Goal: Task Accomplishment & Management: Manage account settings

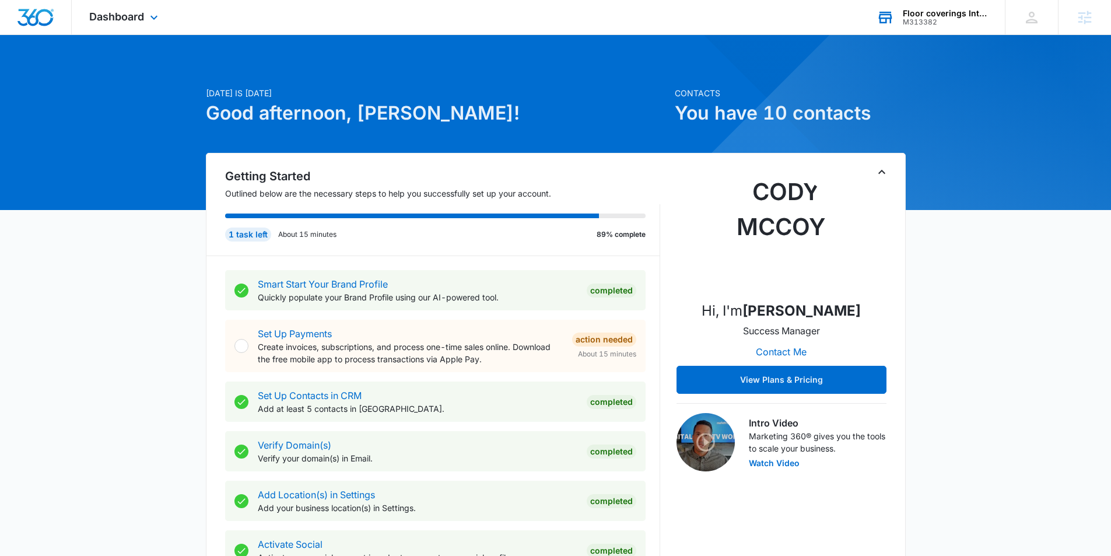
click at [941, 20] on div "M313382" at bounding box center [945, 22] width 85 height 8
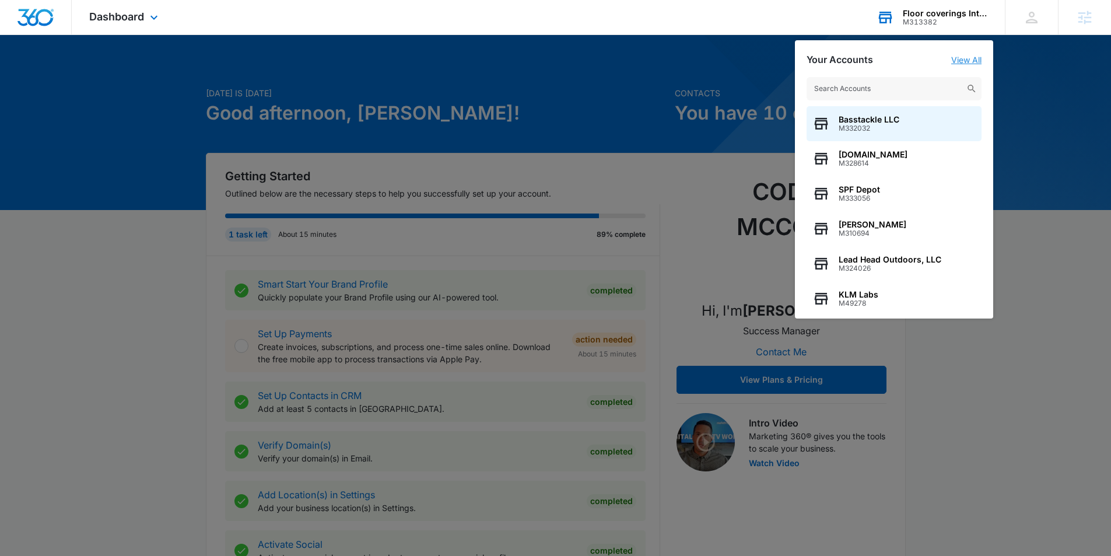
click at [972, 59] on link "View All" at bounding box center [966, 60] width 30 height 10
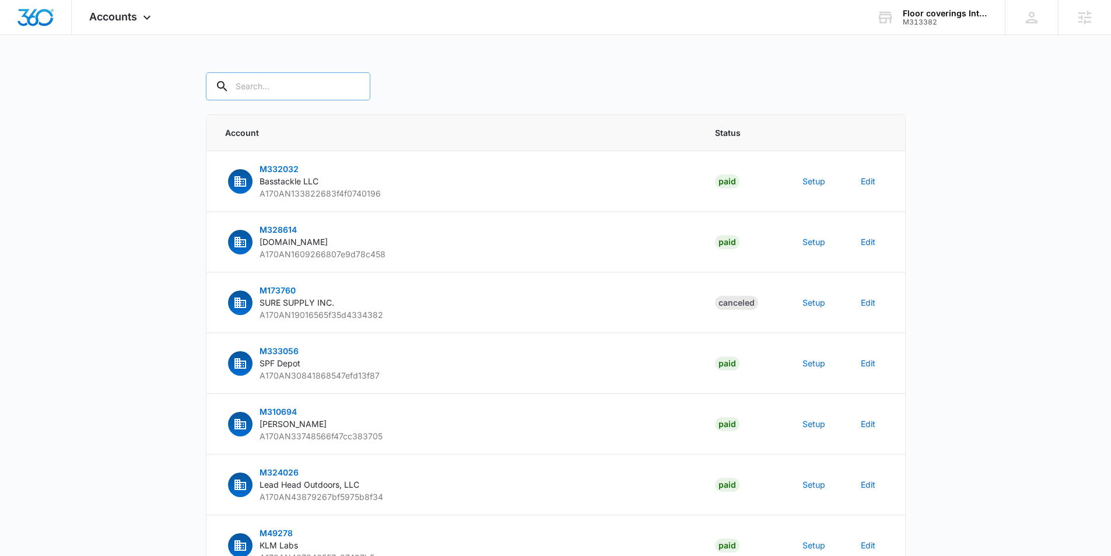
click at [270, 83] on input "text" at bounding box center [288, 86] width 165 height 28
paste input "M313382"
type input "M313382"
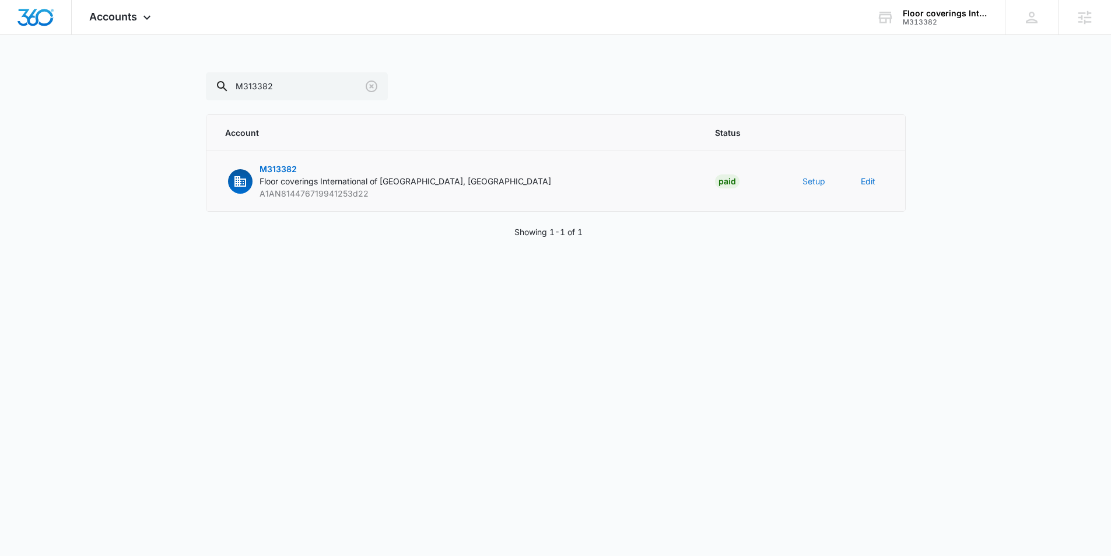
click at [811, 179] on button "Setup" at bounding box center [814, 181] width 23 height 12
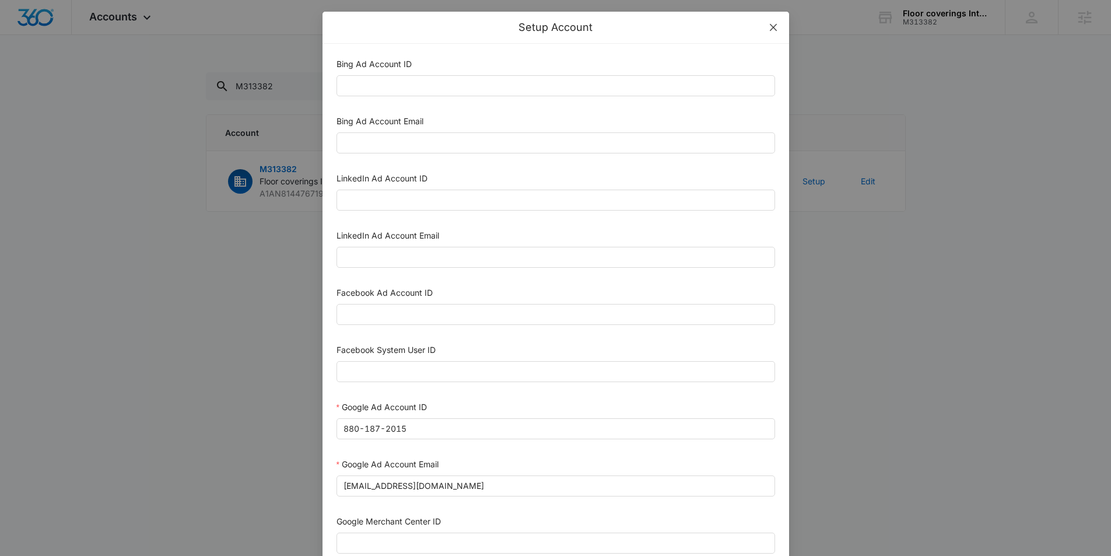
click at [774, 27] on icon "close" at bounding box center [773, 27] width 9 height 9
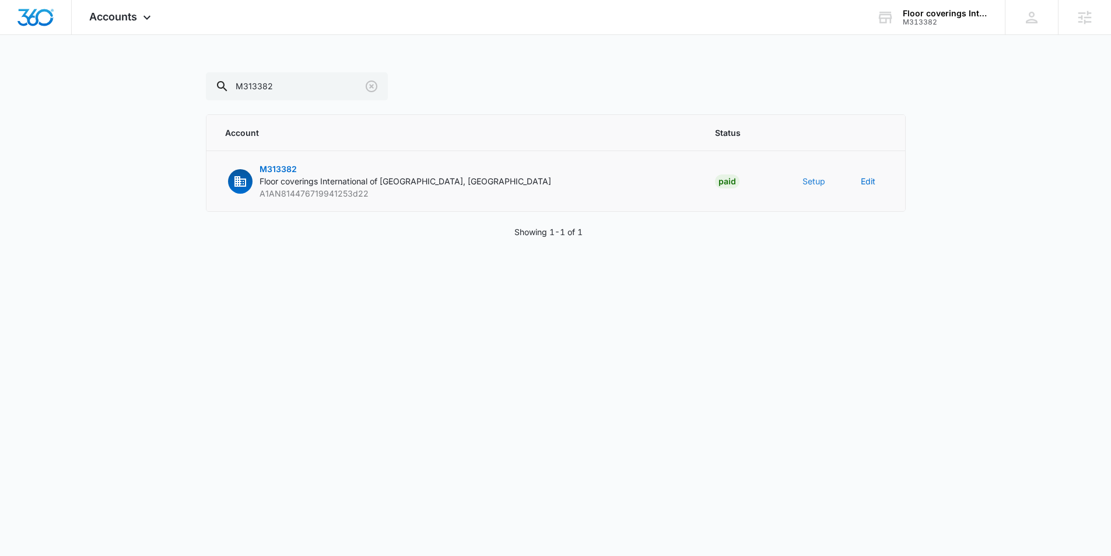
click at [811, 184] on button "Setup" at bounding box center [814, 181] width 23 height 12
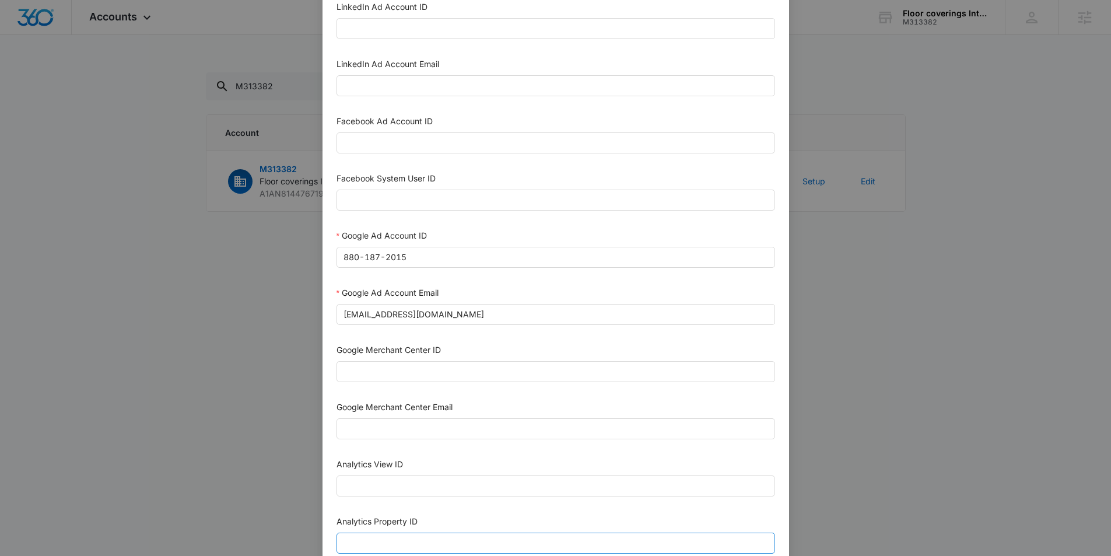
scroll to position [484, 0]
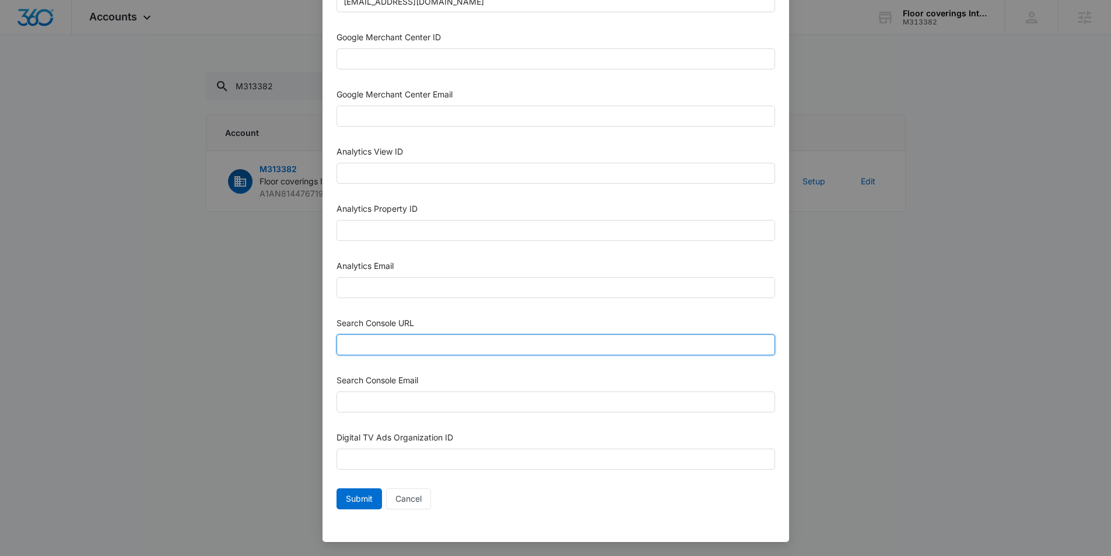
click at [433, 345] on input "Search Console URL" at bounding box center [556, 344] width 439 height 21
paste input "https://fciredmond.com/"
type input "https://fciredmond.com/"
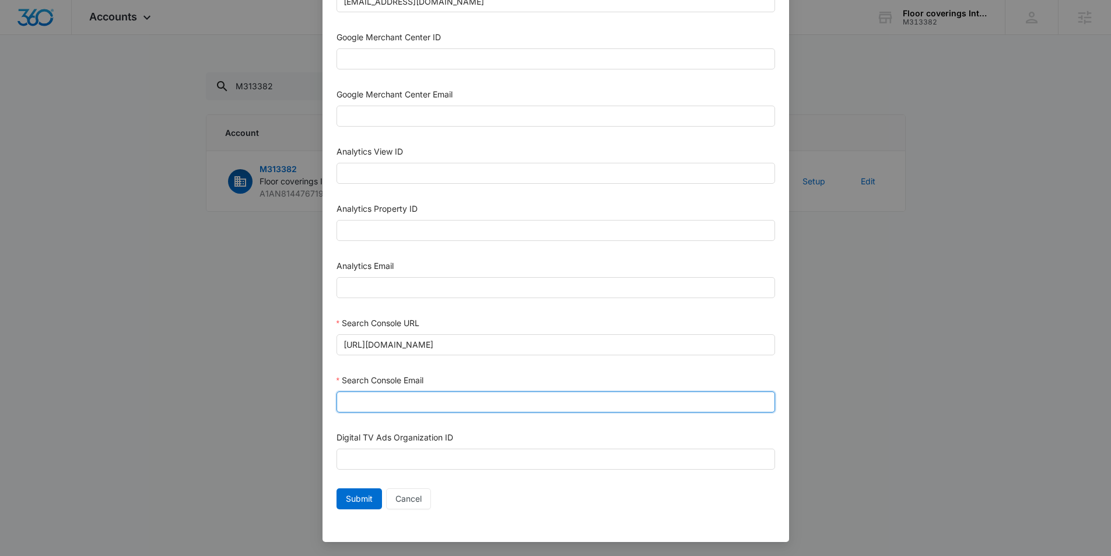
click at [407, 408] on input "Search Console Email" at bounding box center [556, 401] width 439 height 21
paste input "m360+accounts1030@madwiremedia.com"
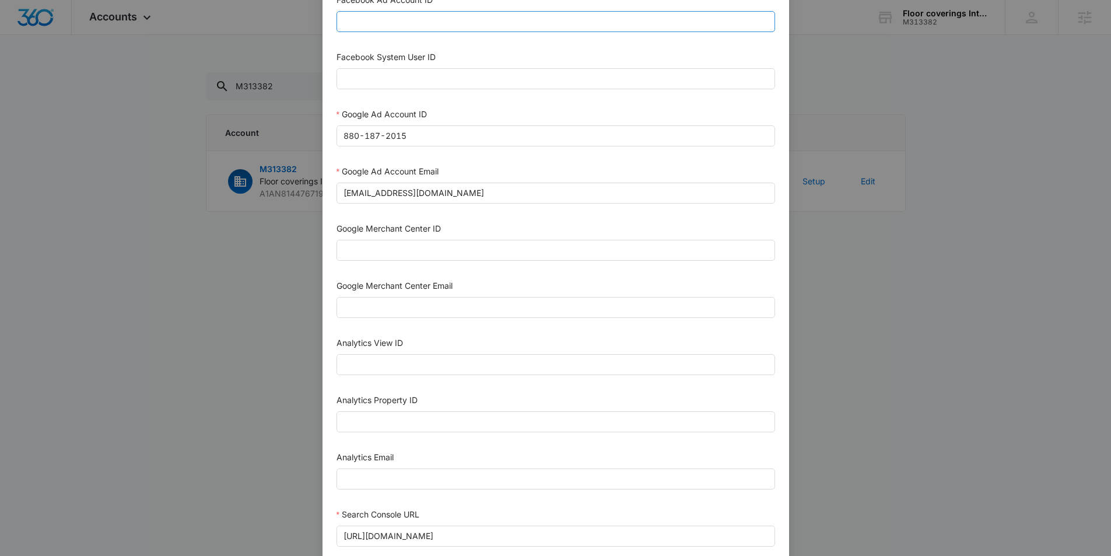
scroll to position [299, 0]
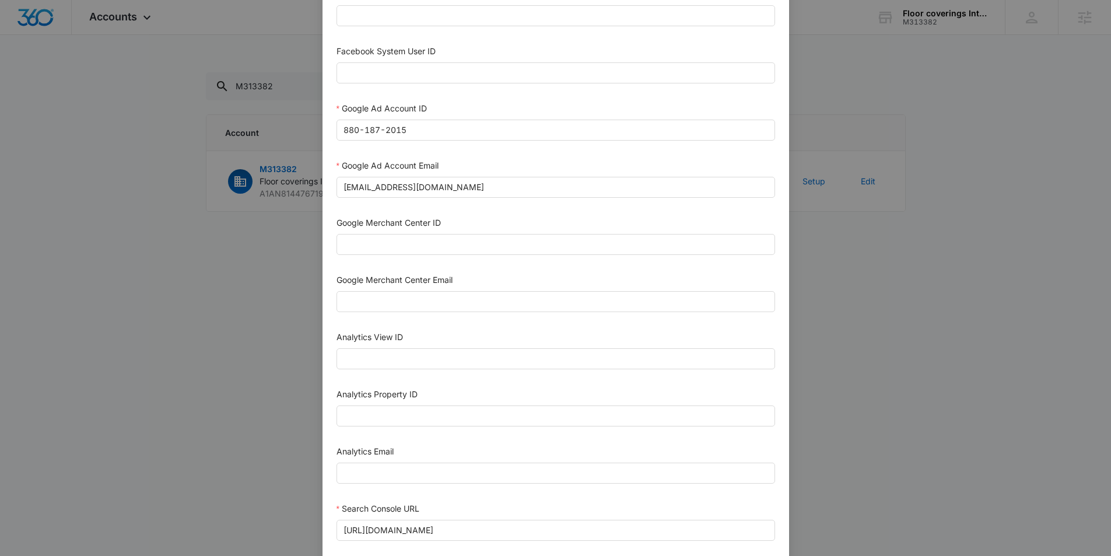
type input "m360+accounts1030@madwiremedia.com"
click at [394, 415] on input "Analytics Property ID" at bounding box center [556, 415] width 439 height 21
paste input "499283285"
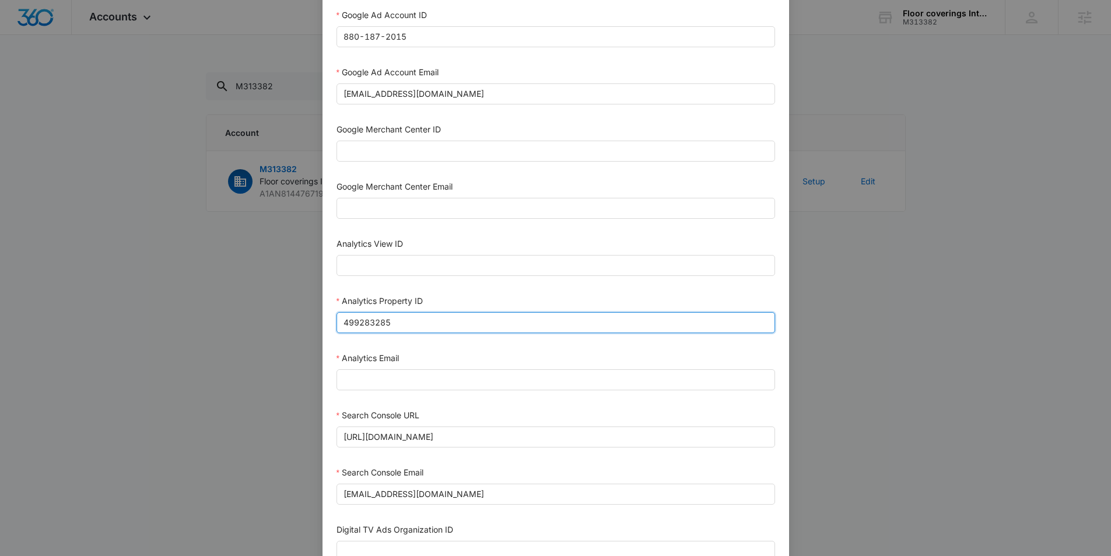
type input "499283285"
click at [410, 508] on div "Search Console Email m360+accounts1030@madwiremedia.com" at bounding box center [556, 487] width 439 height 43
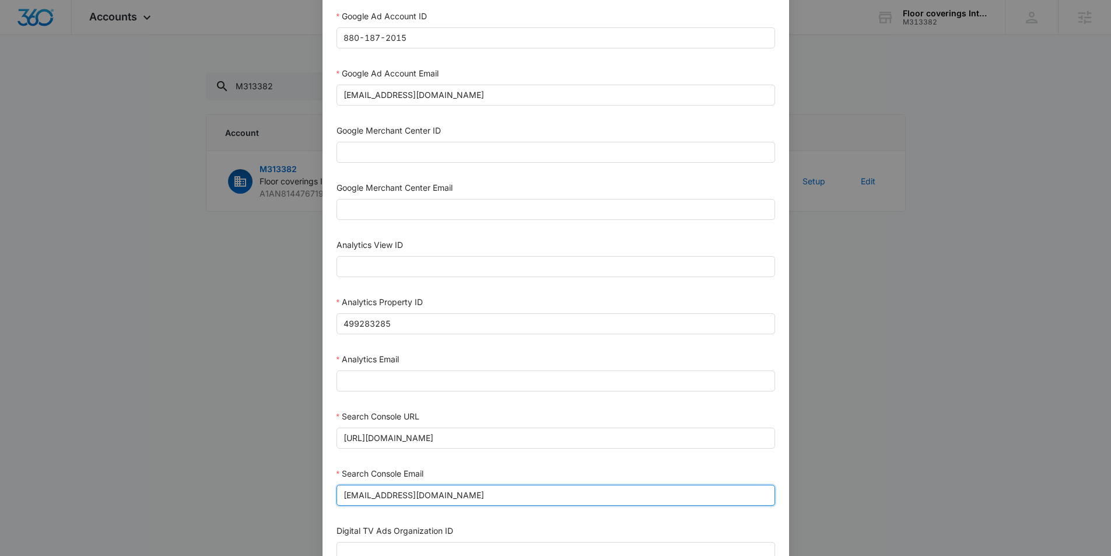
click at [410, 495] on input "m360+accounts1030@madwiremedia.com" at bounding box center [556, 495] width 439 height 21
drag, startPoint x: 410, startPoint y: 495, endPoint x: 408, endPoint y: 489, distance: 6.1
click at [410, 495] on input "m360+accounts1030@madwiremedia.com" at bounding box center [556, 495] width 439 height 21
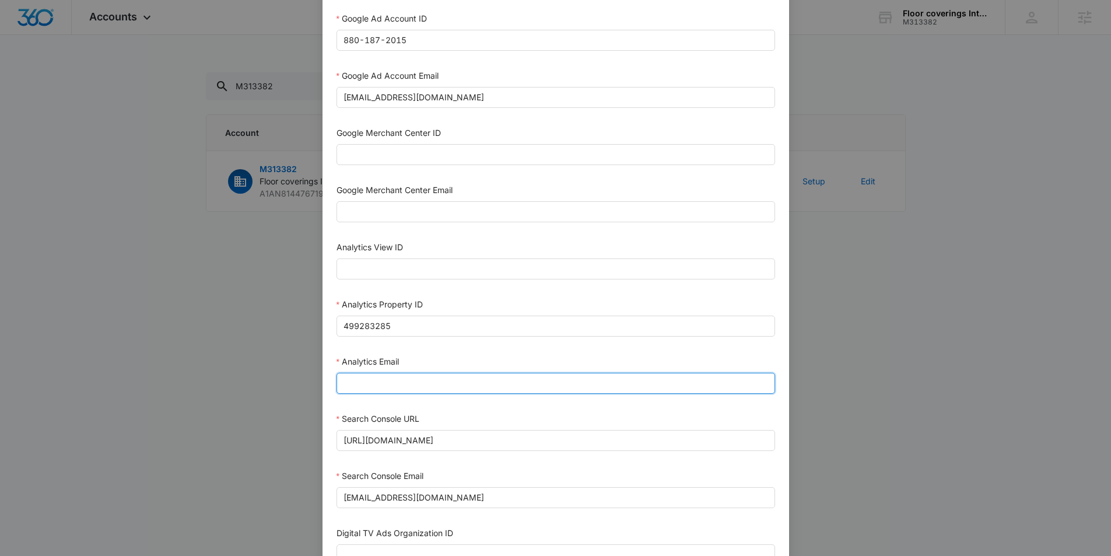
click at [364, 373] on input "Analytics Email" at bounding box center [556, 383] width 439 height 21
paste input "m360+accounts1030@madwiremedia.com"
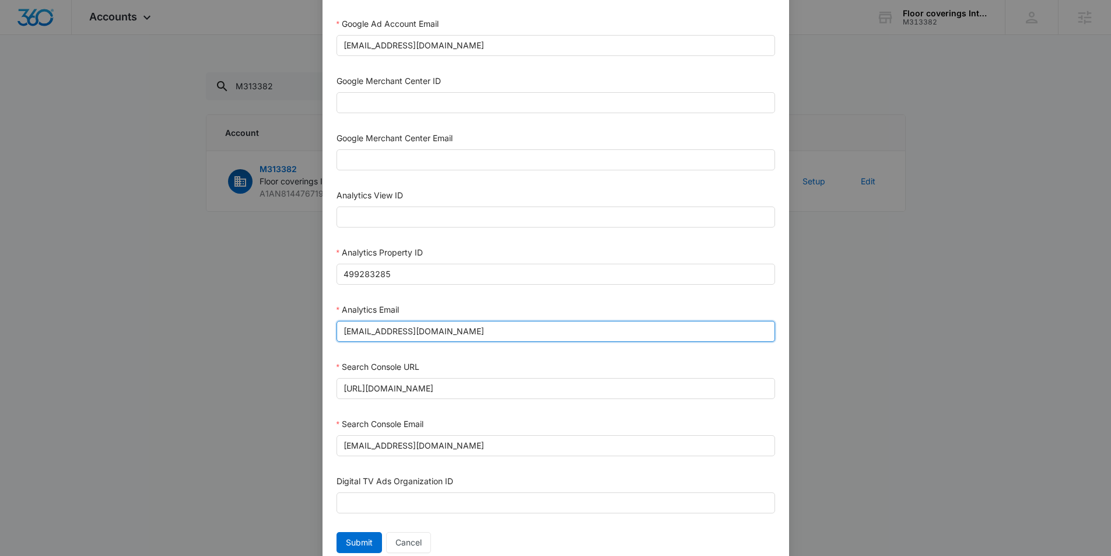
scroll to position [484, 0]
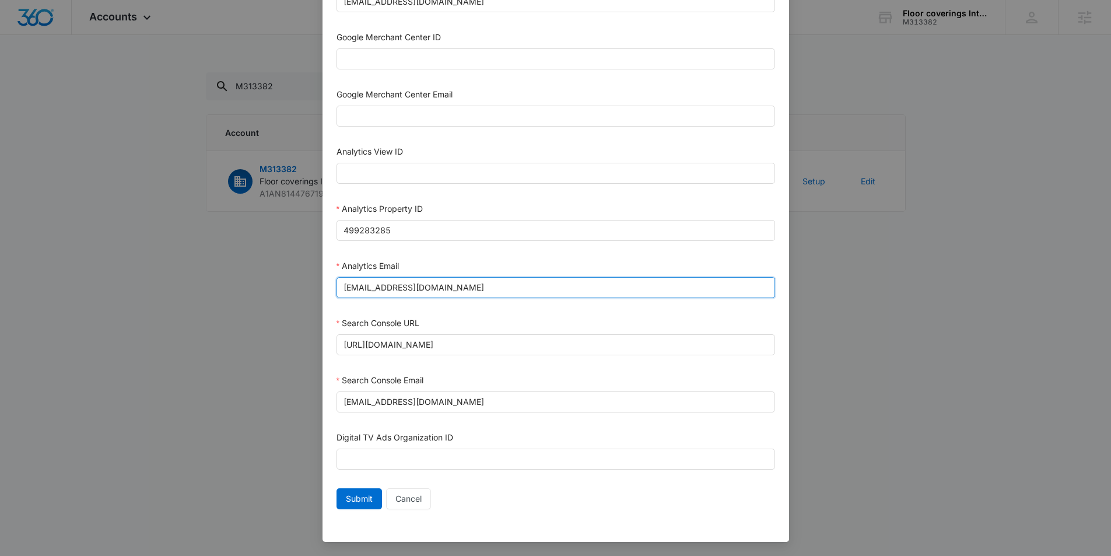
type input "m360+accounts1030@madwiremedia.com"
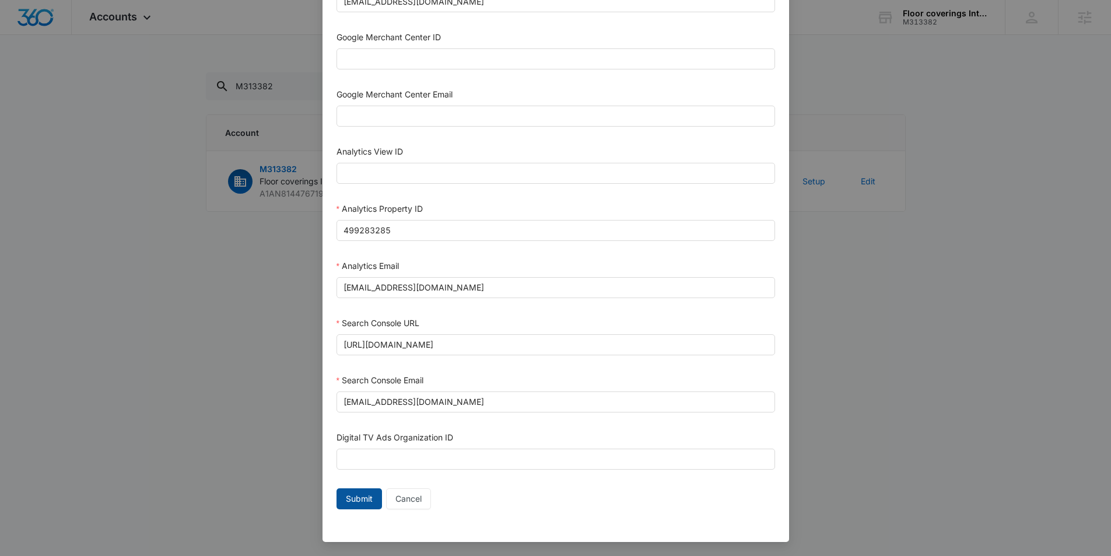
click at [354, 499] on span "Submit" at bounding box center [359, 498] width 27 height 13
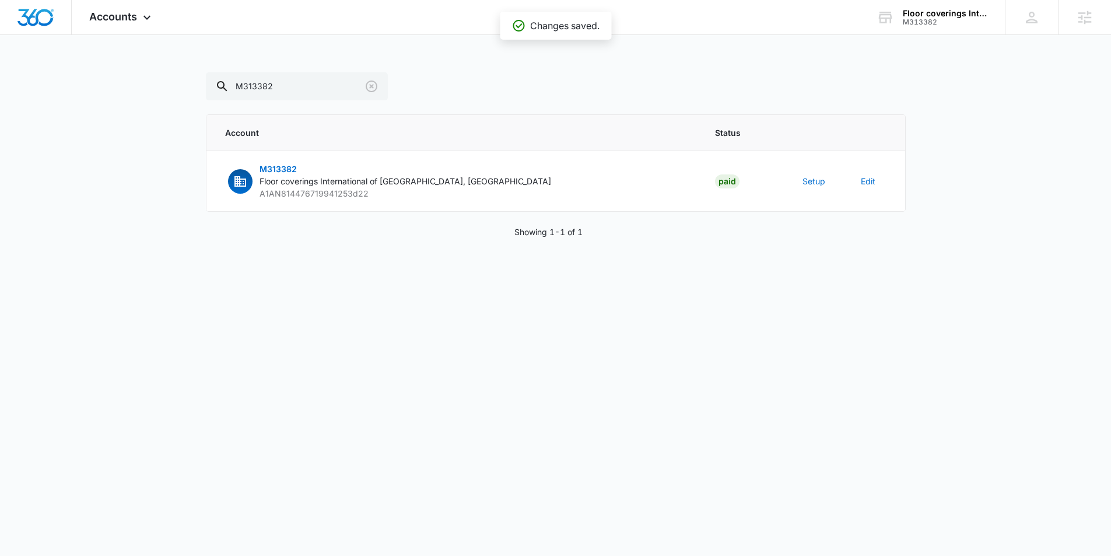
scroll to position [473, 0]
click at [794, 176] on td "Setup" at bounding box center [818, 181] width 58 height 61
click at [804, 180] on button "Setup" at bounding box center [814, 181] width 23 height 12
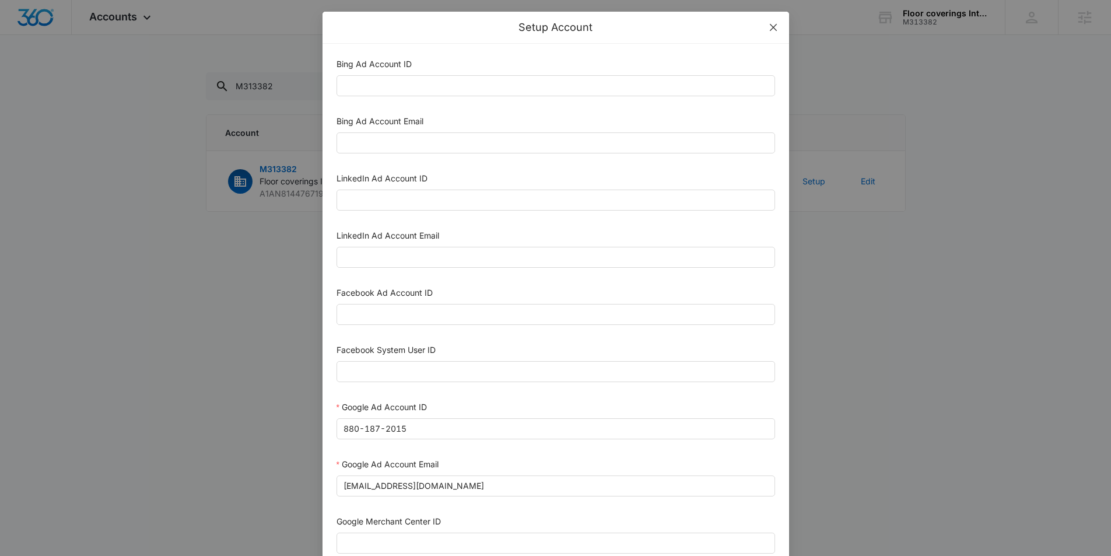
click at [776, 25] on icon "close" at bounding box center [772, 27] width 7 height 7
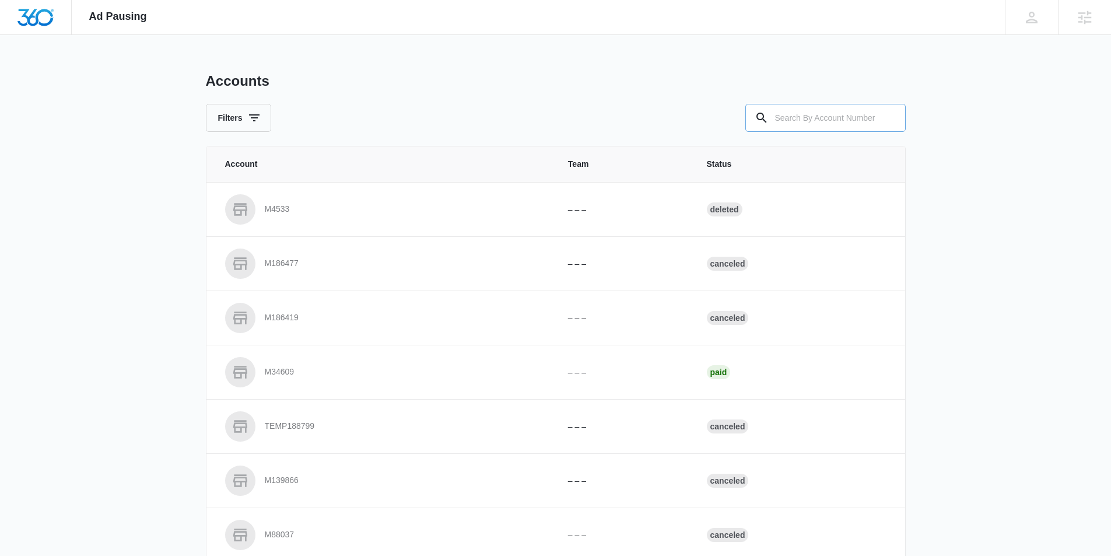
click at [846, 117] on input "text" at bounding box center [826, 118] width 160 height 28
paste input "M313382"
type input "M313382"
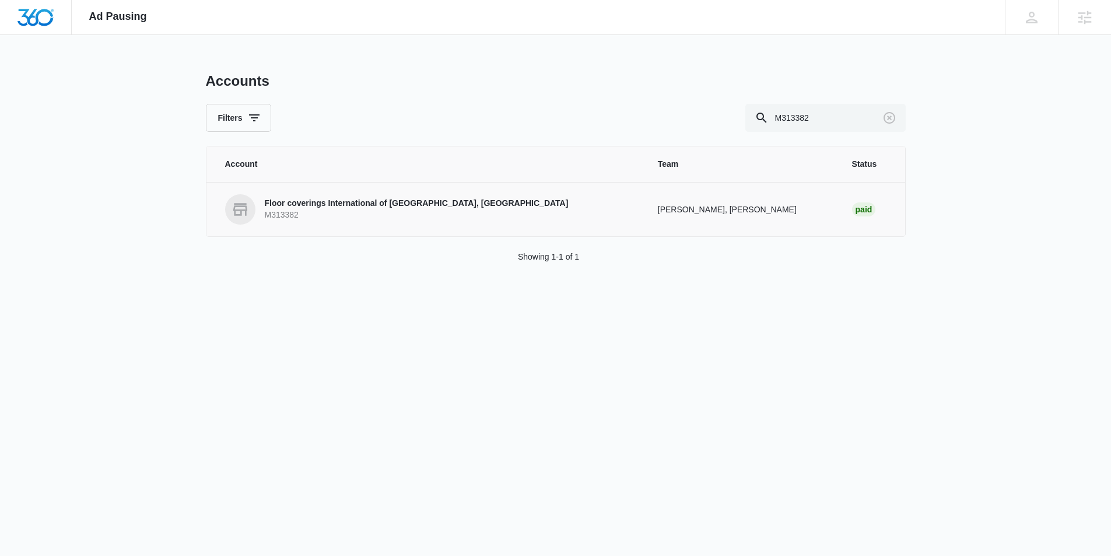
click at [371, 201] on p "Floor coverings International of Redmond, WA" at bounding box center [417, 204] width 304 height 12
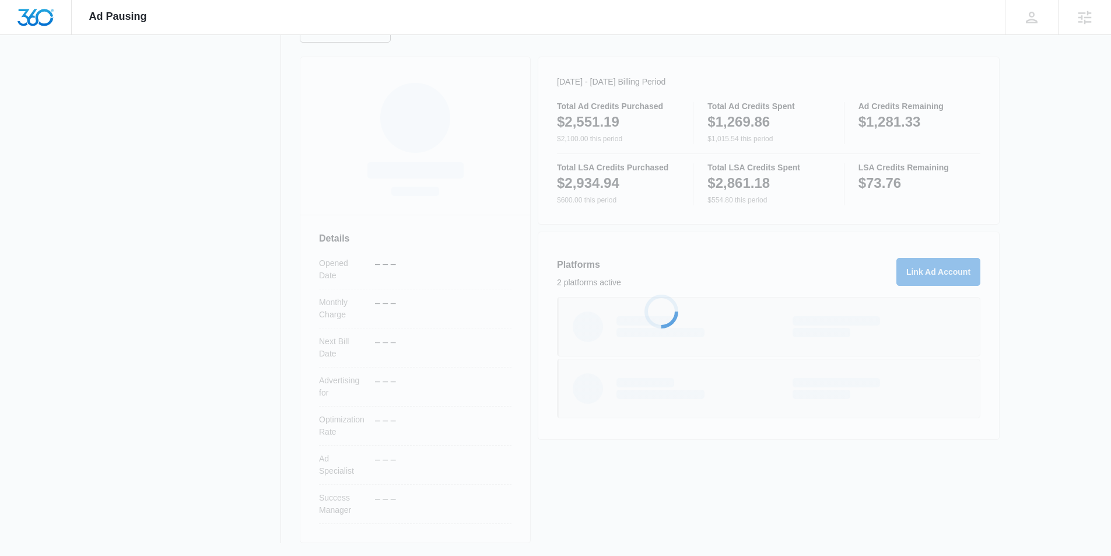
scroll to position [142, 0]
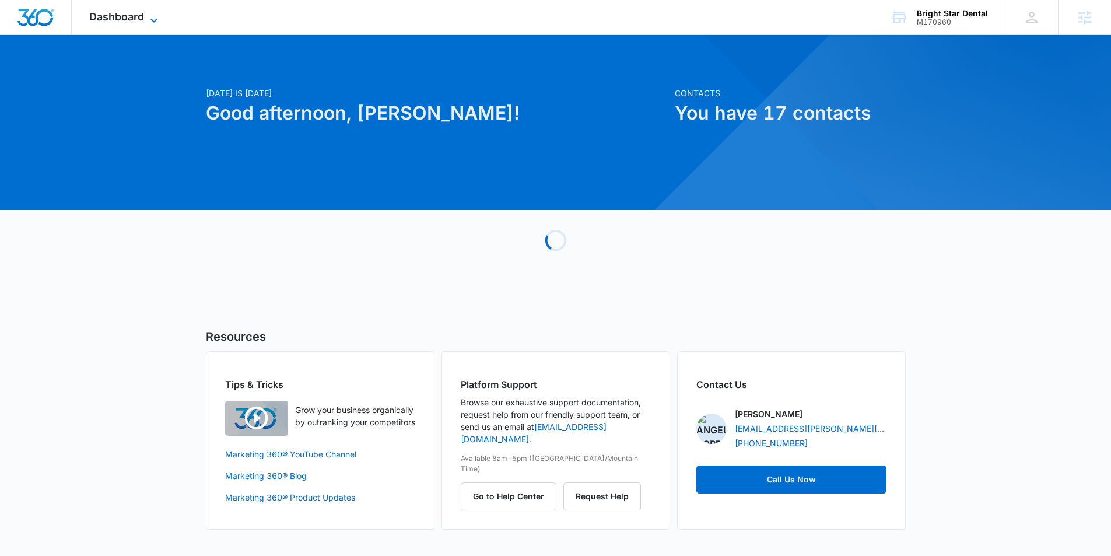
click at [130, 13] on span "Dashboard" at bounding box center [116, 17] width 55 height 12
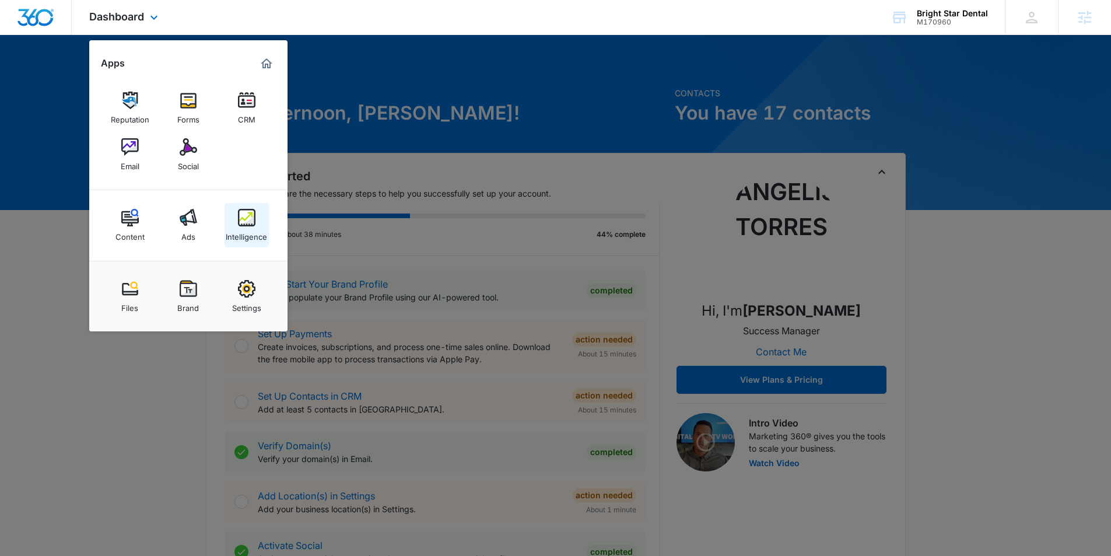
click at [243, 218] on img at bounding box center [247, 218] width 18 height 18
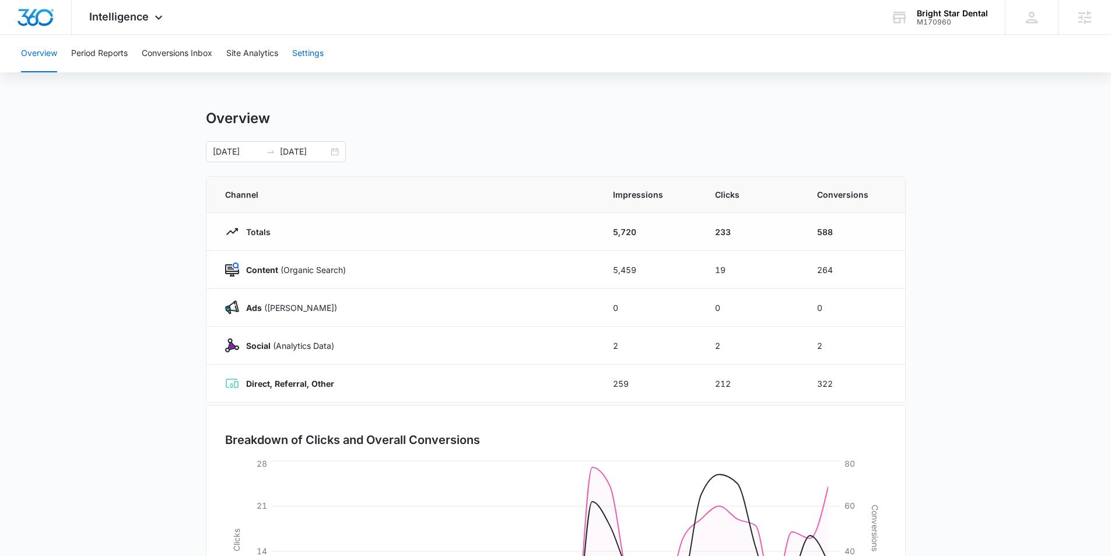
click at [317, 54] on button "Settings" at bounding box center [308, 53] width 32 height 37
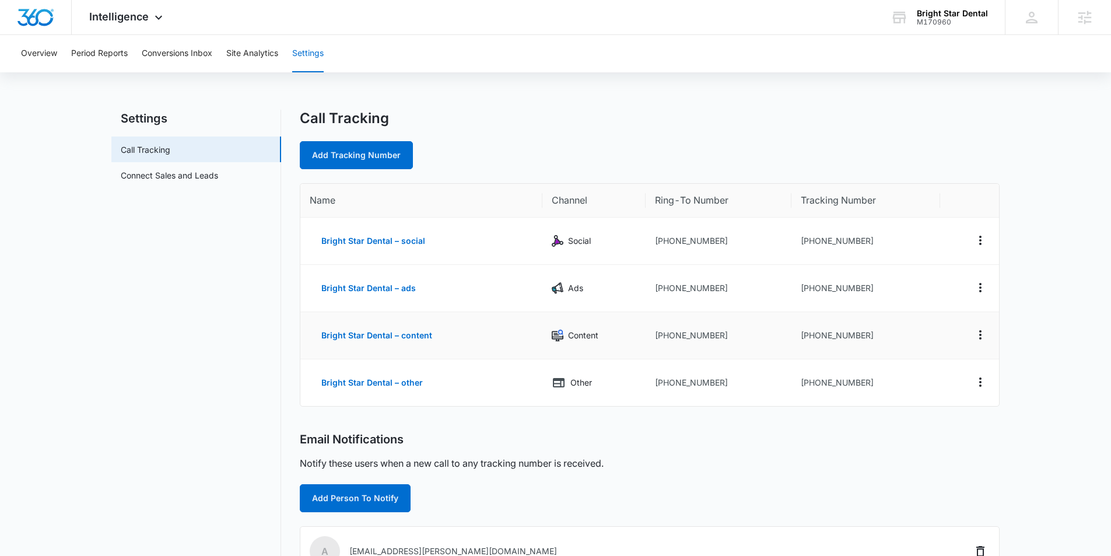
click at [991, 334] on td at bounding box center [969, 335] width 59 height 47
click at [985, 335] on icon "Actions" at bounding box center [981, 335] width 14 height 14
click at [926, 348] on div "Delete" at bounding box center [926, 344] width 25 height 8
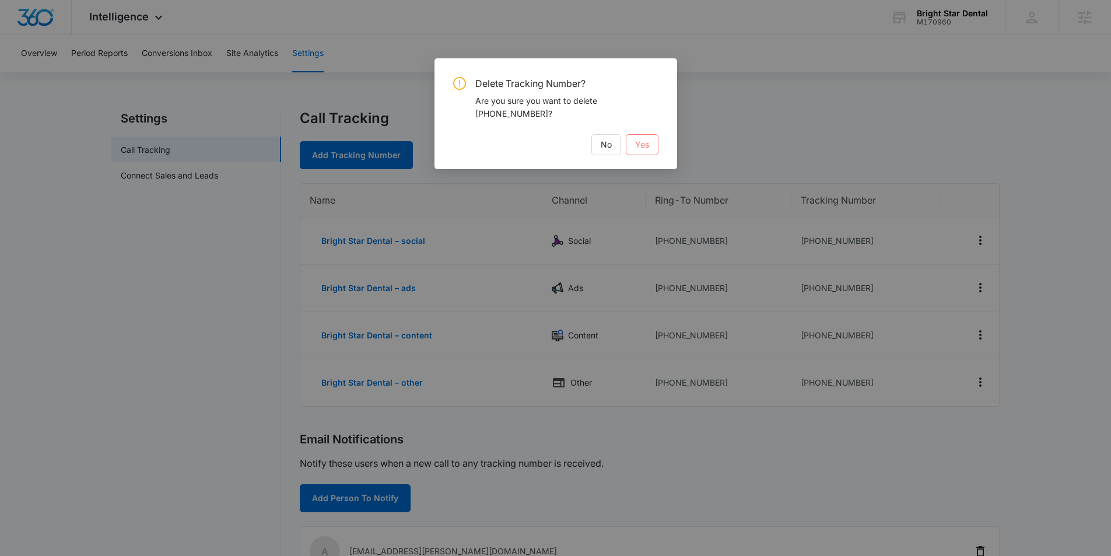
click at [656, 143] on button "Yes" at bounding box center [642, 144] width 33 height 21
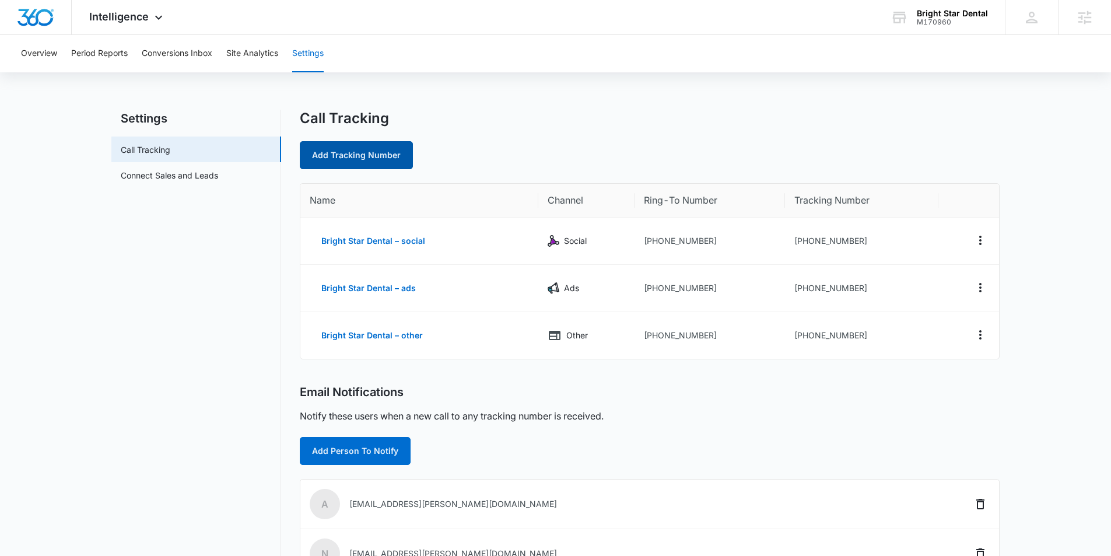
click at [387, 151] on link "Add Tracking Number" at bounding box center [356, 155] width 113 height 28
select select "by_area_code"
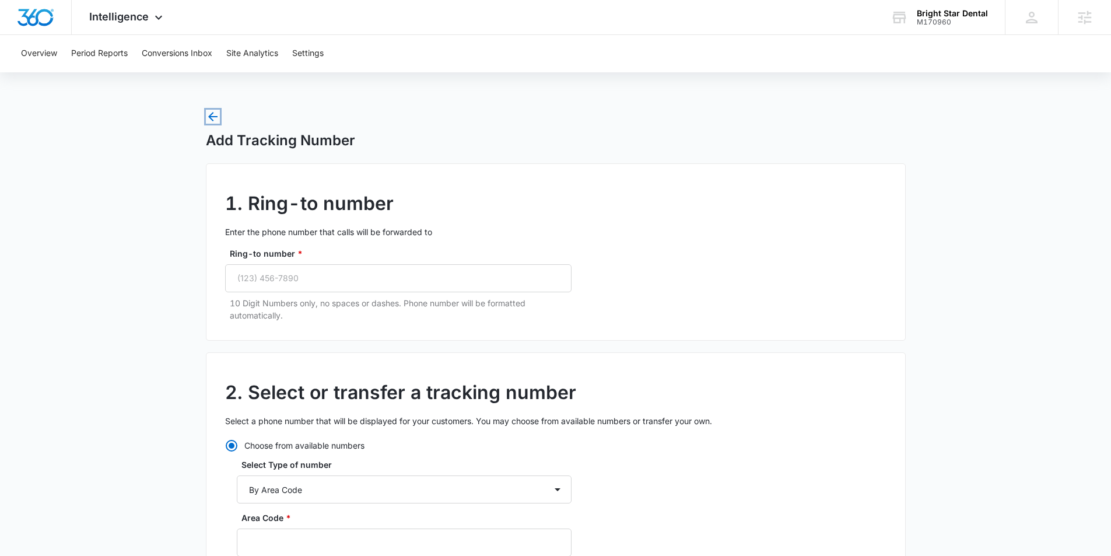
click at [214, 119] on icon "button" at bounding box center [213, 117] width 14 height 14
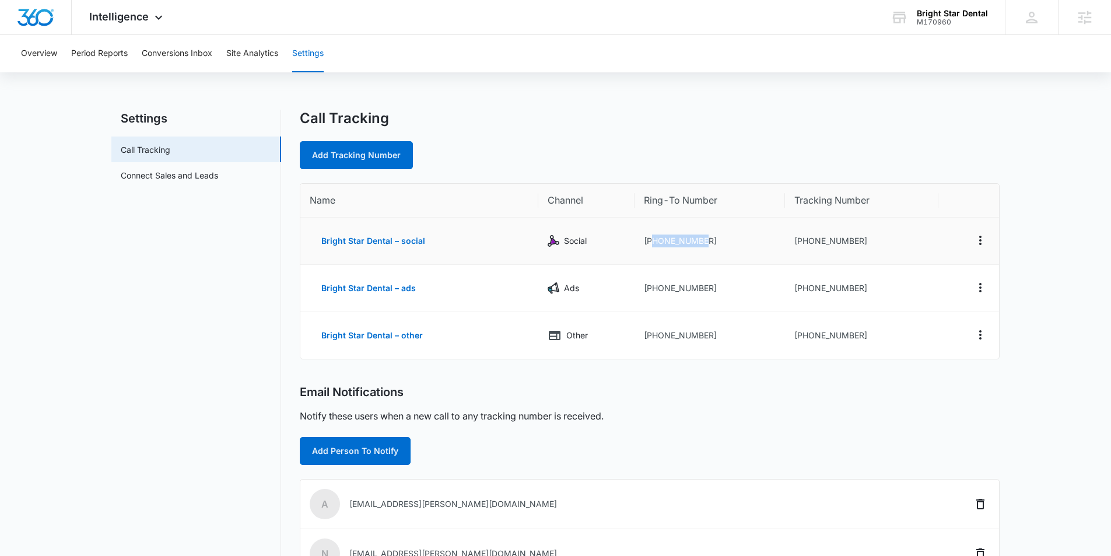
drag, startPoint x: 699, startPoint y: 240, endPoint x: 652, endPoint y: 241, distance: 47.3
click at [651, 241] on td "+15755264334" at bounding box center [710, 241] width 151 height 47
copy td "5755264334"
click at [393, 158] on link "Add Tracking Number" at bounding box center [356, 155] width 113 height 28
select select "by_area_code"
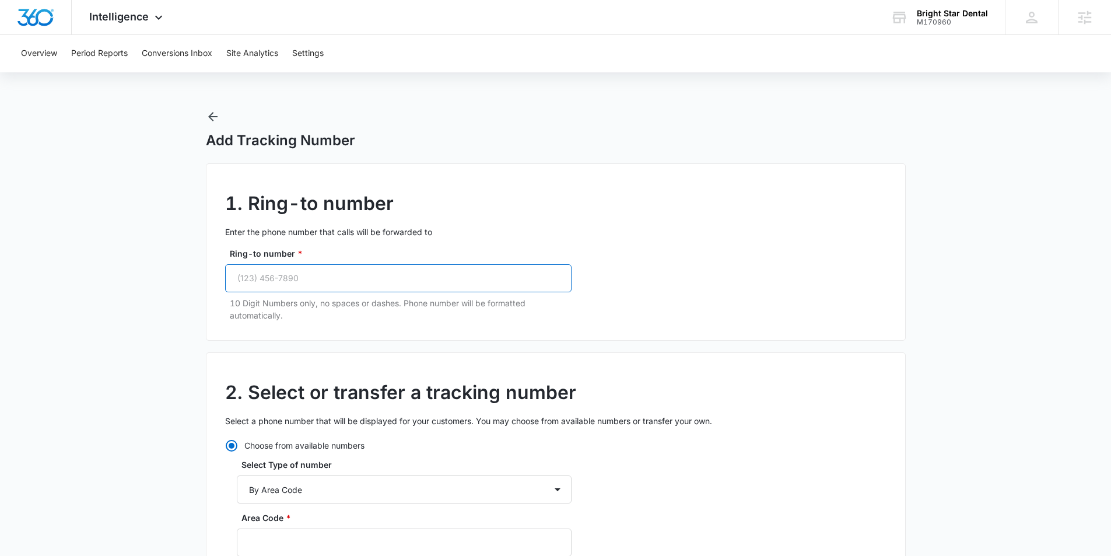
click at [316, 281] on input "Ring-to number *" at bounding box center [398, 278] width 347 height 28
paste input "(575) 526-4334"
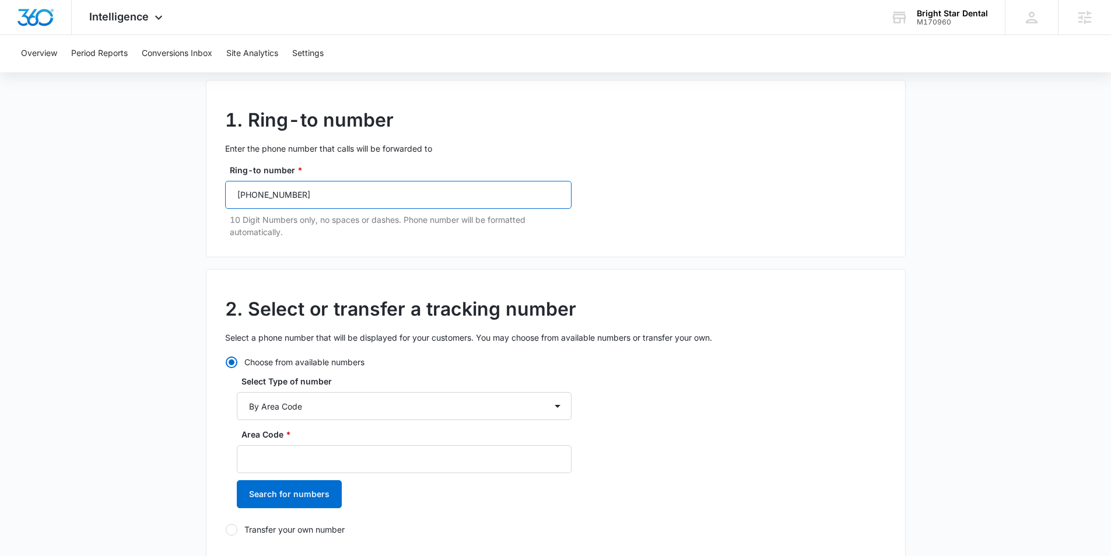
scroll to position [96, 0]
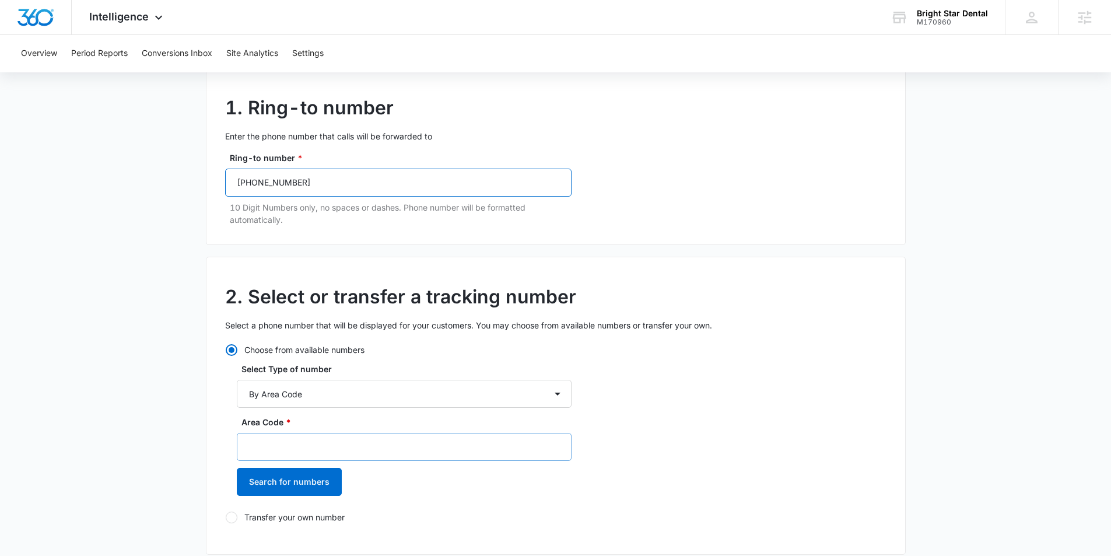
type input "(575) 526-4334"
click at [260, 443] on input "Area Code *" at bounding box center [404, 447] width 335 height 28
type input "575"
click at [294, 479] on button "Search for numbers" at bounding box center [289, 482] width 105 height 28
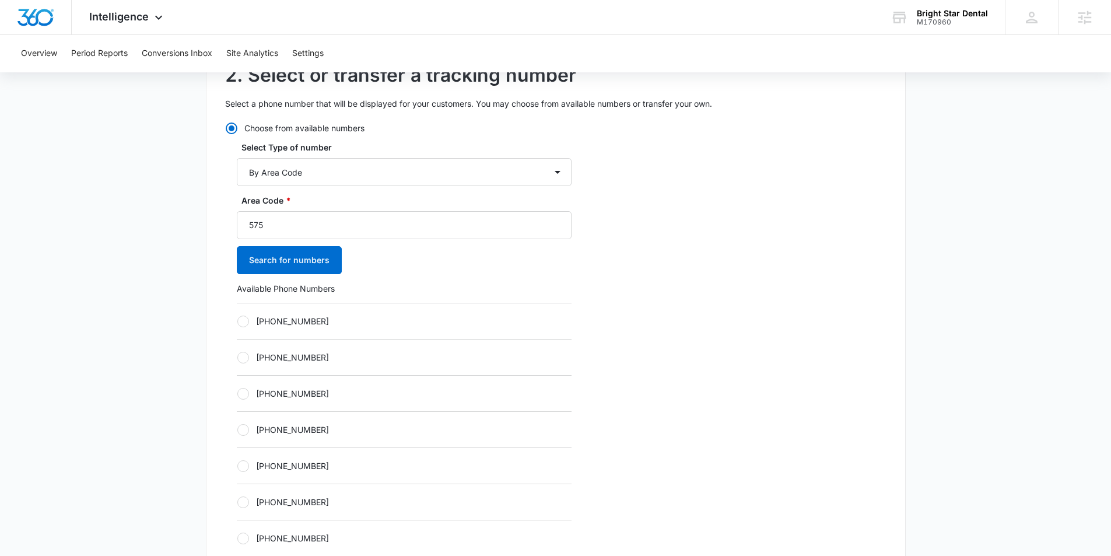
scroll to position [327, 0]
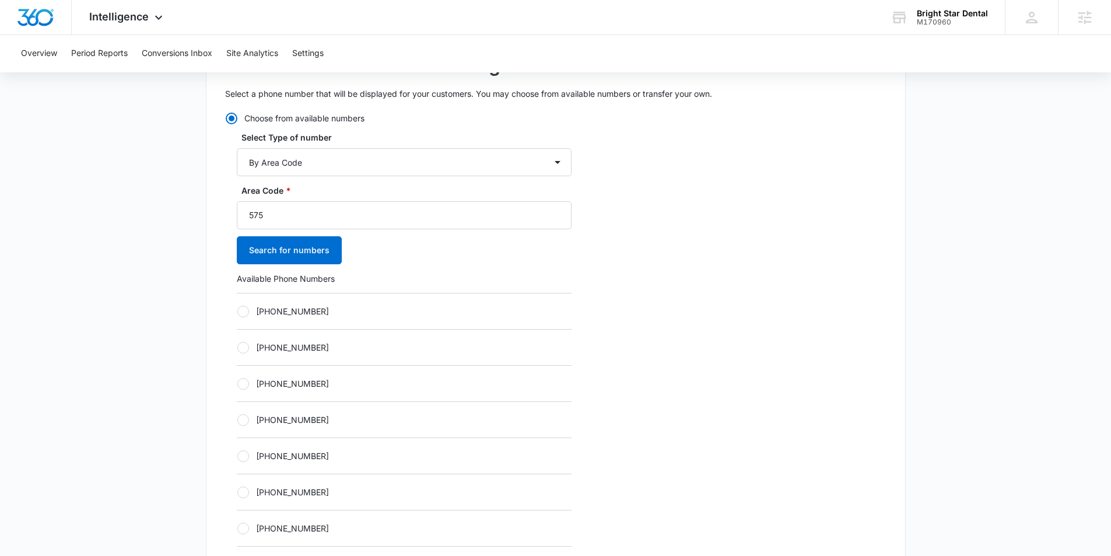
click at [246, 377] on label "+15752153266" at bounding box center [404, 383] width 335 height 12
click at [237, 383] on input "+15752153266" at bounding box center [237, 383] width 1 height 1
radio input "true"
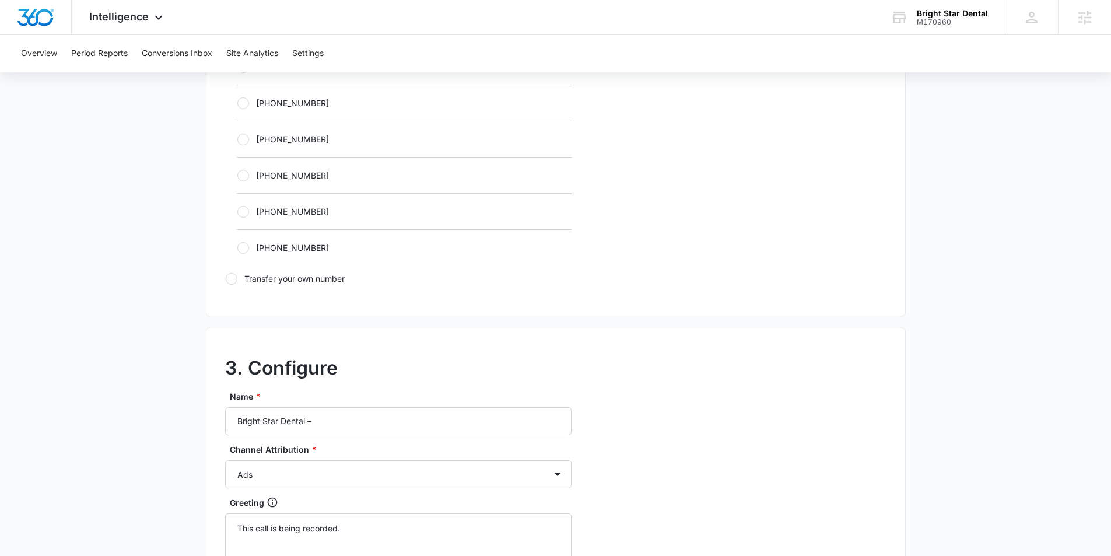
scroll to position [727, 0]
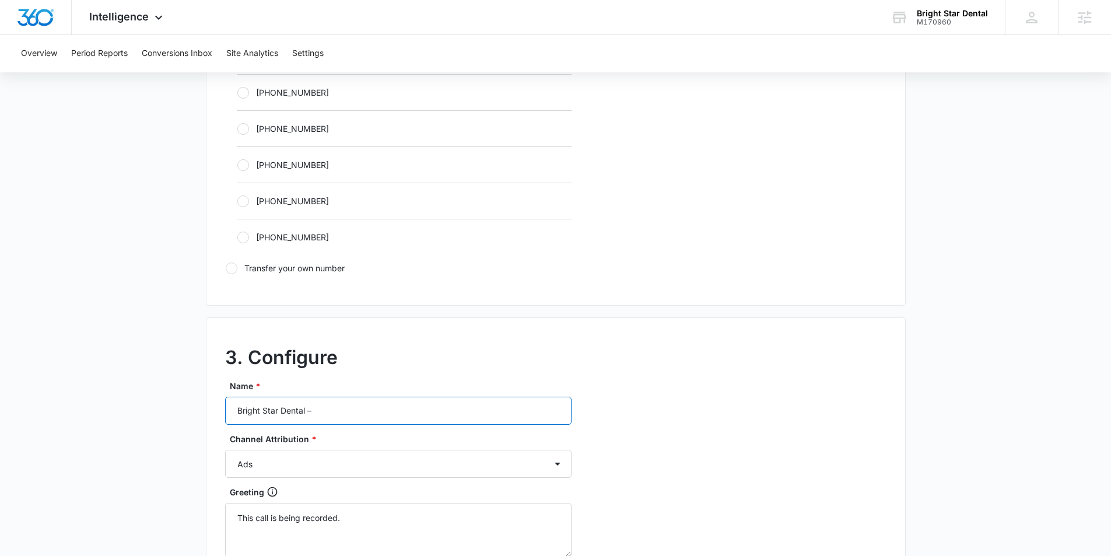
click at [357, 400] on input "Bright Star Dental –" at bounding box center [398, 411] width 347 height 28
type input "Bright Star Dental – Content"
click at [320, 471] on select "Ads Local Service Ads Content Social Other" at bounding box center [398, 464] width 347 height 28
select select "CONTENT"
click at [225, 450] on select "Ads Local Service Ads Content Social Other" at bounding box center [398, 464] width 347 height 28
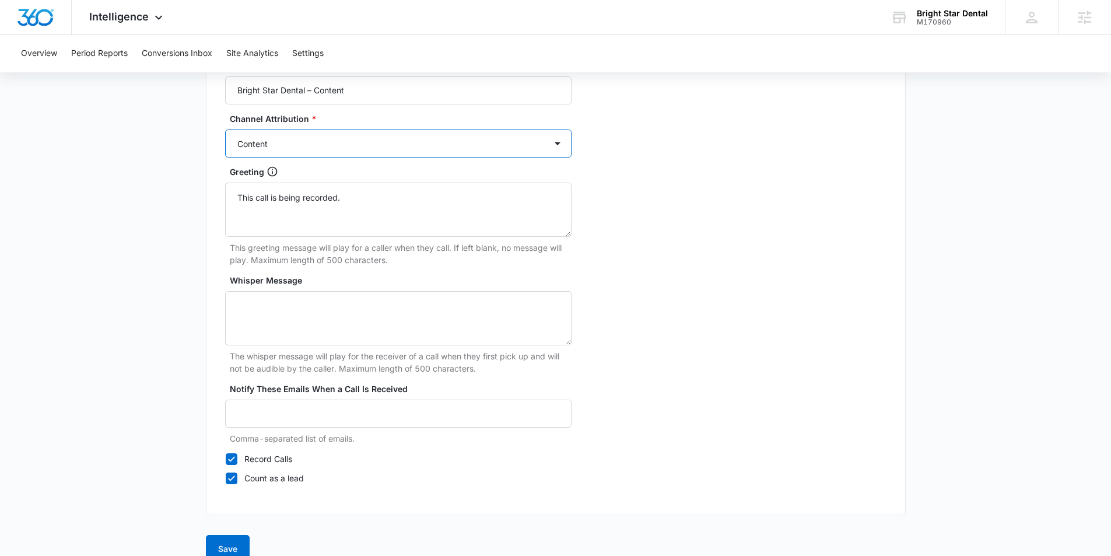
scroll to position [1068, 0]
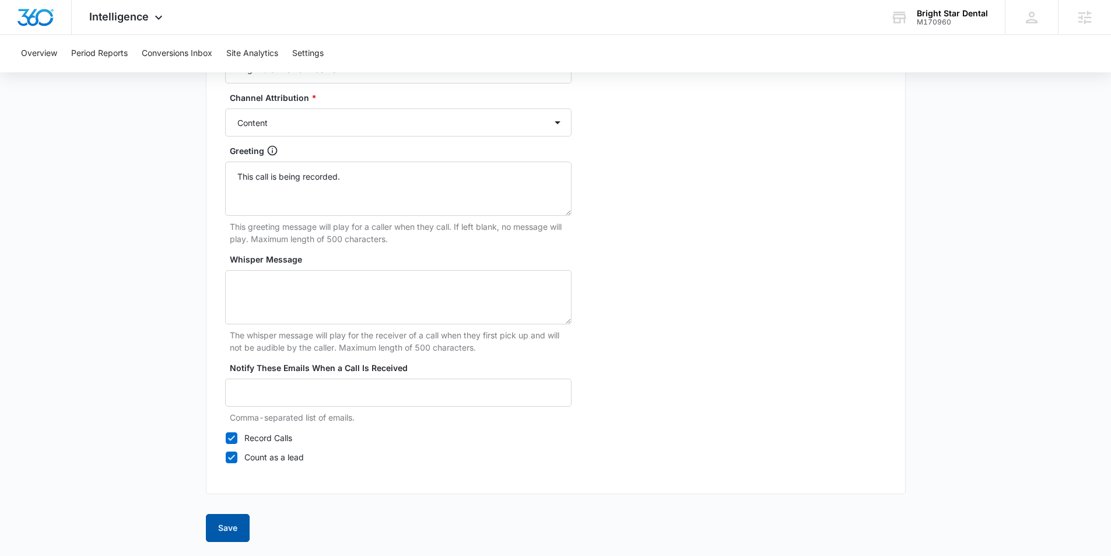
click at [223, 531] on button "Save" at bounding box center [228, 528] width 44 height 28
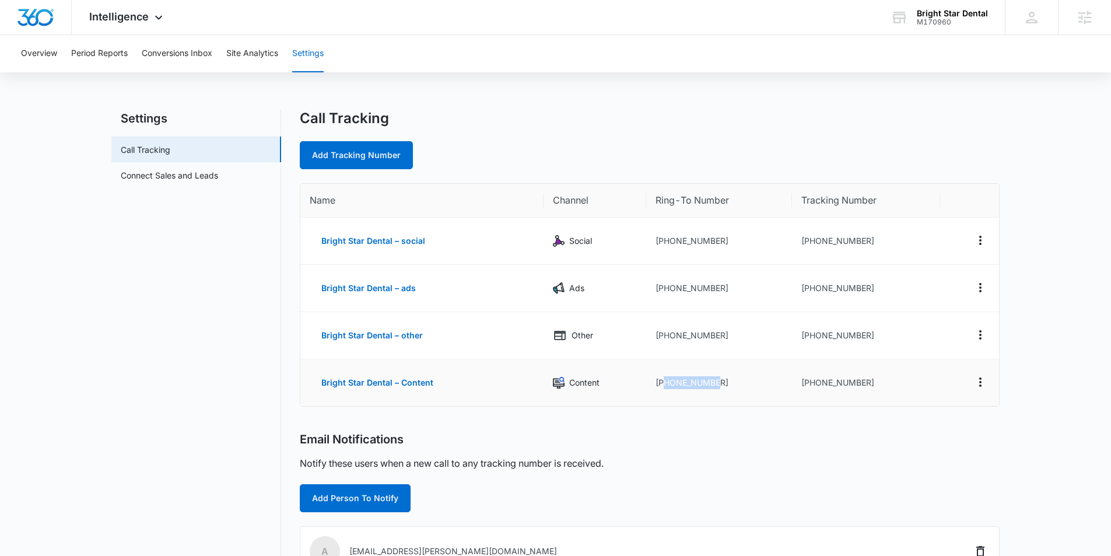
drag, startPoint x: 728, startPoint y: 386, endPoint x: 670, endPoint y: 386, distance: 58.3
click at [667, 386] on td "+15755264334" at bounding box center [718, 382] width 145 height 47
copy td "5755264334"
drag, startPoint x: 854, startPoint y: 386, endPoint x: 807, endPoint y: 385, distance: 47.3
click at [807, 385] on td "+15752153266" at bounding box center [866, 382] width 148 height 47
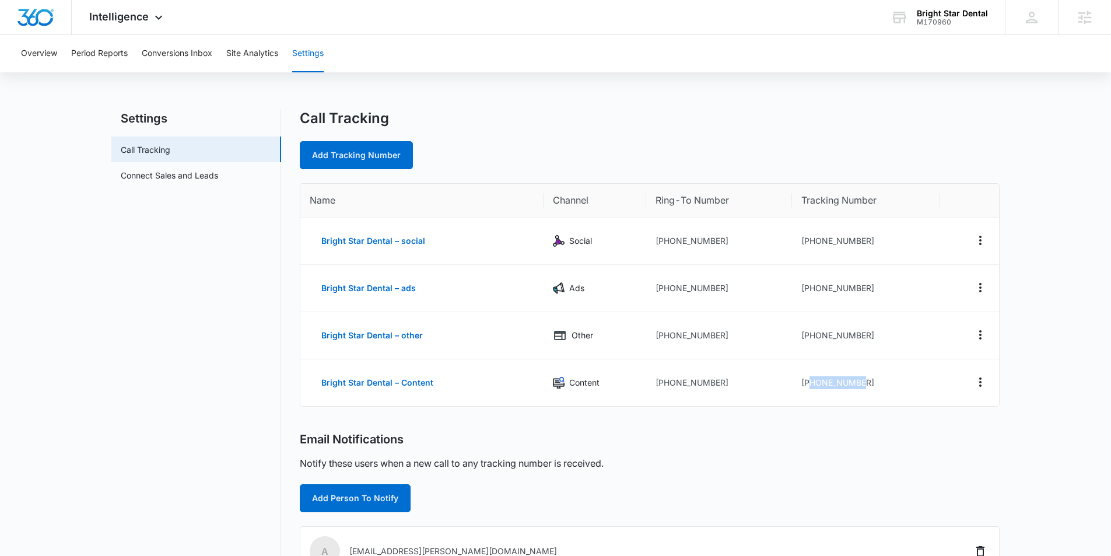
copy td "5752153266"
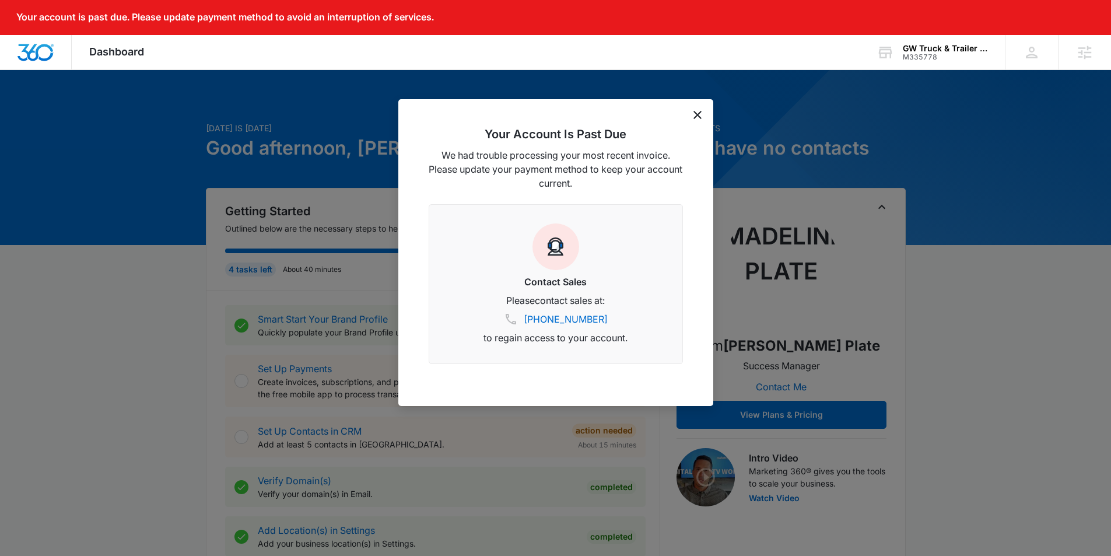
click at [698, 114] on icon "dismiss this dialog" at bounding box center [698, 115] width 8 height 8
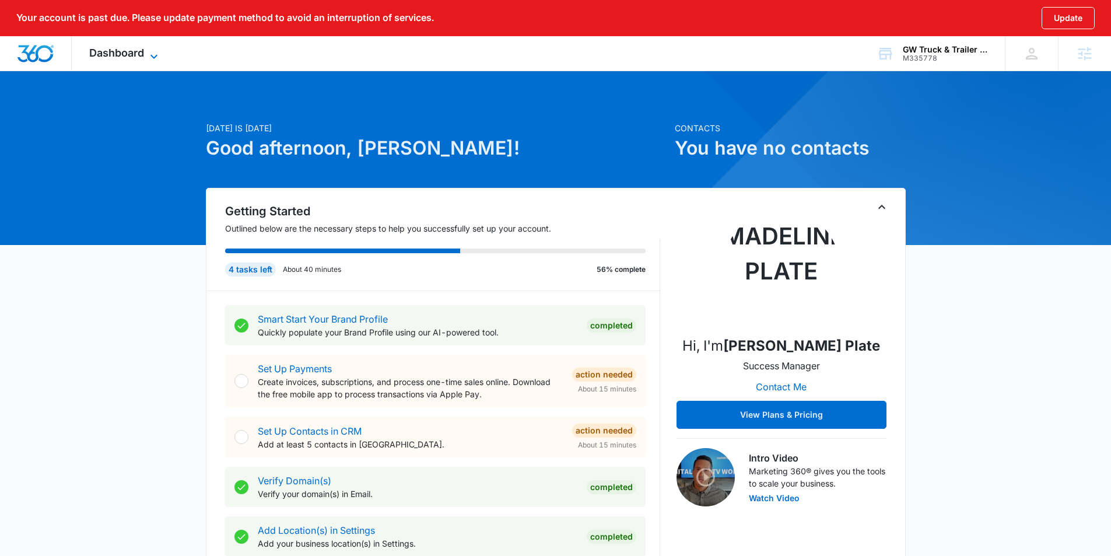
click at [147, 60] on icon at bounding box center [154, 57] width 14 height 14
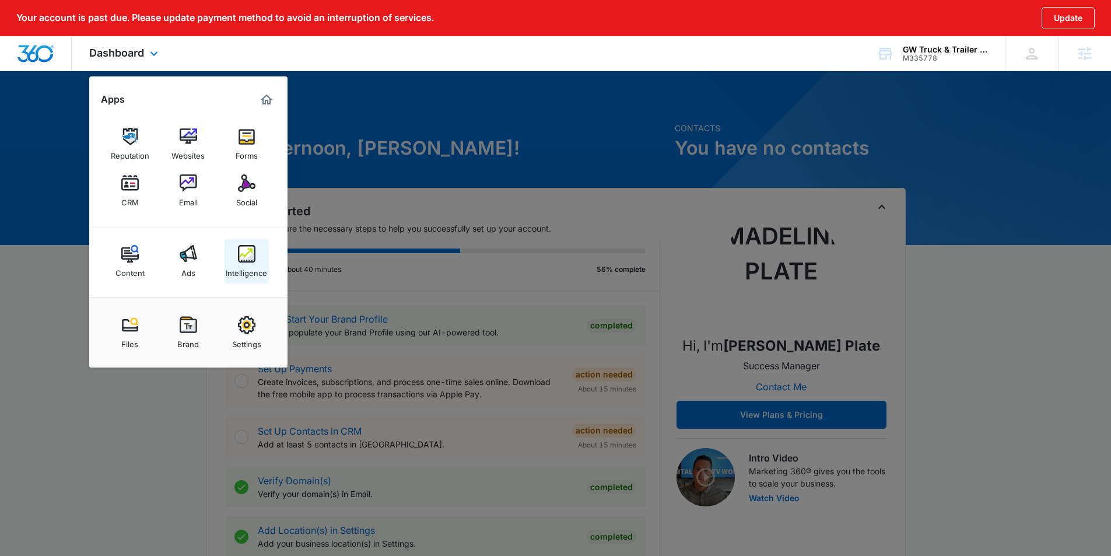
click at [259, 276] on div "Intelligence" at bounding box center [246, 270] width 41 height 15
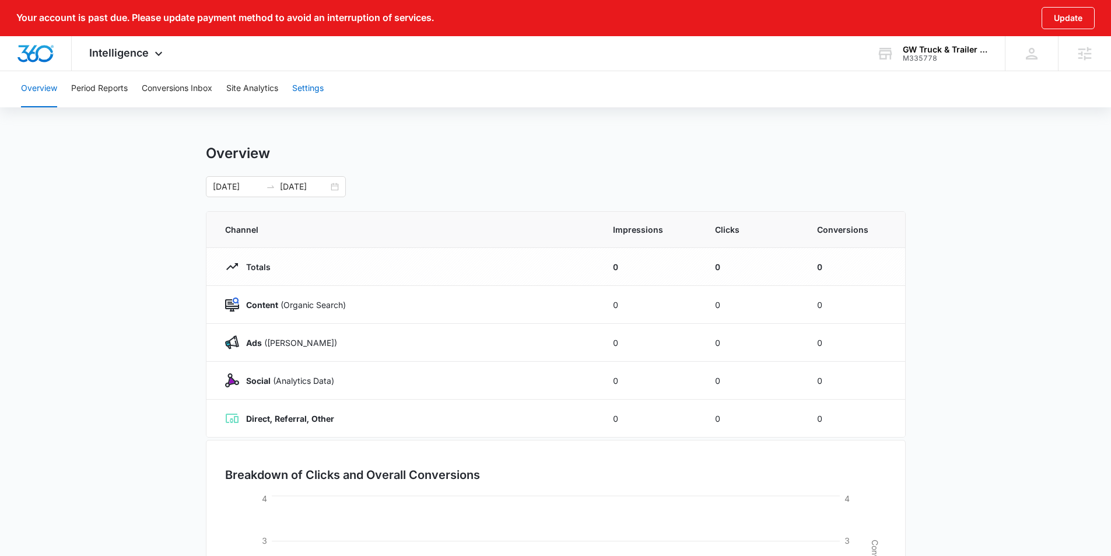
click at [310, 83] on button "Settings" at bounding box center [308, 88] width 32 height 37
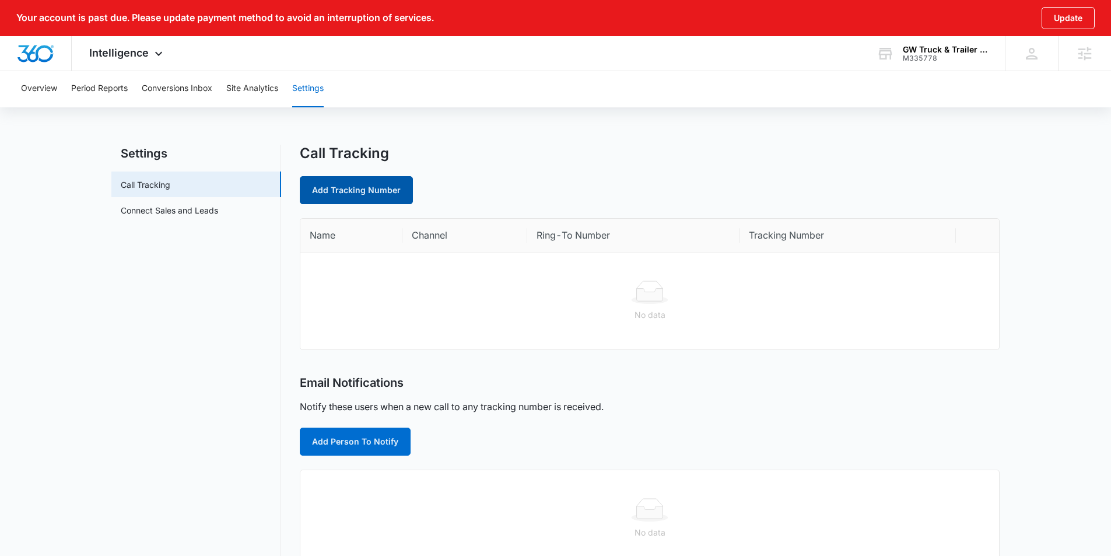
click at [379, 187] on link "Add Tracking Number" at bounding box center [356, 190] width 113 height 28
select select "by_area_code"
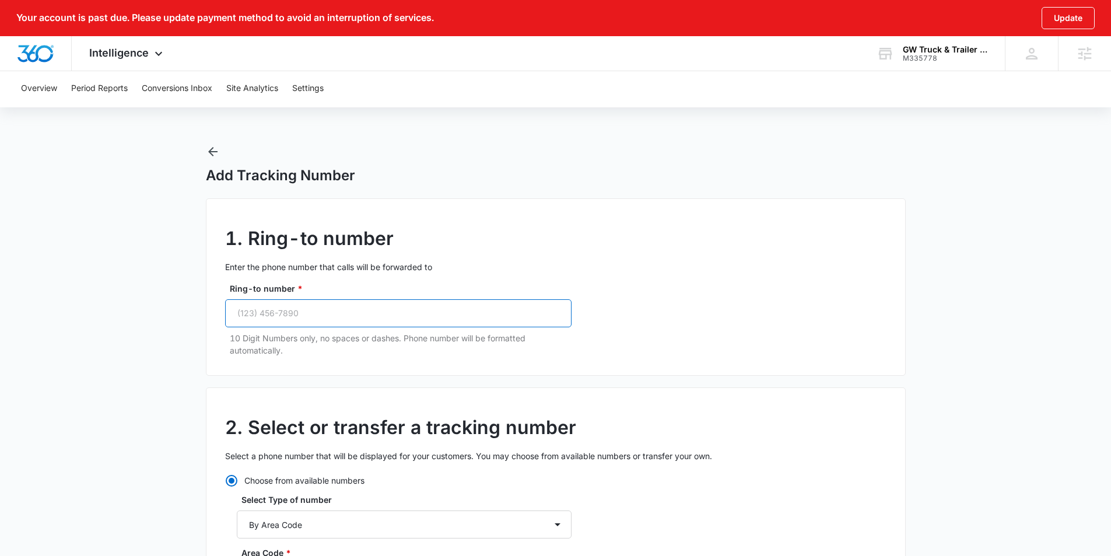
click at [268, 314] on input "Ring-to number *" at bounding box center [398, 313] width 347 height 28
paste input "(219) 728-2118"
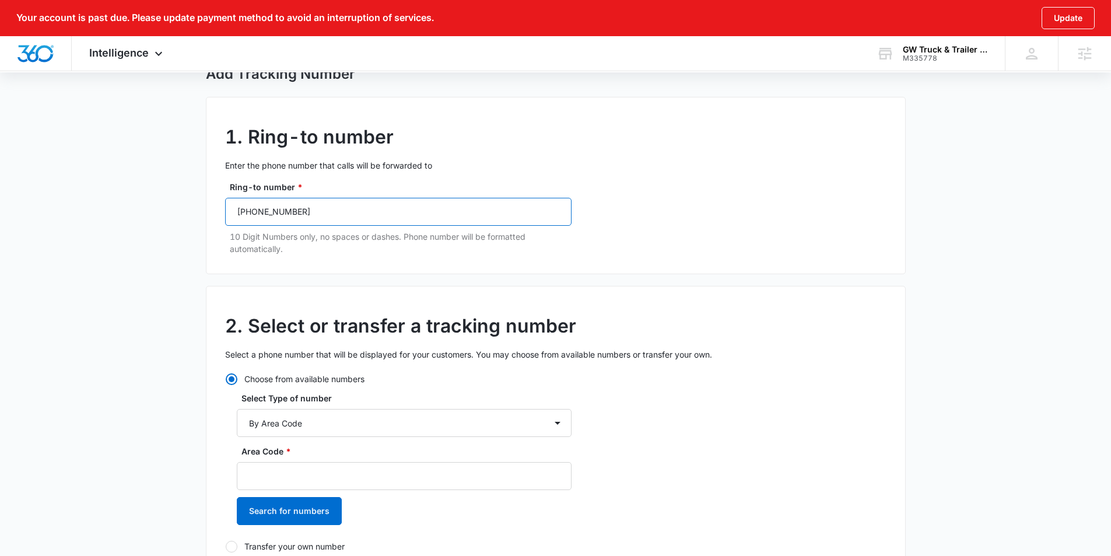
scroll to position [104, 0]
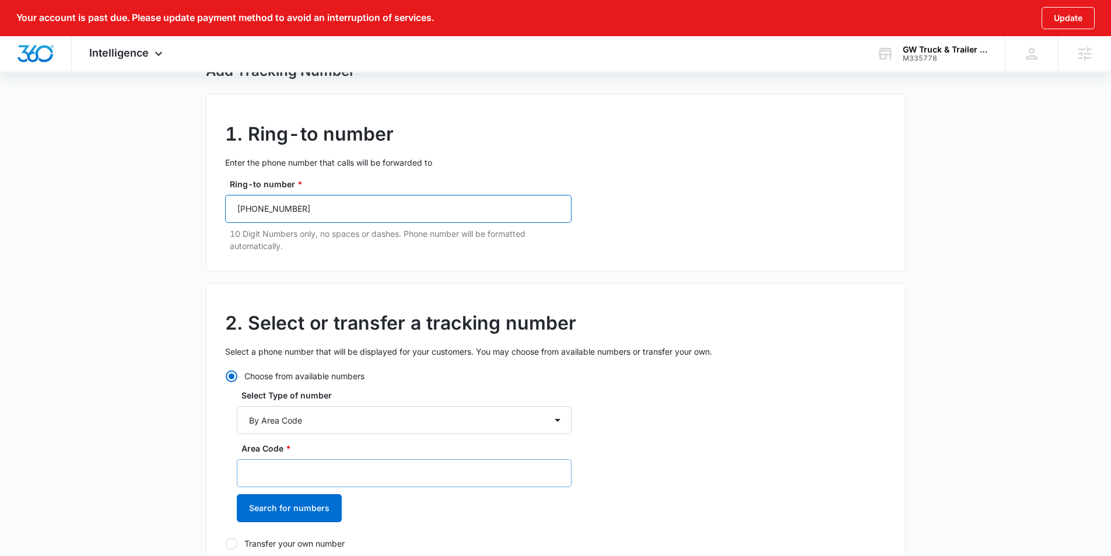
type input "(219) 728-2118"
click at [271, 474] on input "Area Code *" at bounding box center [404, 473] width 335 height 28
type input "219"
click at [275, 505] on button "Search for numbers" at bounding box center [289, 508] width 105 height 28
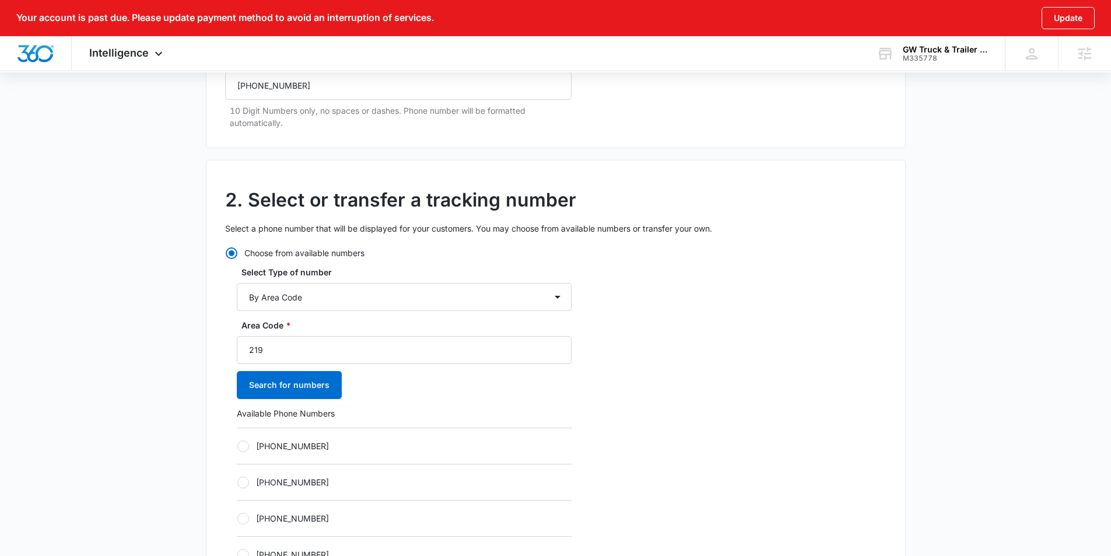
click at [249, 443] on label "+12192025847" at bounding box center [404, 446] width 335 height 12
click at [237, 446] on input "+12192025847" at bounding box center [237, 446] width 1 height 1
radio input "true"
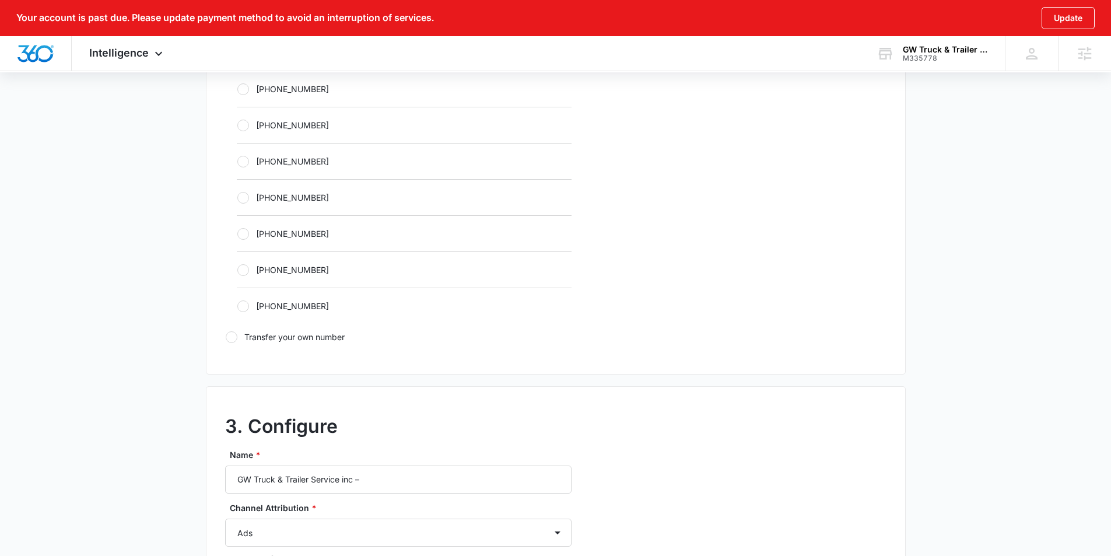
scroll to position [702, 0]
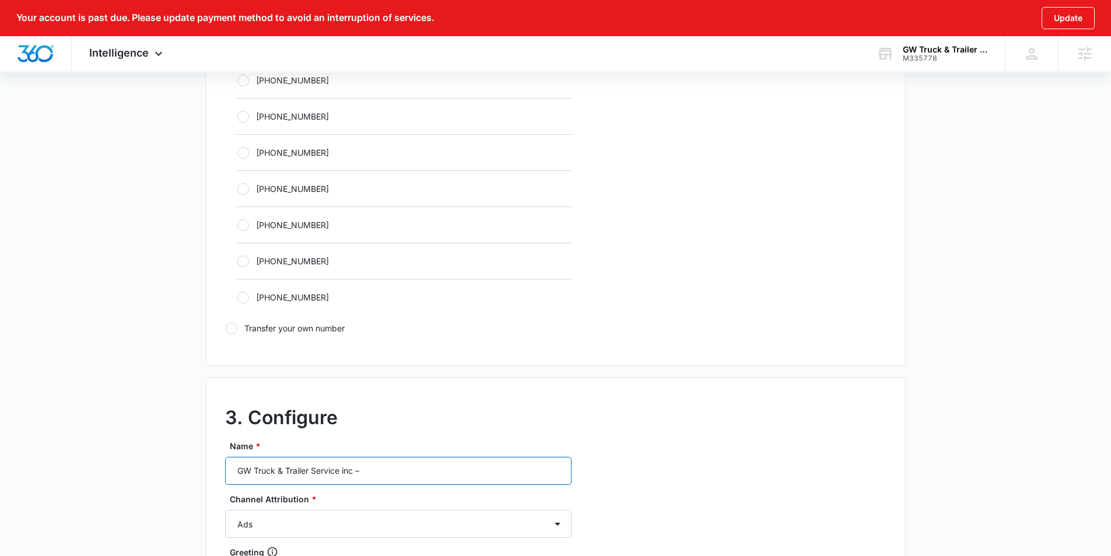
click at [372, 466] on input "GW Truck & Trailer Service inc –" at bounding box center [398, 471] width 347 height 28
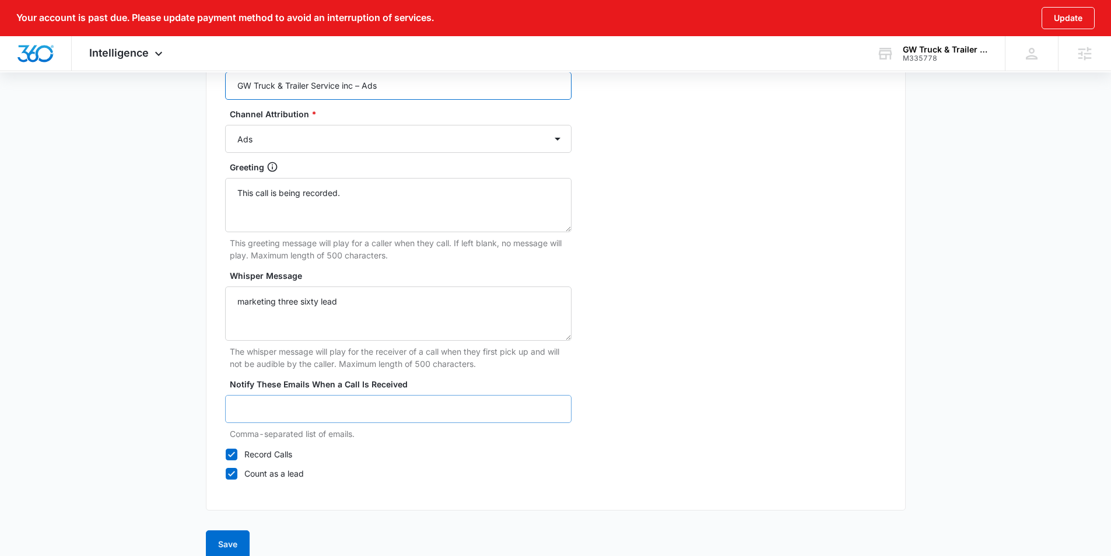
scroll to position [1103, 0]
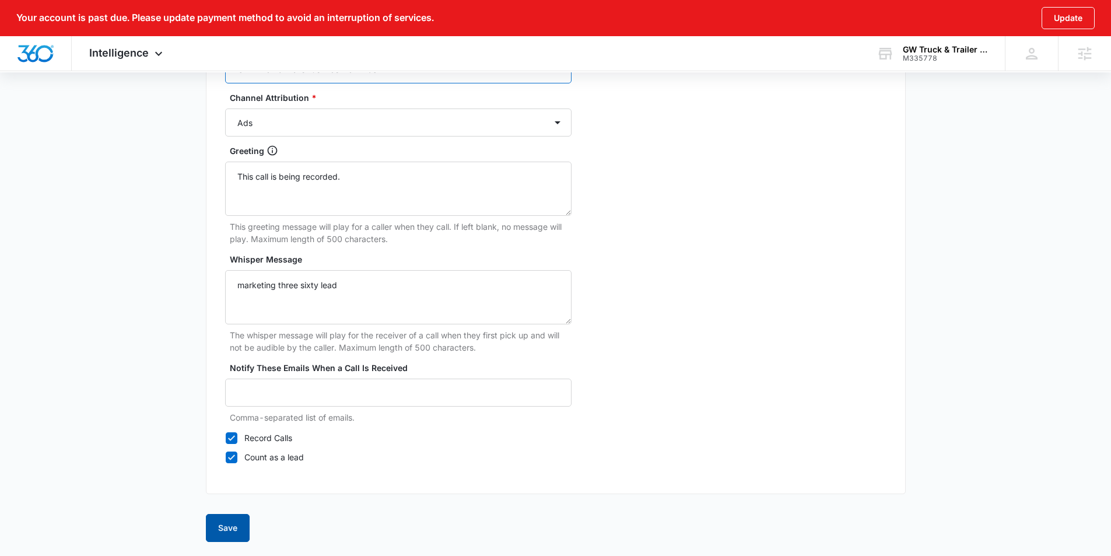
type input "GW Truck & Trailer Service inc – Ads"
click at [236, 533] on button "Save" at bounding box center [228, 528] width 44 height 28
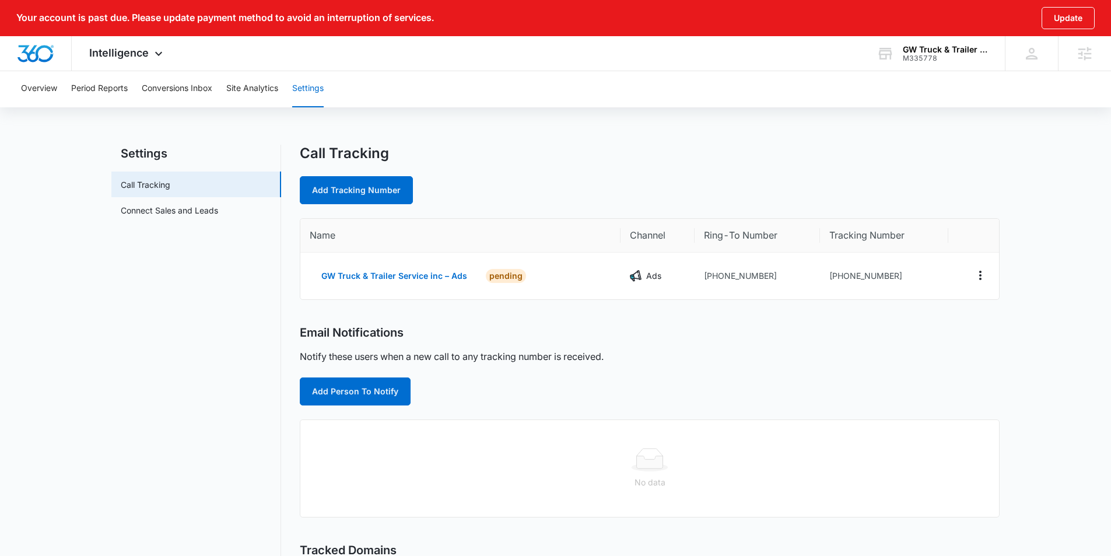
click at [349, 205] on div "Call Tracking Add Tracking Number Name Channel Ring-To Number Tracking Number G…" at bounding box center [650, 440] width 700 height 590
click at [352, 198] on link "Add Tracking Number" at bounding box center [356, 190] width 113 height 28
select select "by_area_code"
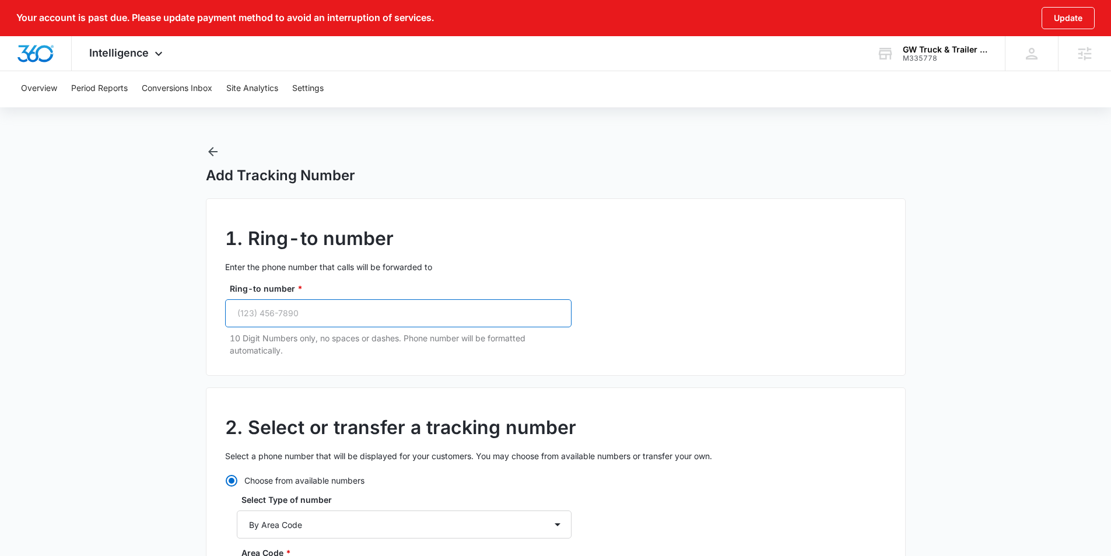
click at [291, 316] on input "Ring-to number *" at bounding box center [398, 313] width 347 height 28
paste input "(219) 728-2118"
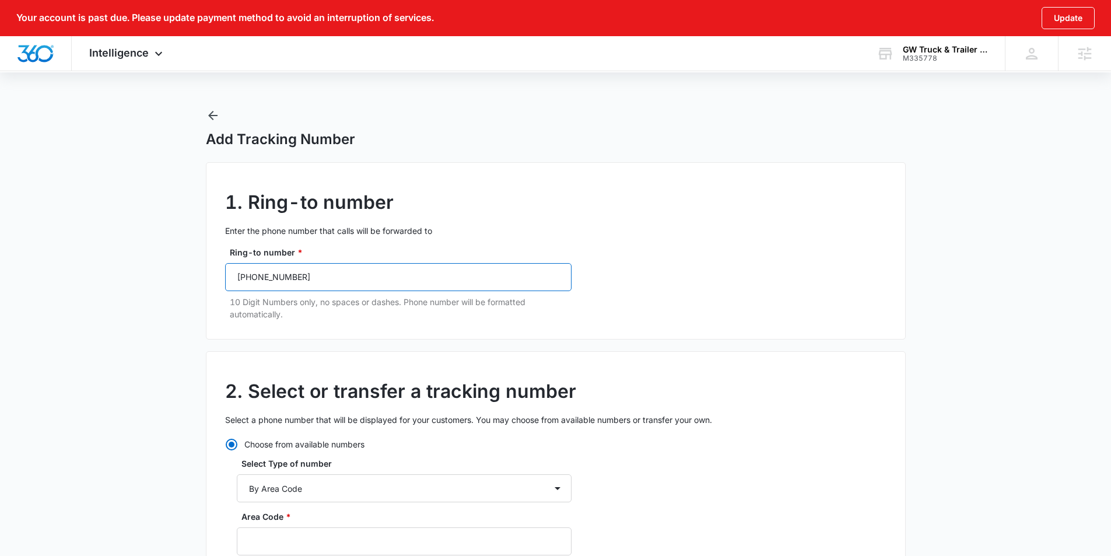
scroll to position [38, 0]
type input "(219) 728-2118"
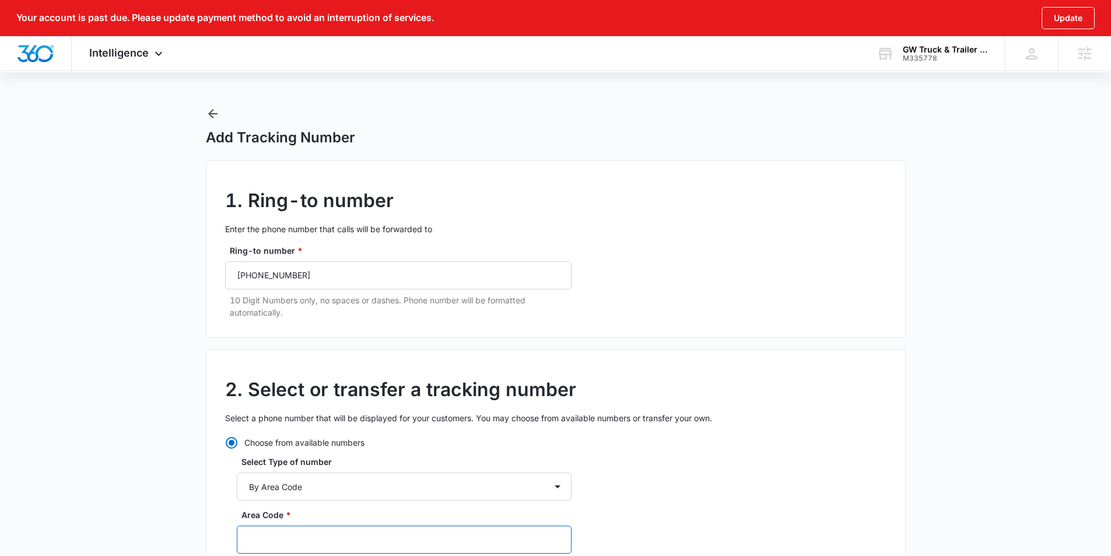
click at [274, 537] on input "Area Code *" at bounding box center [404, 540] width 335 height 28
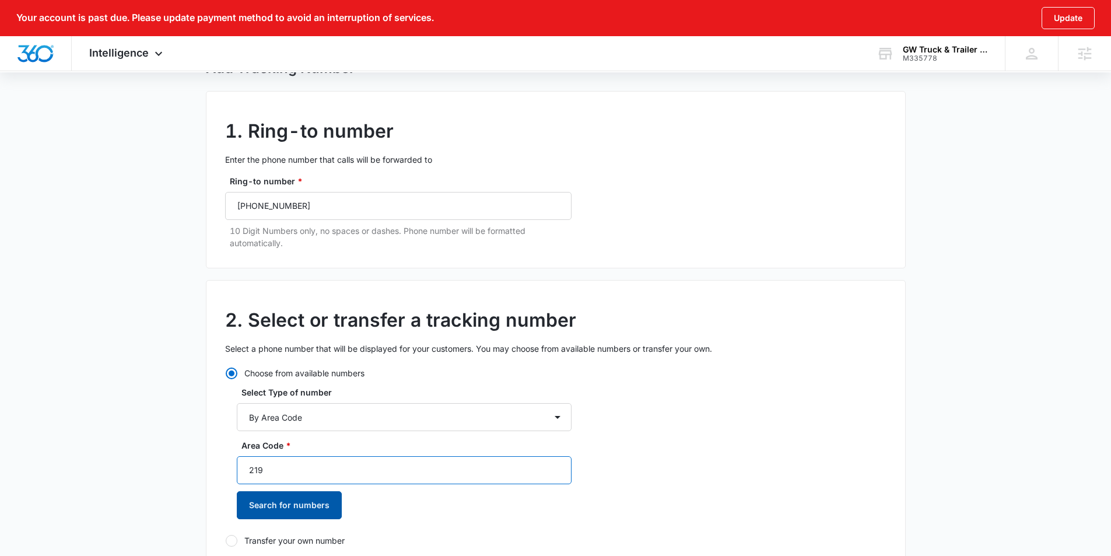
scroll to position [109, 0]
type input "219"
click at [285, 499] on button "Search for numbers" at bounding box center [289, 504] width 105 height 28
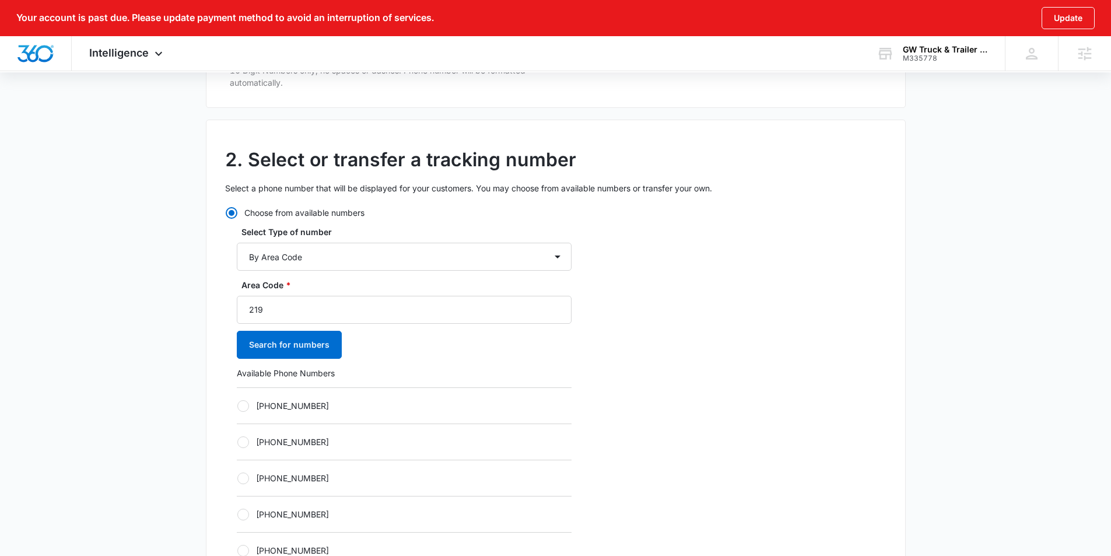
scroll to position [284, 0]
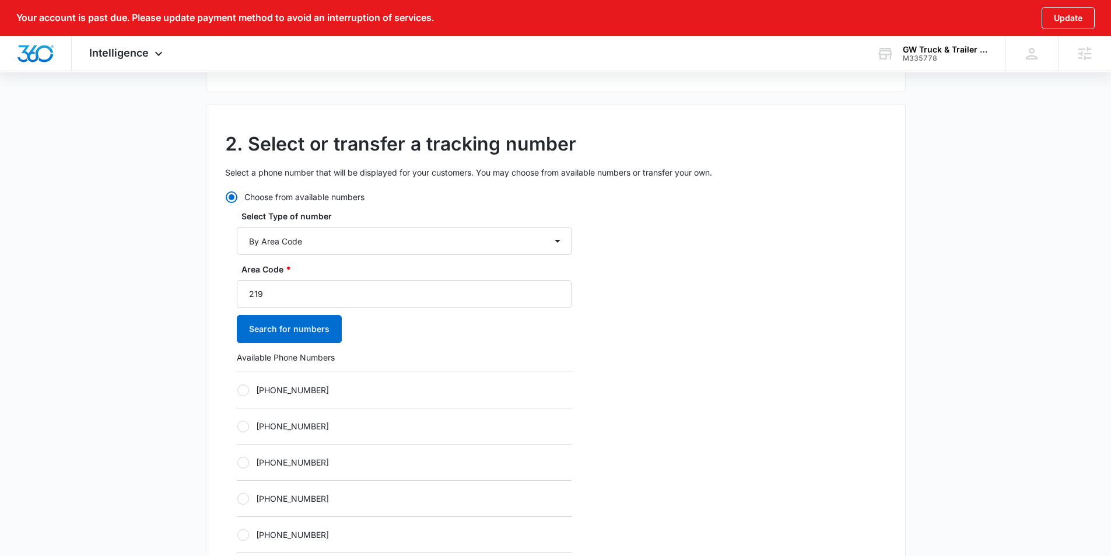
click at [246, 392] on div at bounding box center [243, 390] width 12 height 12
click at [237, 390] on input "[PHONE_NUMBER]" at bounding box center [237, 390] width 1 height 1
radio input "true"
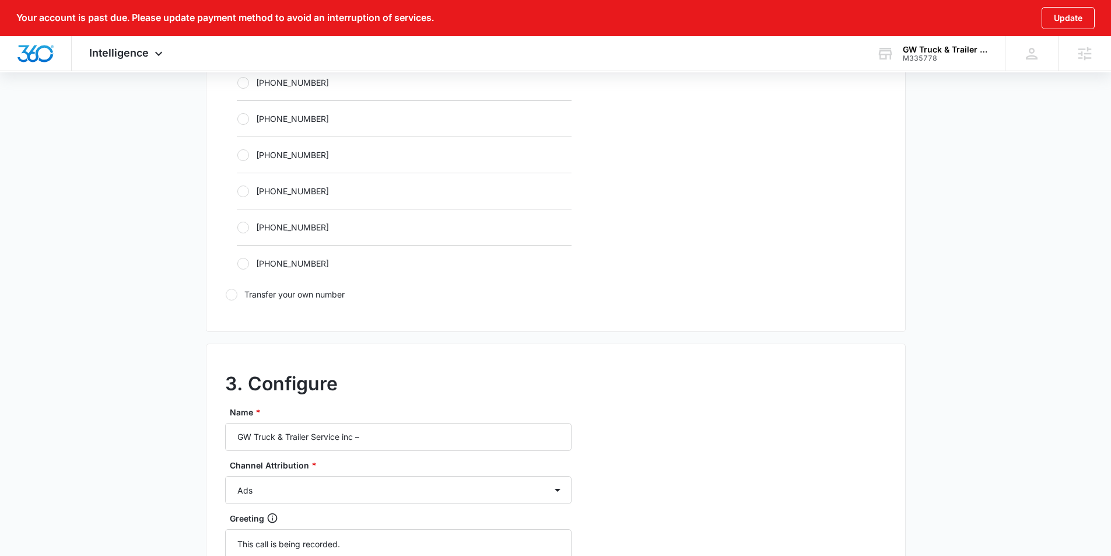
scroll to position [771, 0]
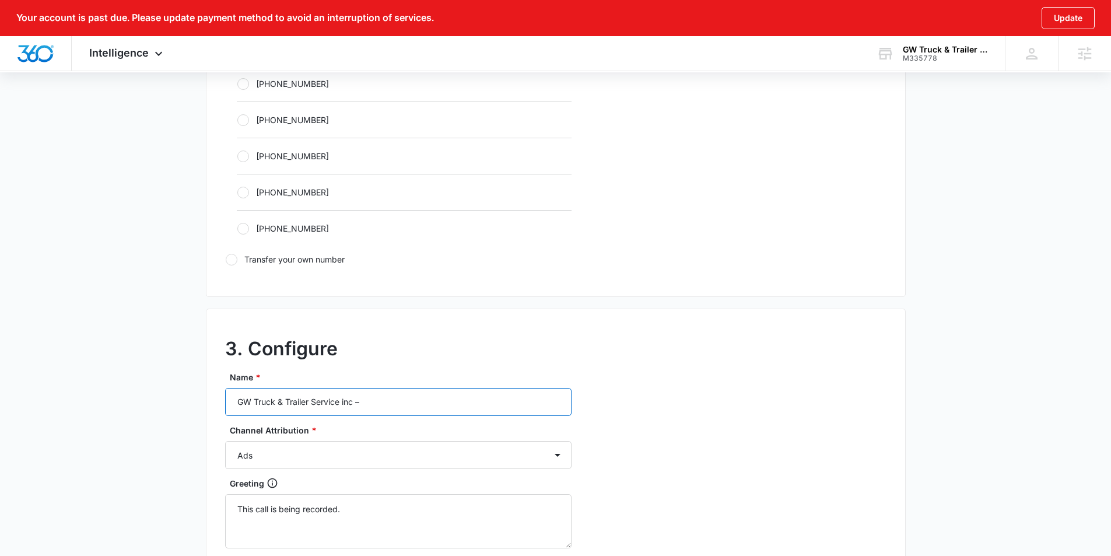
click at [375, 401] on input "GW Truck & Trailer Service inc –" at bounding box center [398, 402] width 347 height 28
type input "GW Truck & Trailer Service inc – Content"
click at [388, 465] on select "Ads Local Service Ads Content Social Other" at bounding box center [398, 455] width 347 height 28
select select "CONTENT"
click at [225, 441] on select "Ads Local Service Ads Content Social Other" at bounding box center [398, 455] width 347 height 28
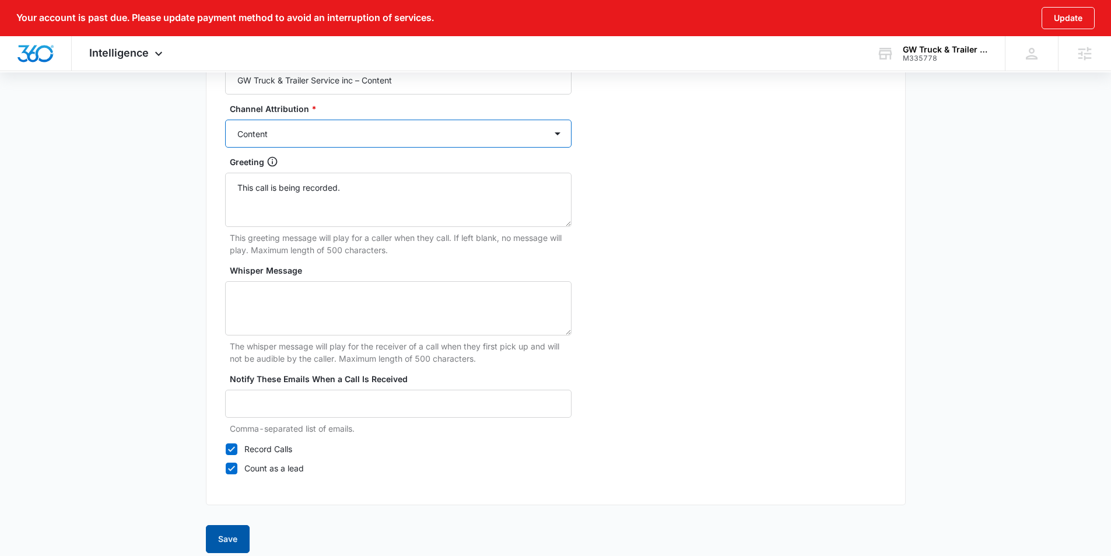
scroll to position [1103, 0]
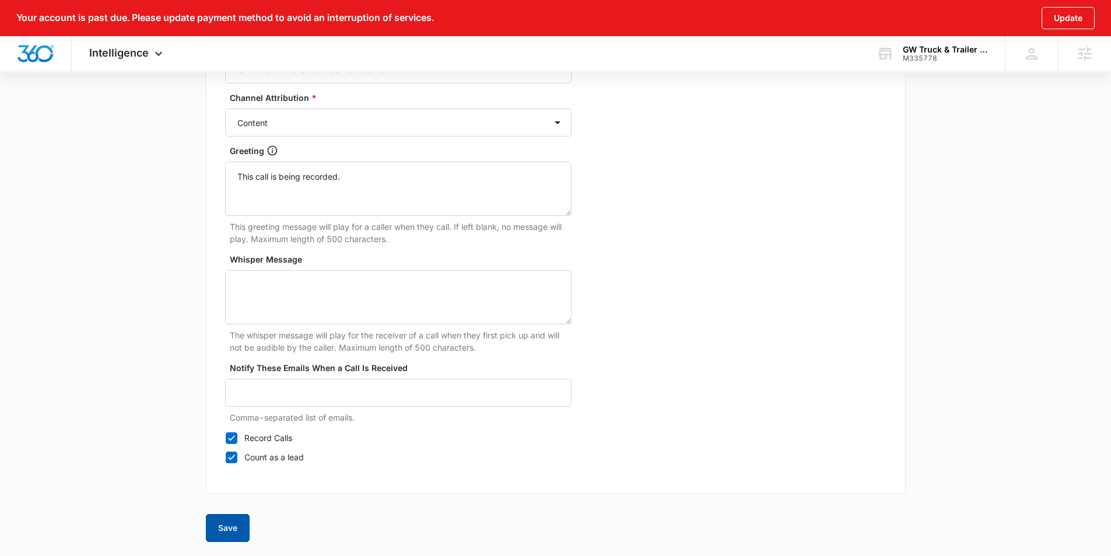
click at [239, 522] on button "Save" at bounding box center [228, 528] width 44 height 28
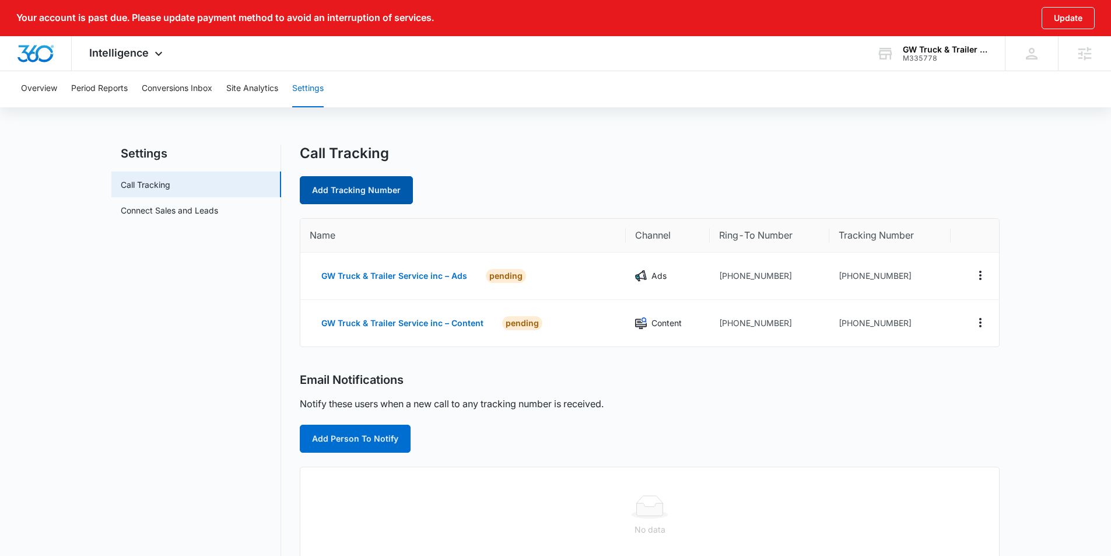
click at [336, 191] on link "Add Tracking Number" at bounding box center [356, 190] width 113 height 28
select select "by_area_code"
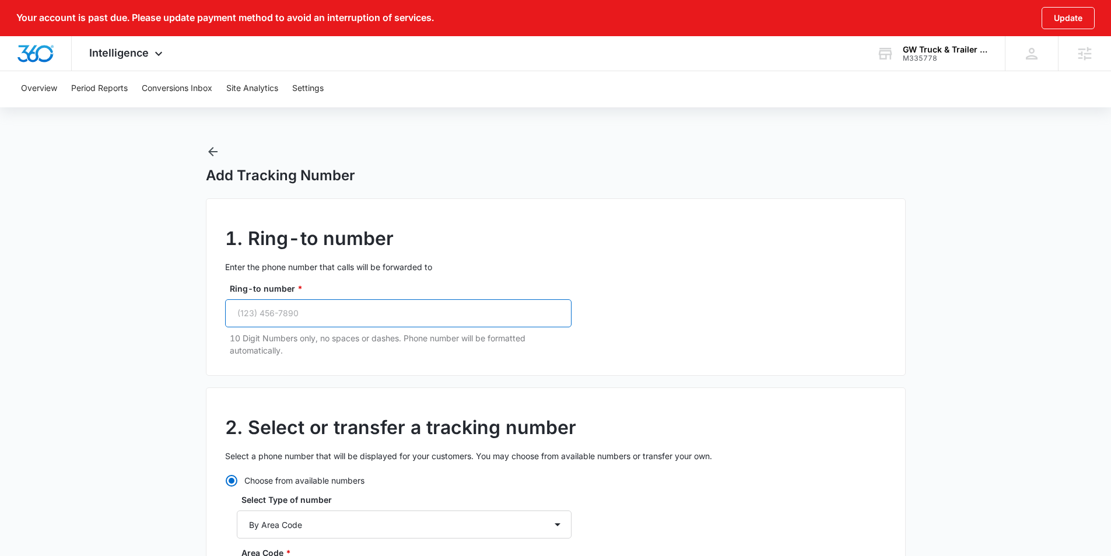
click at [370, 317] on input "Ring-to number *" at bounding box center [398, 313] width 347 height 28
paste input "(219) 728-2118"
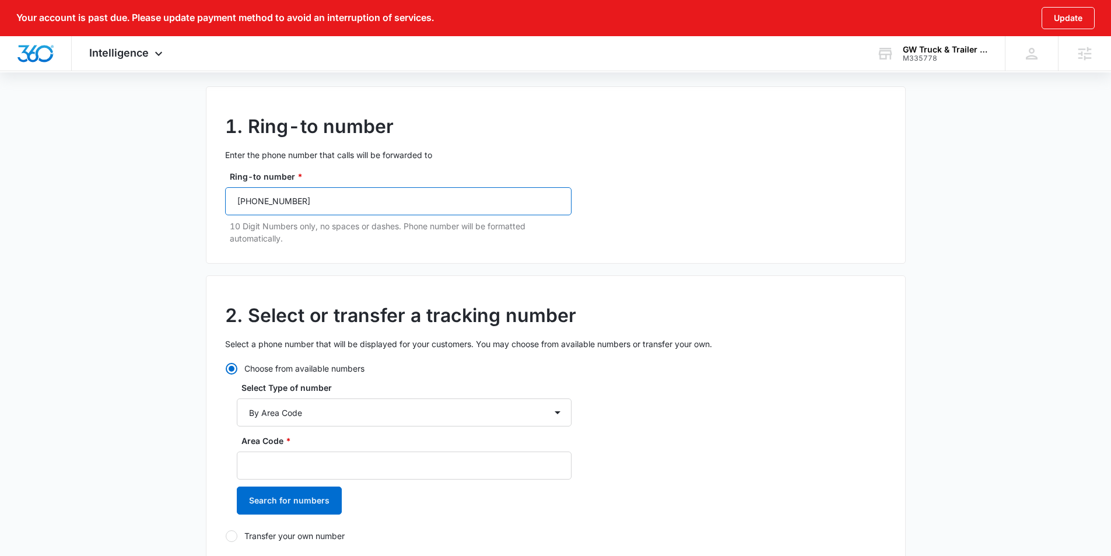
scroll to position [114, 0]
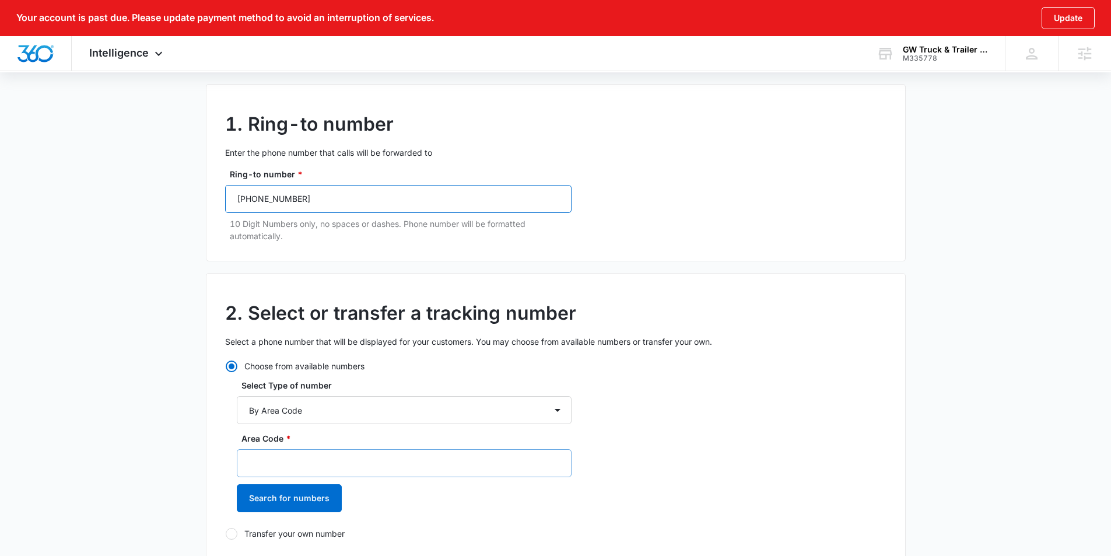
type input "(219) 728-2118"
click at [277, 452] on input "Area Code *" at bounding box center [404, 463] width 335 height 28
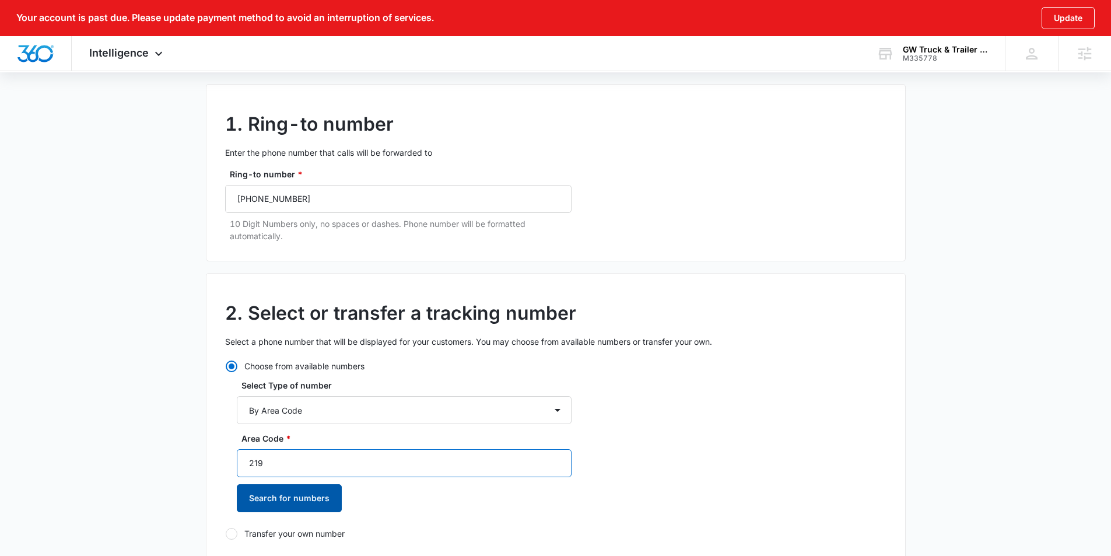
type input "219"
click at [291, 491] on button "Search for numbers" at bounding box center [289, 498] width 105 height 28
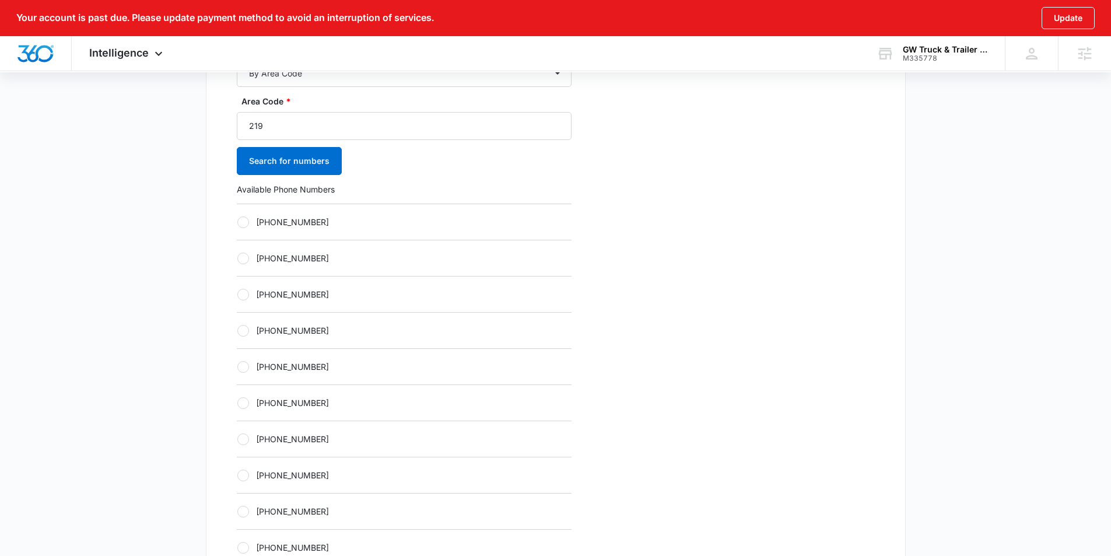
scroll to position [468, 0]
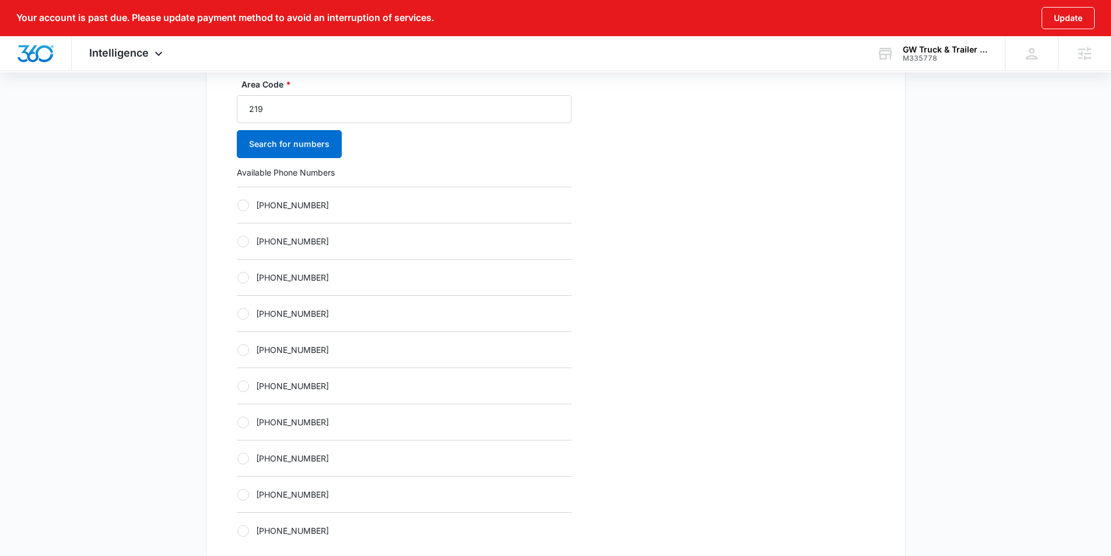
click at [245, 205] on div at bounding box center [243, 206] width 12 height 12
click at [237, 205] on input "[PHONE_NUMBER]" at bounding box center [237, 205] width 1 height 1
radio input "true"
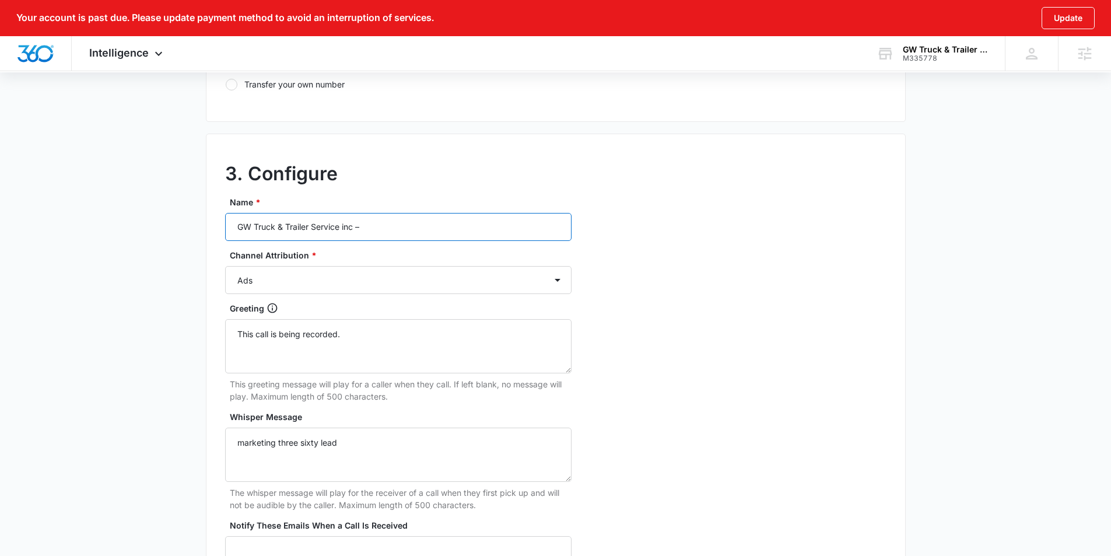
click at [411, 229] on input "GW Truck & Trailer Service inc –" at bounding box center [398, 227] width 347 height 28
type input "GW Truck & Trailer Service inc – Social"
click at [317, 274] on select "Ads Local Service Ads Content Social Other" at bounding box center [398, 279] width 347 height 28
select select "SOCIAL"
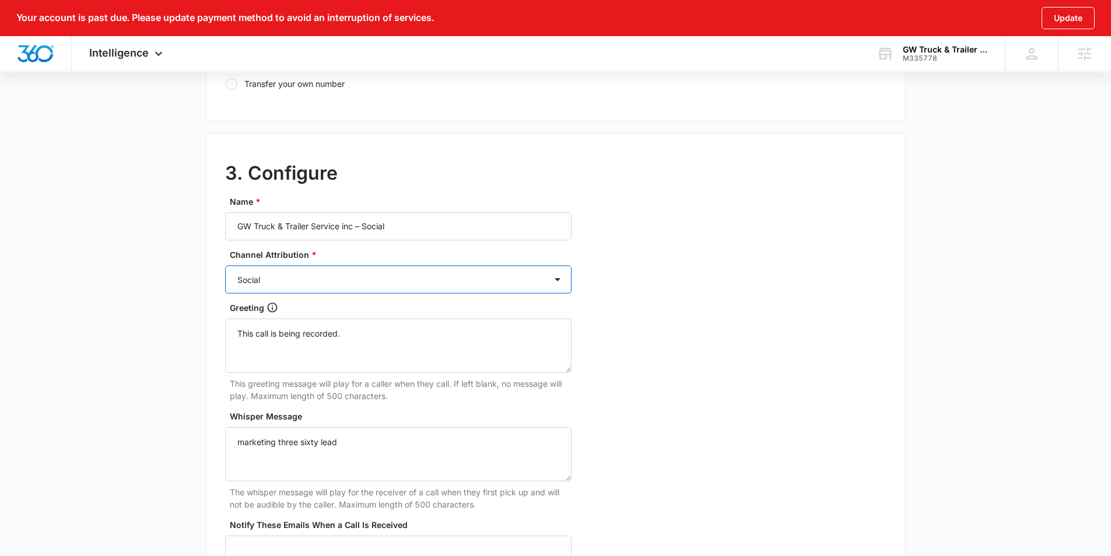
click at [225, 265] on select "Ads Local Service Ads Content Social Other" at bounding box center [398, 279] width 347 height 28
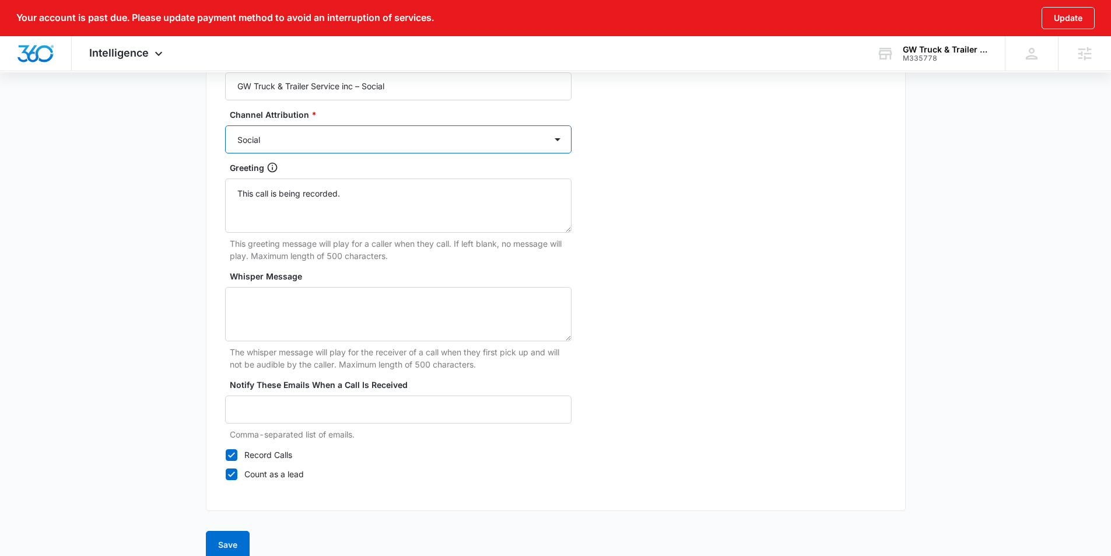
scroll to position [1103, 0]
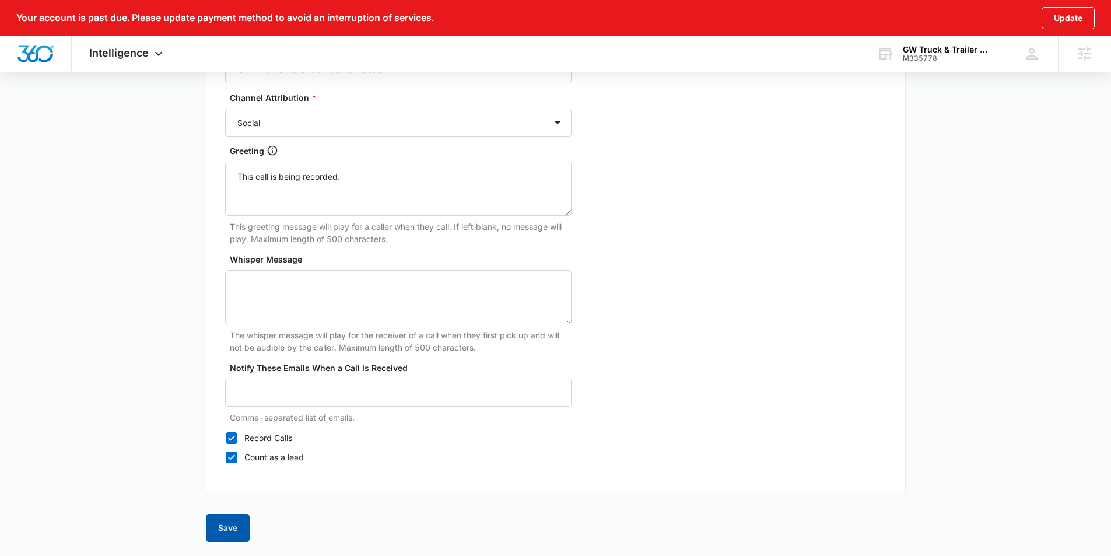
click at [230, 522] on button "Save" at bounding box center [228, 528] width 44 height 28
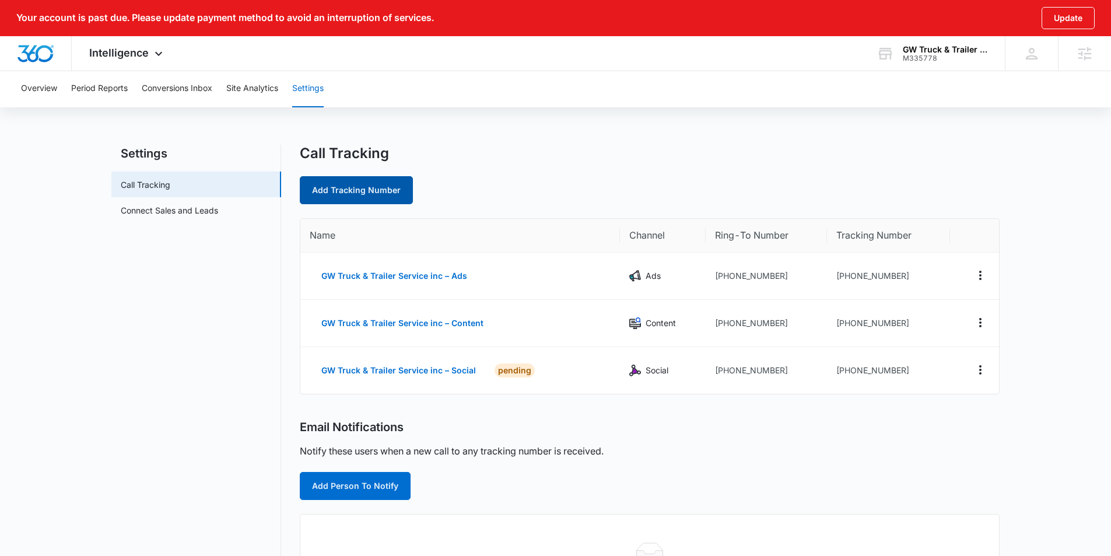
click at [336, 190] on link "Add Tracking Number" at bounding box center [356, 190] width 113 height 28
select select "by_area_code"
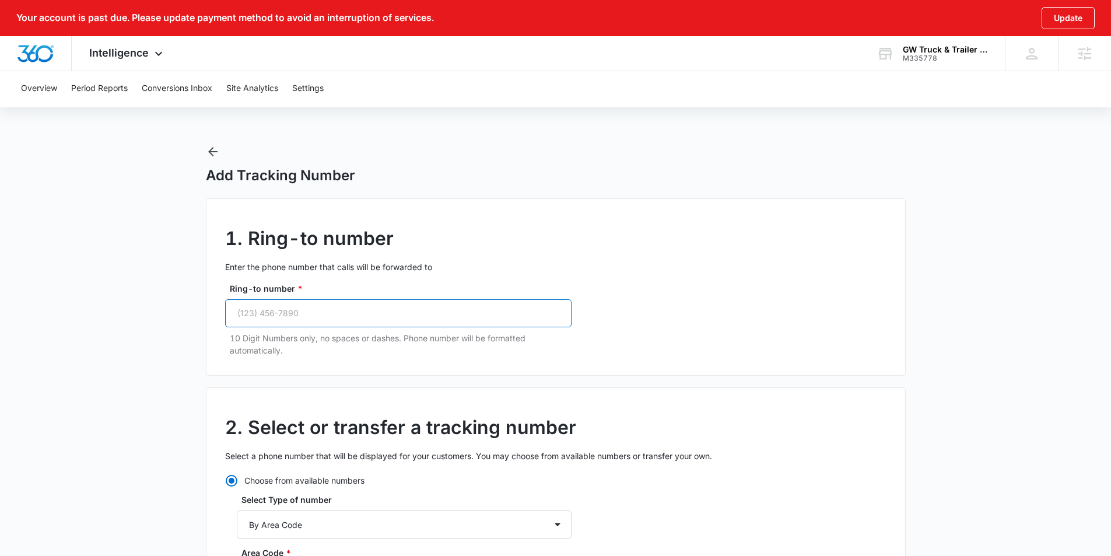
click at [368, 309] on input "Ring-to number *" at bounding box center [398, 313] width 347 height 28
paste input "(219) 728-2118"
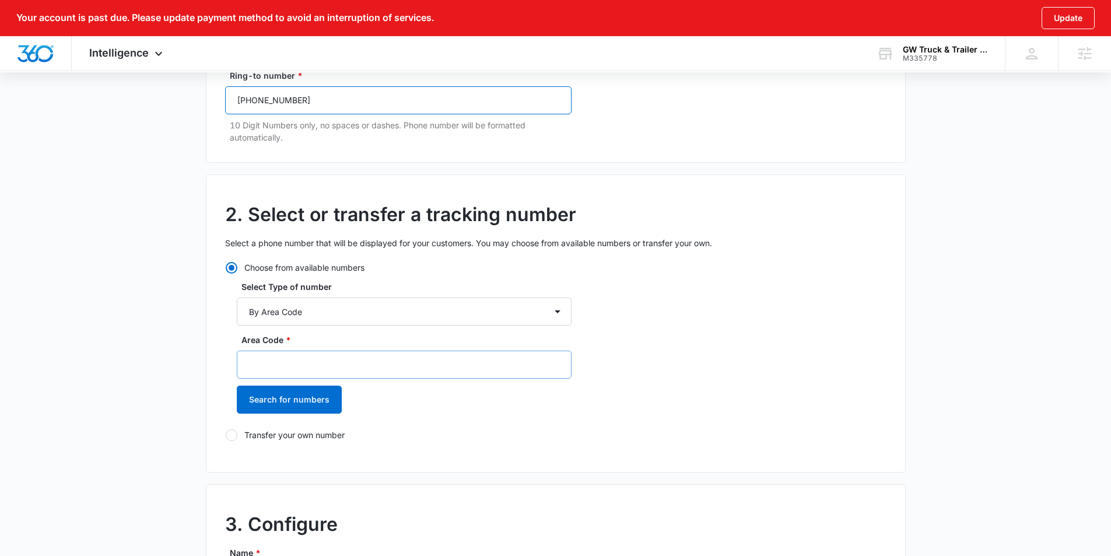
type input "(219) 728-2118"
click at [326, 362] on input "Area Code *" at bounding box center [404, 365] width 335 height 28
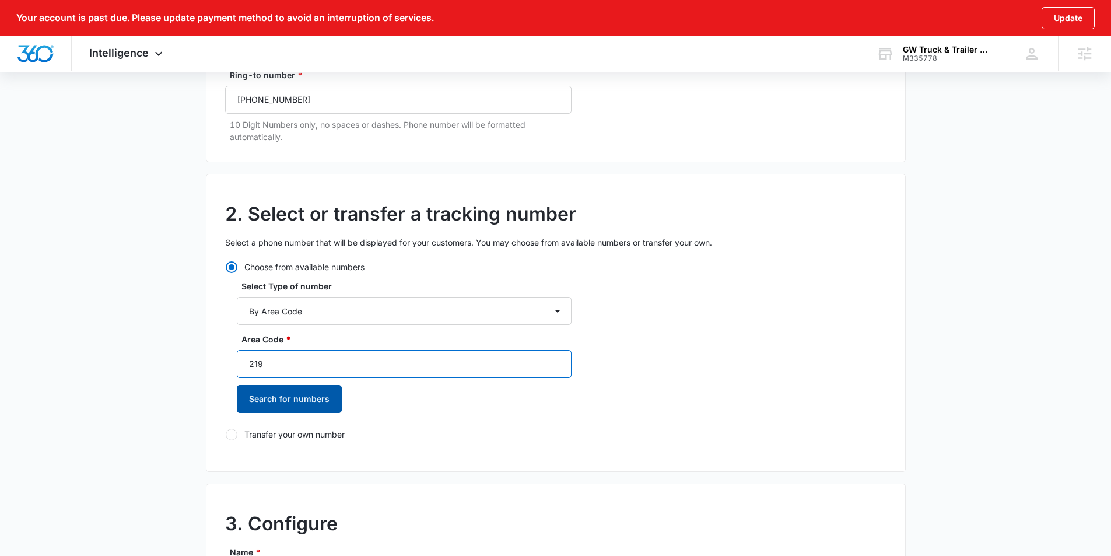
type input "219"
click at [316, 398] on button "Search for numbers" at bounding box center [289, 399] width 105 height 28
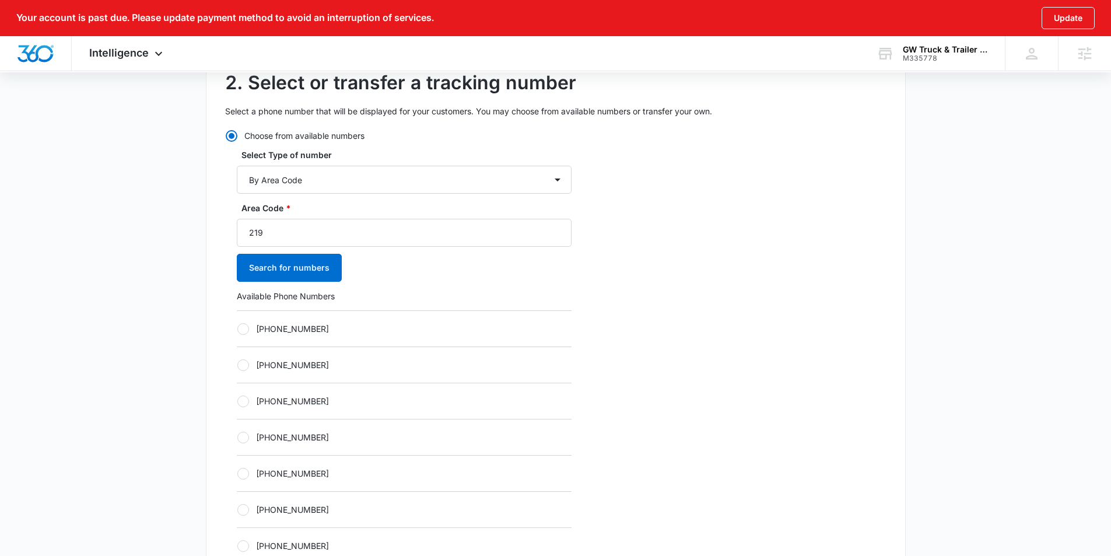
scroll to position [380, 0]
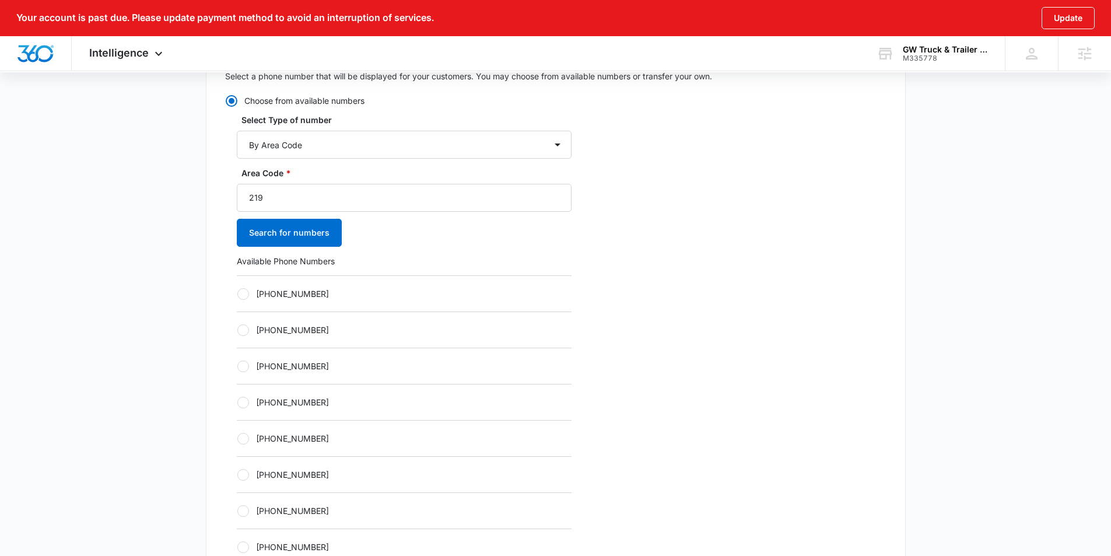
click at [253, 299] on label "[PHONE_NUMBER]" at bounding box center [404, 294] width 335 height 12
click at [237, 294] on input "[PHONE_NUMBER]" at bounding box center [237, 293] width 1 height 1
radio input "true"
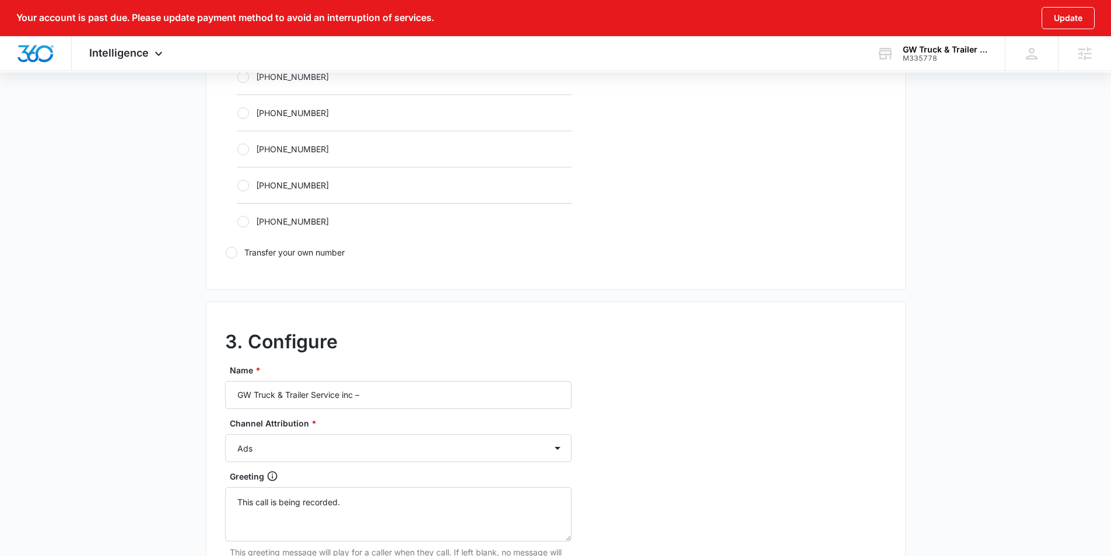
scroll to position [898, 0]
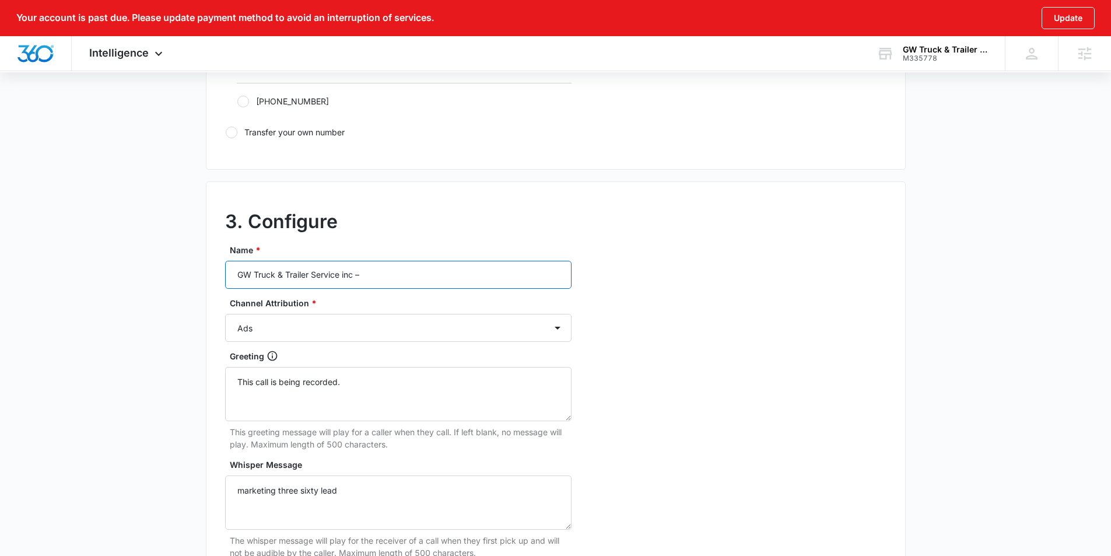
click at [393, 281] on input "GW Truck & Trailer Service inc –" at bounding box center [398, 275] width 347 height 28
type input "GW Truck & Trailer Service inc – Other"
click at [388, 324] on select "Ads Local Service Ads Content Social Other" at bounding box center [398, 328] width 347 height 28
select select "OTHER"
click at [225, 314] on select "Ads Local Service Ads Content Social Other" at bounding box center [398, 328] width 347 height 28
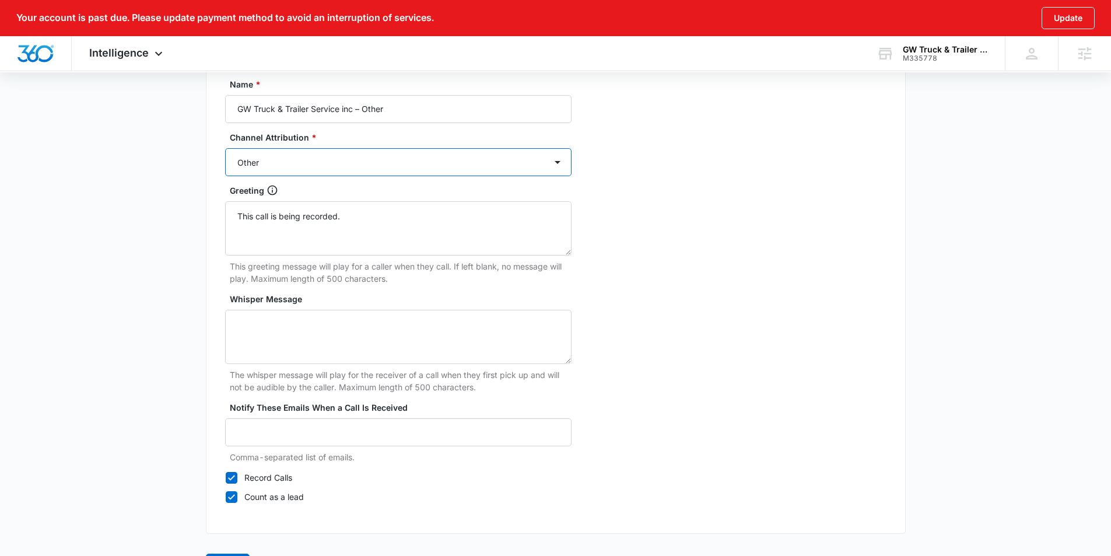
scroll to position [1103, 0]
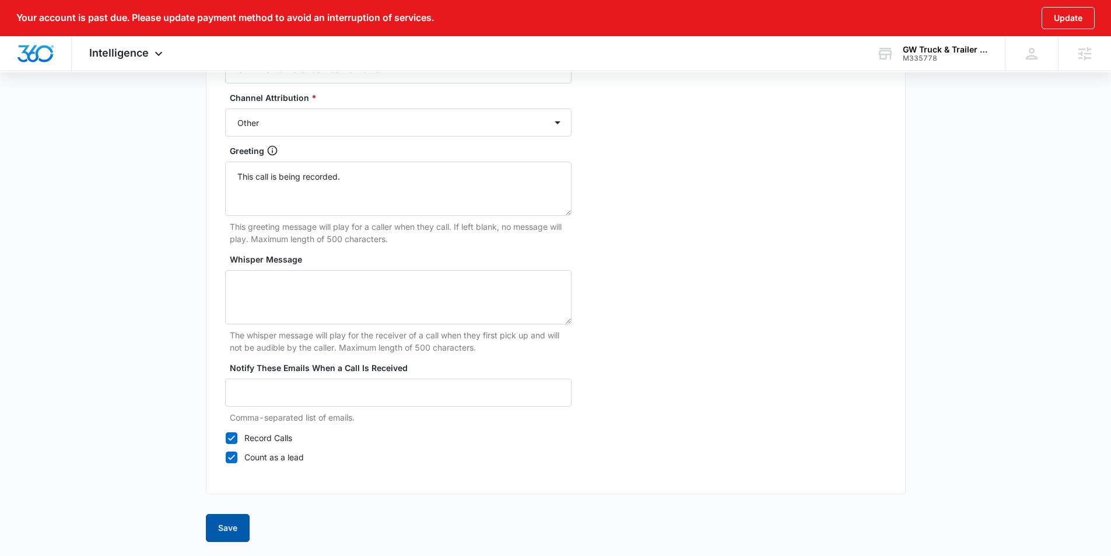
click at [219, 536] on button "Save" at bounding box center [228, 528] width 44 height 28
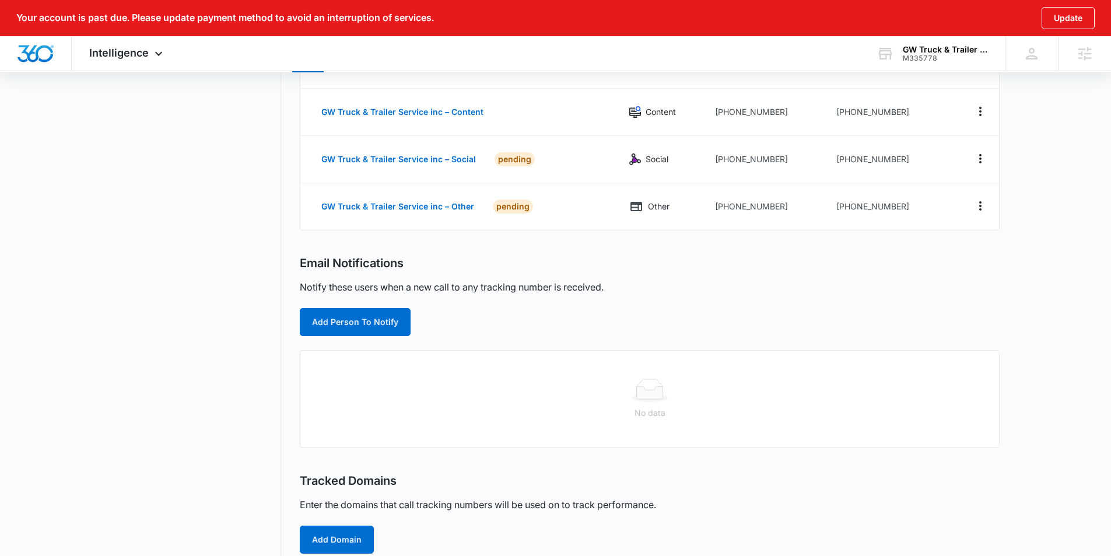
scroll to position [226, 0]
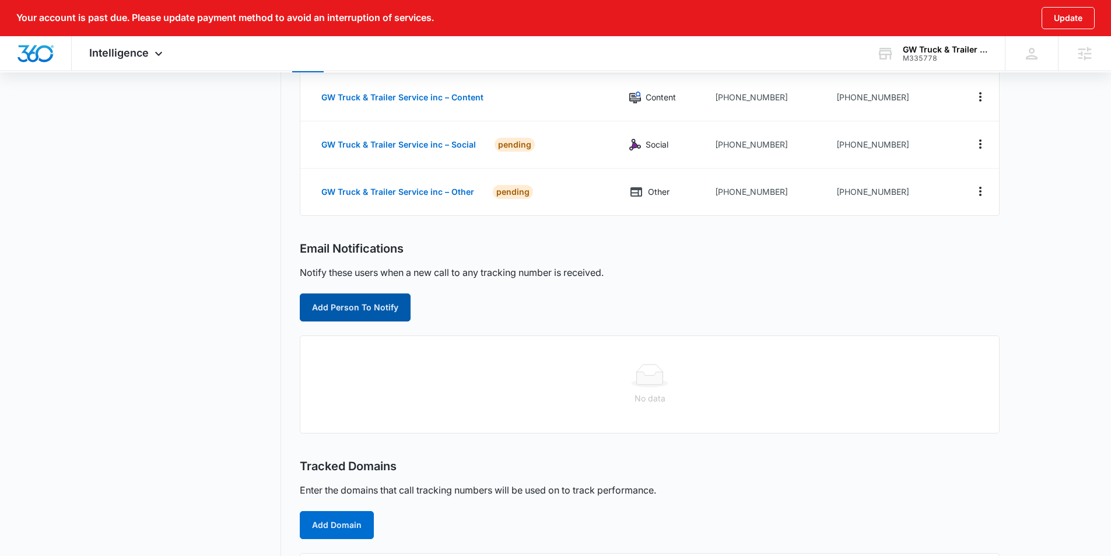
click at [347, 312] on button "Add Person To Notify" at bounding box center [355, 307] width 111 height 28
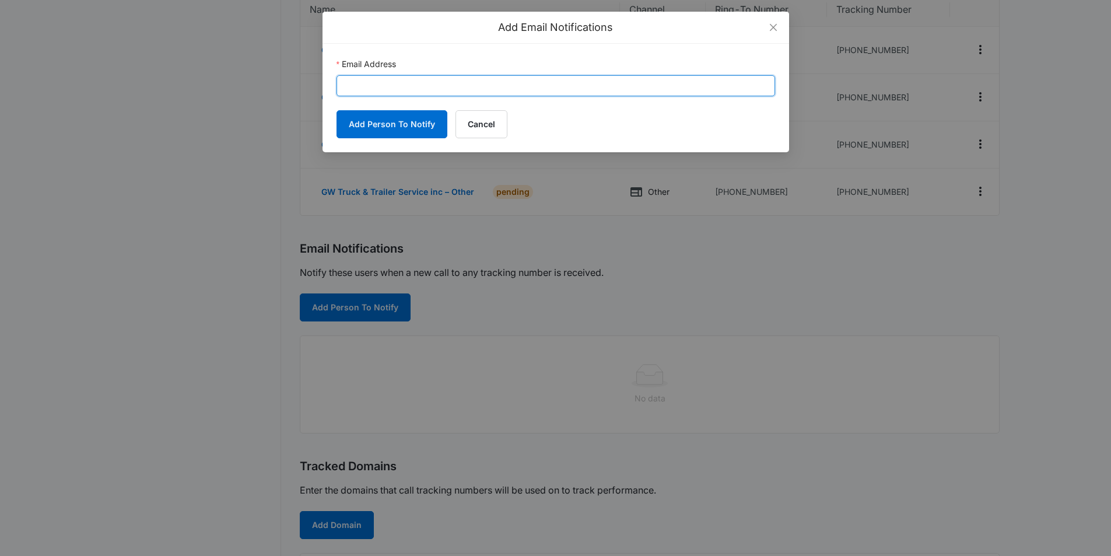
click at [400, 88] on input "Email Address" at bounding box center [556, 85] width 439 height 21
paste input "madeline.plate@madwire.com"
type input "[PERSON_NAME][EMAIL_ADDRESS][DOMAIN_NAME]"
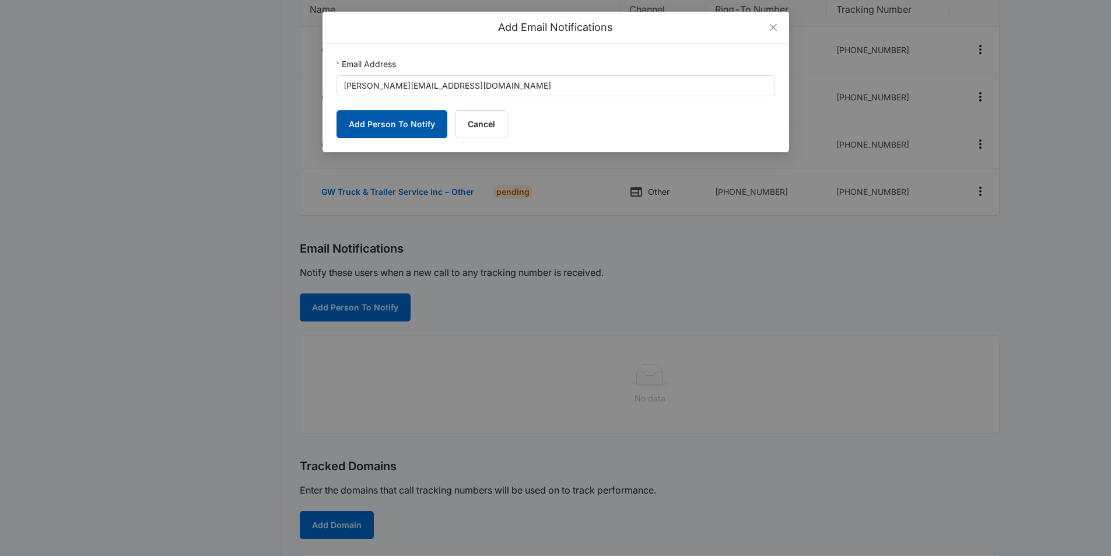
click at [384, 124] on button "Add Person To Notify" at bounding box center [392, 124] width 111 height 28
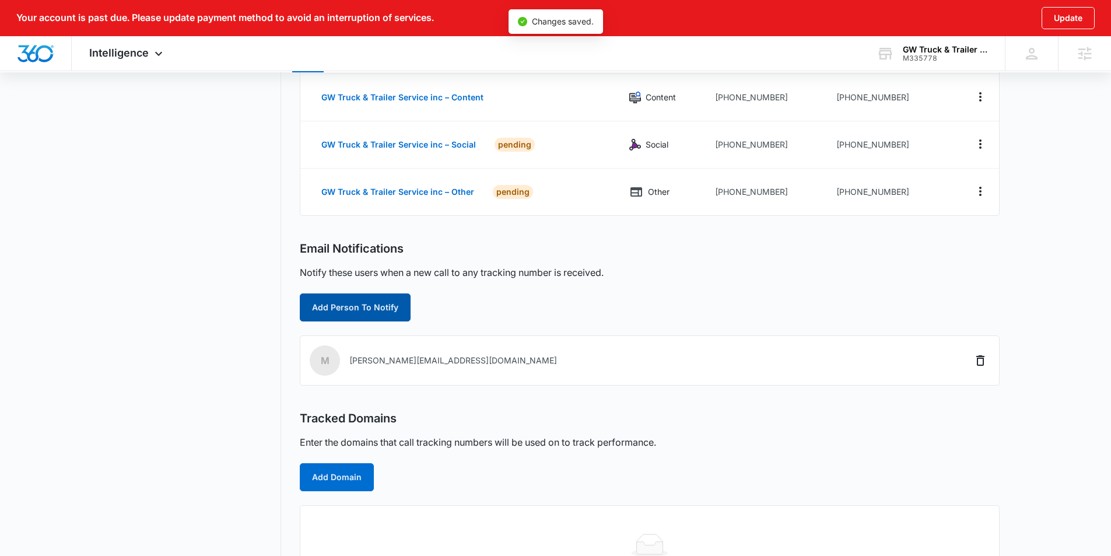
scroll to position [287, 0]
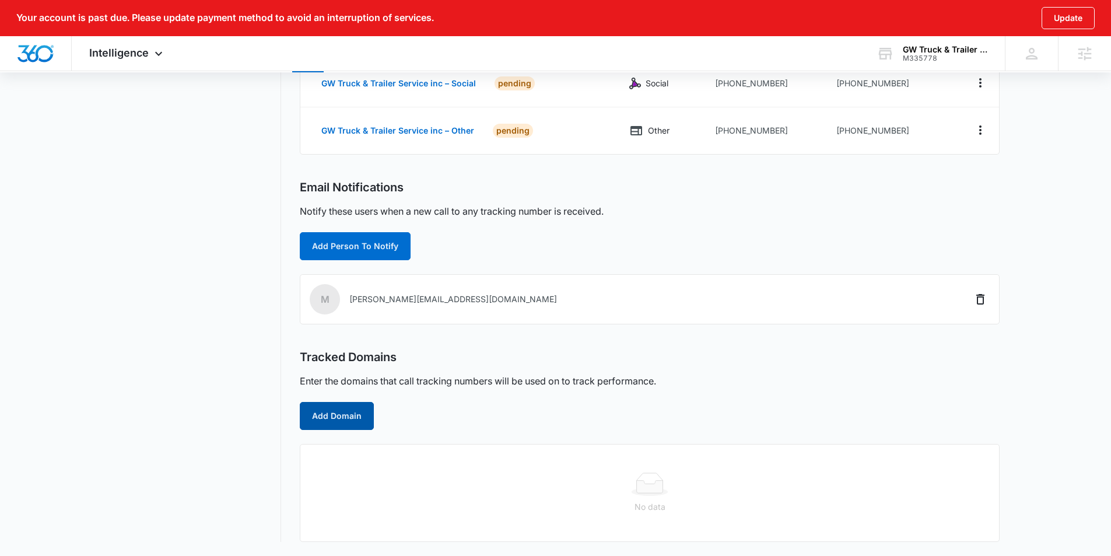
click at [336, 422] on button "Add Domain" at bounding box center [337, 416] width 74 height 28
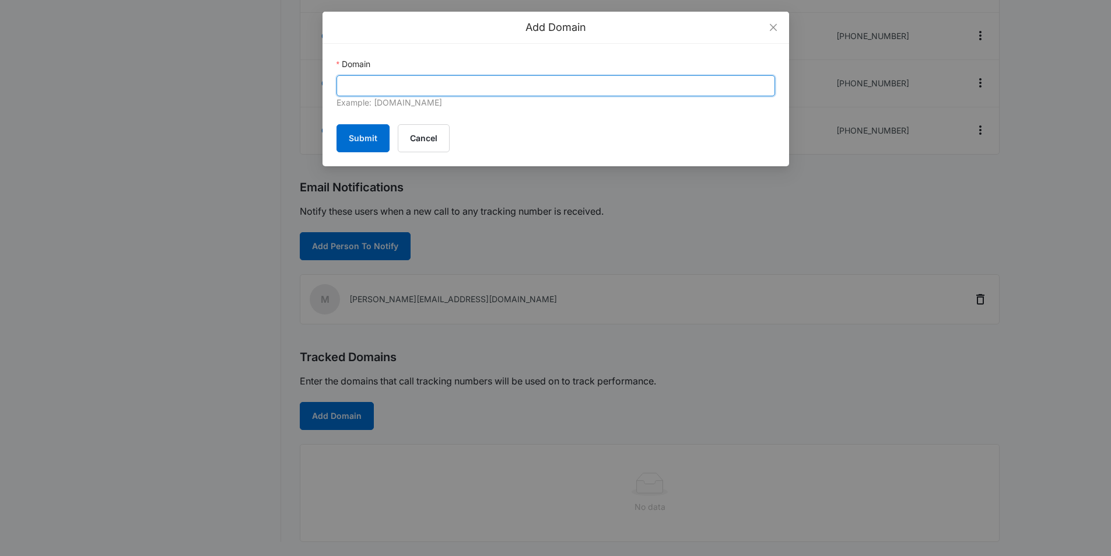
click at [391, 82] on input "Domain" at bounding box center [556, 85] width 439 height 21
paste input "[DOMAIN_NAME]"
type input "[DOMAIN_NAME]"
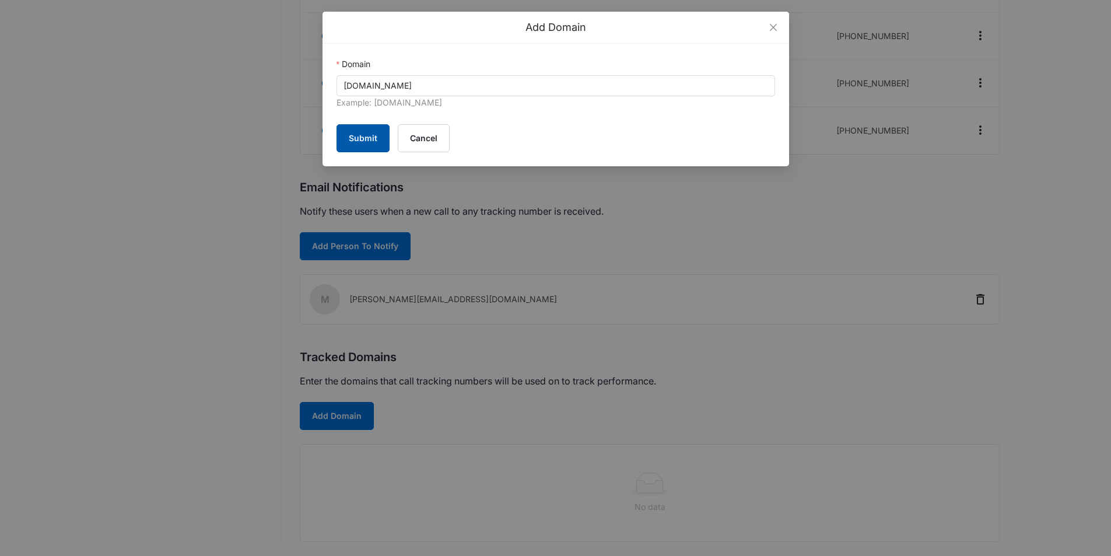
click at [372, 141] on button "Submit" at bounding box center [363, 138] width 53 height 28
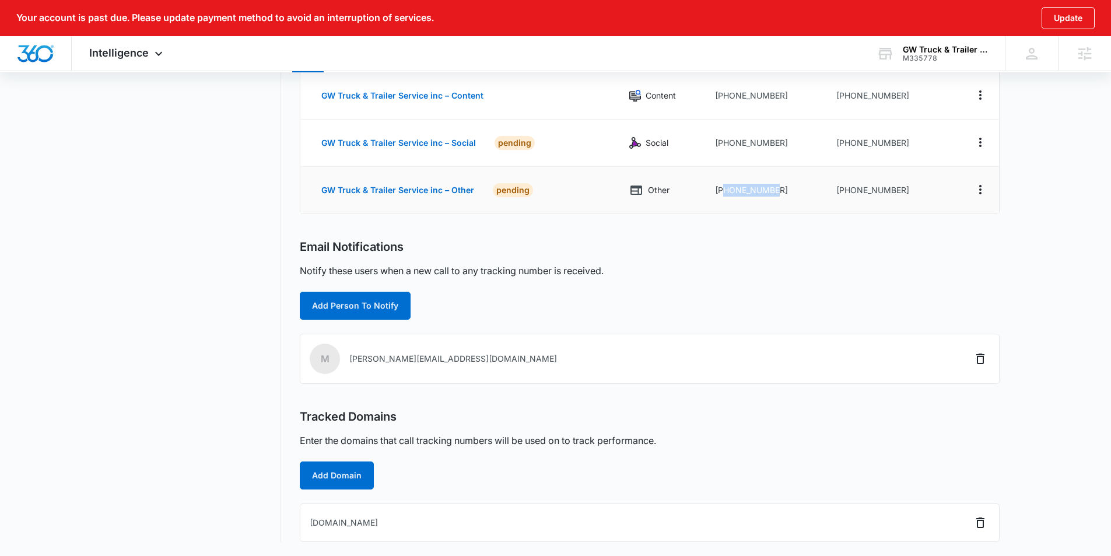
drag, startPoint x: 784, startPoint y: 193, endPoint x: 723, endPoint y: 194, distance: 60.7
click at [723, 194] on td "[PHONE_NUMBER]" at bounding box center [766, 190] width 121 height 47
copy td "2197282118"
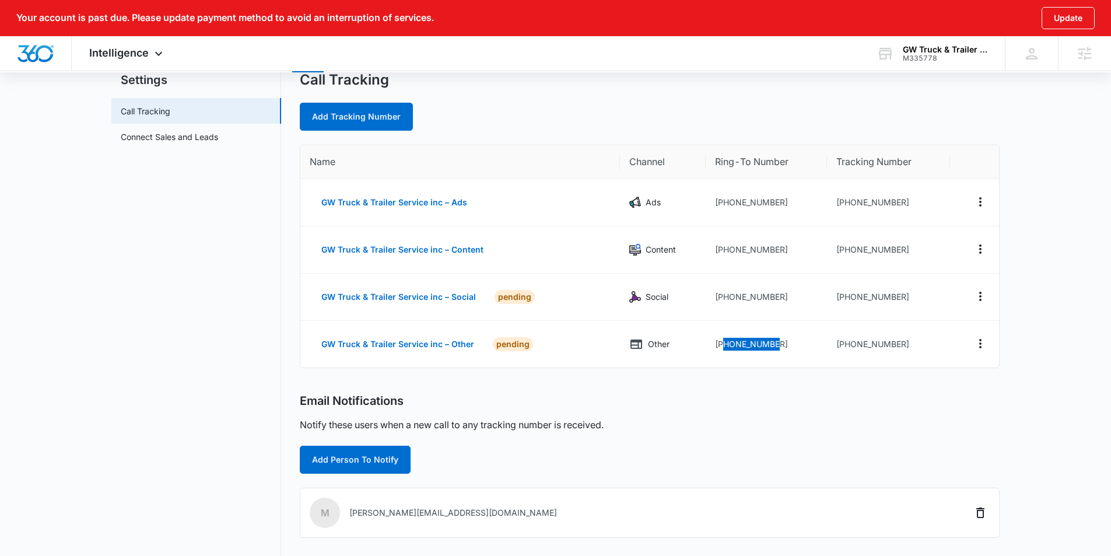
scroll to position [0, 0]
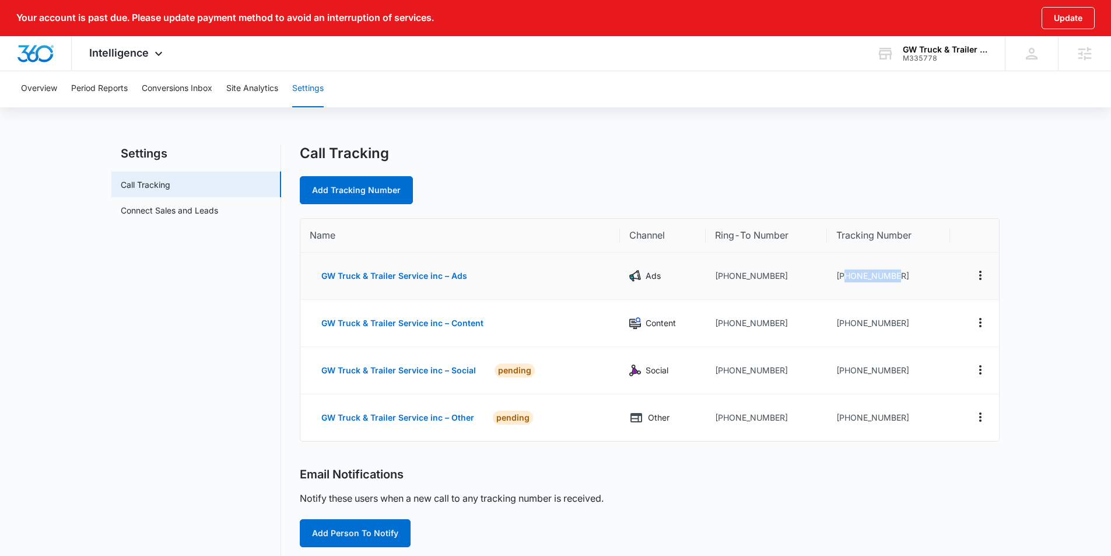
drag, startPoint x: 906, startPoint y: 274, endPoint x: 851, endPoint y: 275, distance: 54.8
click at [845, 276] on td "+12192025847" at bounding box center [888, 276] width 123 height 47
copy td "2192025847"
drag, startPoint x: 900, startPoint y: 326, endPoint x: 844, endPoint y: 324, distance: 56.0
click at [844, 324] on td "+12192025872" at bounding box center [888, 323] width 123 height 47
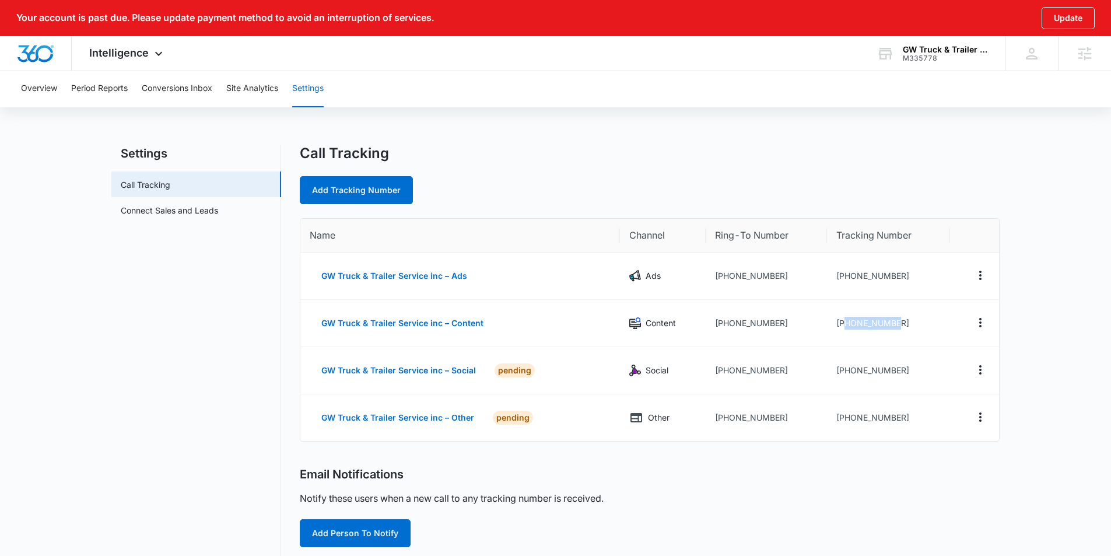
copy td "2192025872"
drag, startPoint x: 901, startPoint y: 370, endPoint x: 862, endPoint y: 371, distance: 38.5
click at [844, 372] on td "+12192025881" at bounding box center [888, 370] width 123 height 47
copy td "2192025881"
drag, startPoint x: 893, startPoint y: 418, endPoint x: 845, endPoint y: 419, distance: 47.8
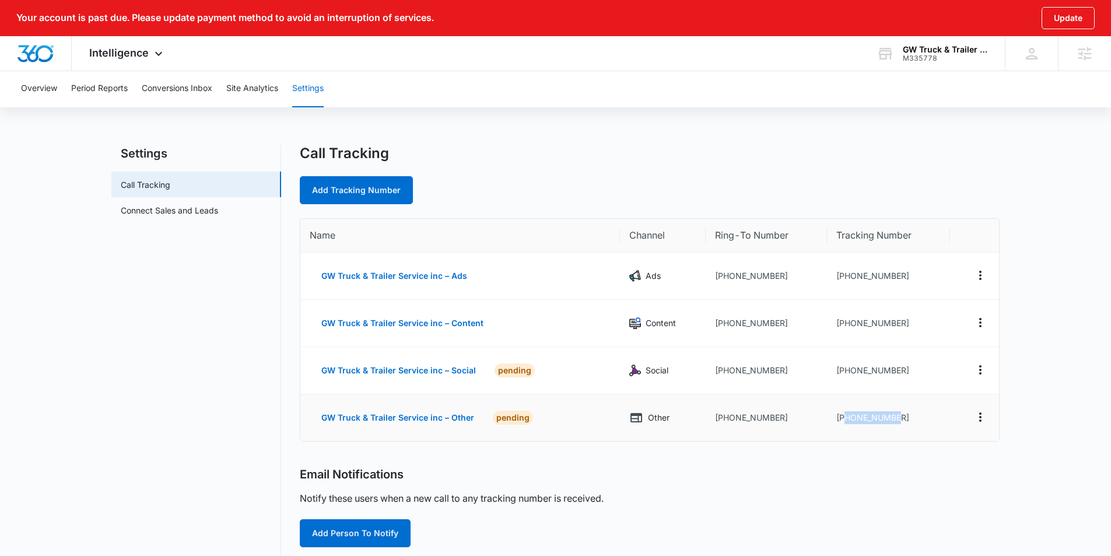
click at [845, 419] on td "+12192025884" at bounding box center [888, 417] width 123 height 47
copy td "2192025884"
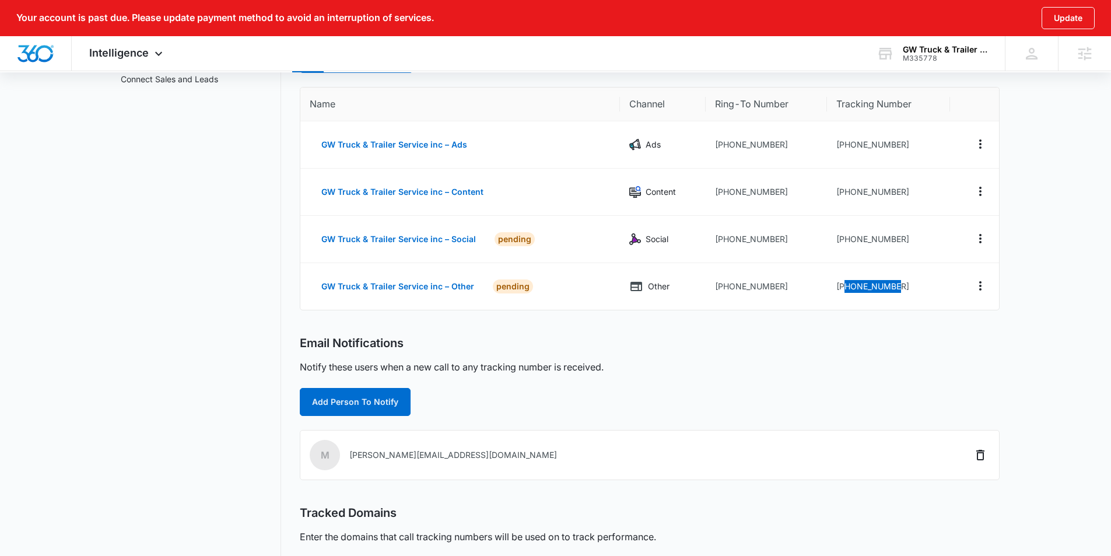
scroll to position [145, 0]
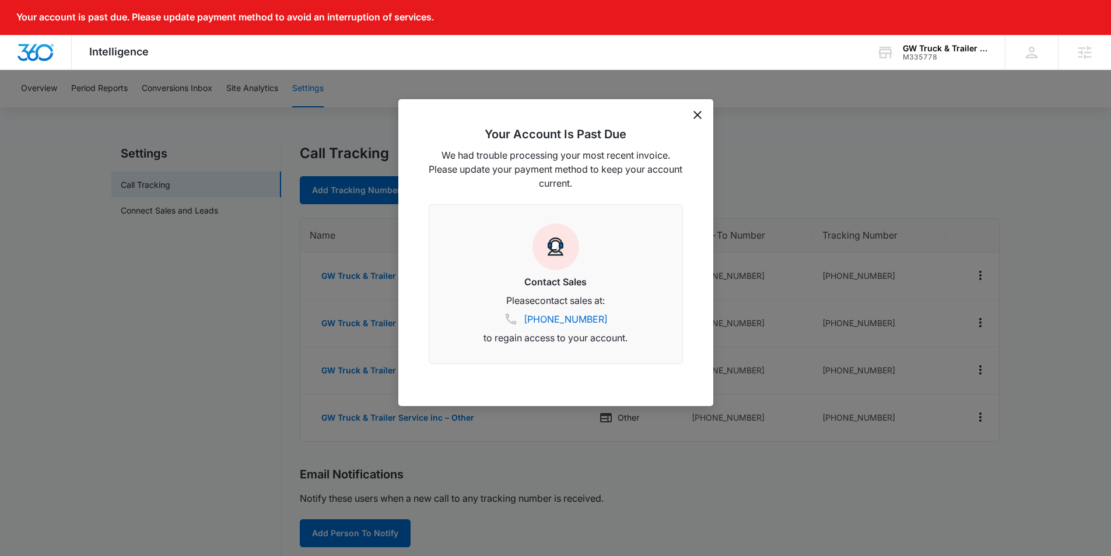
click at [705, 110] on div "Your Account Is Past Due We had trouble processing your most recent invoice. Pl…" at bounding box center [555, 252] width 315 height 307
click at [701, 113] on icon "dismiss this dialog" at bounding box center [698, 115] width 8 height 8
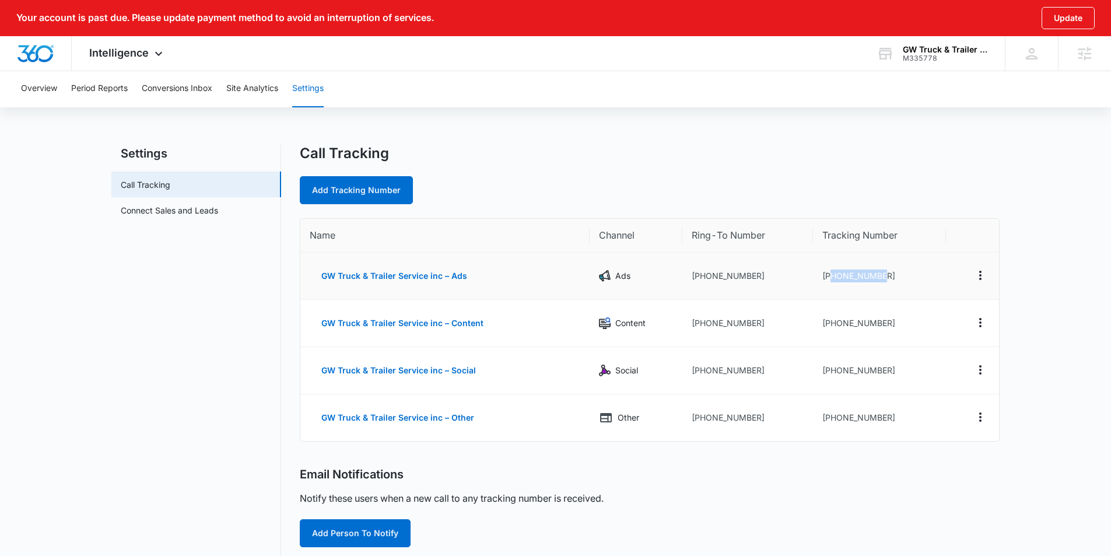
drag, startPoint x: 865, startPoint y: 272, endPoint x: 837, endPoint y: 274, distance: 28.1
click at [828, 273] on td "[PHONE_NUMBER]" at bounding box center [879, 276] width 133 height 47
copy td "2192025847"
click at [155, 51] on icon at bounding box center [159, 57] width 14 height 14
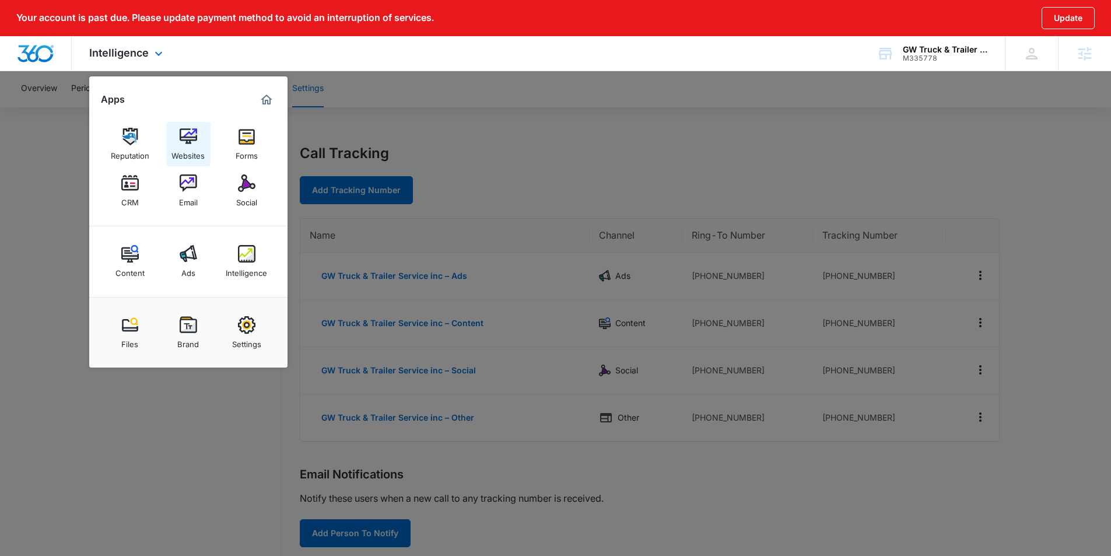
click at [185, 145] on img at bounding box center [189, 137] width 18 height 18
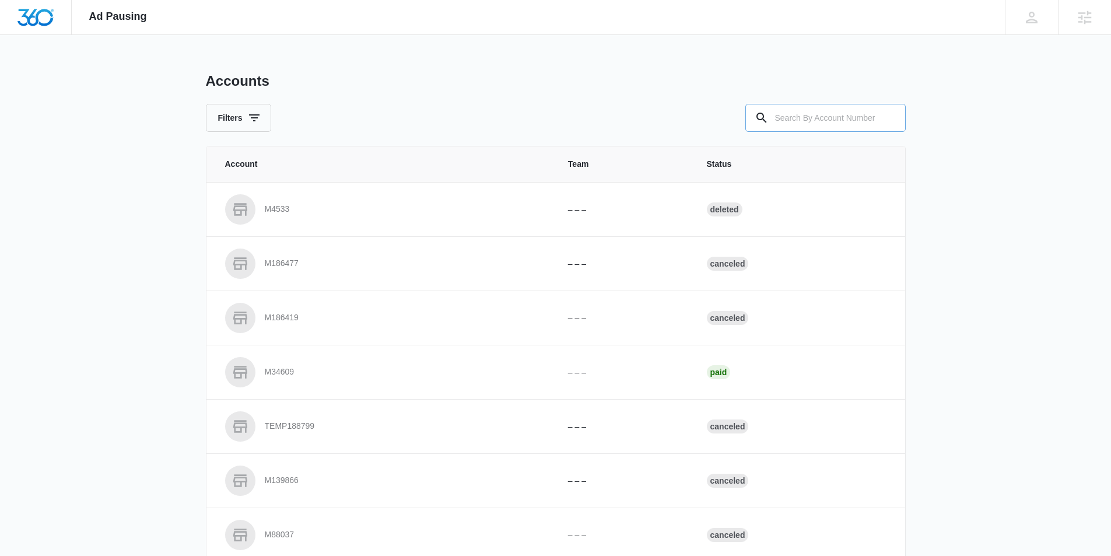
click at [821, 115] on input "text" at bounding box center [826, 118] width 160 height 28
paste input "M335778"
type input "M335778"
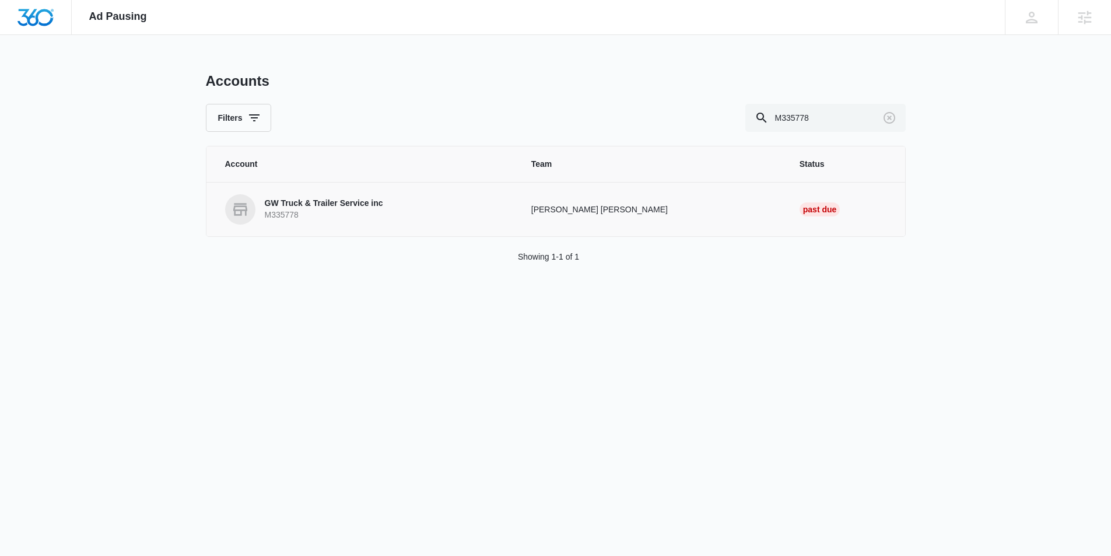
click at [302, 211] on p "M335778" at bounding box center [324, 215] width 118 height 12
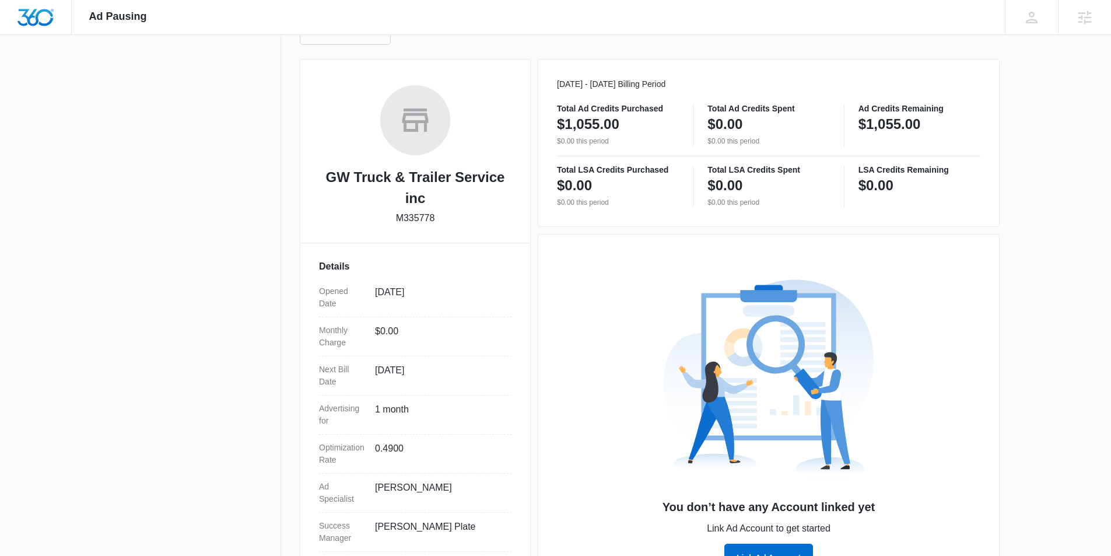
scroll to position [187, 0]
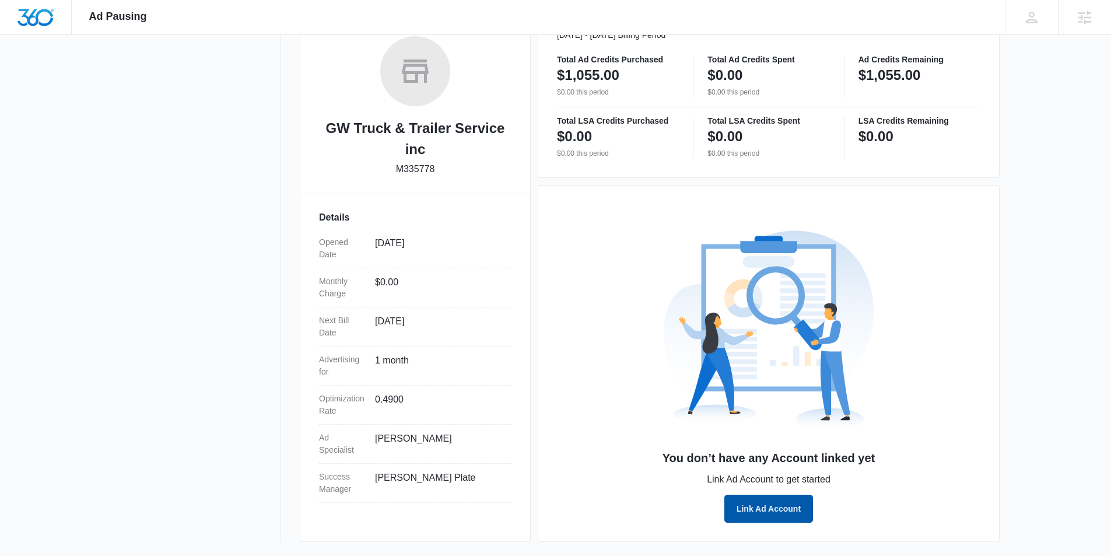
click at [781, 517] on button "Link Ad Account" at bounding box center [769, 509] width 89 height 28
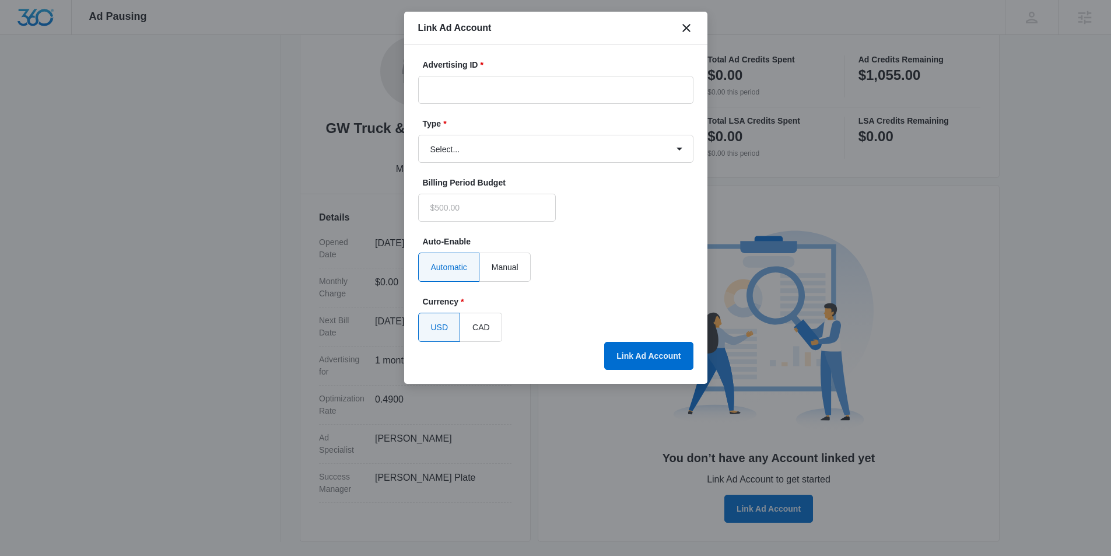
type input "$0.00"
click at [503, 83] on input "Advertising ID *" at bounding box center [555, 90] width 275 height 28
paste input "[PHONE_NUMBER]"
type input "[PHONE_NUMBER]"
click at [498, 153] on select "Select... Bing Ads Facebook Ads Google Ads" at bounding box center [555, 149] width 275 height 28
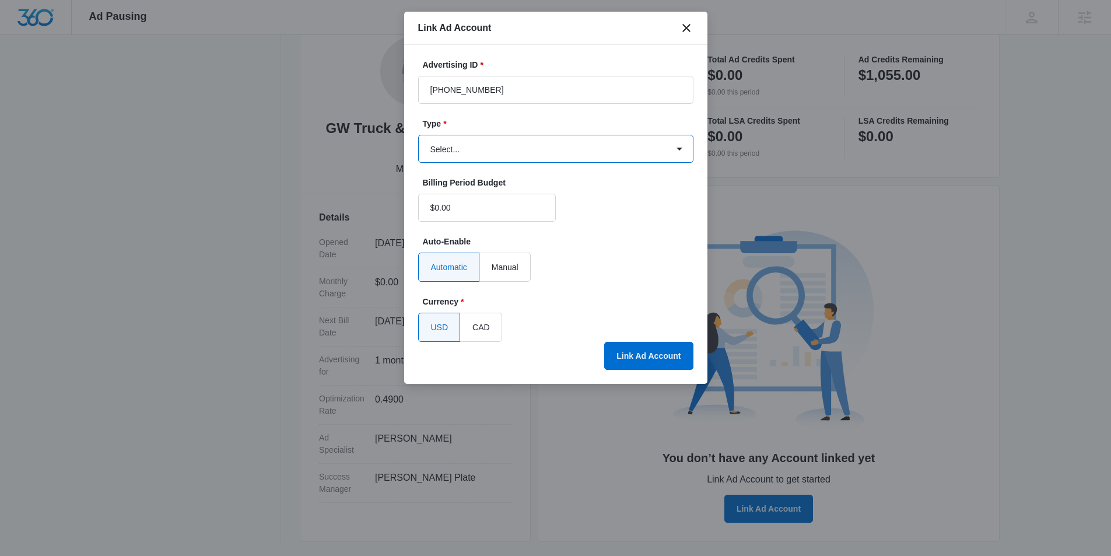
select select "google"
click at [418, 135] on select "Select... Bing Ads Facebook Ads Google Ads" at bounding box center [555, 149] width 275 height 28
drag, startPoint x: 450, startPoint y: 95, endPoint x: 365, endPoint y: 87, distance: 84.9
click at [366, 88] on body "Ad Pausing Apps Reputation Websites Forms CRM Email Social Content Ads Intellig…" at bounding box center [555, 91] width 1111 height 556
click at [526, 87] on input "[PHONE_NUMBER]" at bounding box center [555, 90] width 275 height 28
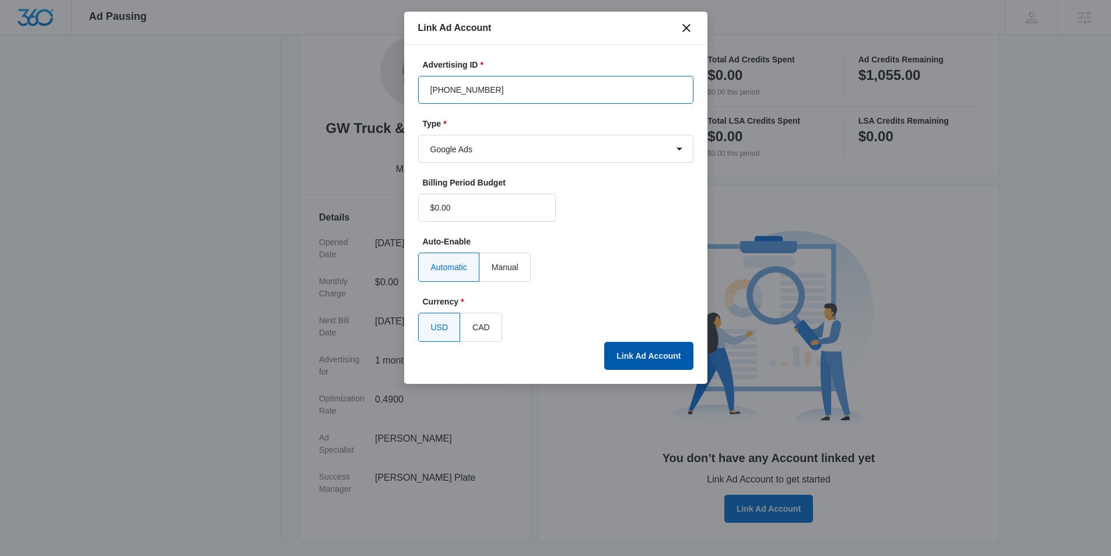
type input "[PHONE_NUMBER]"
click at [645, 355] on button "Link Ad Account" at bounding box center [648, 356] width 89 height 28
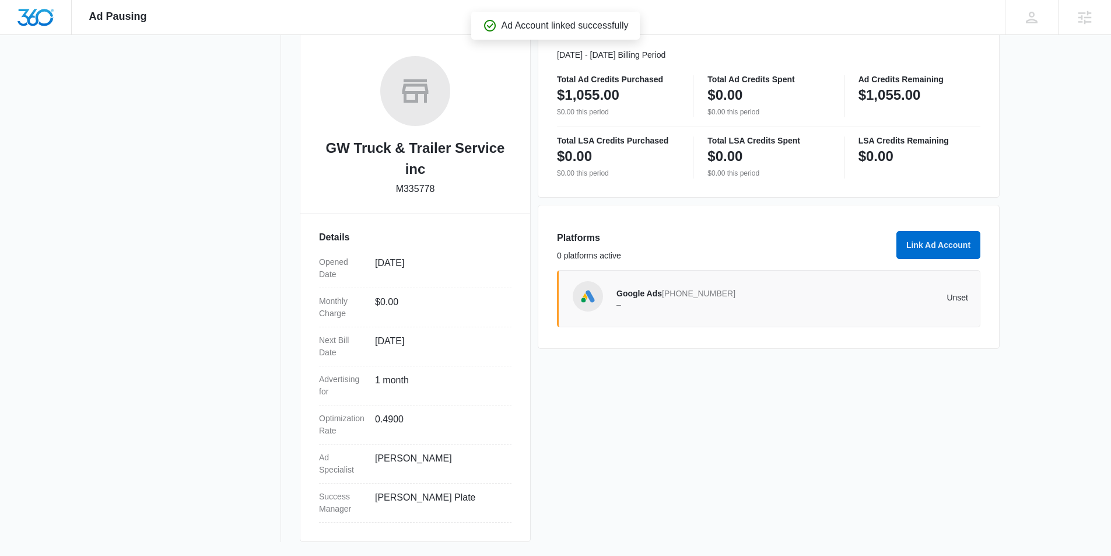
scroll to position [167, 0]
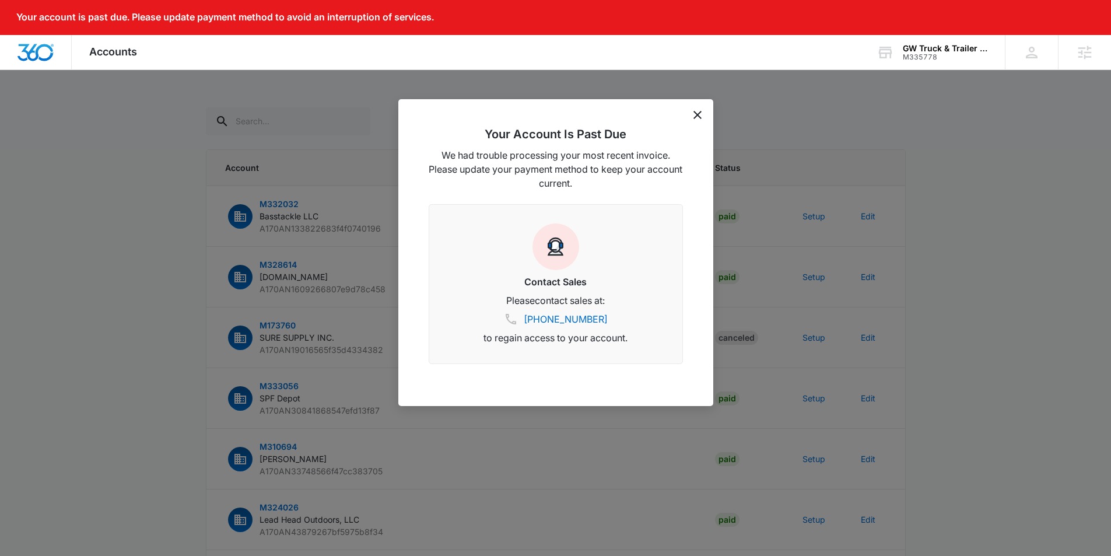
click at [694, 113] on icon "dismiss this dialog" at bounding box center [698, 115] width 8 height 8
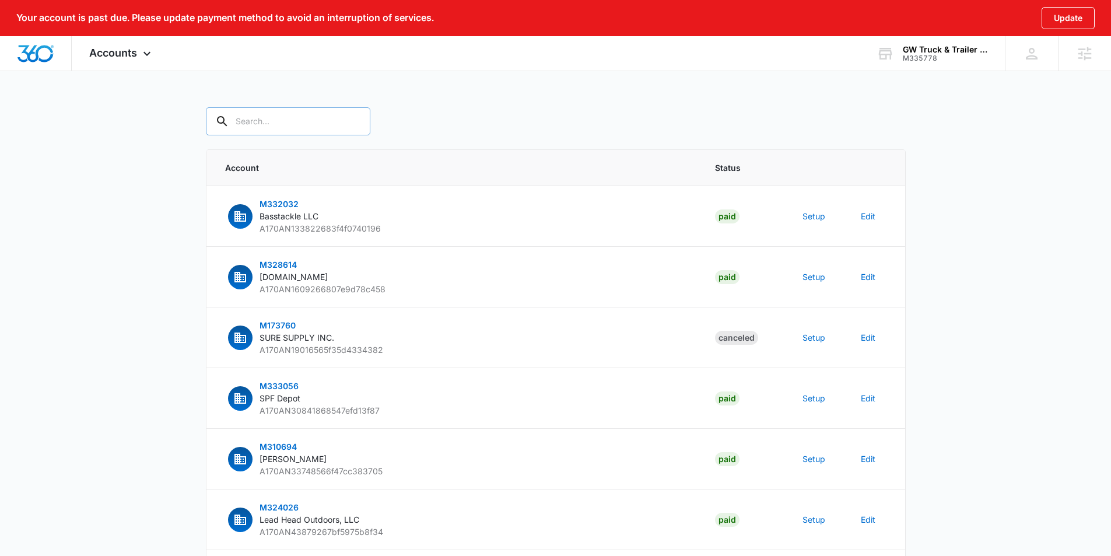
click at [282, 125] on input "text" at bounding box center [288, 121] width 165 height 28
paste input "267-890-2576"
click at [273, 113] on input "267-890-2576" at bounding box center [297, 121] width 182 height 28
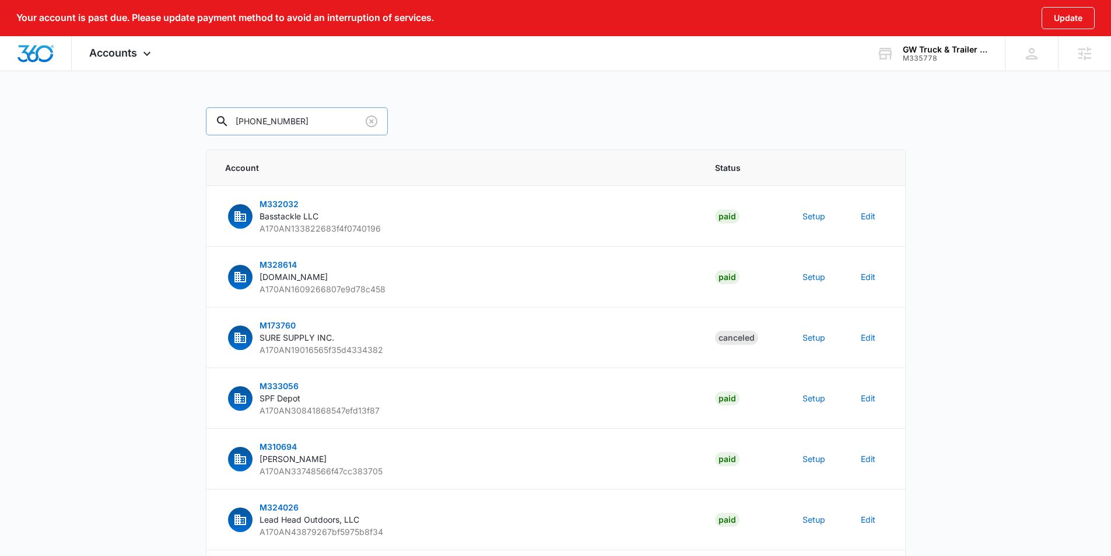
paste input "M335778"
type input "M335778"
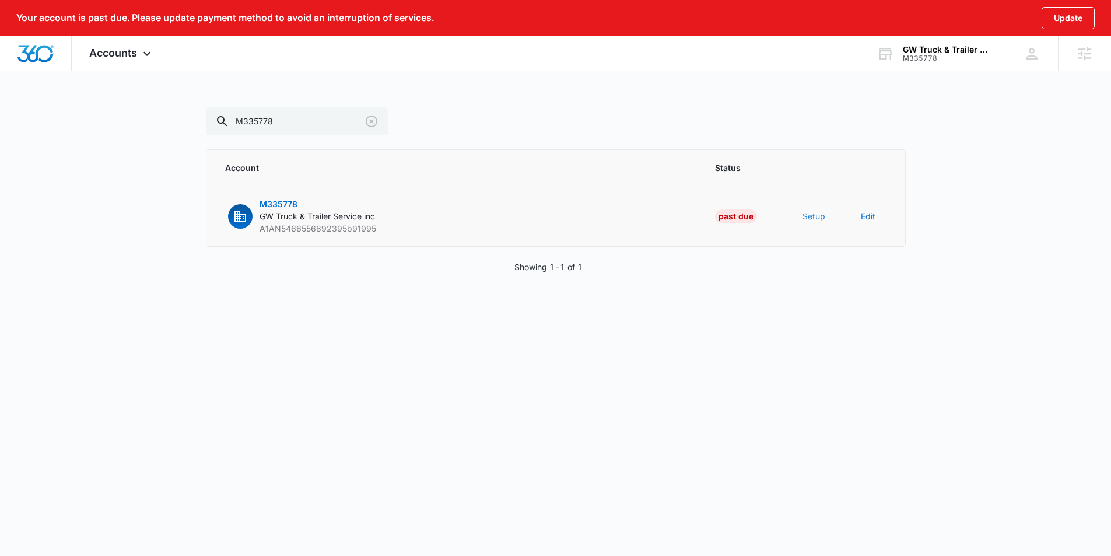
click at [820, 219] on button "Setup" at bounding box center [814, 216] width 23 height 12
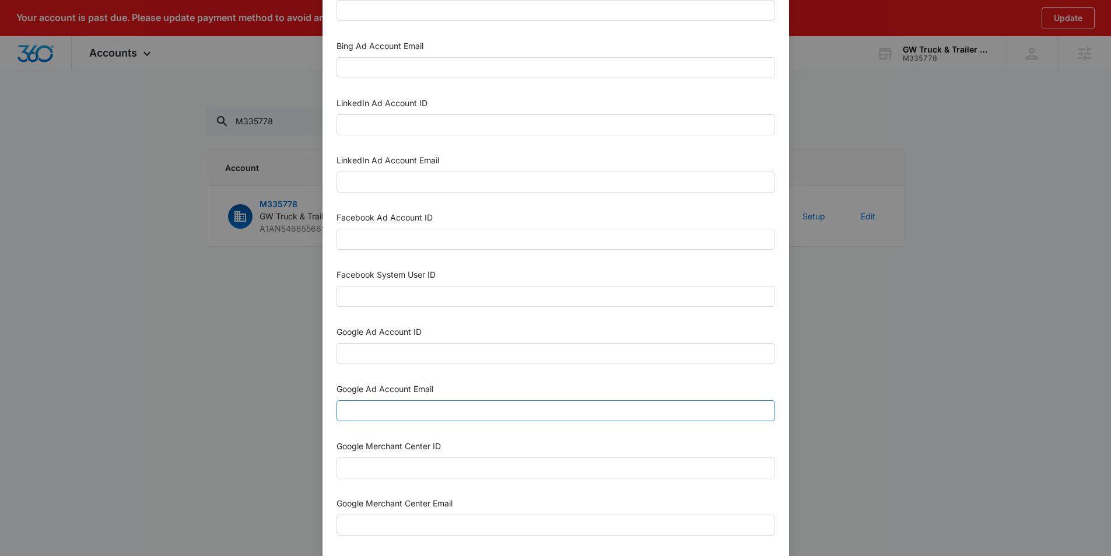
scroll to position [76, 0]
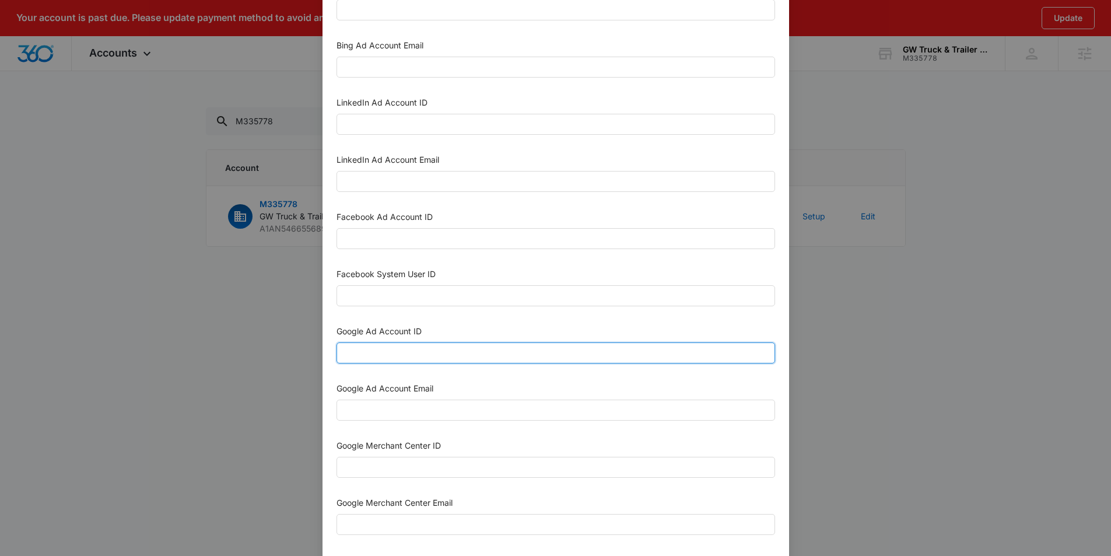
click at [394, 346] on input "Google Ad Account ID" at bounding box center [556, 352] width 439 height 21
paste input "267-890-2576"
type input "267-890-2576"
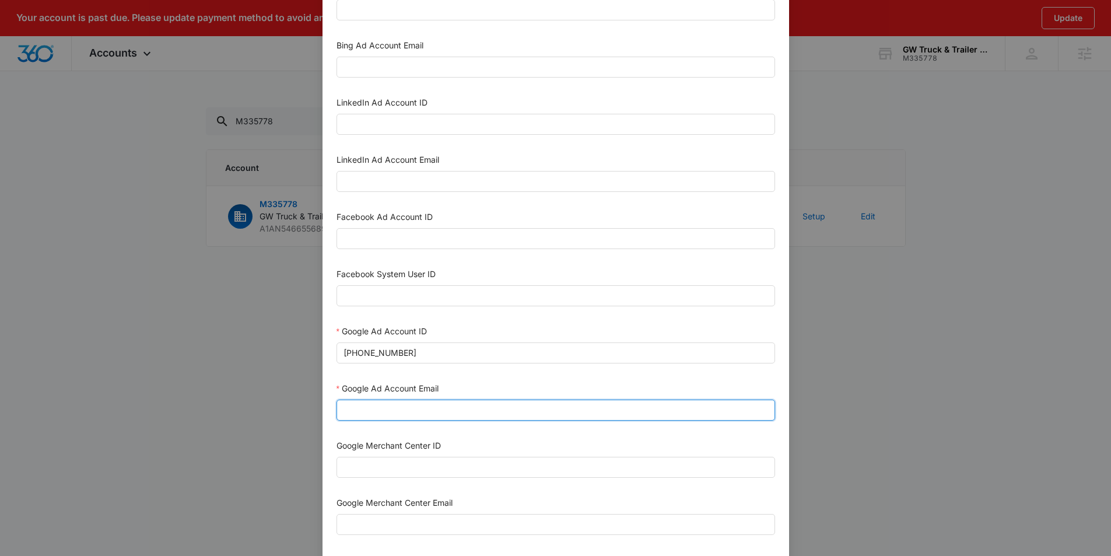
click at [418, 411] on input "Google Ad Account Email" at bounding box center [556, 410] width 439 height 21
paste input "M360+Accounts1025@madwiremedia.com"
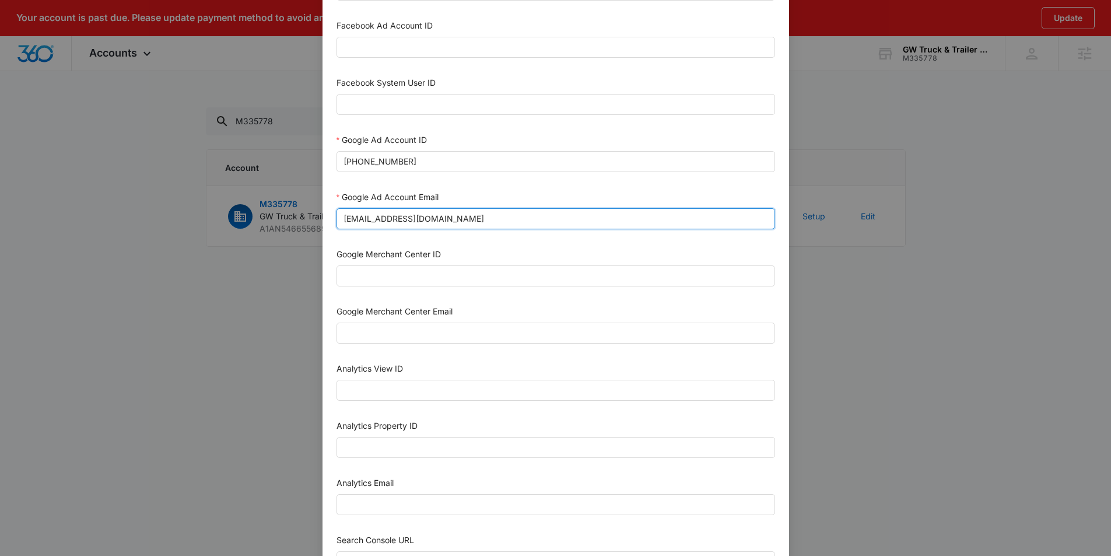
scroll to position [282, 0]
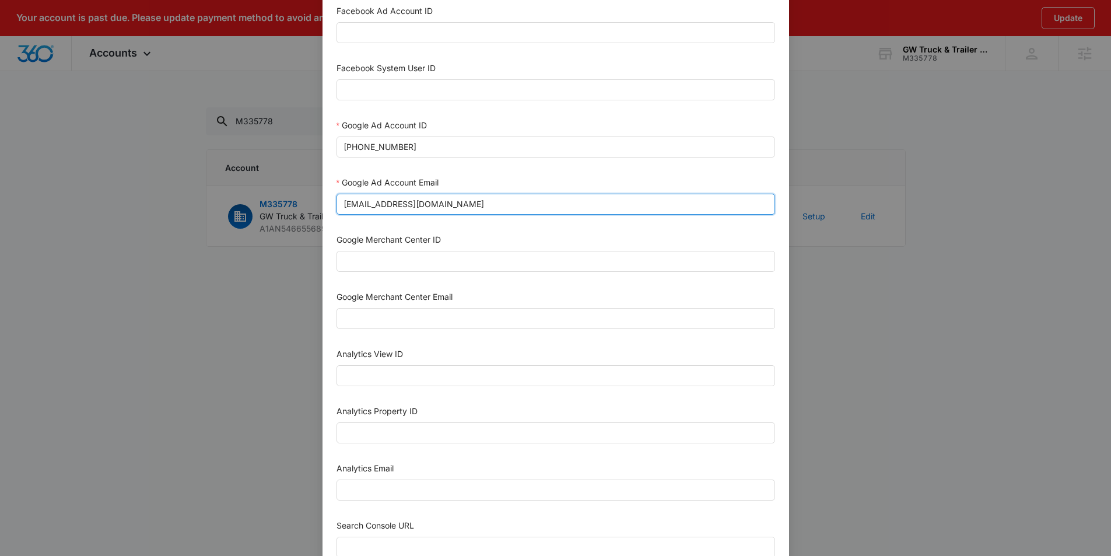
type input "M360+Accounts1025@madwiremedia.com"
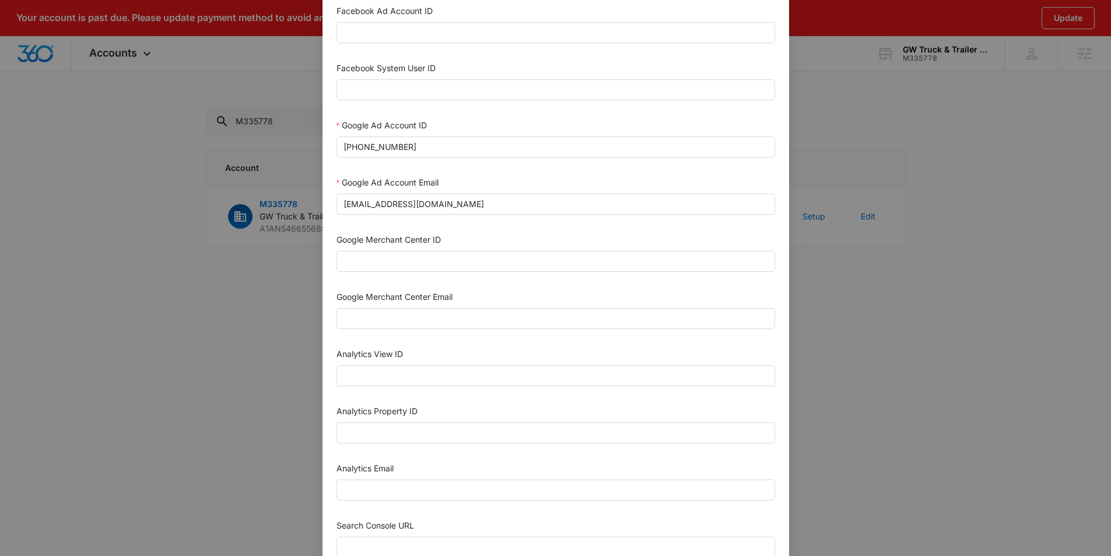
scroll to position [306, 0]
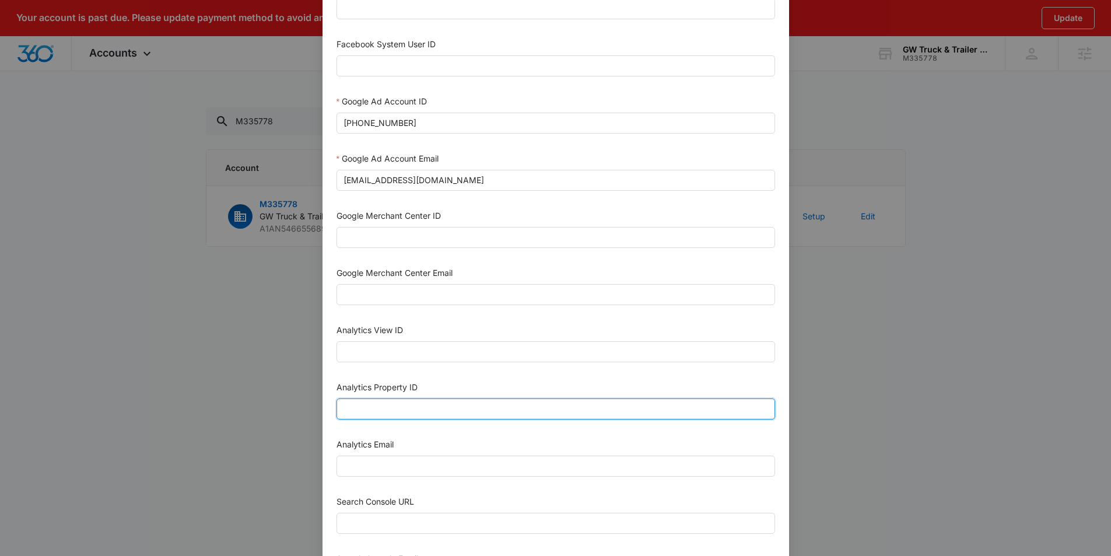
click at [361, 410] on input "Analytics Property ID" at bounding box center [556, 408] width 439 height 21
paste input "504555957"
type input "504555957"
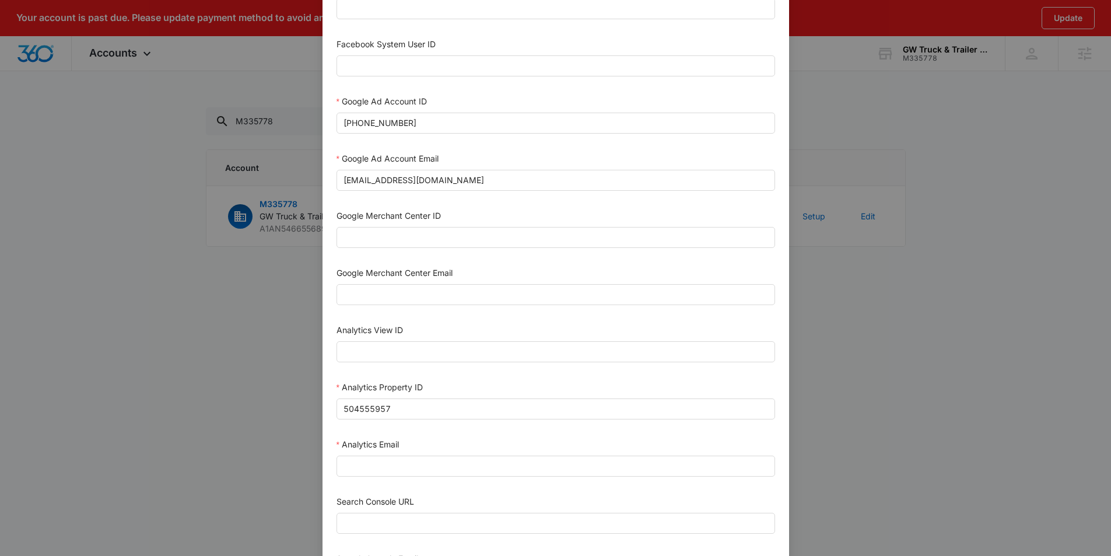
click at [369, 479] on div "Analytics Email" at bounding box center [556, 459] width 439 height 43
drag, startPoint x: 381, startPoint y: 470, endPoint x: 389, endPoint y: 475, distance: 9.7
click at [380, 470] on input "Analytics Email" at bounding box center [556, 466] width 439 height 21
type input "m360+accounts1025@madwiremedia.com"
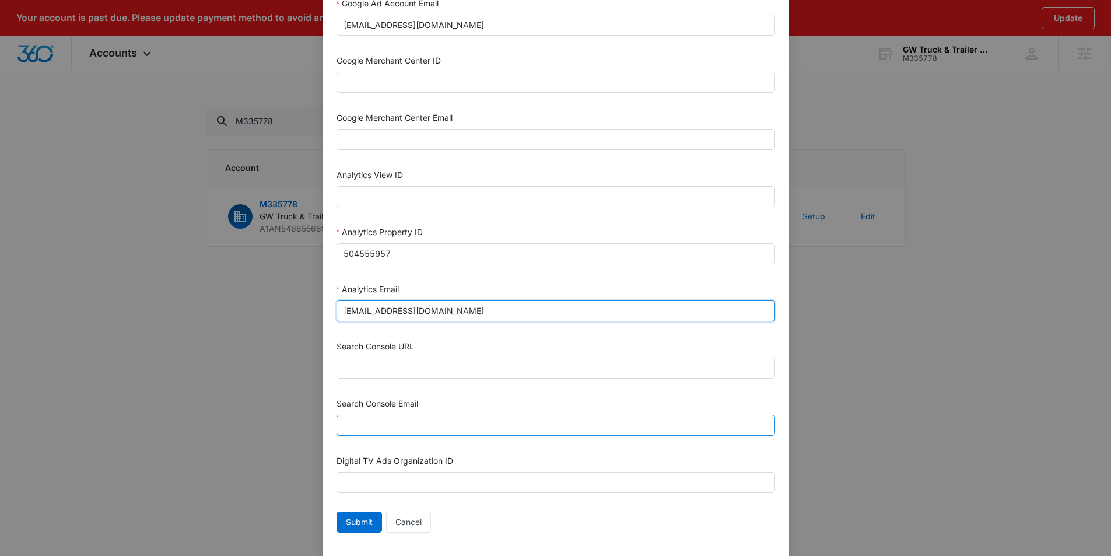
scroll to position [484, 0]
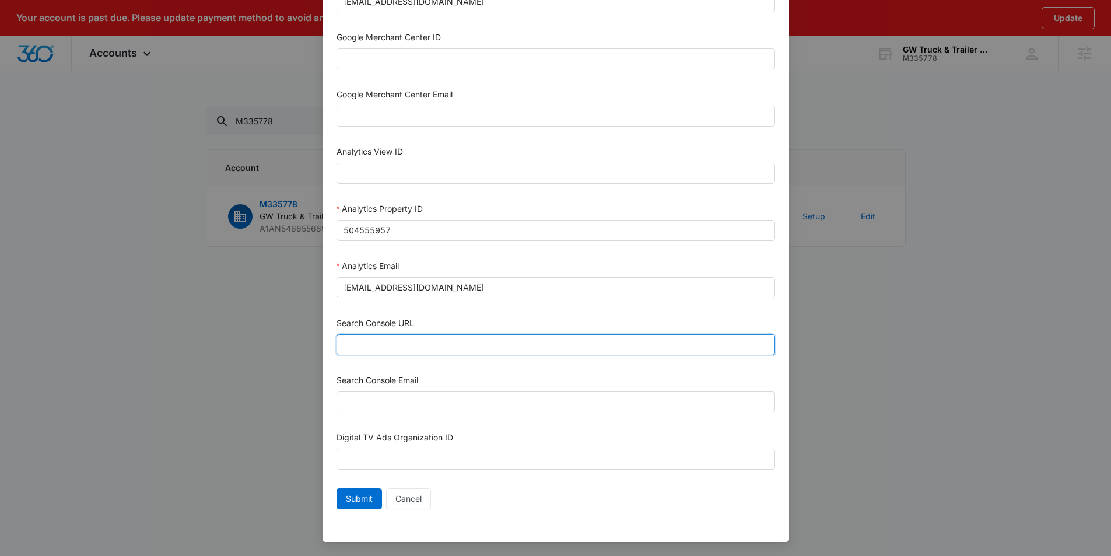
click at [415, 344] on input "Search Console URL" at bounding box center [556, 344] width 439 height 21
paste input "https://gwtruckin.com/"
type input "https://gwtruckin.com/"
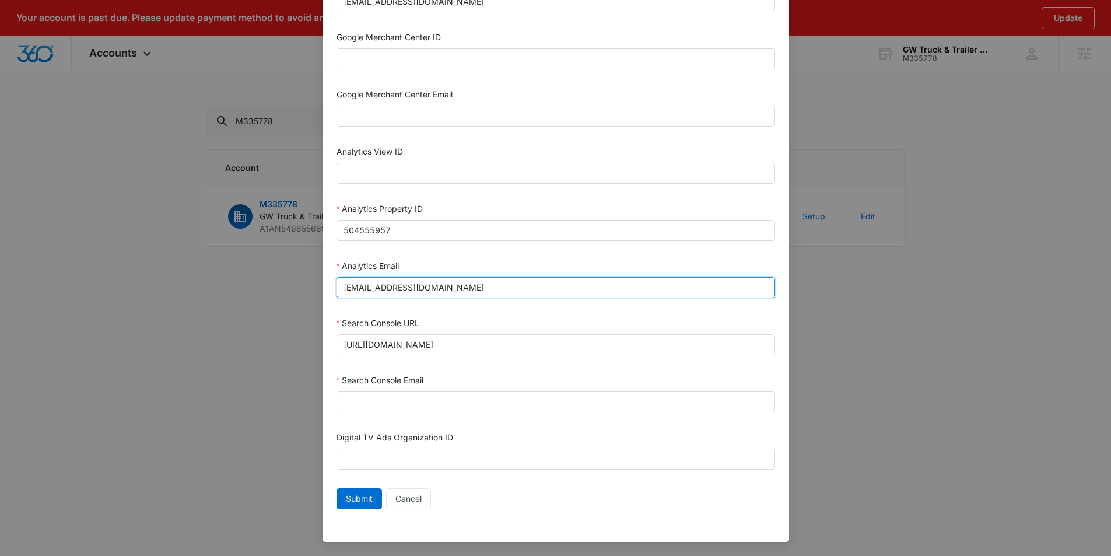
click at [401, 289] on input "m360+accounts1025@madwiremedia.com" at bounding box center [556, 287] width 439 height 21
drag, startPoint x: 401, startPoint y: 289, endPoint x: 402, endPoint y: 295, distance: 5.9
click at [401, 289] on input "m360+accounts1025@madwiremedia.com" at bounding box center [556, 287] width 439 height 21
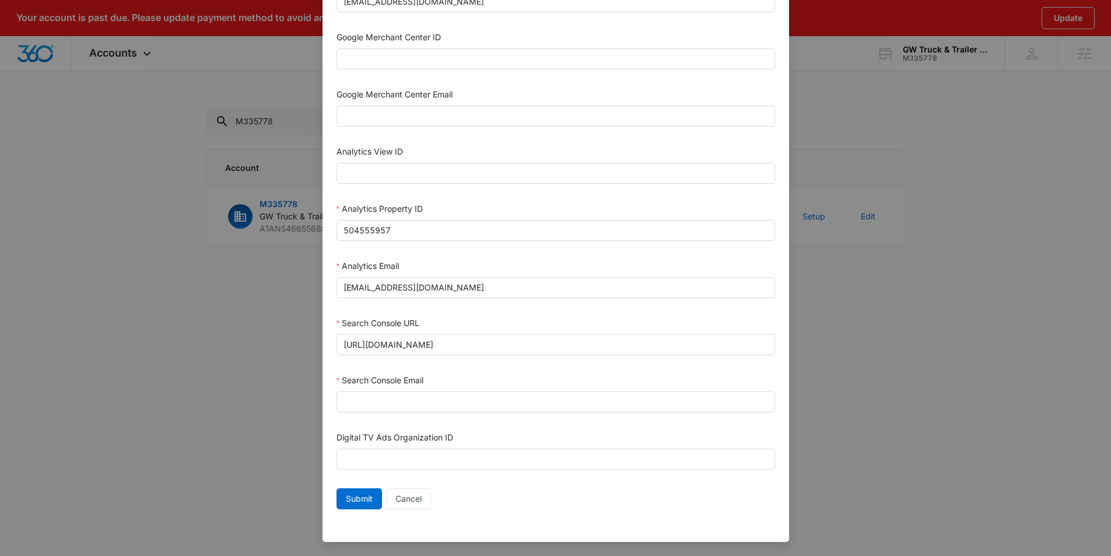
click at [384, 412] on div "Search Console Email" at bounding box center [556, 395] width 439 height 43
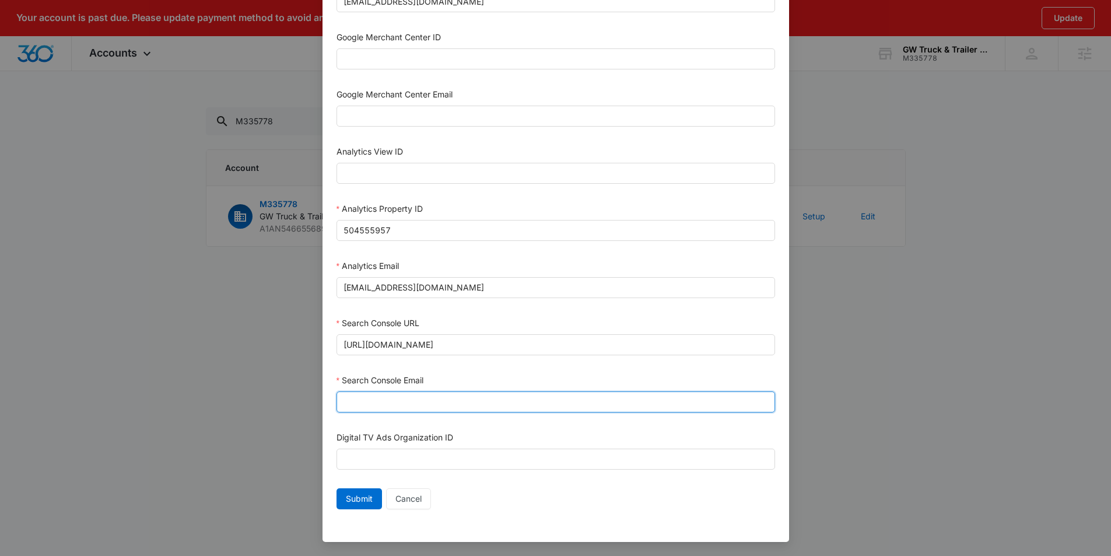
click at [384, 403] on input "Search Console Email" at bounding box center [556, 401] width 439 height 21
paste input "m360+accounts1025@madwiremedia.com"
type input "m360+accounts1025@madwiremedia.com"
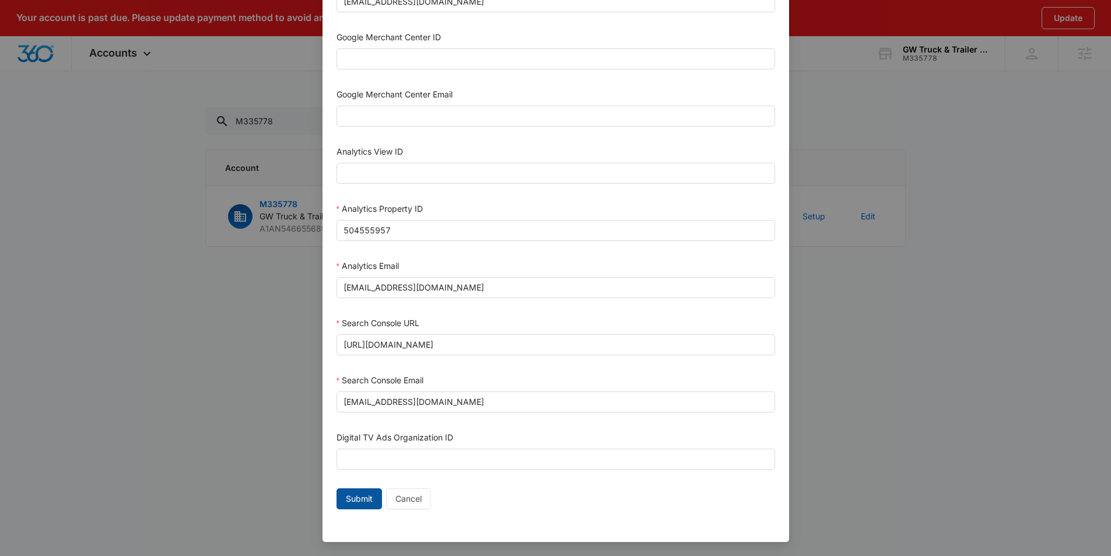
click at [360, 496] on span "Submit" at bounding box center [359, 498] width 27 height 13
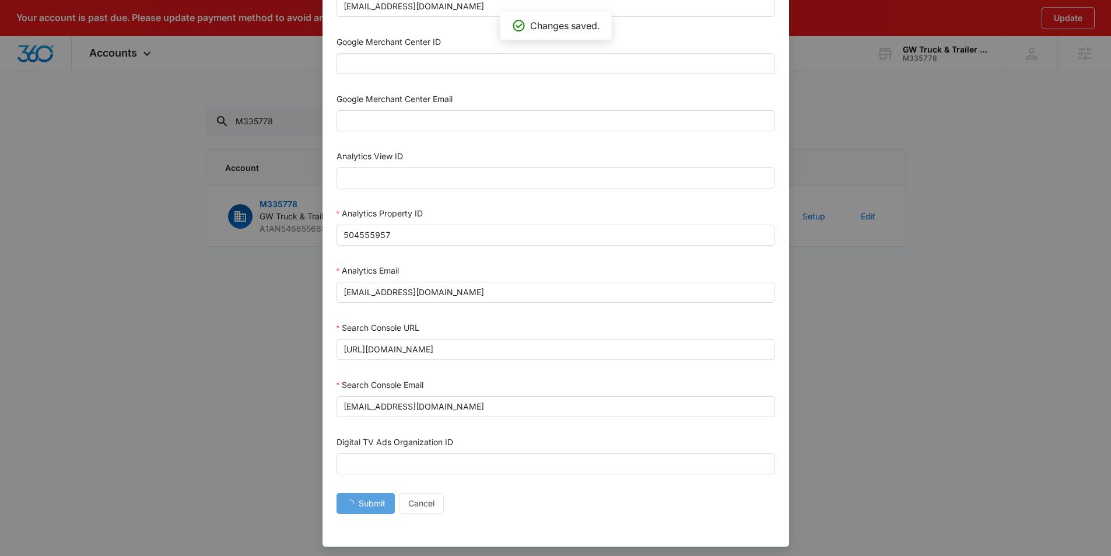
scroll to position [473, 0]
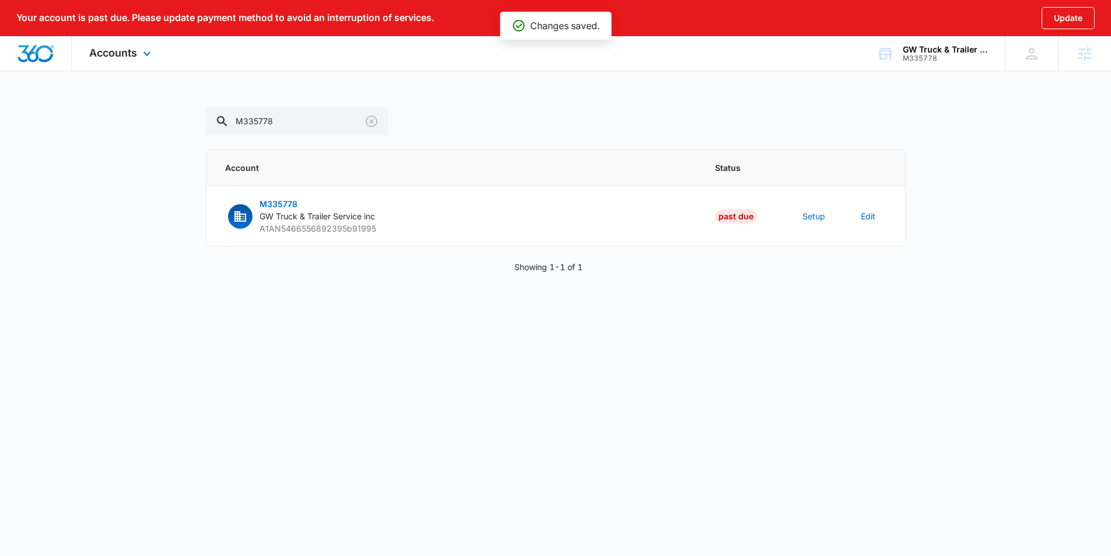
click at [139, 48] on div "Accounts Apps Reputation Websites Forms CRM Email Social Content Ads Intelligen…" at bounding box center [122, 53] width 100 height 34
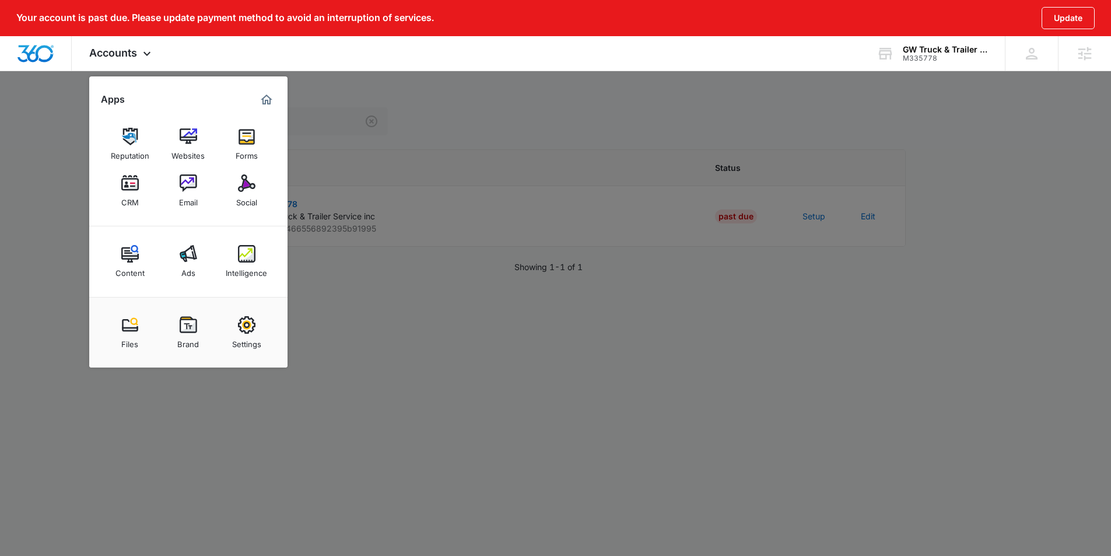
click at [240, 253] on img at bounding box center [247, 254] width 18 height 18
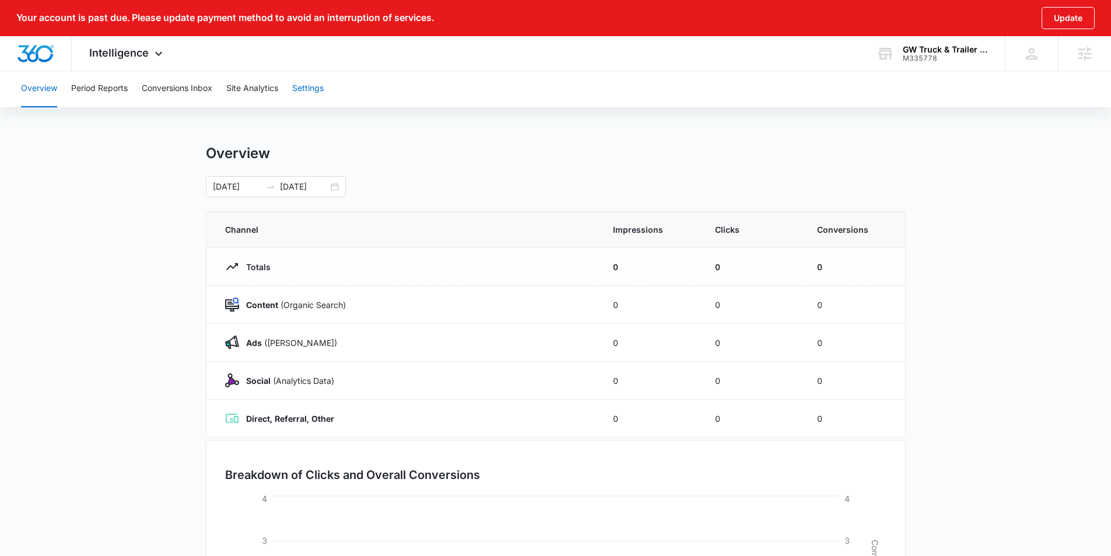
click at [298, 97] on button "Settings" at bounding box center [308, 88] width 32 height 37
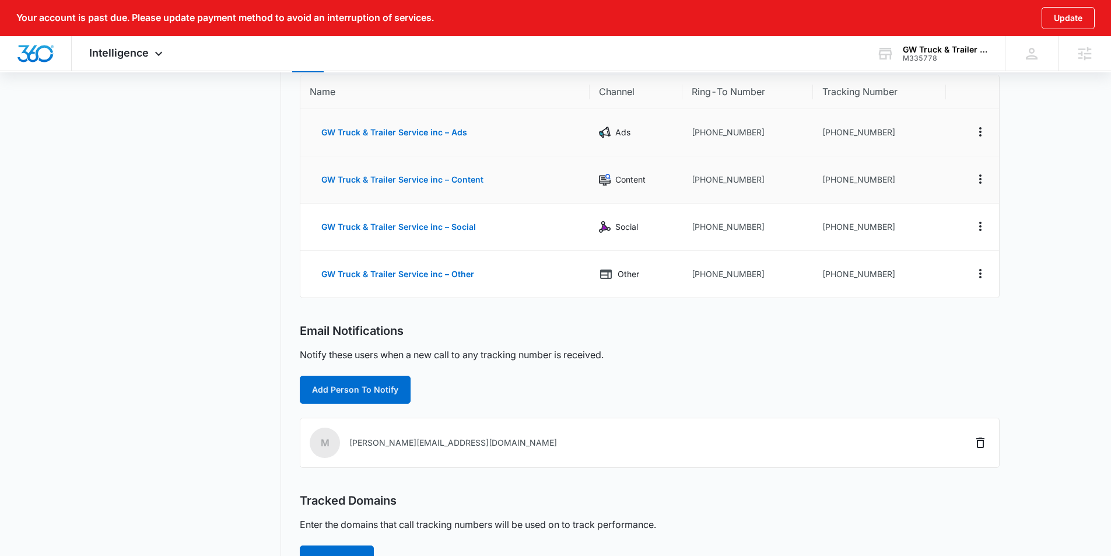
scroll to position [149, 0]
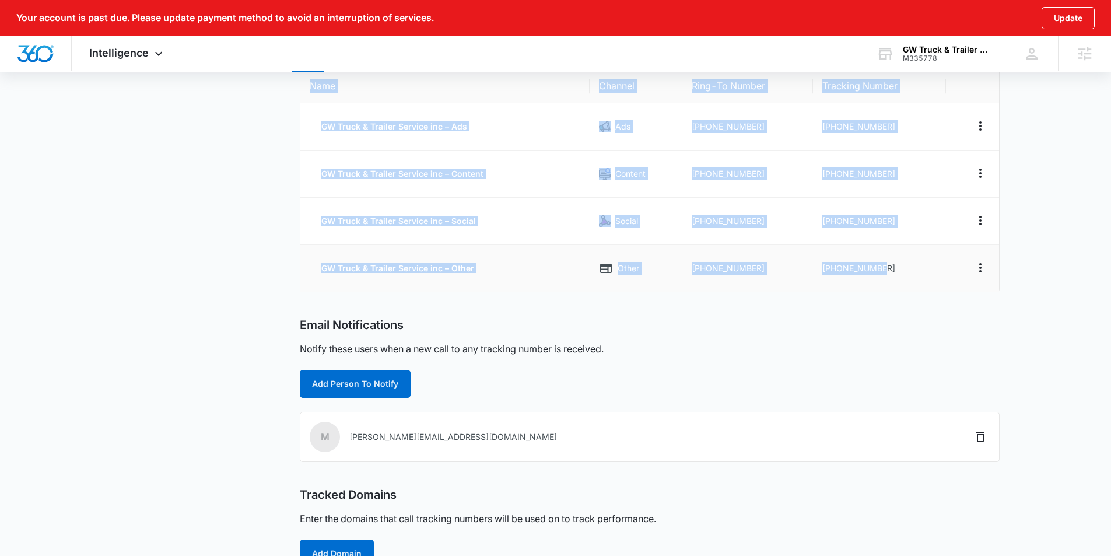
drag, startPoint x: 307, startPoint y: 87, endPoint x: 901, endPoint y: 280, distance: 623.9
click at [901, 280] on table "Name Channel Ring-To Number Tracking Number GW Truck & Trailer Service inc – Ad…" at bounding box center [649, 180] width 699 height 222
copy table "Name Channel Ring-To Number Tracking Number GW Truck & Trailer Service inc – Ad…"
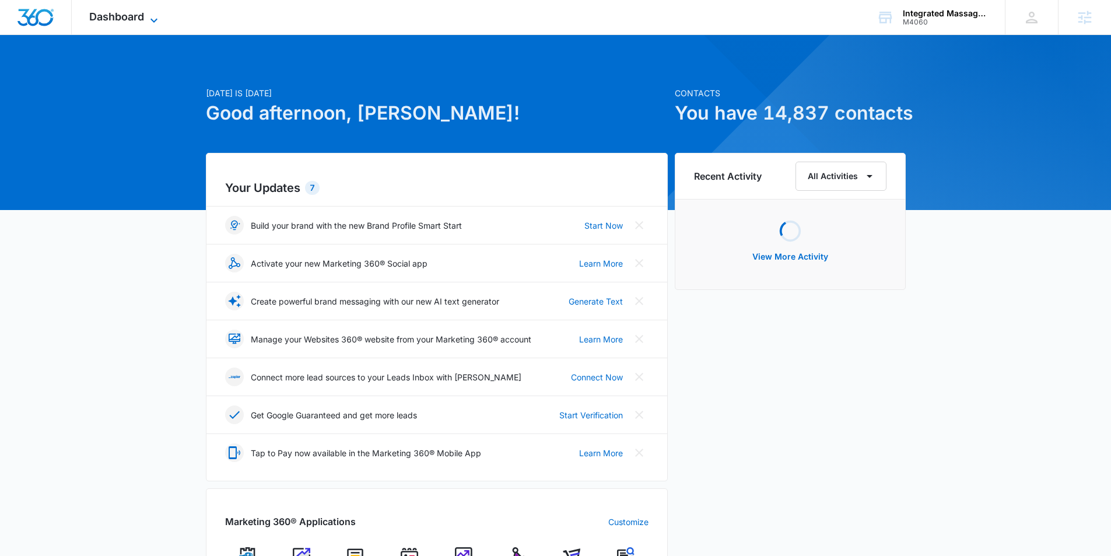
click at [152, 15] on icon at bounding box center [154, 20] width 14 height 14
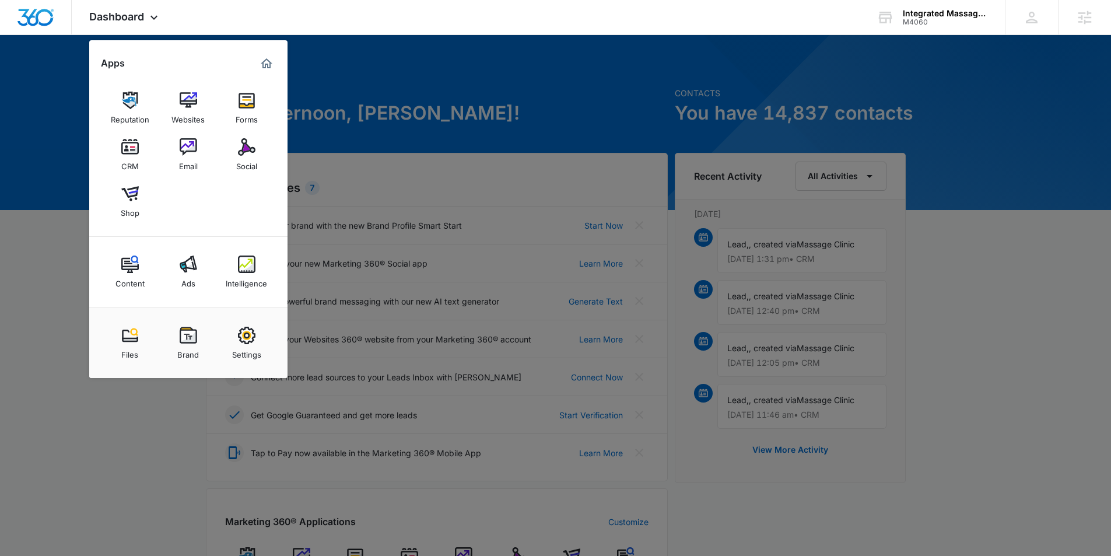
click at [244, 268] on img at bounding box center [247, 265] width 18 height 18
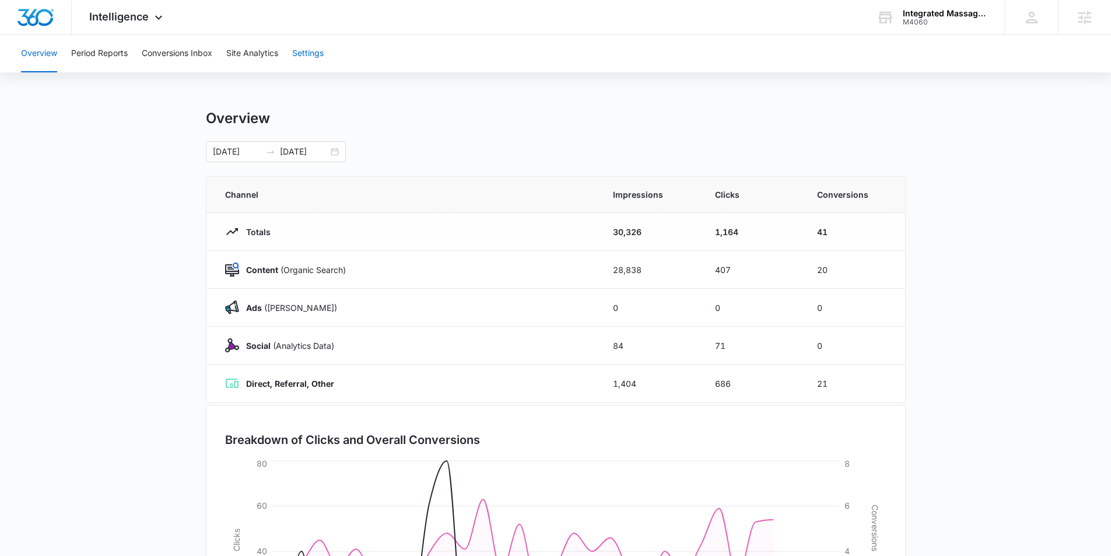
click at [318, 54] on button "Settings" at bounding box center [308, 53] width 32 height 37
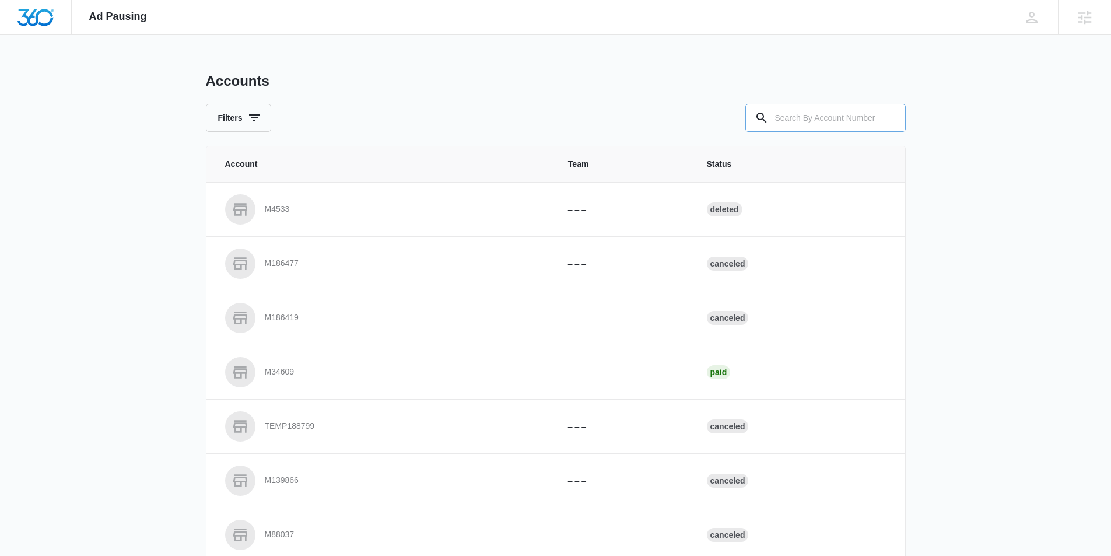
click at [772, 111] on input "text" at bounding box center [826, 118] width 160 height 28
type input "M4060"
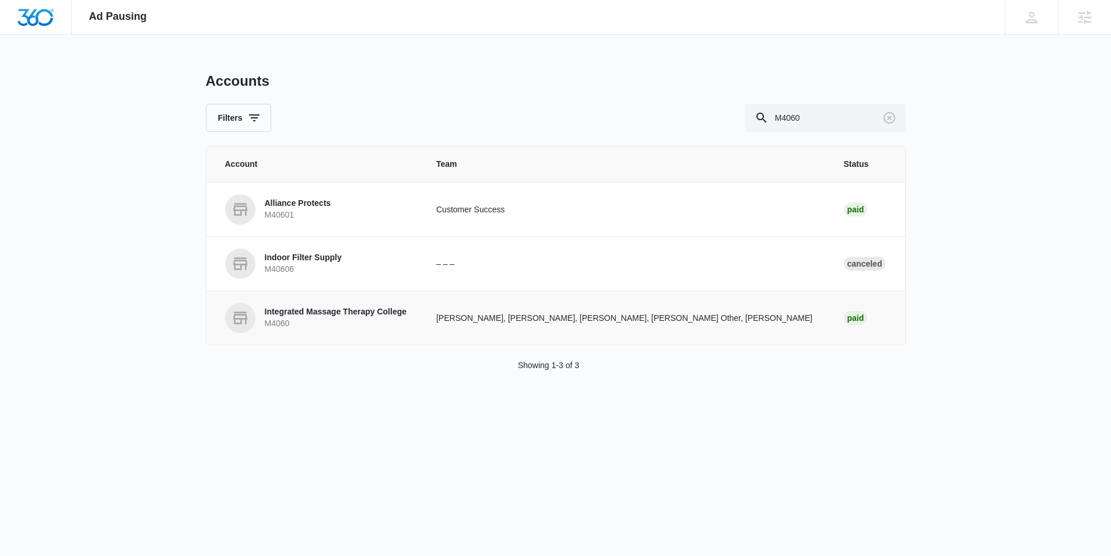
click at [366, 310] on p "Integrated Massage Therapy College" at bounding box center [336, 312] width 142 height 12
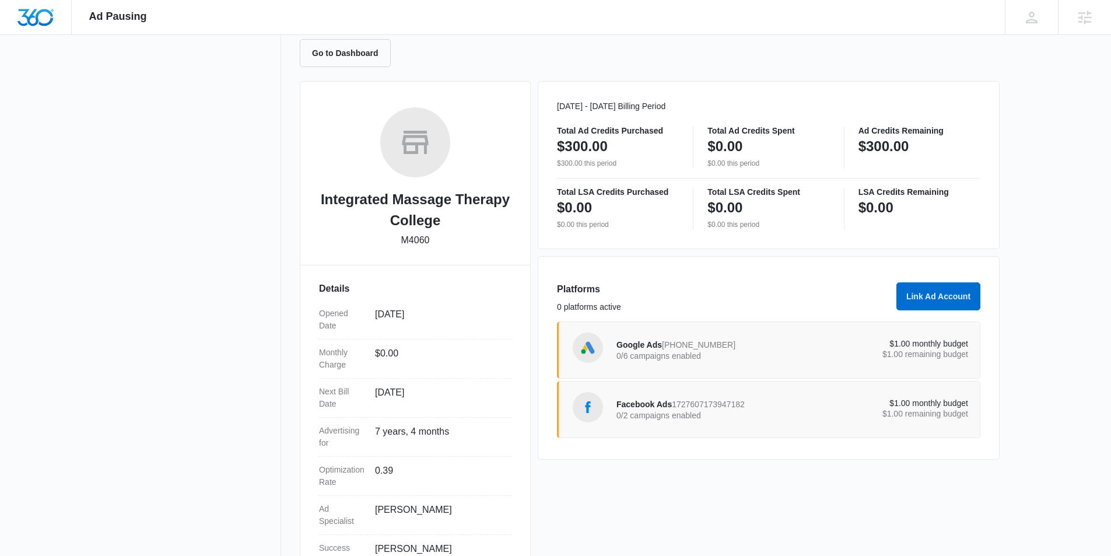
scroll to position [114, 0]
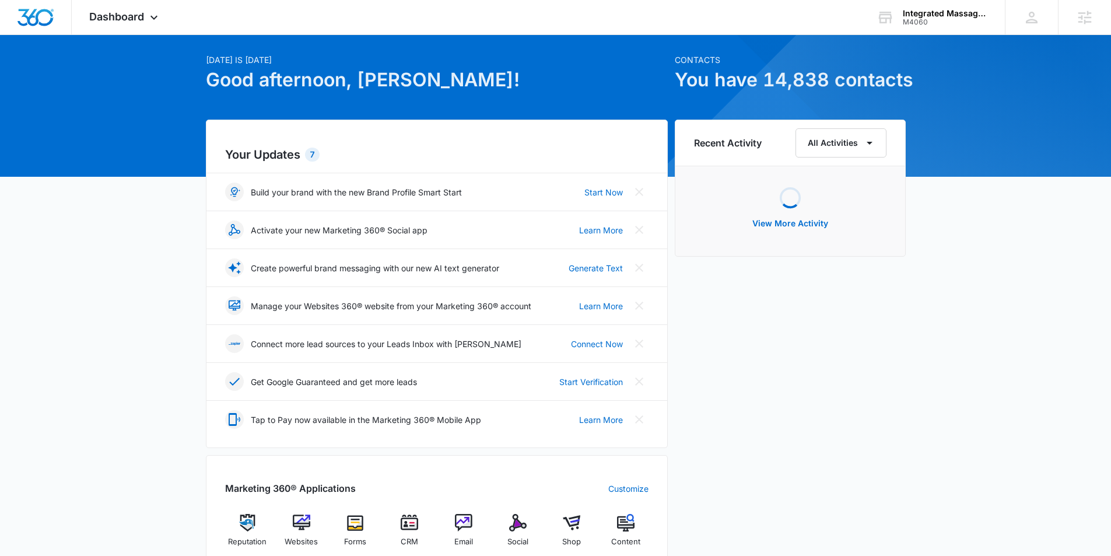
scroll to position [34, 0]
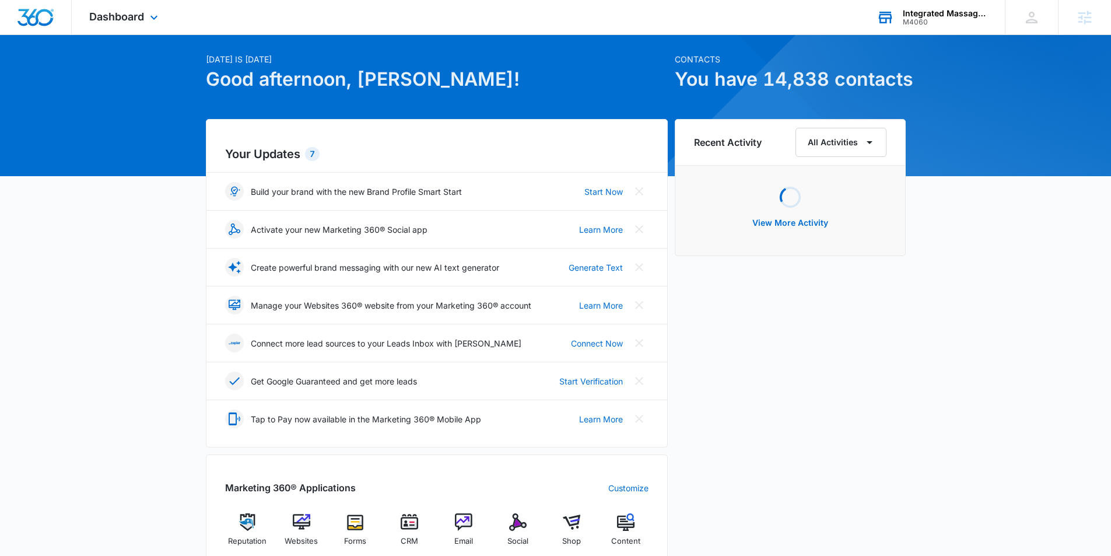
click at [935, 16] on div "Integrated Massage Therapy College" at bounding box center [945, 13] width 85 height 9
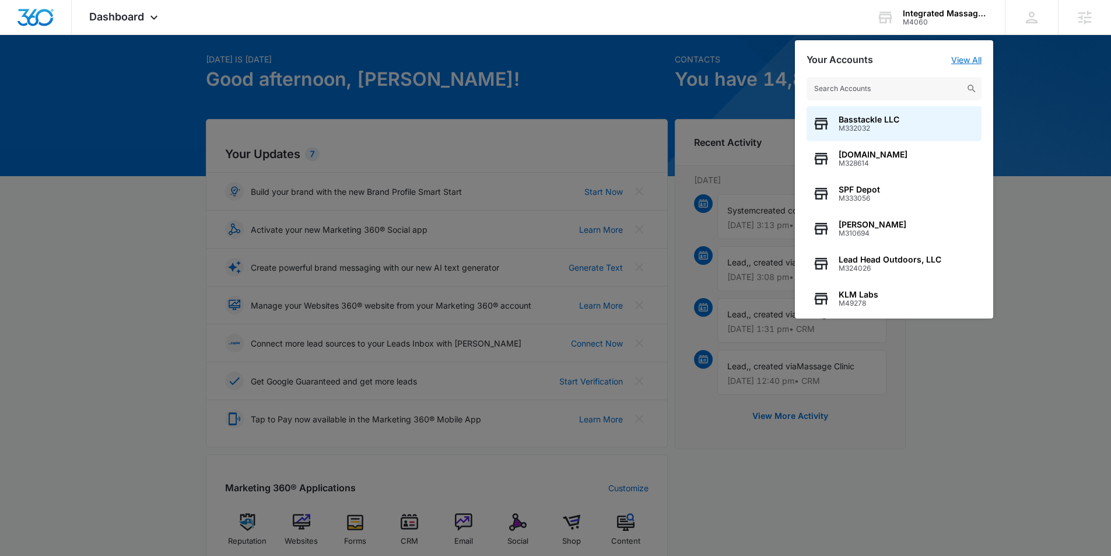
click at [970, 63] on link "View All" at bounding box center [966, 60] width 30 height 10
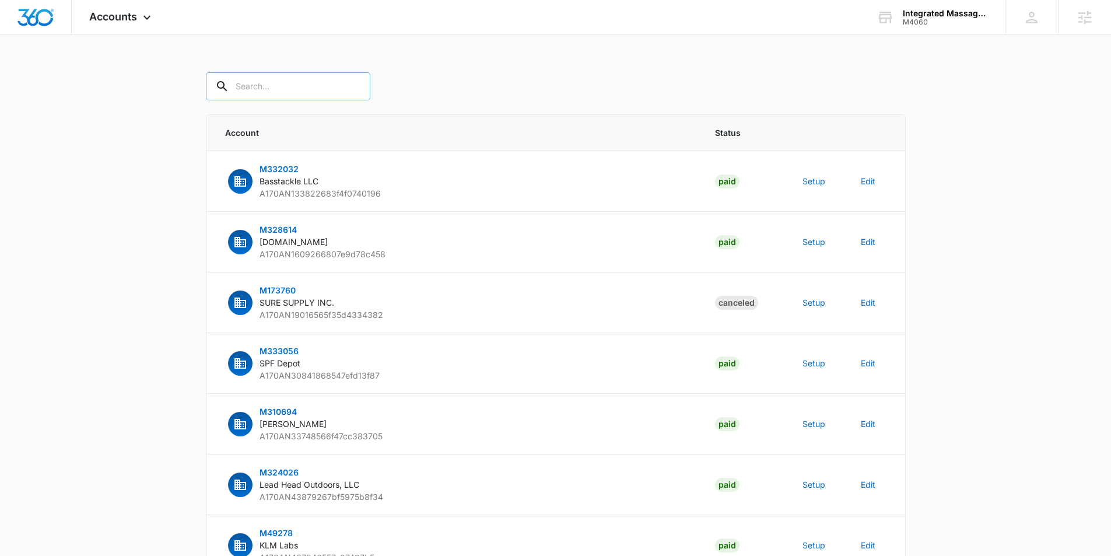
click at [272, 80] on input "text" at bounding box center [288, 86] width 165 height 28
type input "M4060"
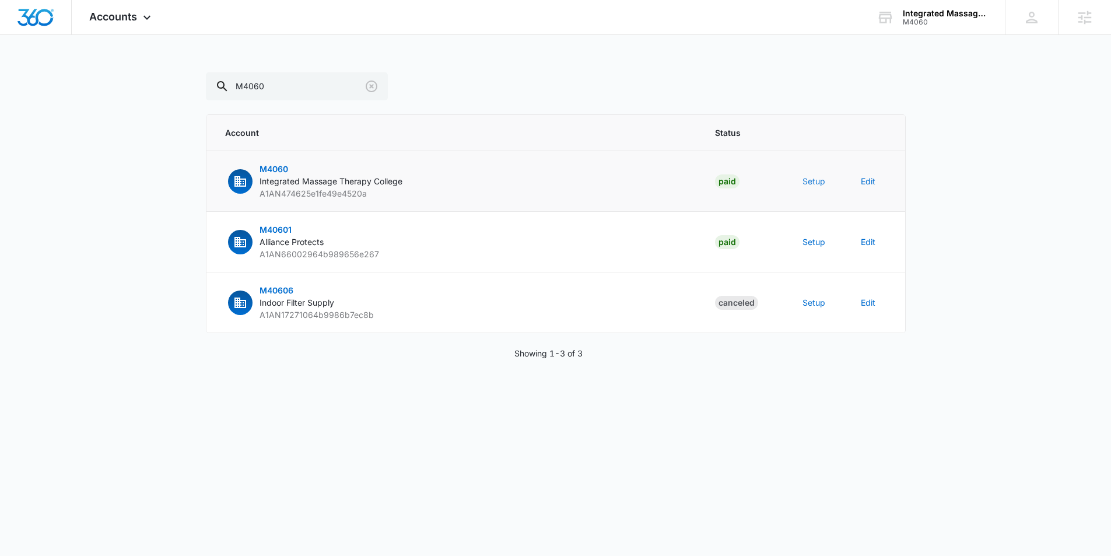
click at [807, 181] on button "Setup" at bounding box center [814, 181] width 23 height 12
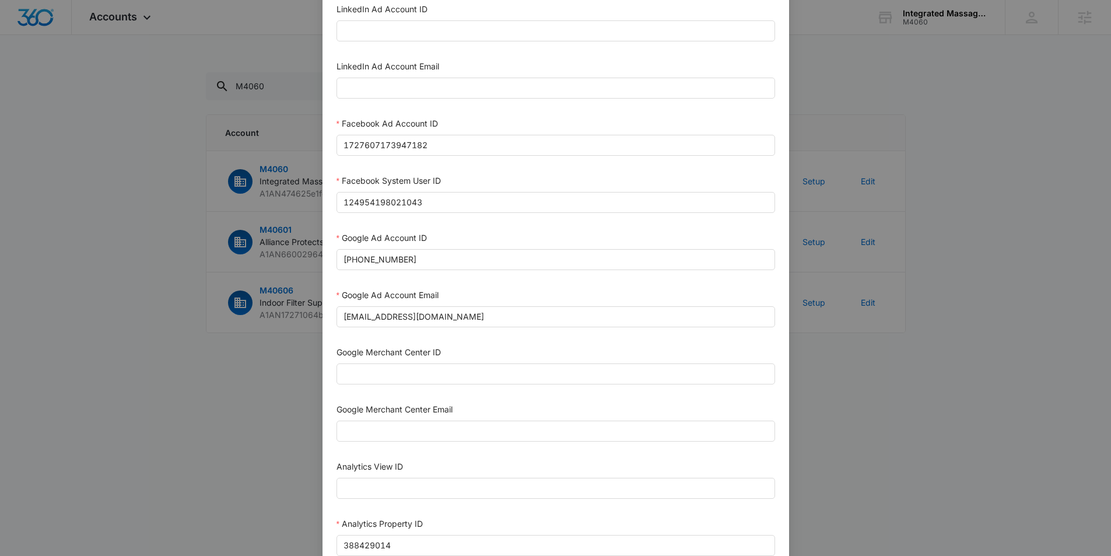
scroll to position [484, 0]
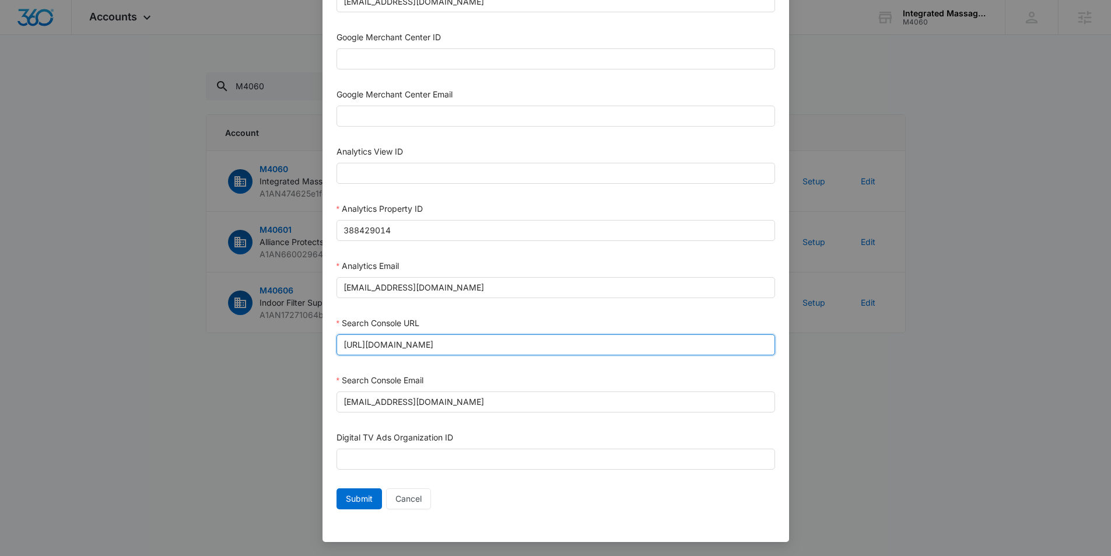
click at [511, 347] on input "[URL][DOMAIN_NAME]" at bounding box center [556, 344] width 439 height 21
type input "[URL][DOMAIN_NAME]"
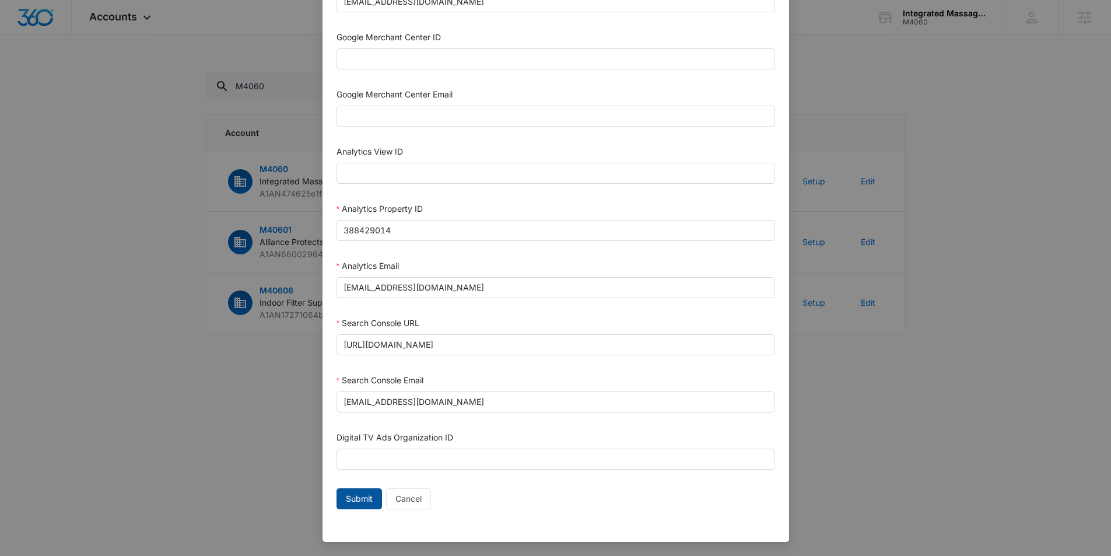
click at [347, 499] on span "Submit" at bounding box center [359, 498] width 27 height 13
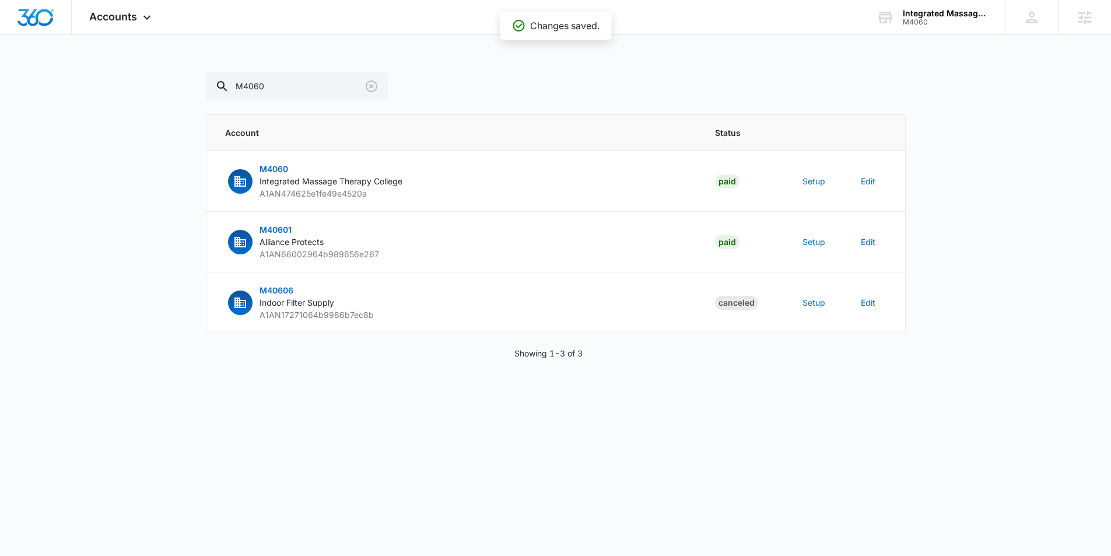
scroll to position [473, 0]
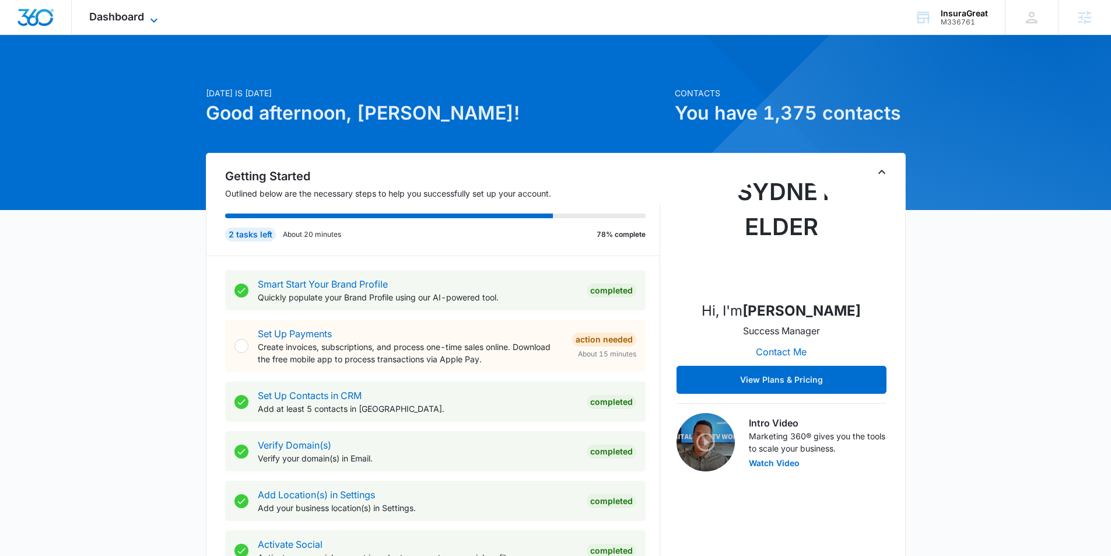
click at [142, 14] on span "Dashboard" at bounding box center [116, 17] width 55 height 12
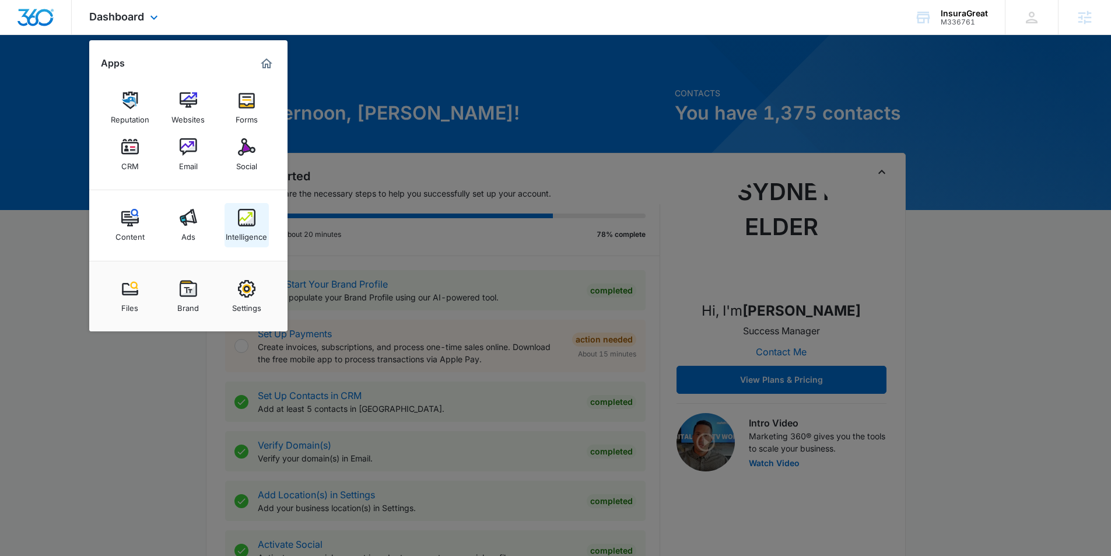
click at [257, 224] on link "Intelligence" at bounding box center [247, 225] width 44 height 44
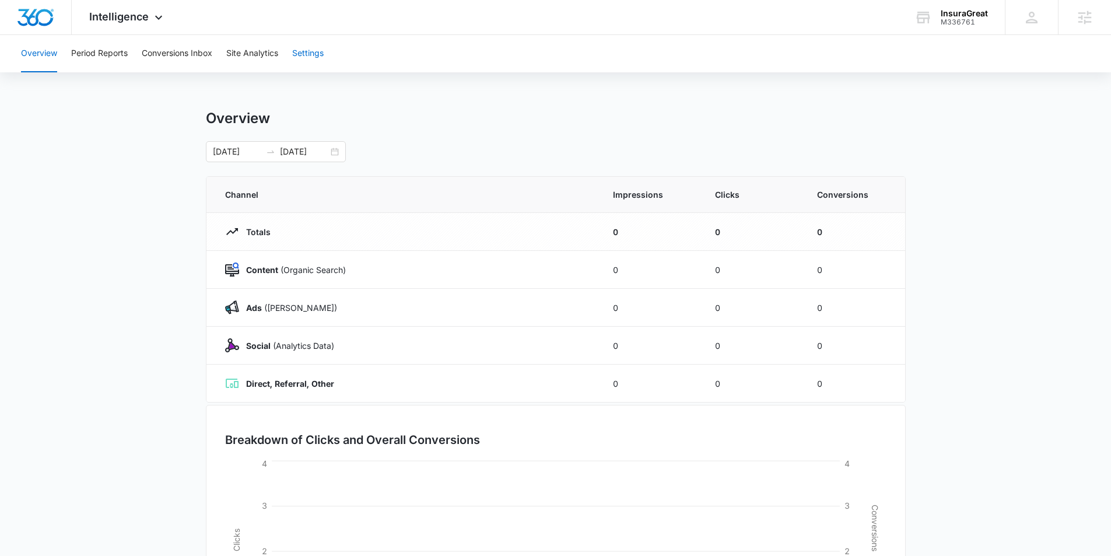
click at [319, 47] on button "Settings" at bounding box center [308, 53] width 32 height 37
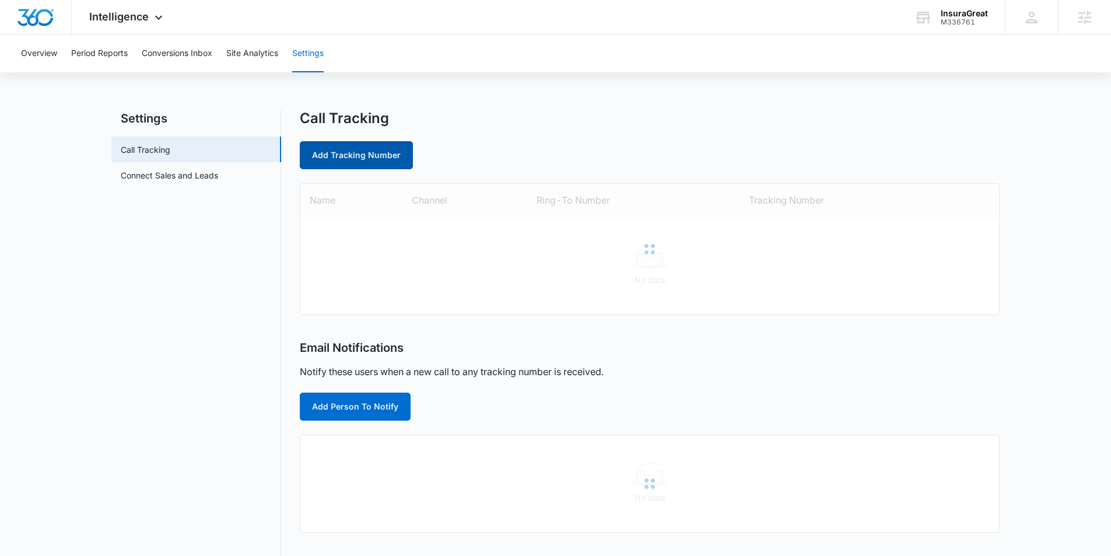
click at [344, 150] on link "Add Tracking Number" at bounding box center [356, 155] width 113 height 28
select select "by_area_code"
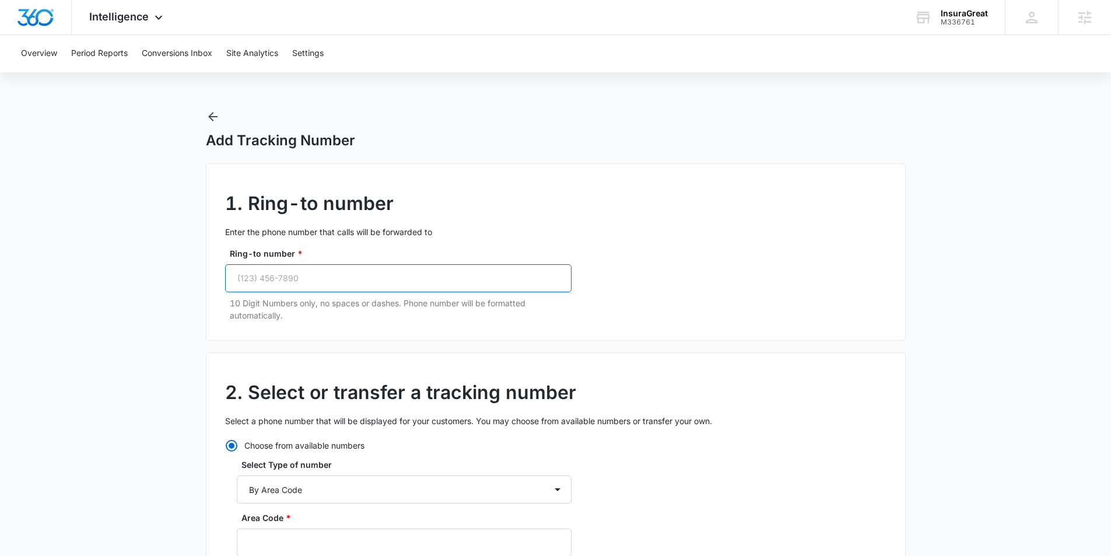
click at [328, 277] on input "Ring-to number *" at bounding box center [398, 278] width 347 height 28
paste input "[PHONE_NUMBER]"
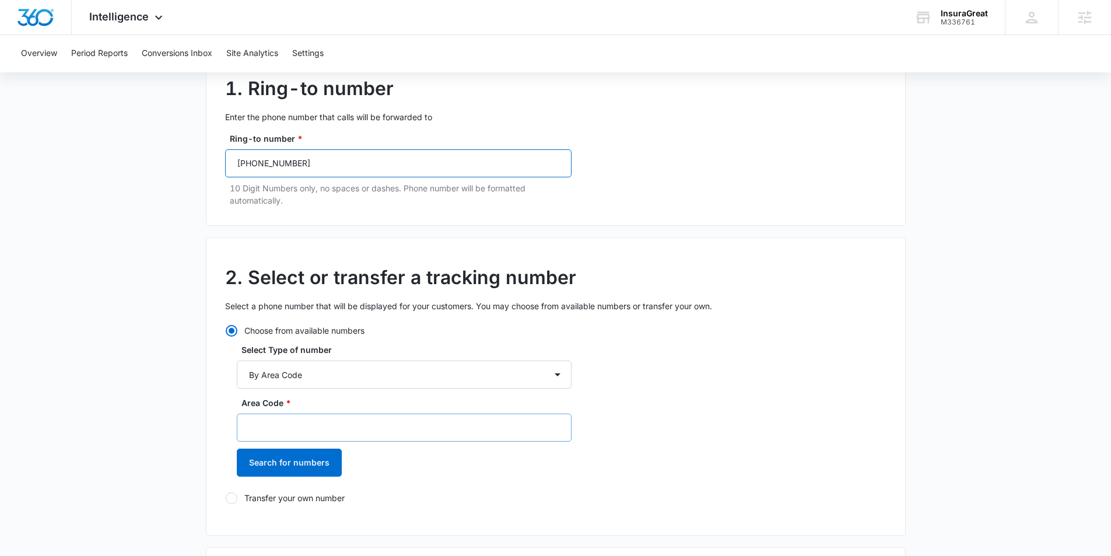
scroll to position [143, 0]
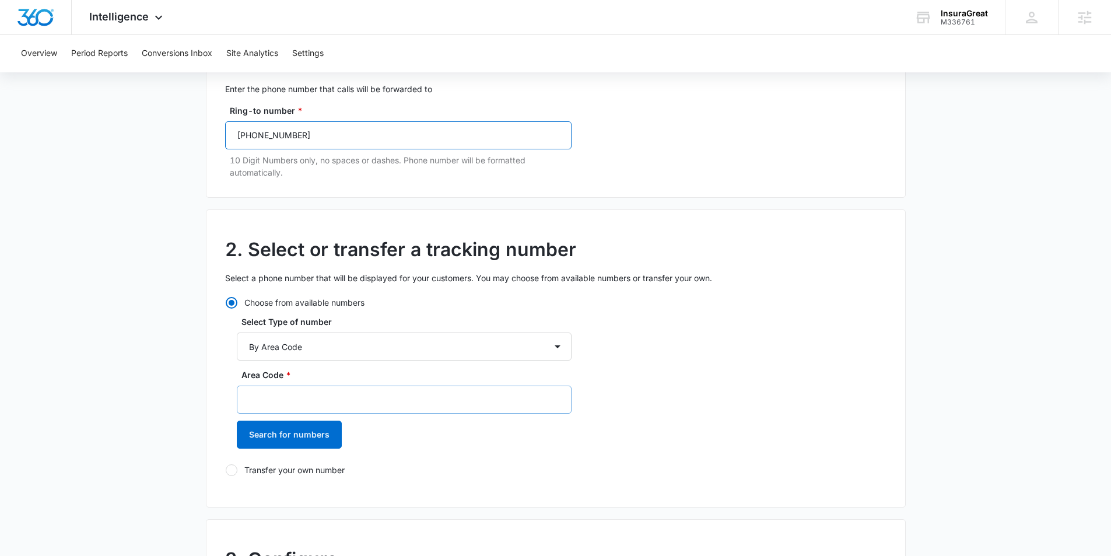
type input "[PHONE_NUMBER]"
click at [304, 400] on input "Area Code *" at bounding box center [404, 400] width 335 height 28
type input "352"
click at [280, 436] on button "Search for numbers" at bounding box center [289, 435] width 105 height 28
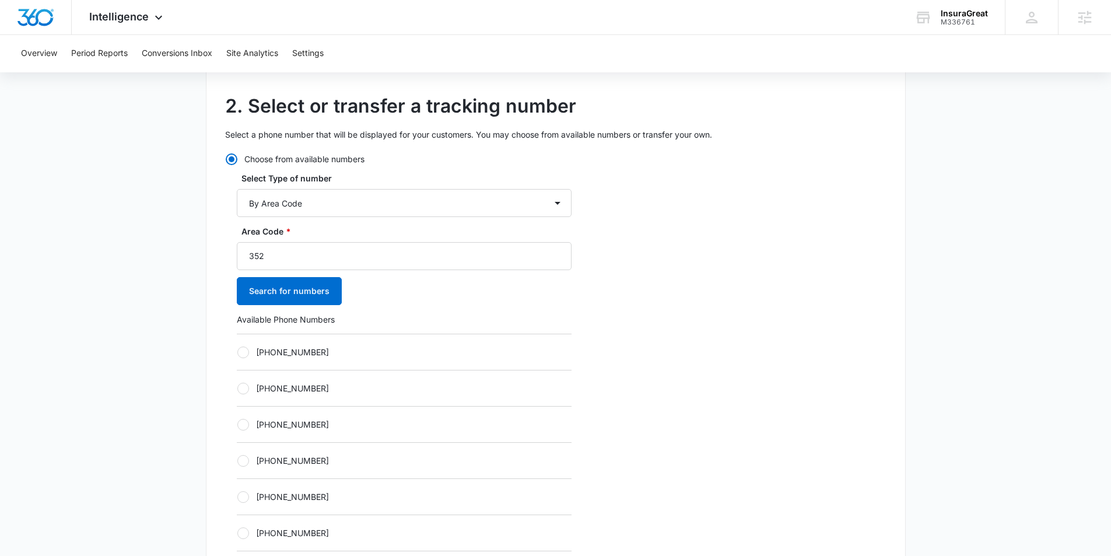
scroll to position [315, 0]
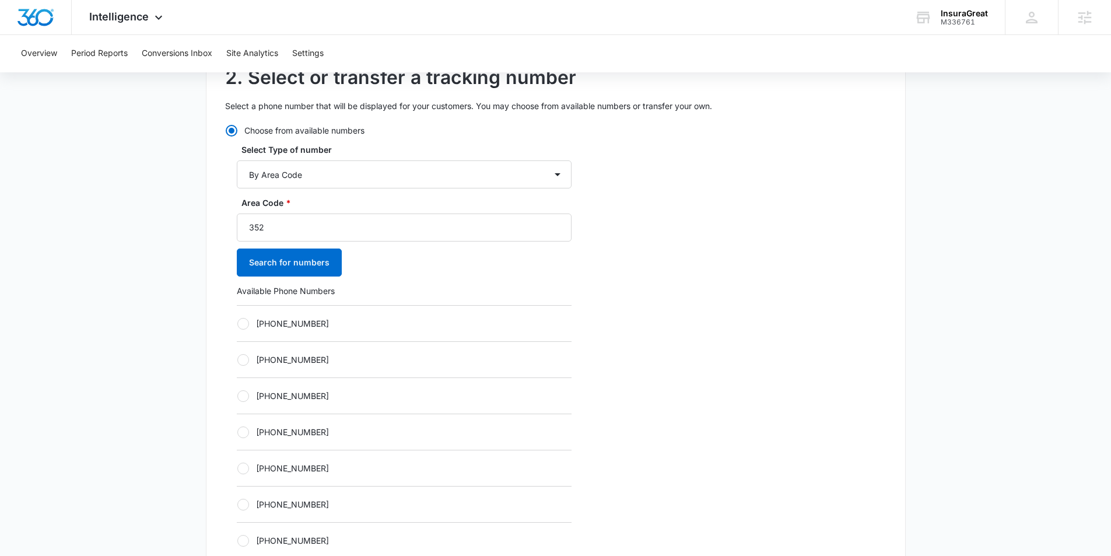
click at [240, 320] on div at bounding box center [243, 324] width 12 height 12
click at [237, 323] on input "[PHONE_NUMBER]" at bounding box center [237, 323] width 1 height 1
radio input "true"
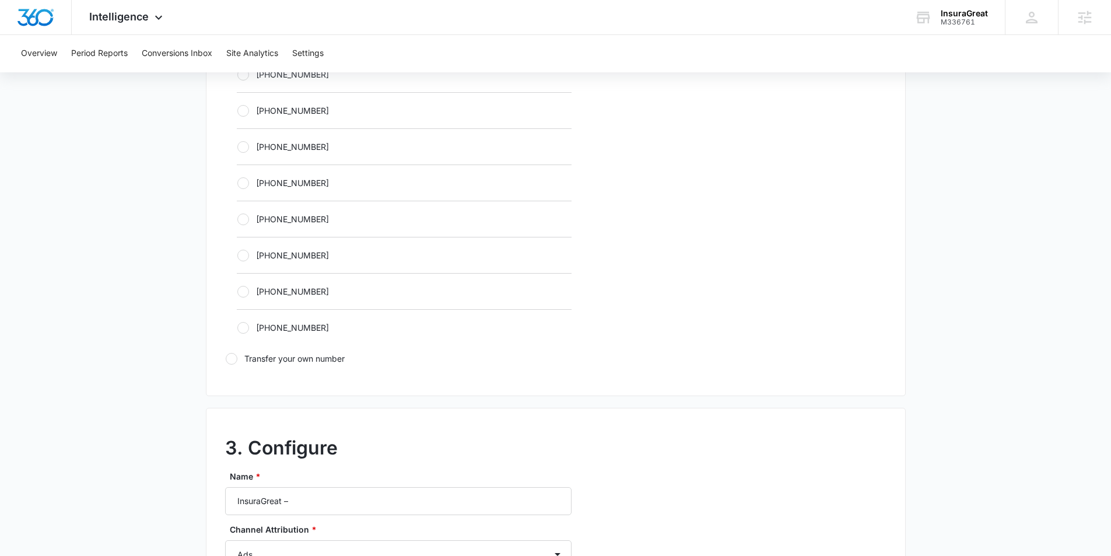
scroll to position [732, 0]
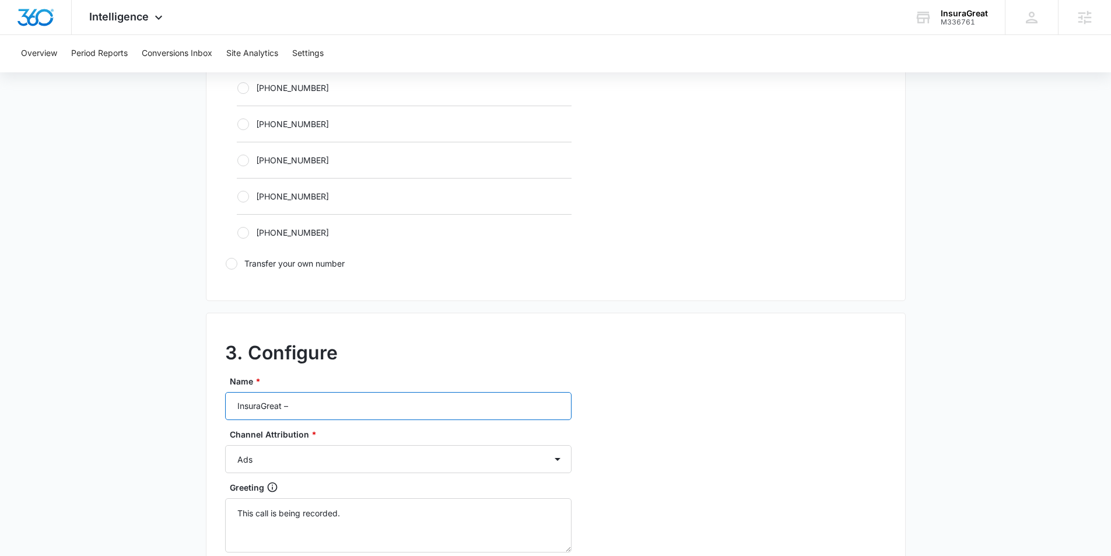
click at [304, 404] on input "InsuraGreat –" at bounding box center [398, 406] width 347 height 28
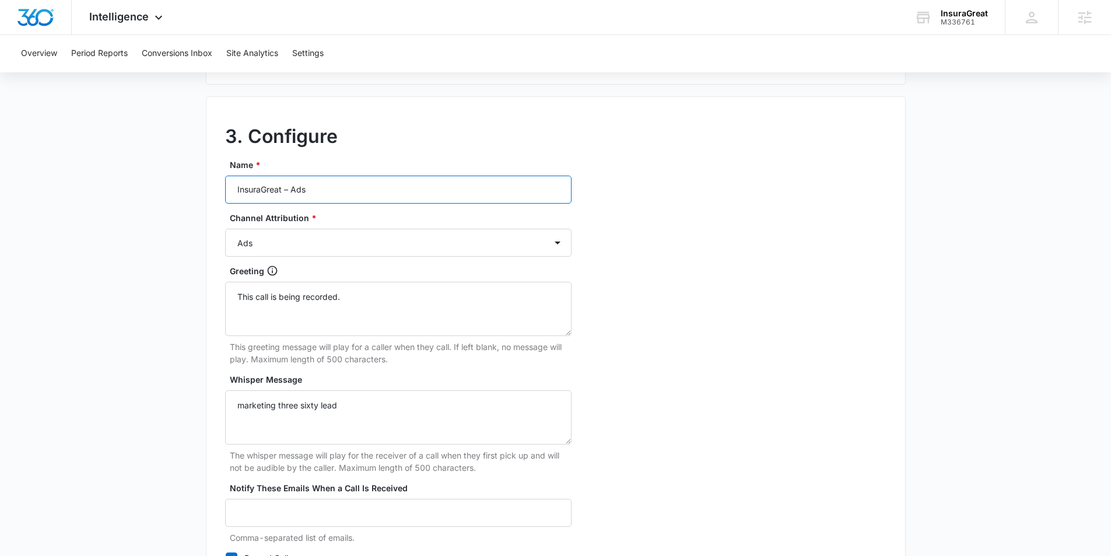
scroll to position [1068, 0]
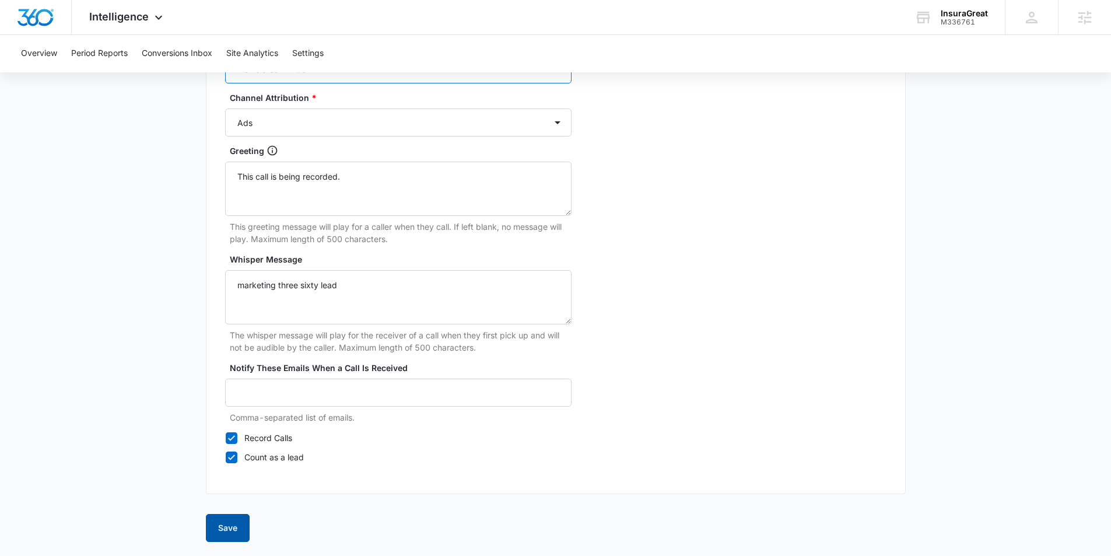
type input "InsuraGreat – Ads"
click at [235, 527] on button "Save" at bounding box center [228, 528] width 44 height 28
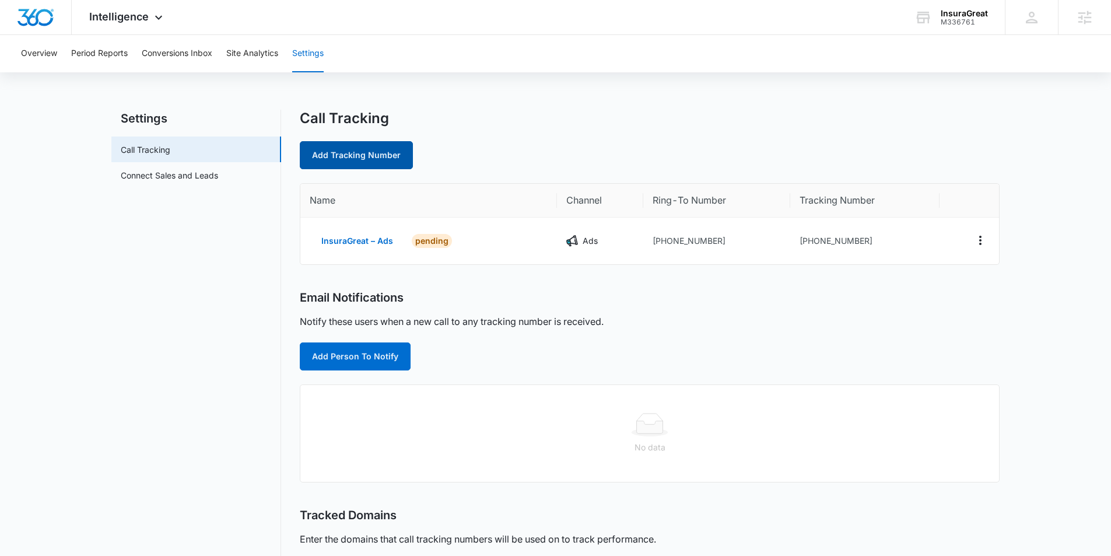
click at [331, 148] on link "Add Tracking Number" at bounding box center [356, 155] width 113 height 28
select select "by_area_code"
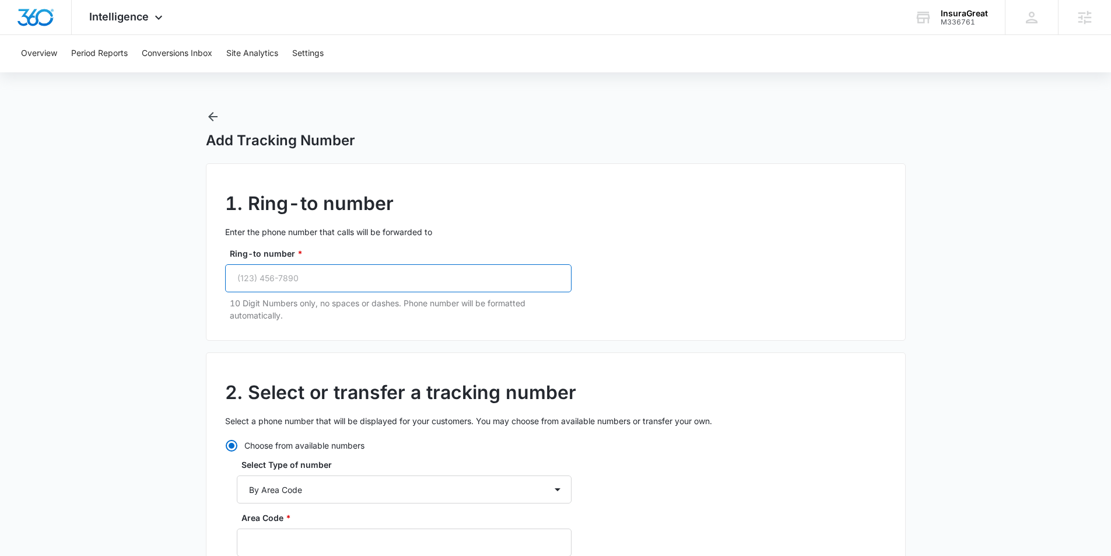
click at [325, 284] on input "Ring-to number *" at bounding box center [398, 278] width 347 height 28
paste input "[PHONE_NUMBER]"
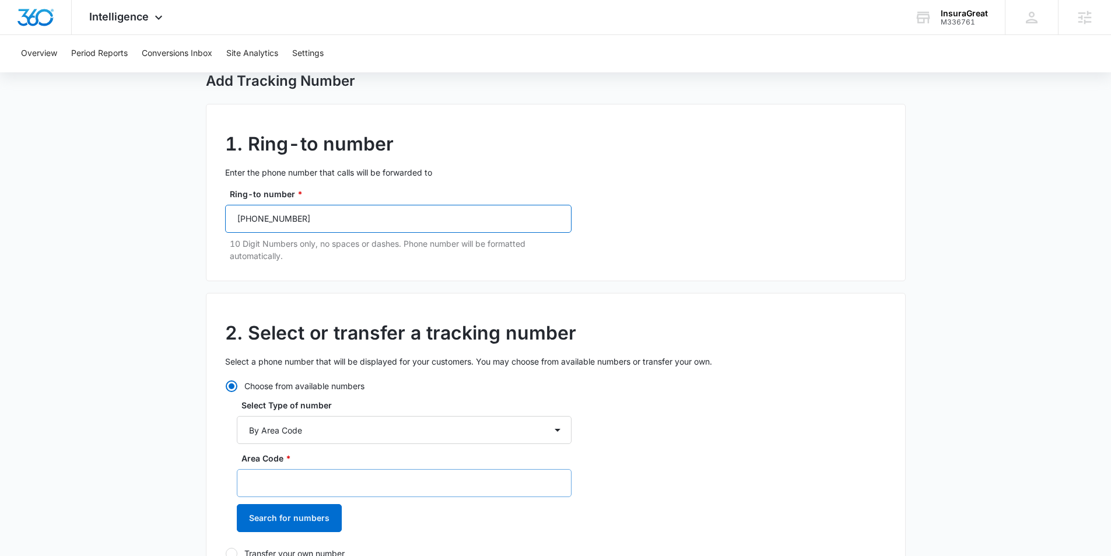
scroll to position [59, 0]
type input "[PHONE_NUMBER]"
click at [312, 482] on input "Area Code *" at bounding box center [404, 484] width 335 height 28
type input "352"
click at [316, 532] on button "Search for numbers" at bounding box center [289, 519] width 105 height 28
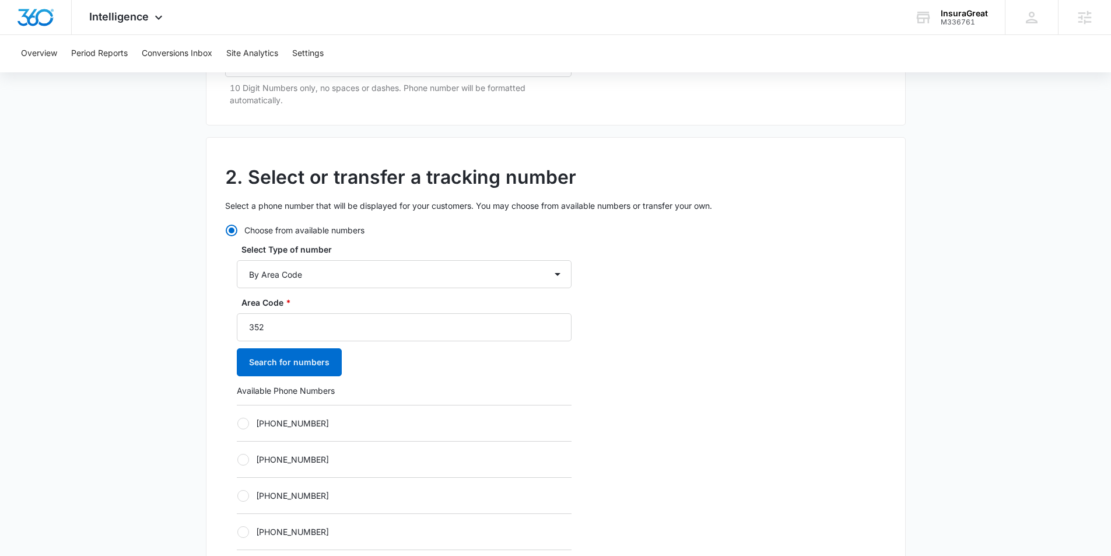
scroll to position [217, 0]
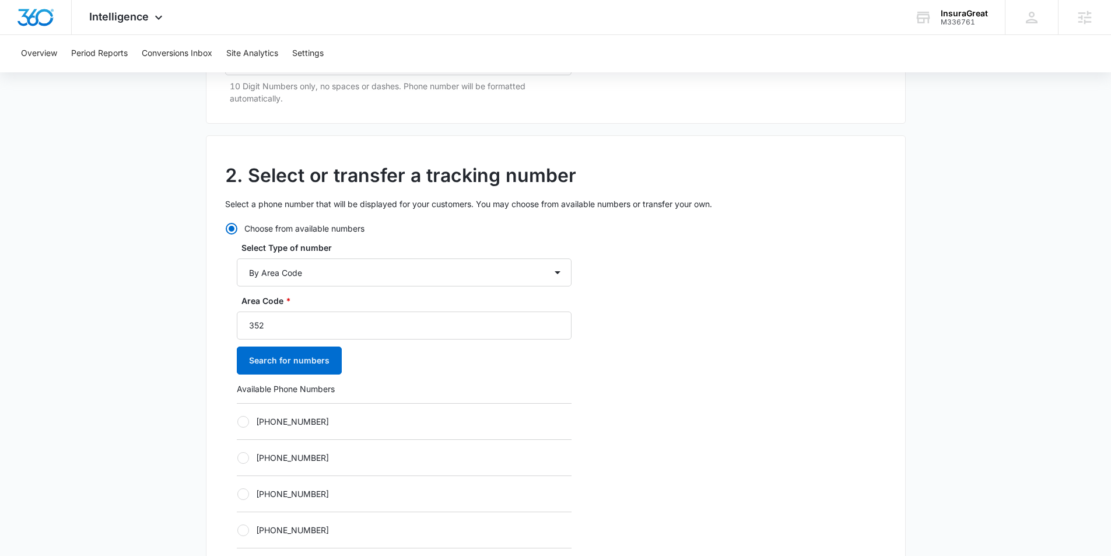
click at [244, 420] on div at bounding box center [243, 422] width 12 height 12
click at [237, 421] on input "[PHONE_NUMBER]" at bounding box center [237, 421] width 1 height 1
radio input "true"
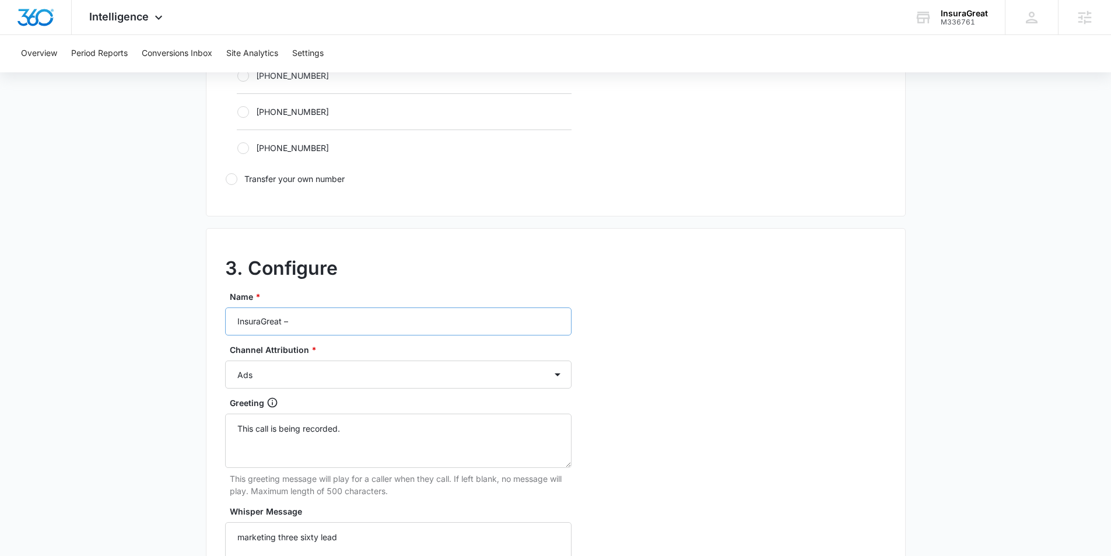
scroll to position [817, 0]
click at [310, 318] on input "InsuraGreat –" at bounding box center [398, 320] width 347 height 28
type input "InsuraGreat – Content"
click at [318, 370] on select "Ads Local Service Ads Content Social Other" at bounding box center [398, 373] width 347 height 28
select select "CONTENT"
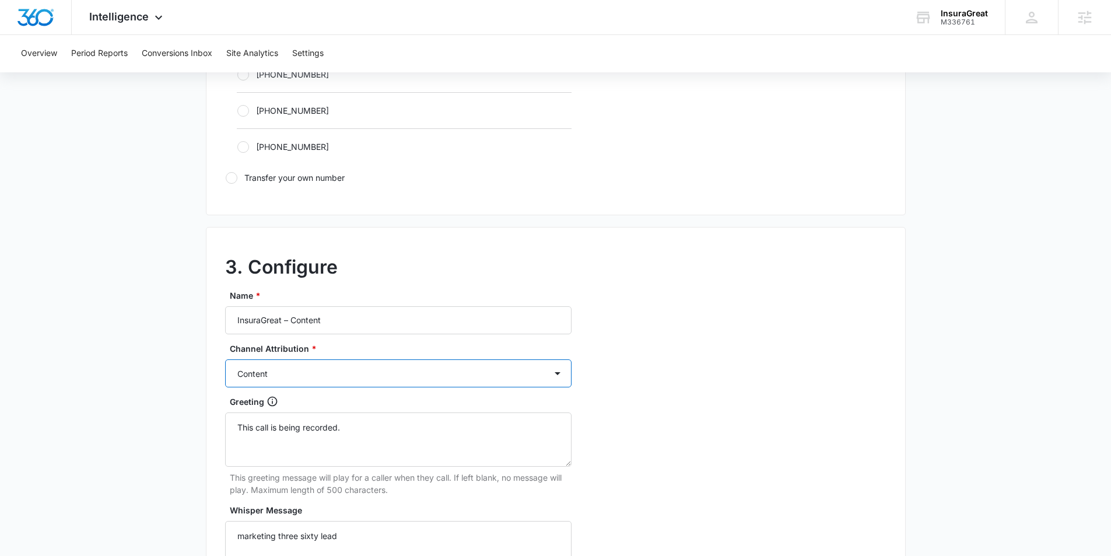
click at [225, 359] on select "Ads Local Service Ads Content Social Other" at bounding box center [398, 373] width 347 height 28
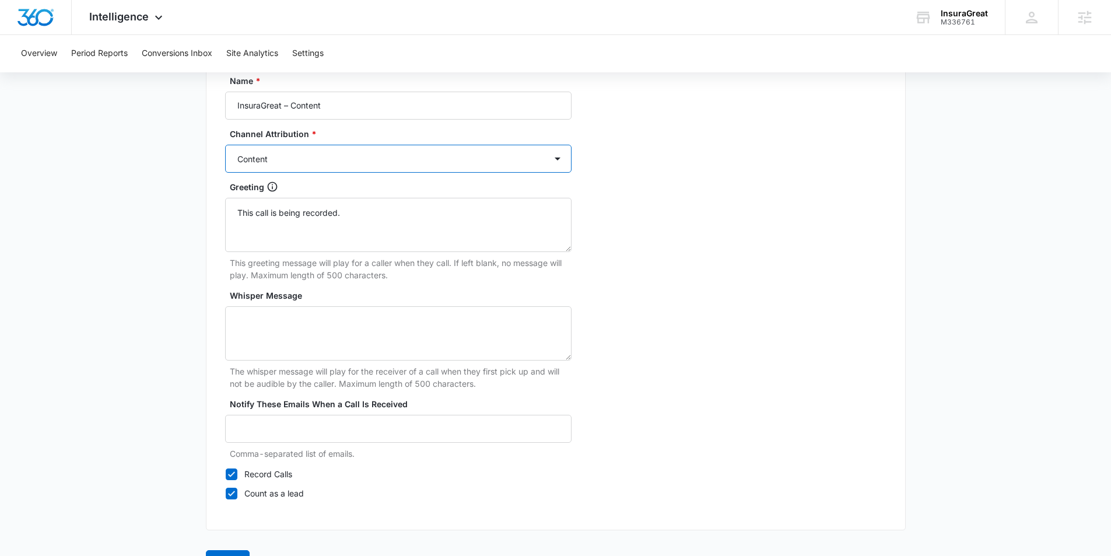
scroll to position [1068, 0]
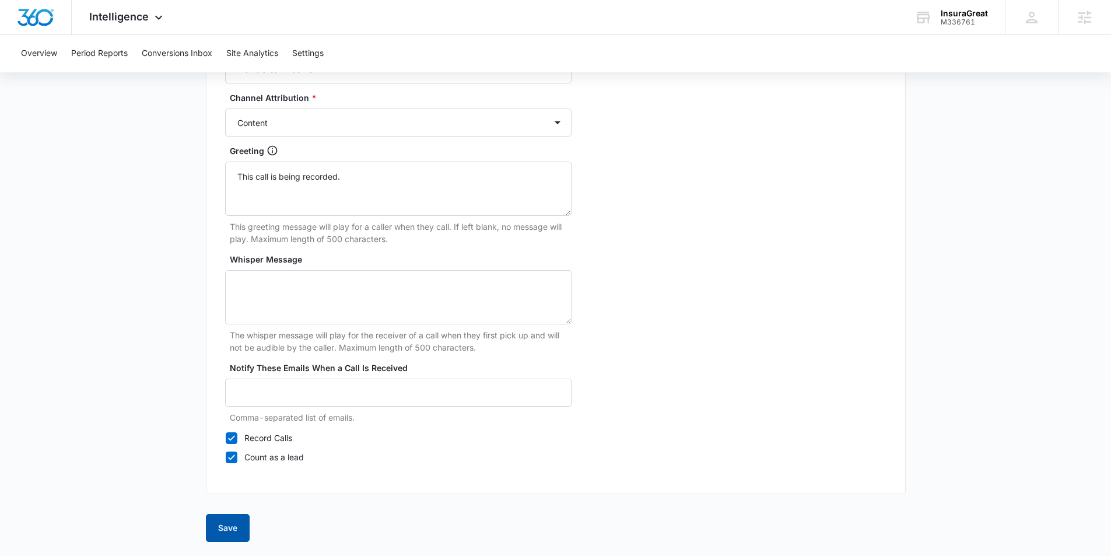
click at [229, 521] on button "Save" at bounding box center [228, 528] width 44 height 28
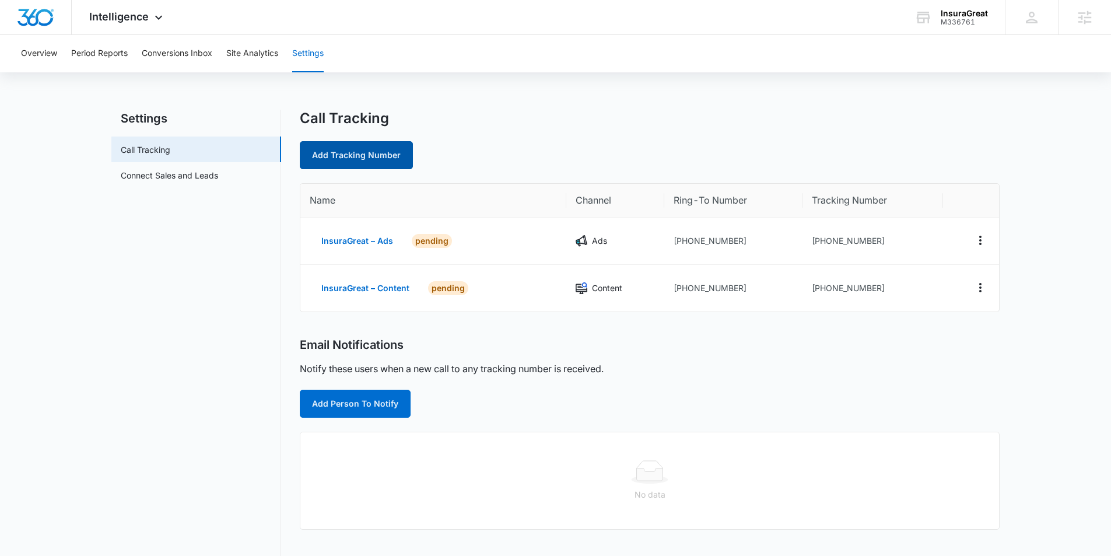
click at [385, 158] on link "Add Tracking Number" at bounding box center [356, 155] width 113 height 28
select select "by_area_code"
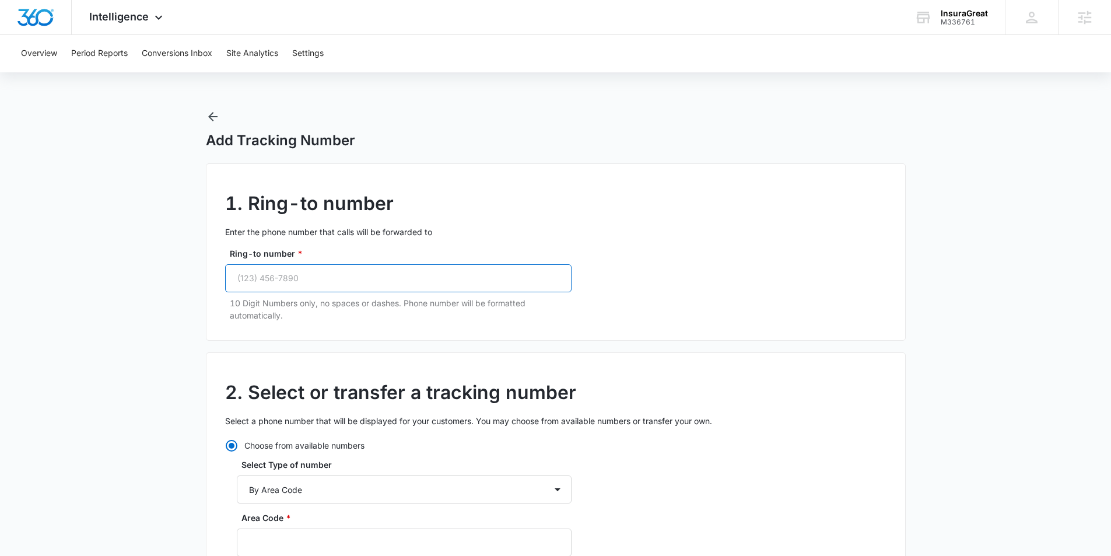
click at [301, 290] on input "Ring-to number *" at bounding box center [398, 278] width 347 height 28
paste input "[PHONE_NUMBER]"
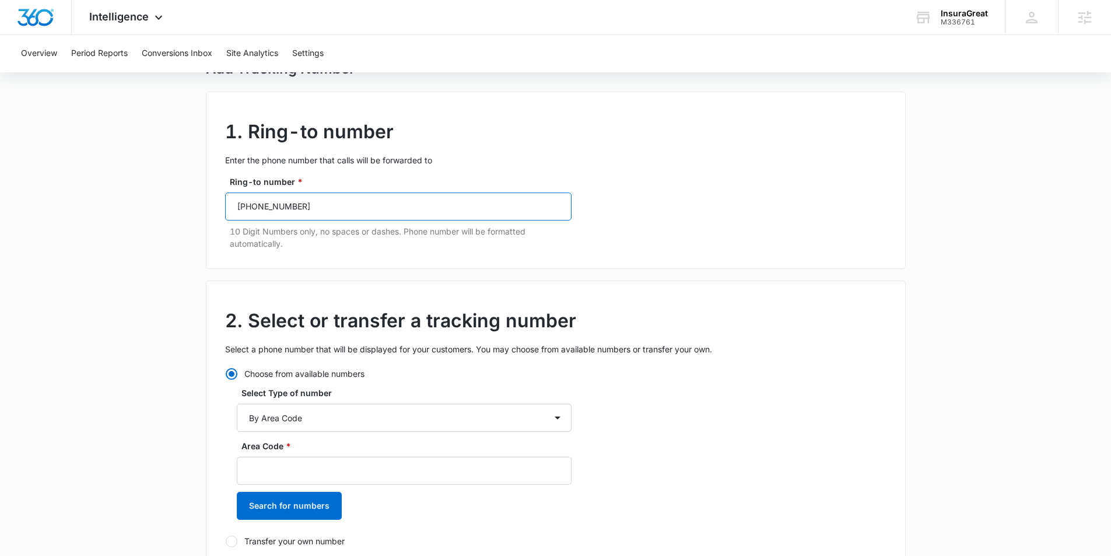
scroll to position [79, 0]
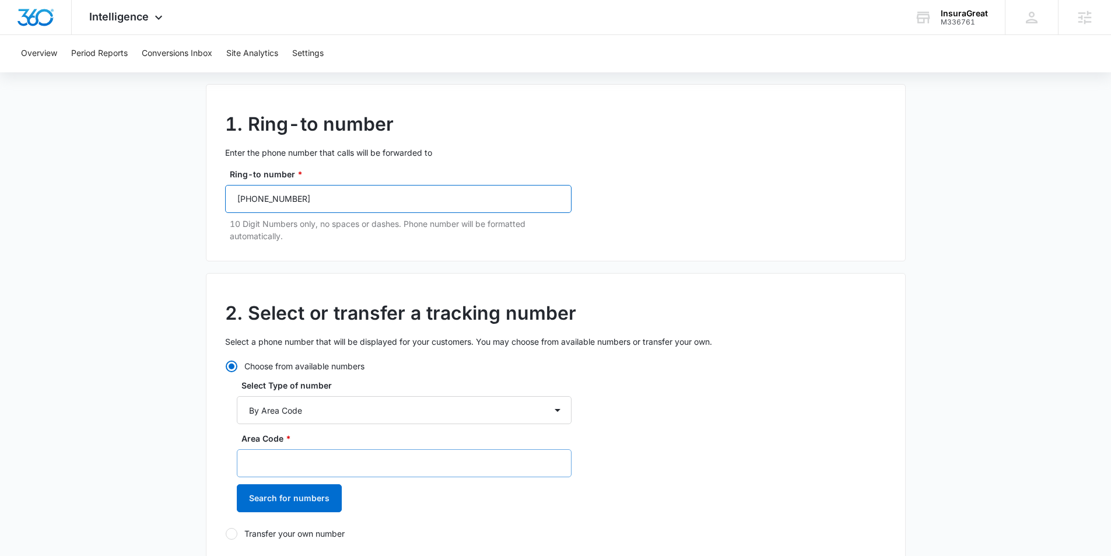
type input "[PHONE_NUMBER]"
click at [294, 459] on input "Area Code *" at bounding box center [404, 463] width 335 height 28
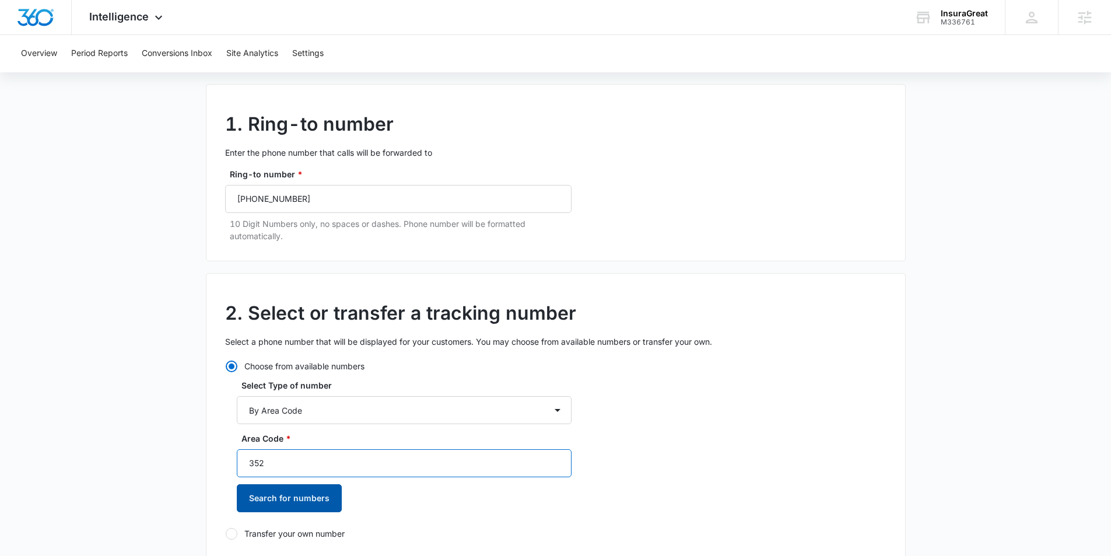
type input "352"
click at [298, 500] on button "Search for numbers" at bounding box center [289, 498] width 105 height 28
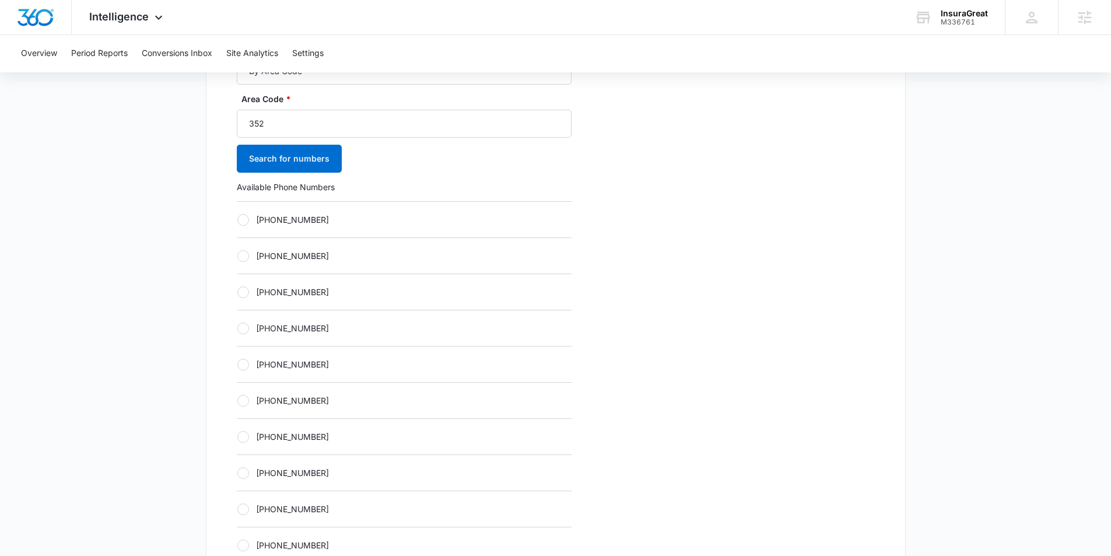
scroll to position [419, 0]
click at [247, 227] on div "+13522344930" at bounding box center [404, 219] width 335 height 36
click at [247, 219] on div at bounding box center [243, 220] width 12 height 12
click at [237, 219] on input "+13522344930" at bounding box center [237, 219] width 1 height 1
radio input "true"
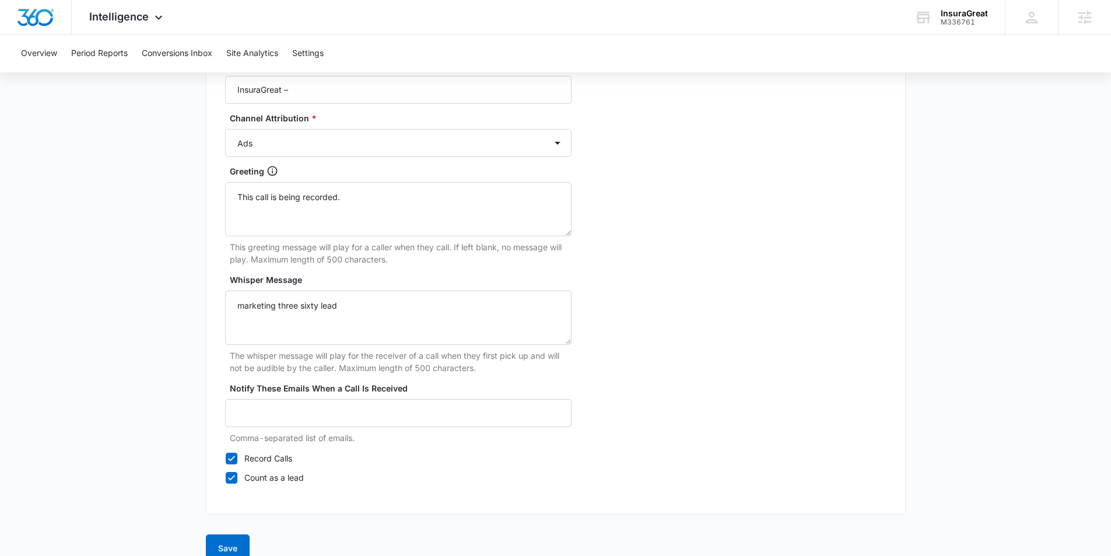
scroll to position [1031, 0]
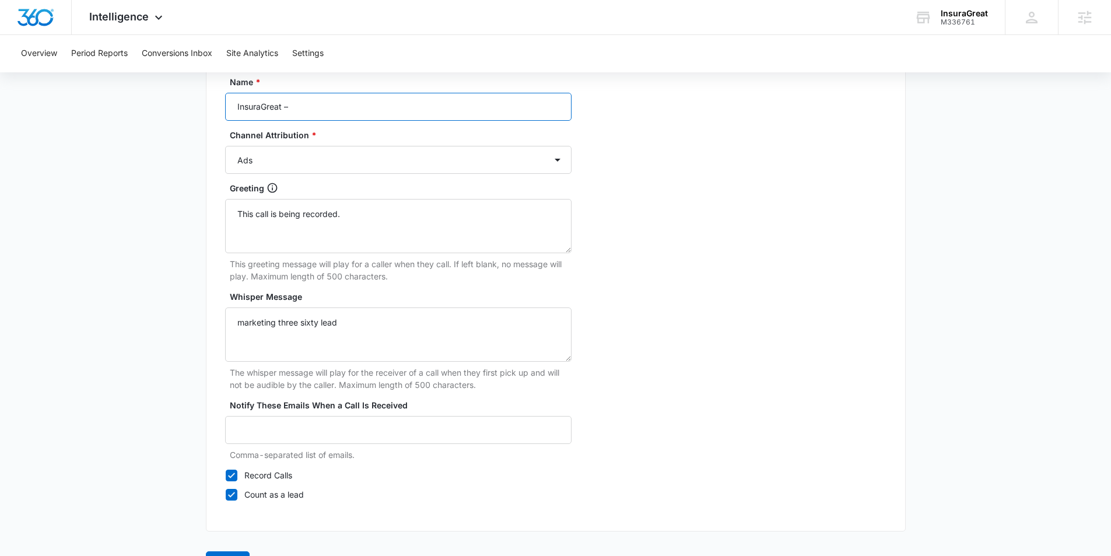
click at [313, 116] on input "InsuraGreat –" at bounding box center [398, 107] width 347 height 28
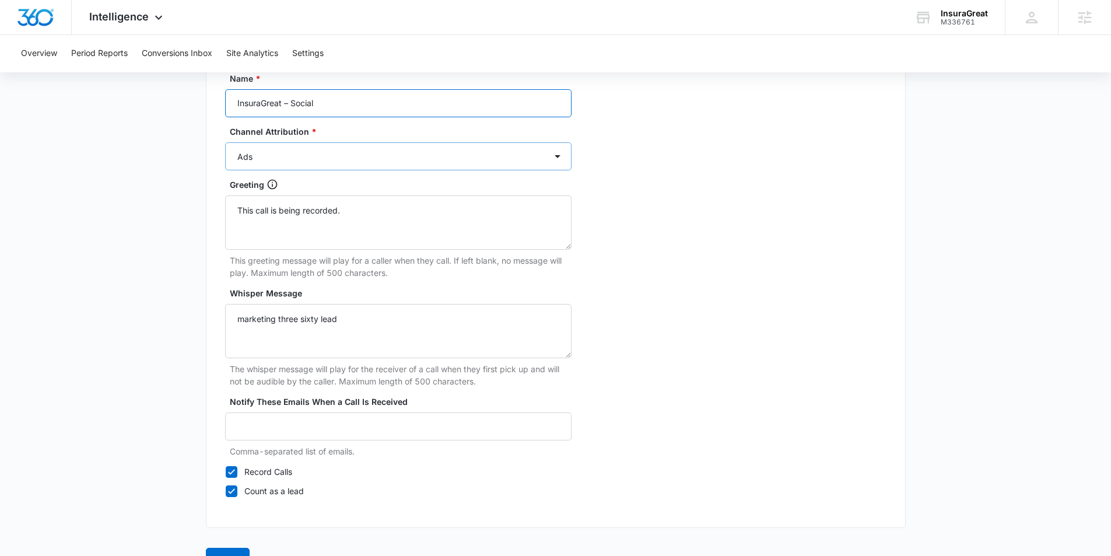
type input "InsuraGreat – Social"
click at [304, 159] on select "Ads Local Service Ads Content Social Other" at bounding box center [398, 156] width 347 height 28
select select "SOCIAL"
click at [225, 142] on select "Ads Local Service Ads Content Social Other" at bounding box center [398, 156] width 347 height 28
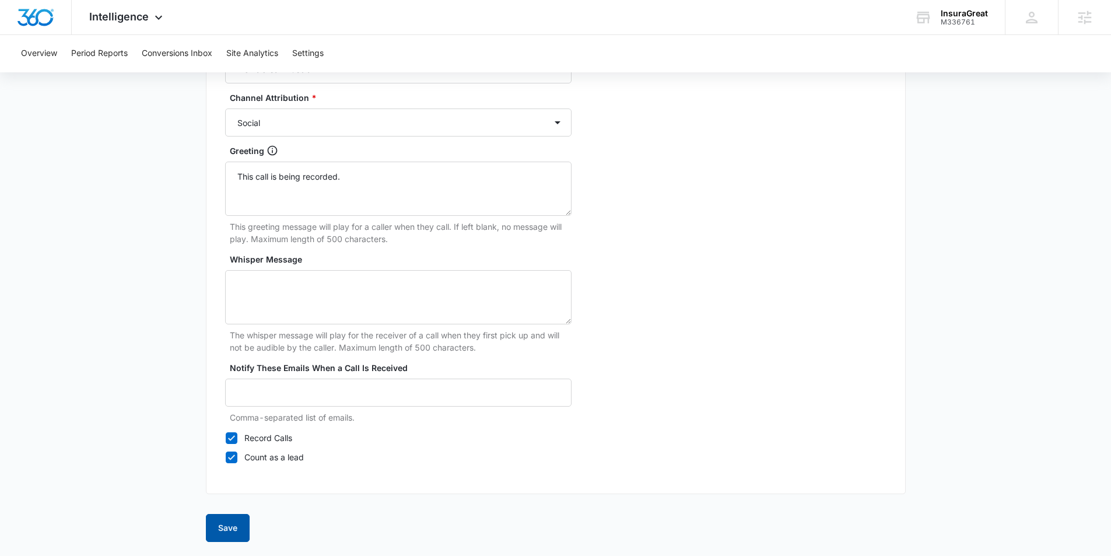
click at [223, 519] on button "Save" at bounding box center [228, 528] width 44 height 28
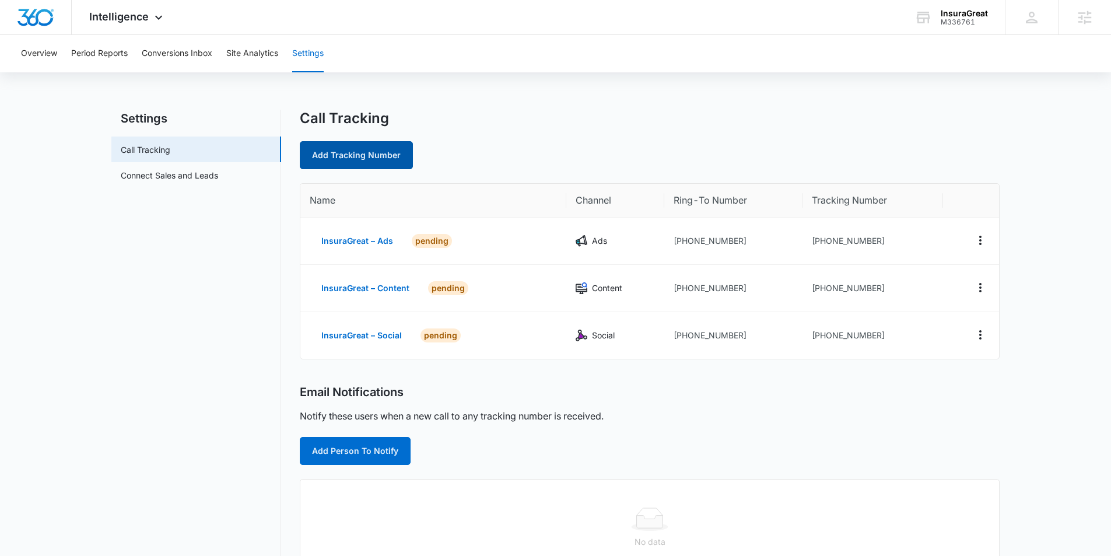
click at [366, 165] on link "Add Tracking Number" at bounding box center [356, 155] width 113 height 28
select select "by_area_code"
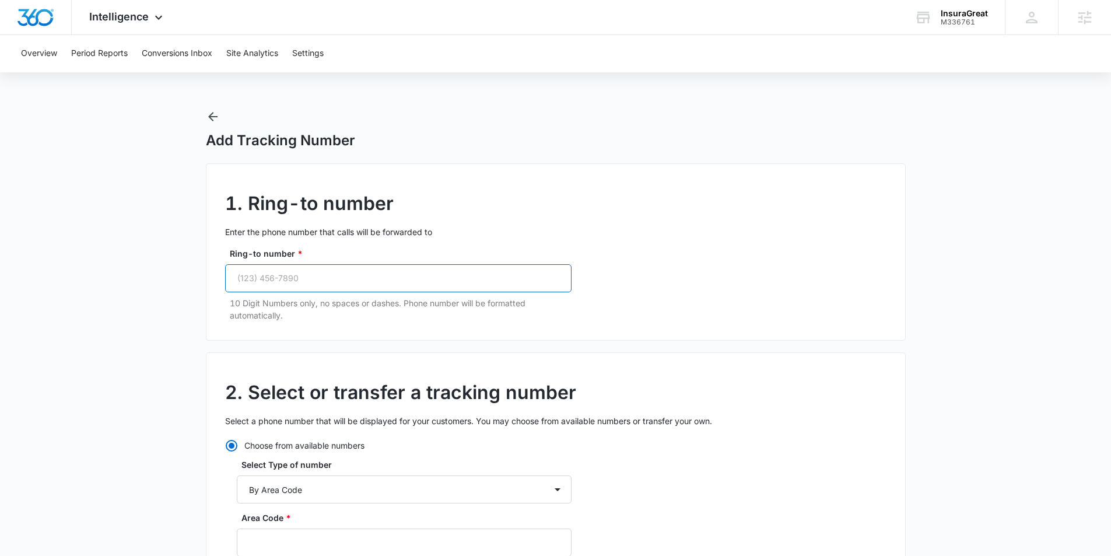
click at [306, 267] on input "Ring-to number *" at bounding box center [398, 278] width 347 height 28
paste input "[PHONE_NUMBER]"
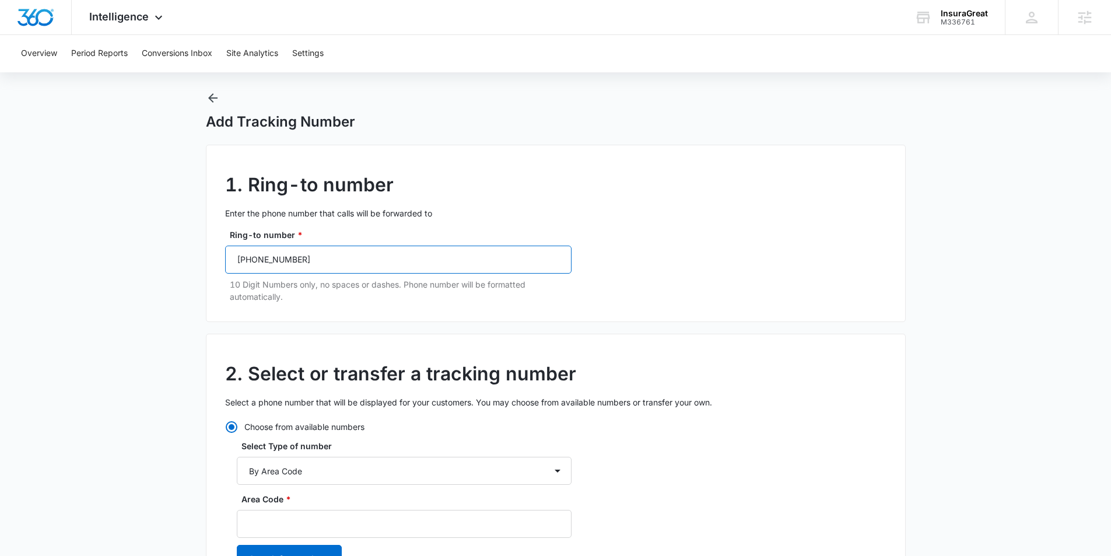
scroll to position [20, 0]
type input "[PHONE_NUMBER]"
click at [277, 507] on div "Area Code *" at bounding box center [404, 513] width 335 height 45
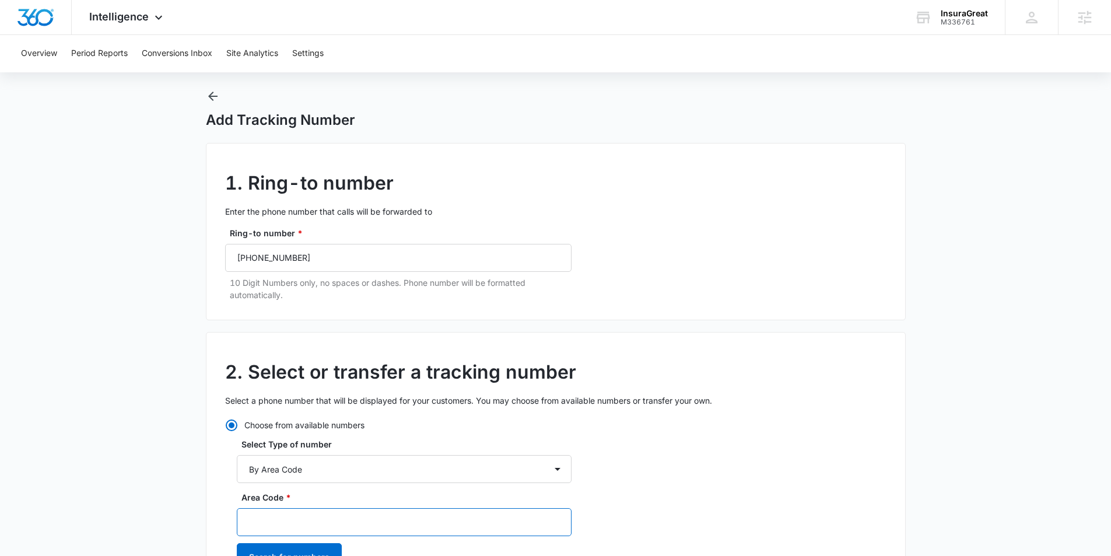
click at [275, 517] on input "Area Code *" at bounding box center [404, 522] width 335 height 28
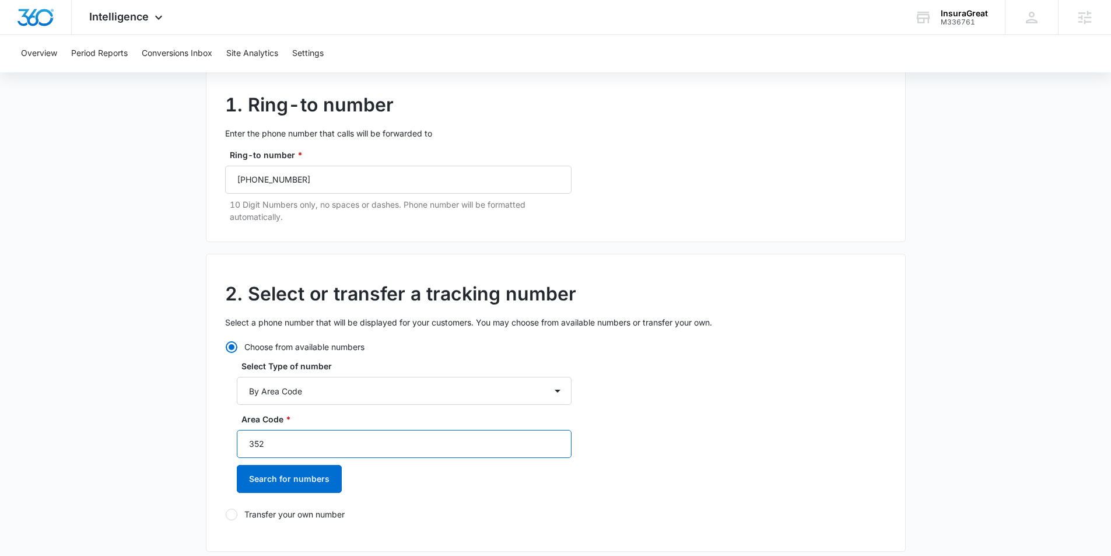
scroll to position [125, 0]
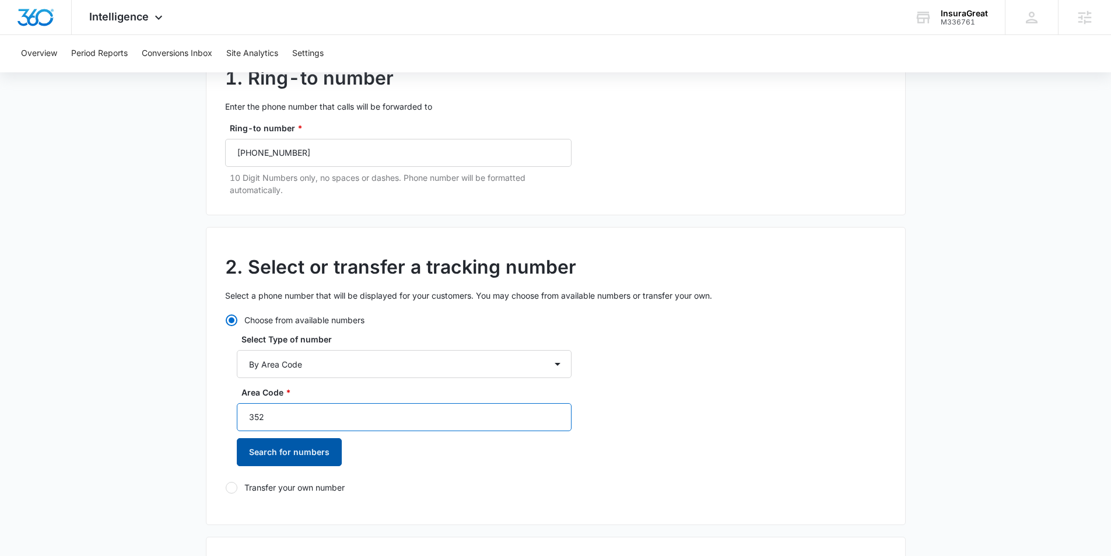
type input "352"
click at [268, 450] on button "Search for numbers" at bounding box center [289, 452] width 105 height 28
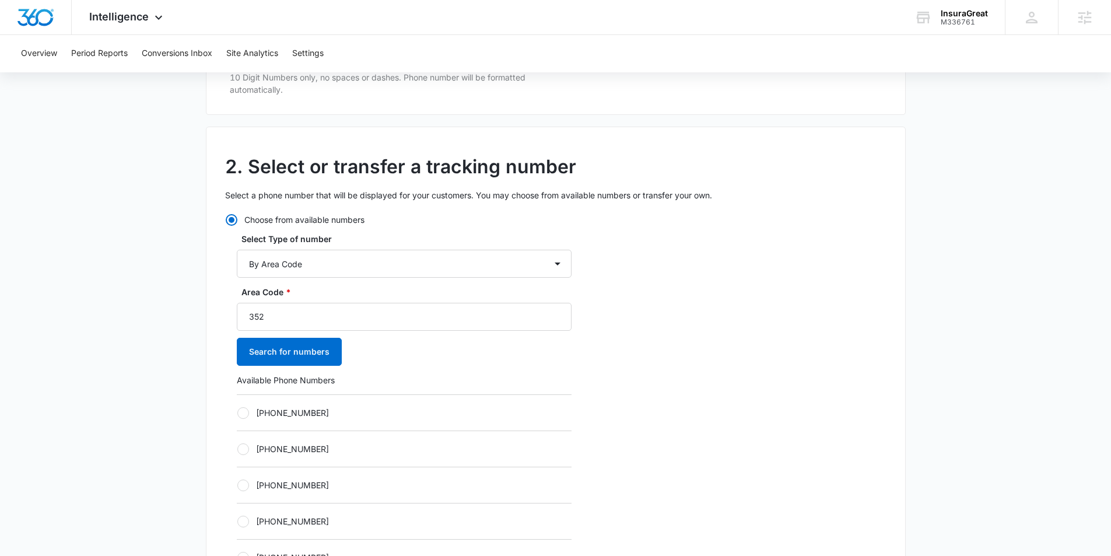
scroll to position [239, 0]
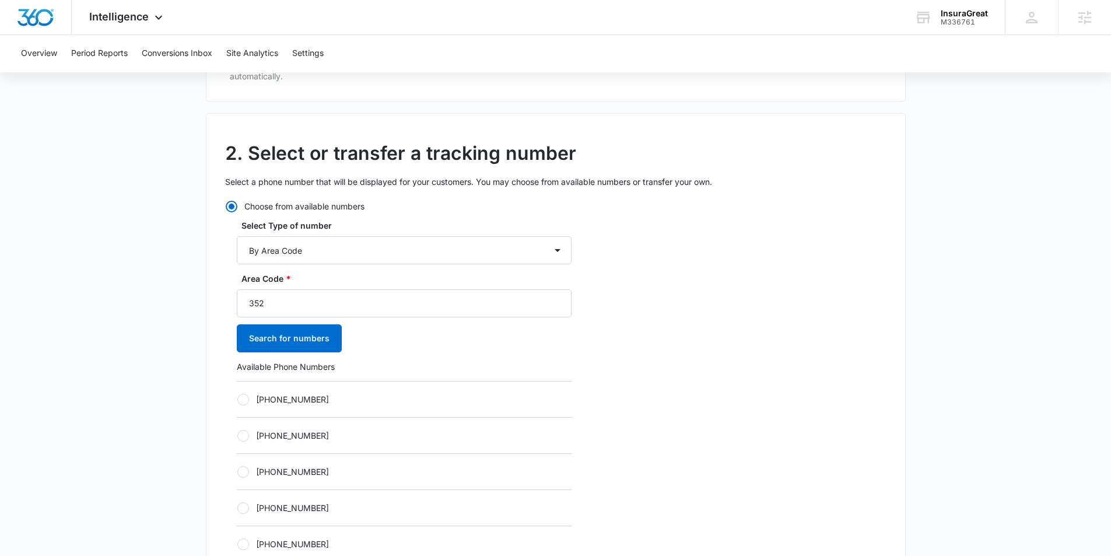
click at [246, 403] on div at bounding box center [243, 400] width 12 height 12
click at [237, 400] on input "[PHONE_NUMBER]" at bounding box center [237, 399] width 1 height 1
radio input "true"
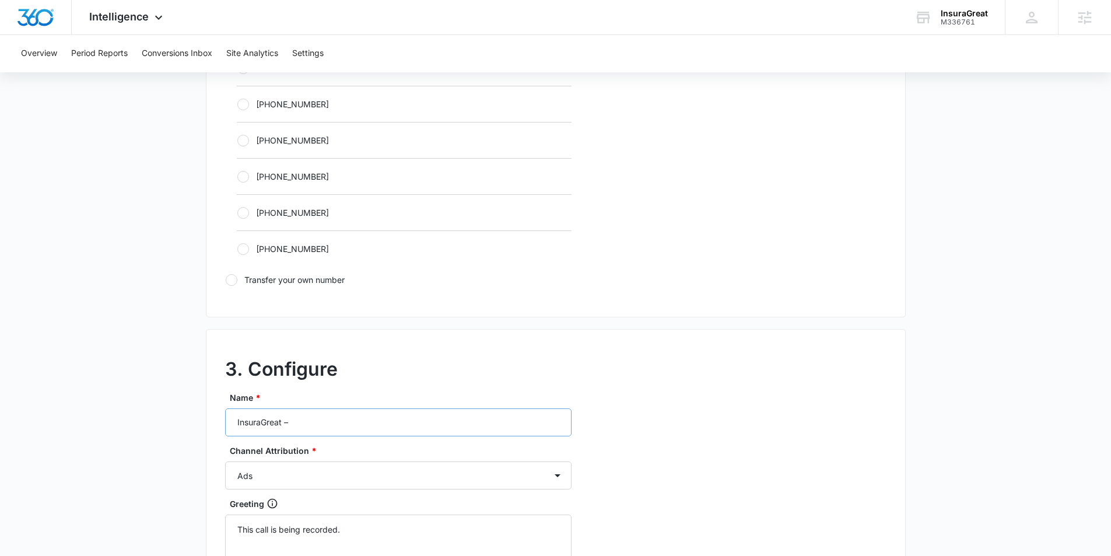
scroll to position [717, 0]
click at [326, 419] on input "InsuraGreat –" at bounding box center [398, 421] width 347 height 28
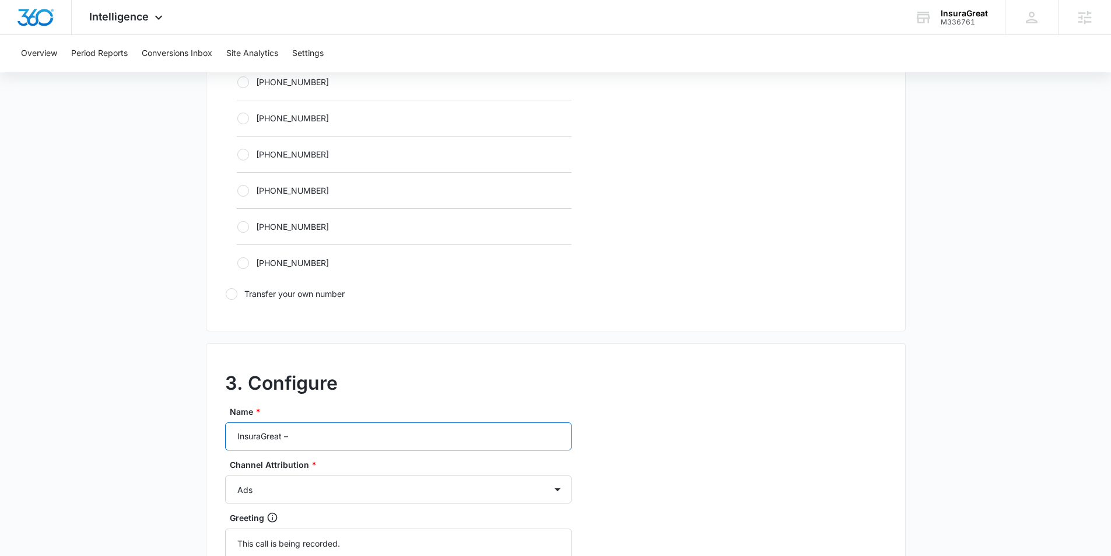
scroll to position [695, 0]
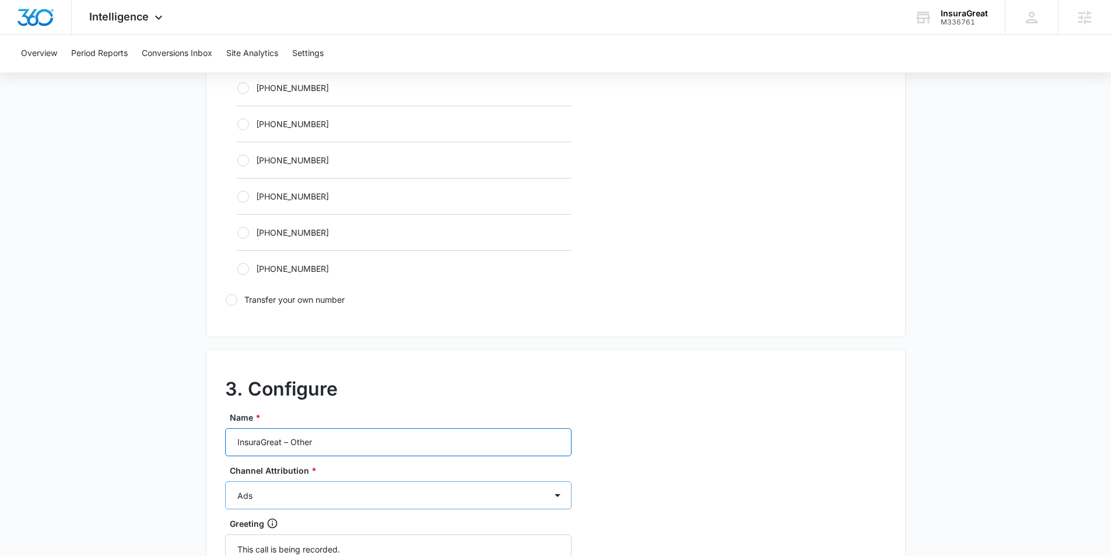
type input "InsuraGreat – Other"
click at [308, 493] on select "Ads Local Service Ads Content Social Other" at bounding box center [398, 495] width 347 height 28
select select "OTHER"
click at [225, 481] on select "Ads Local Service Ads Content Social Other" at bounding box center [398, 495] width 347 height 28
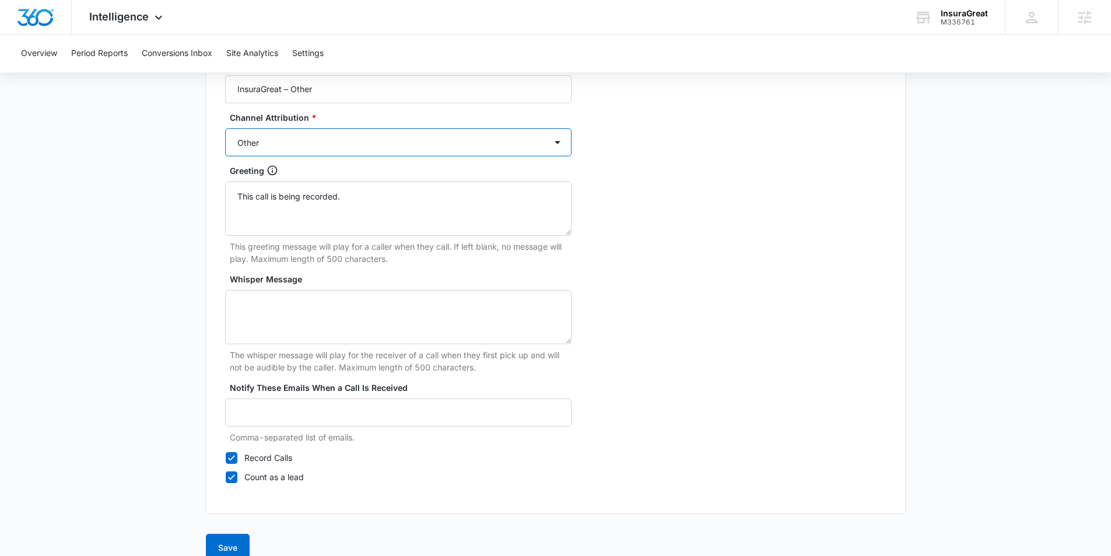
scroll to position [1068, 0]
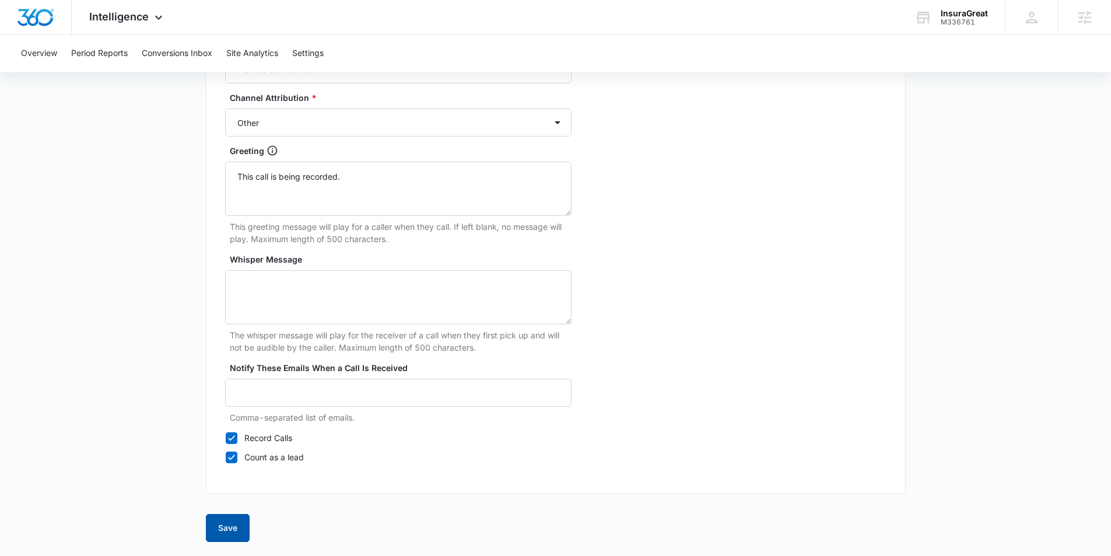
click at [216, 526] on button "Save" at bounding box center [228, 528] width 44 height 28
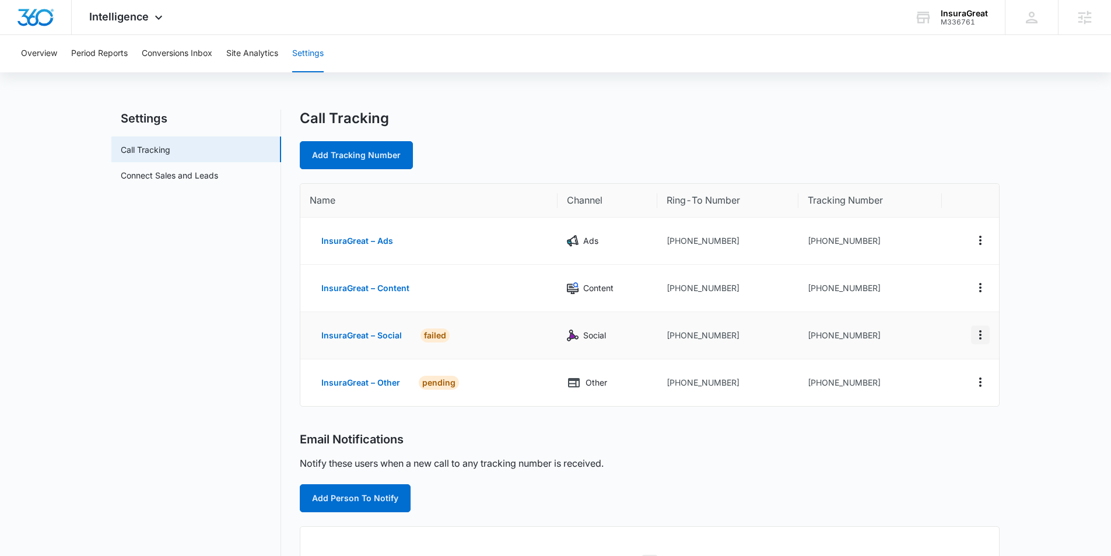
click at [981, 336] on icon "Actions" at bounding box center [981, 335] width 14 height 14
click at [938, 335] on button "Delete" at bounding box center [933, 335] width 67 height 18
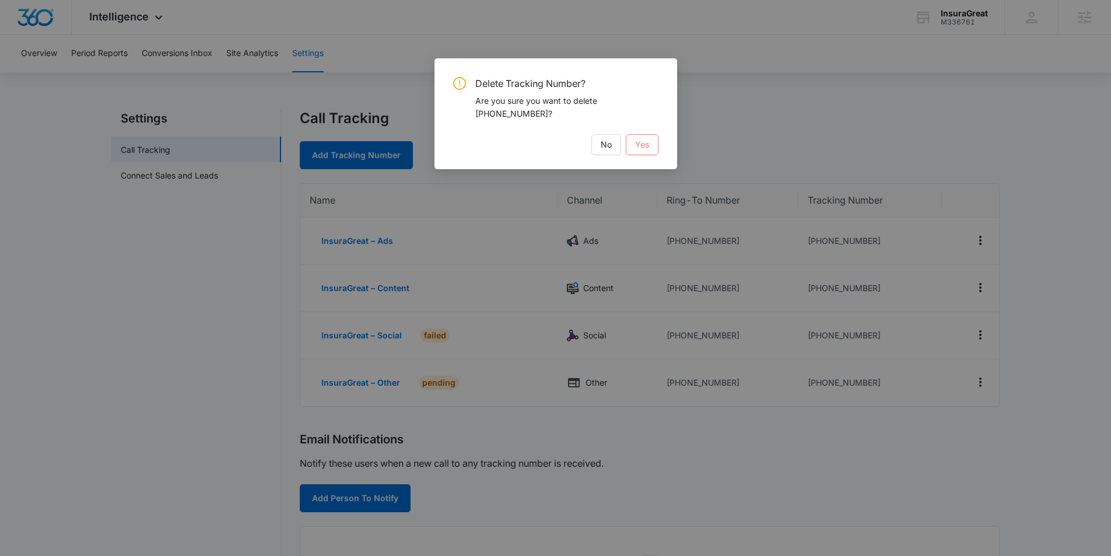
click at [636, 146] on span "Yes" at bounding box center [642, 144] width 14 height 13
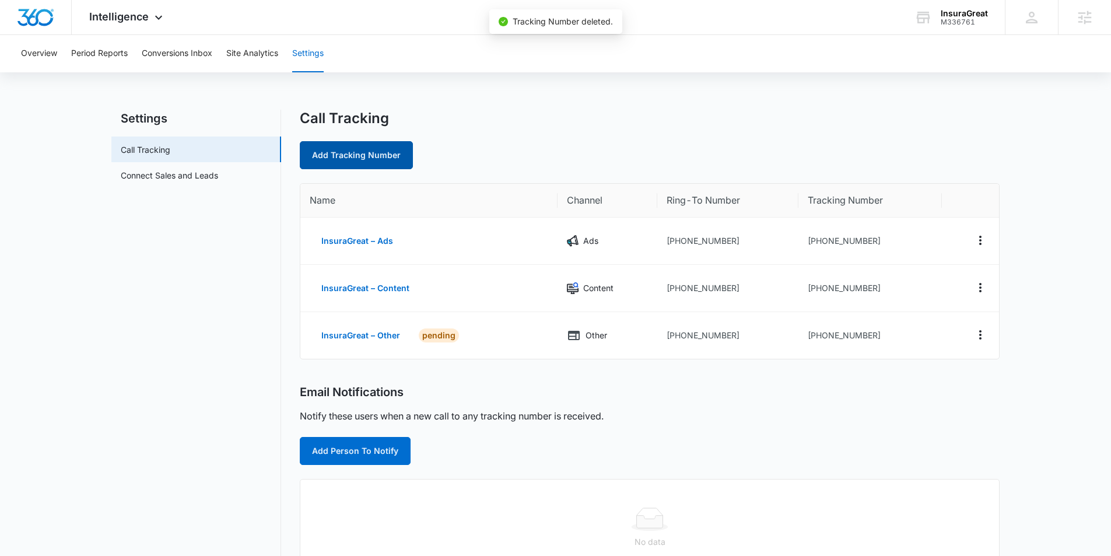
click at [379, 149] on link "Add Tracking Number" at bounding box center [356, 155] width 113 height 28
select select "by_area_code"
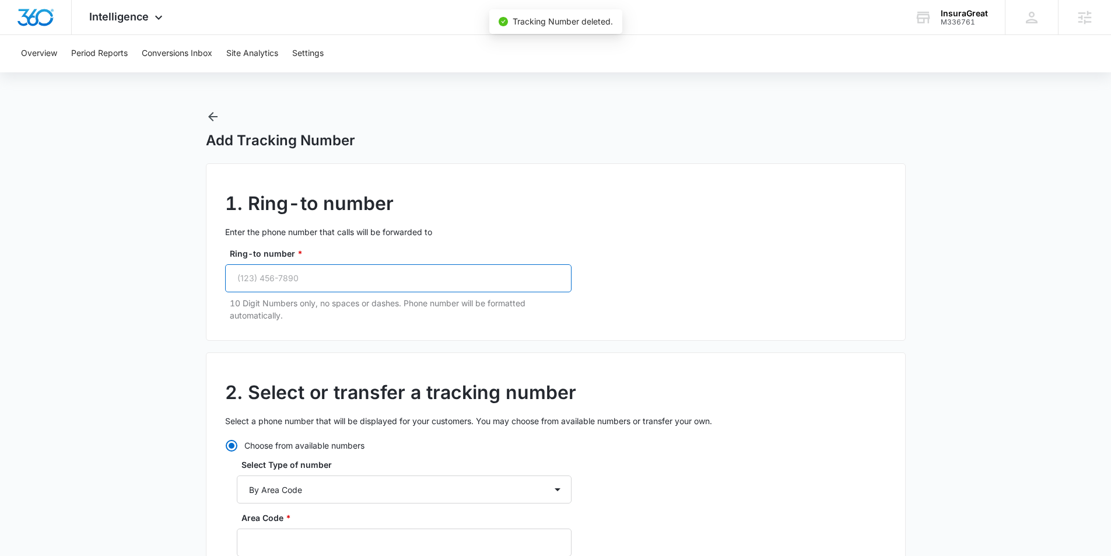
click at [376, 278] on input "Ring-to number *" at bounding box center [398, 278] width 347 height 28
paste input "(352) 432-2925"
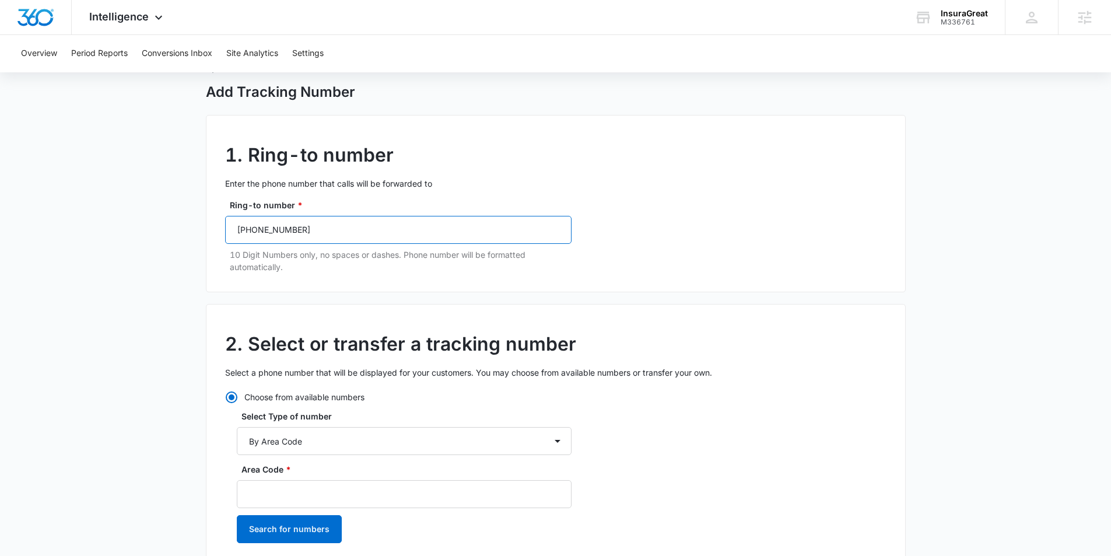
scroll to position [51, 0]
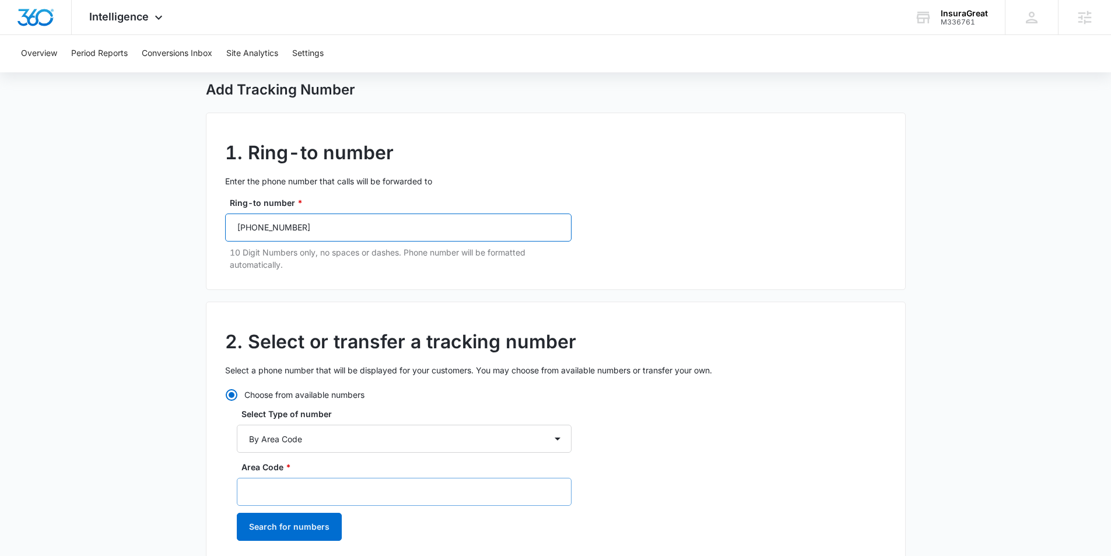
type input "(352) 432-2925"
click at [296, 486] on input "Area Code *" at bounding box center [404, 492] width 335 height 28
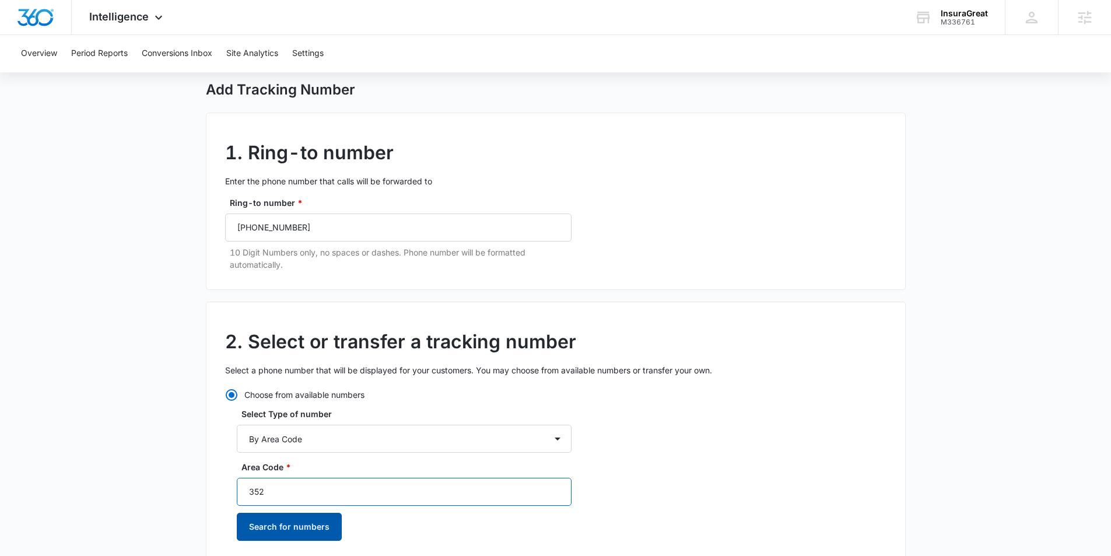
type input "352"
click at [297, 531] on button "Search for numbers" at bounding box center [289, 527] width 105 height 28
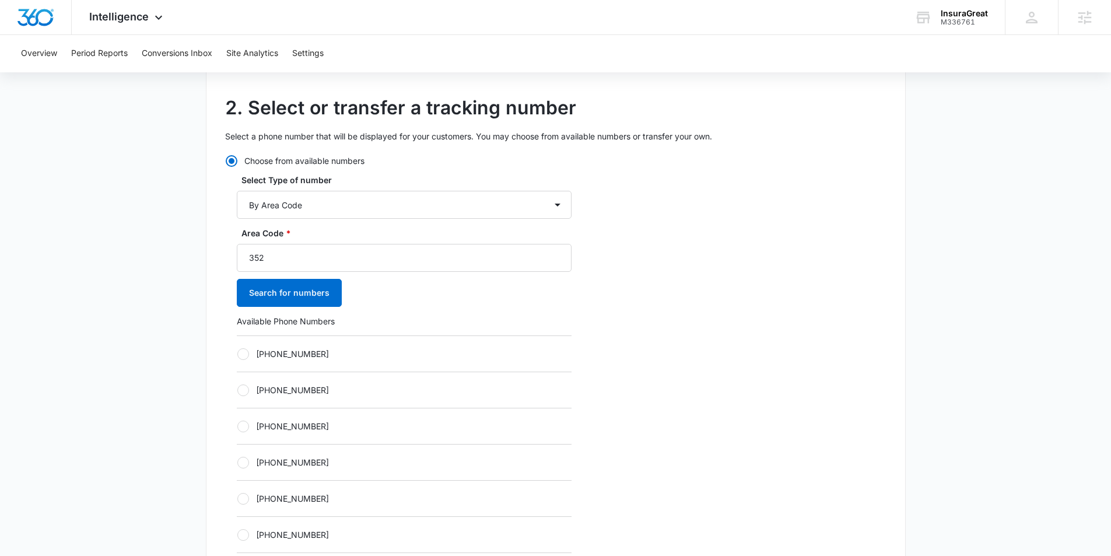
click at [241, 358] on div at bounding box center [243, 354] width 12 height 12
click at [237, 354] on input "[PHONE_NUMBER]" at bounding box center [237, 354] width 1 height 1
radio input "true"
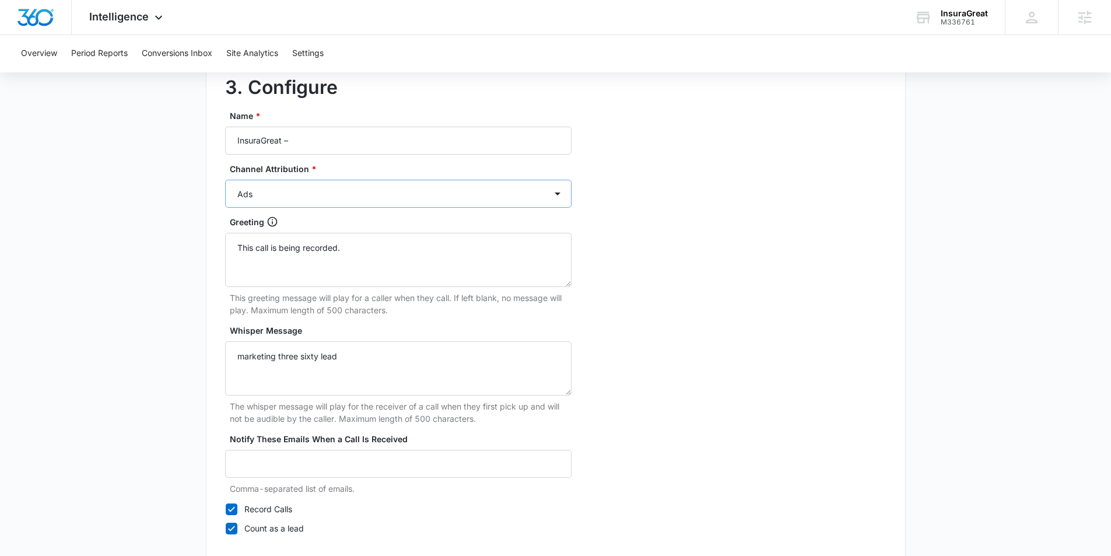
scroll to position [1002, 0]
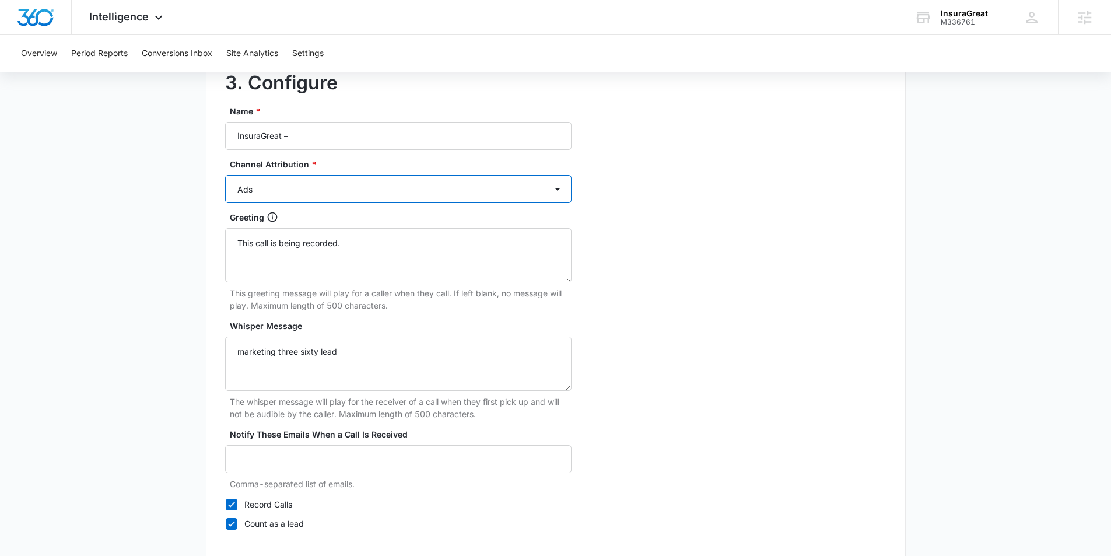
click at [320, 192] on select "Ads Local Service Ads Content Social Other" at bounding box center [398, 189] width 347 height 28
click at [225, 175] on select "Ads Local Service Ads Content Social Other" at bounding box center [398, 189] width 347 height 28
click at [303, 141] on input "InsuraGreat –" at bounding box center [398, 136] width 347 height 28
type input "InsuraGreat – Social"
click at [312, 188] on select "Ads Local Service Ads Content Social Other" at bounding box center [398, 189] width 347 height 28
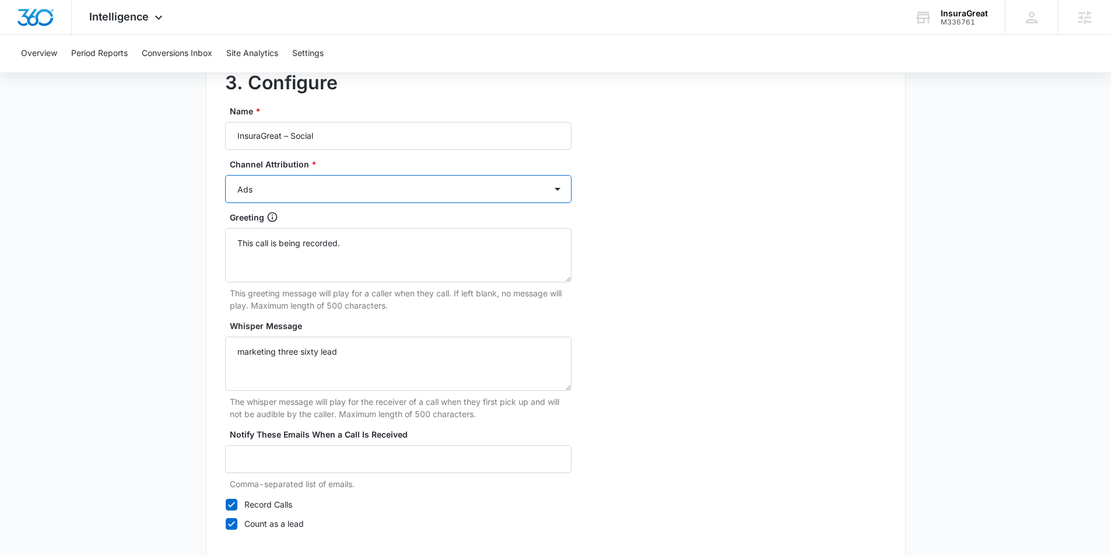
select select "SOCIAL"
click at [225, 175] on select "Ads Local Service Ads Content Social Other" at bounding box center [398, 189] width 347 height 28
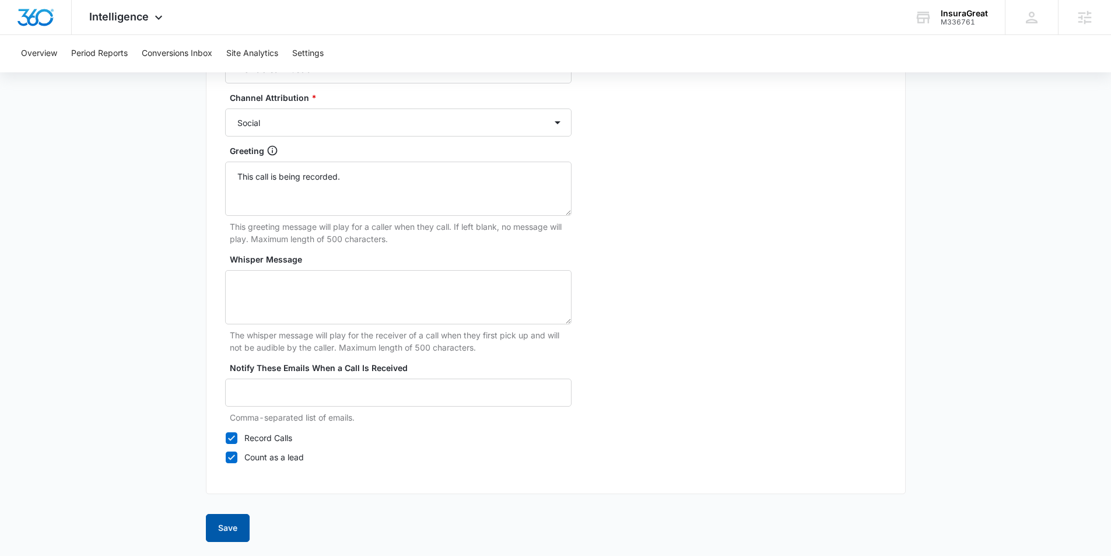
click at [243, 535] on button "Save" at bounding box center [228, 528] width 44 height 28
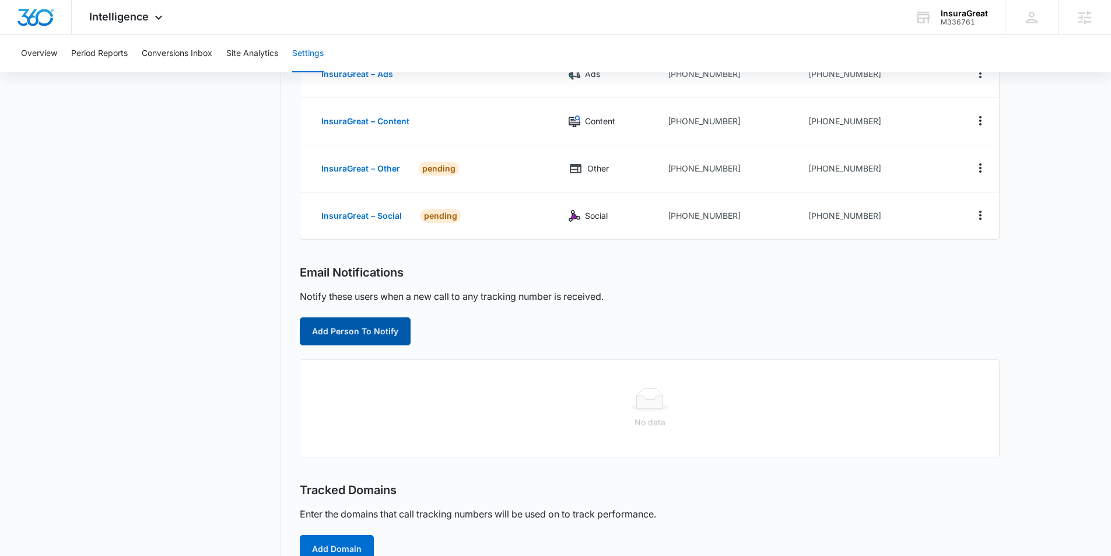
scroll to position [176, 0]
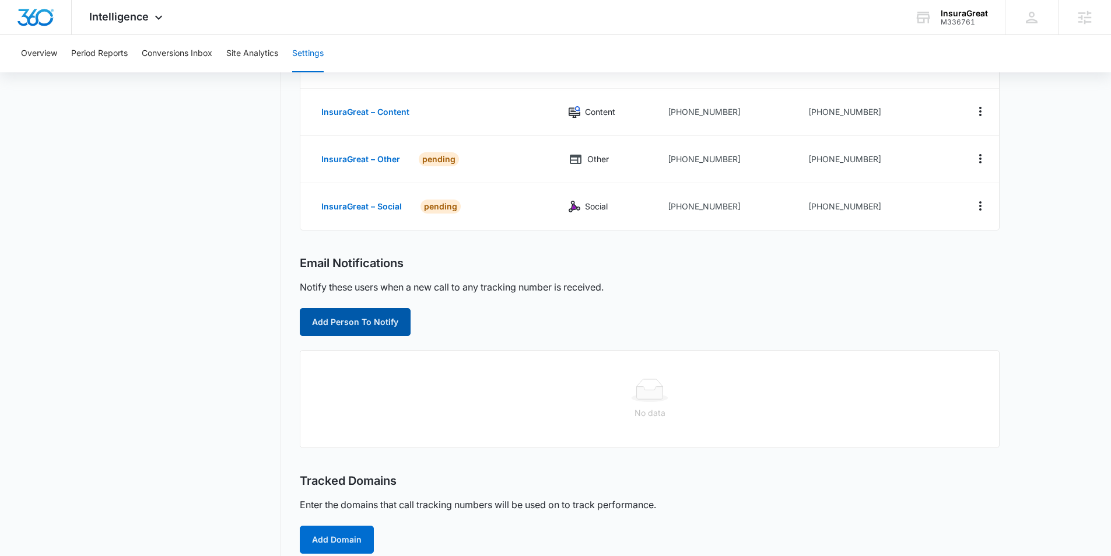
click at [341, 324] on button "Add Person To Notify" at bounding box center [355, 322] width 111 height 28
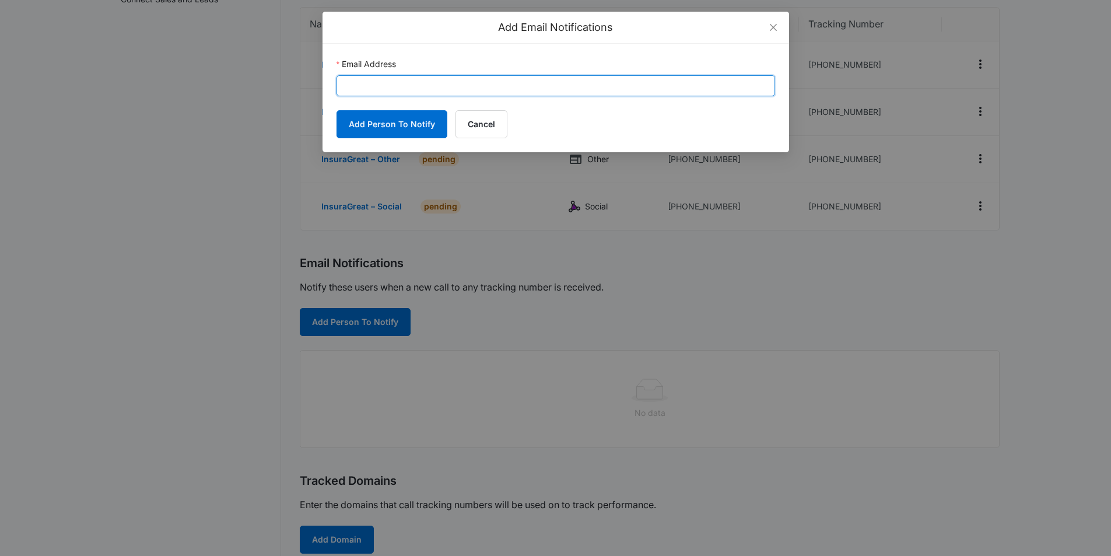
click at [453, 83] on input "Email Address" at bounding box center [556, 85] width 439 height 21
paste input "paskir77@gmail.com Do we need to leave call recording off for HIPPA or privacy …"
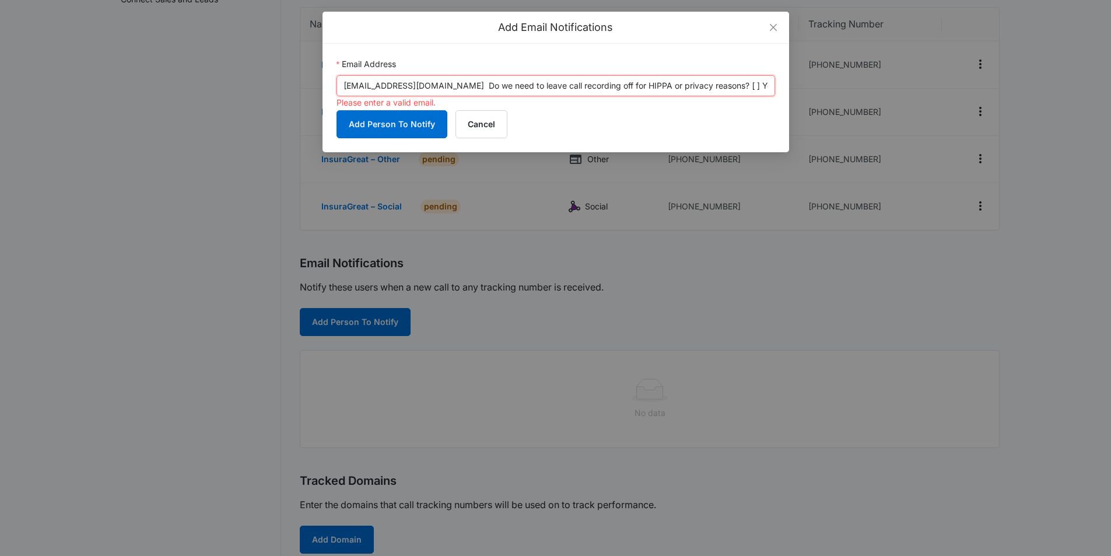
scroll to position [0, 1237]
drag, startPoint x: 564, startPoint y: 89, endPoint x: 720, endPoint y: 94, distance: 157.0
click at [720, 94] on input "paskir77@gmail.com Do we need to leave call recording off for HIPPA or privacy …" at bounding box center [556, 85] width 439 height 21
drag, startPoint x: 446, startPoint y: 87, endPoint x: 795, endPoint y: 91, distance: 349.4
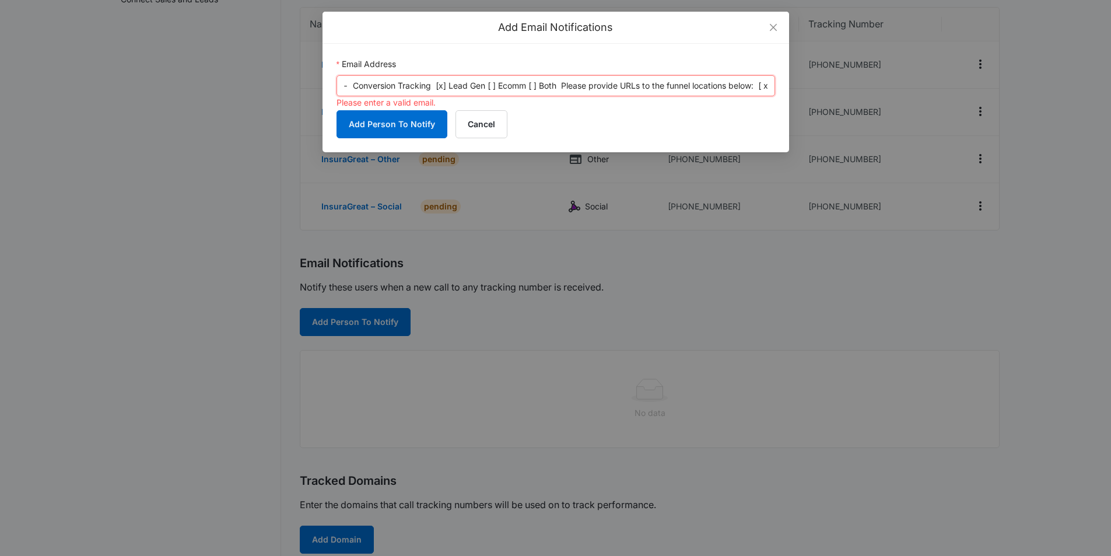
click at [795, 91] on div "Add Email Notifications Email Address paskir77@gmail.com Do we need to leave ca…" at bounding box center [555, 278] width 1111 height 556
drag, startPoint x: 454, startPoint y: 83, endPoint x: 869, endPoint y: 103, distance: 415.2
click at [869, 103] on div "Add Email Notifications Email Address paskir77@gmail.com Do we need to leave ca…" at bounding box center [555, 278] width 1111 height 556
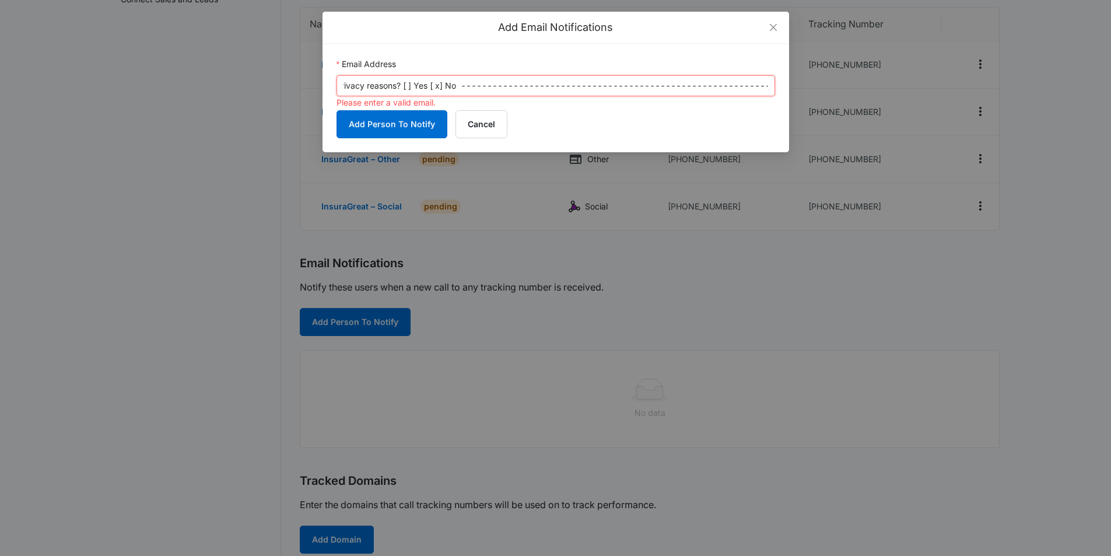
drag, startPoint x: 364, startPoint y: 87, endPoint x: 835, endPoint y: 100, distance: 470.9
click at [835, 100] on div "Add Email Notifications Email Address paskir77@gmail.com Do we need to leave ca…" at bounding box center [555, 278] width 1111 height 556
drag, startPoint x: 424, startPoint y: 85, endPoint x: 845, endPoint y: 90, distance: 421.2
click at [845, 90] on div "Add Email Notifications Email Address paskir77@gmail.com Do we need to leave ca…" at bounding box center [555, 278] width 1111 height 556
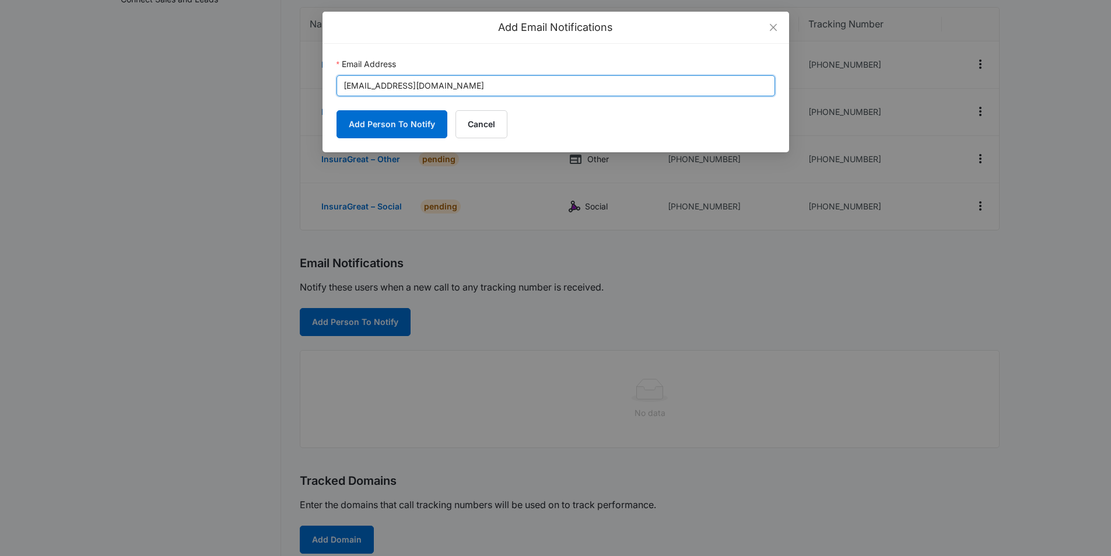
click at [498, 86] on input "paskir77@gmail.com" at bounding box center [556, 85] width 439 height 21
type input "paskir77@gmail.com"
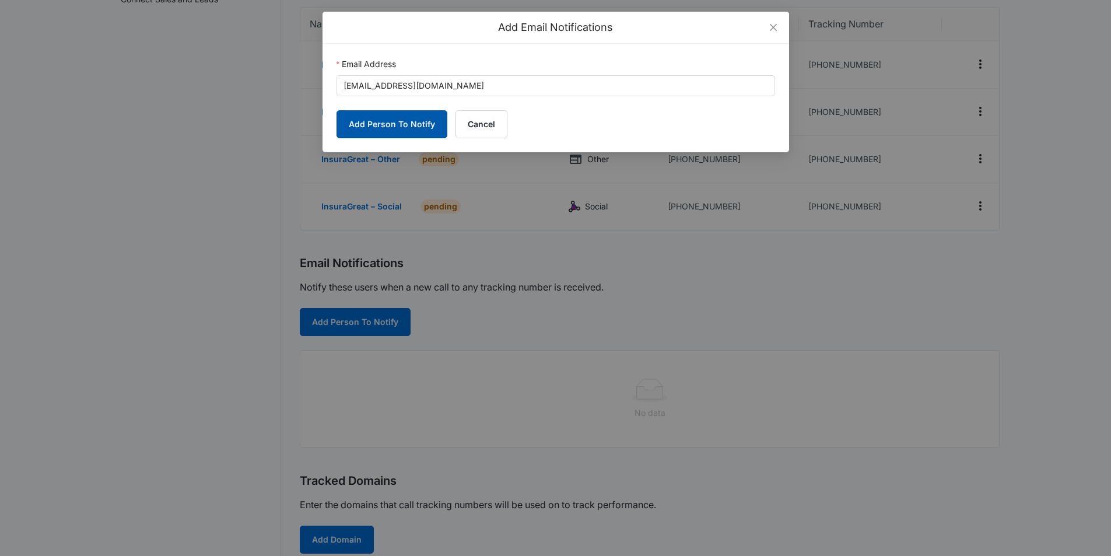
click at [391, 136] on button "Add Person To Notify" at bounding box center [392, 124] width 111 height 28
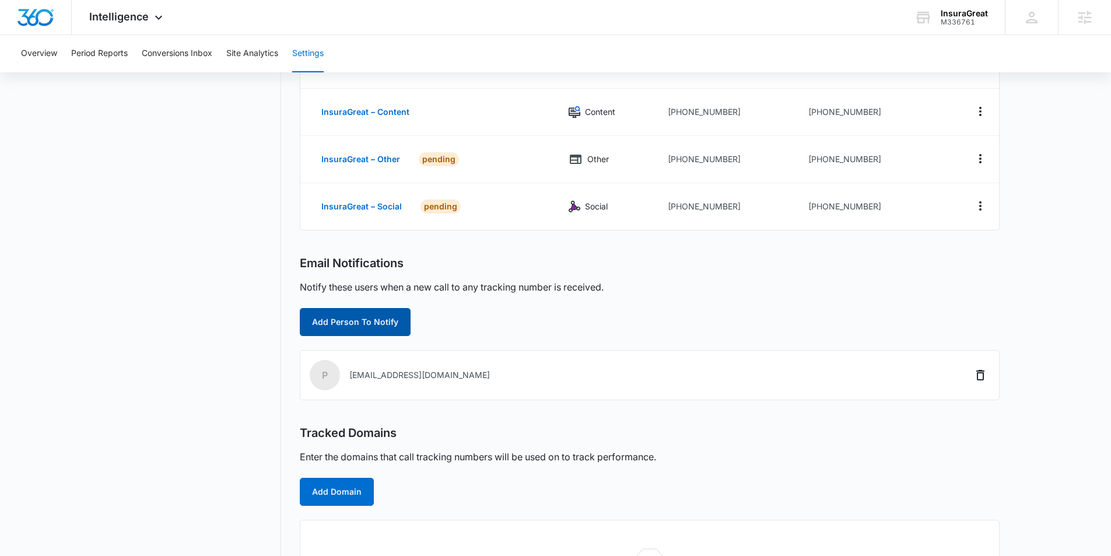
click at [371, 317] on button "Add Person To Notify" at bounding box center [355, 322] width 111 height 28
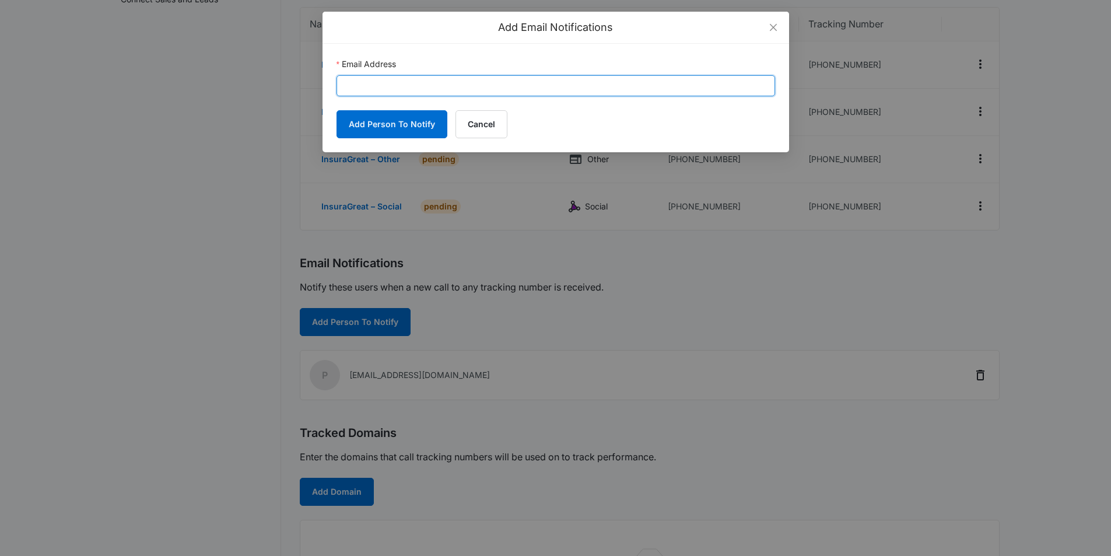
click at [402, 85] on input "Email Address" at bounding box center [556, 85] width 439 height 21
paste input "sydney.elder@madwire.com"
type input "sydney.elder@madwire.com"
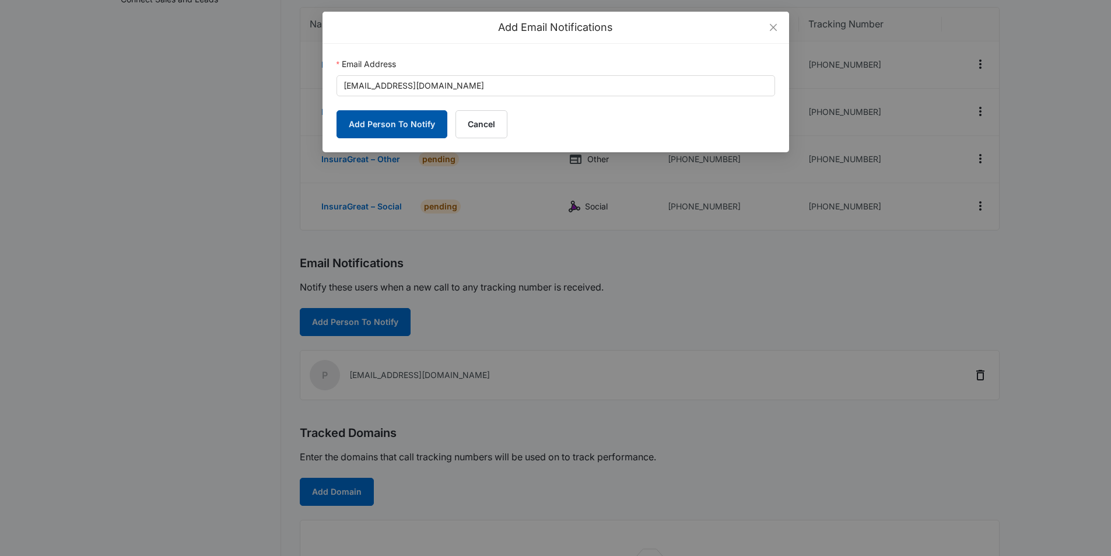
click at [372, 120] on button "Add Person To Notify" at bounding box center [392, 124] width 111 height 28
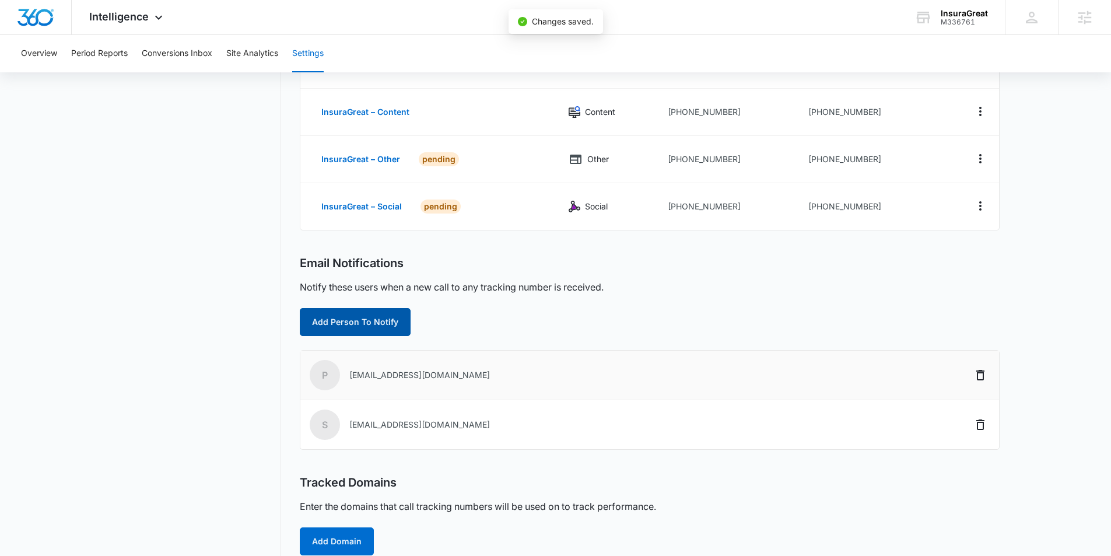
scroll to position [302, 0]
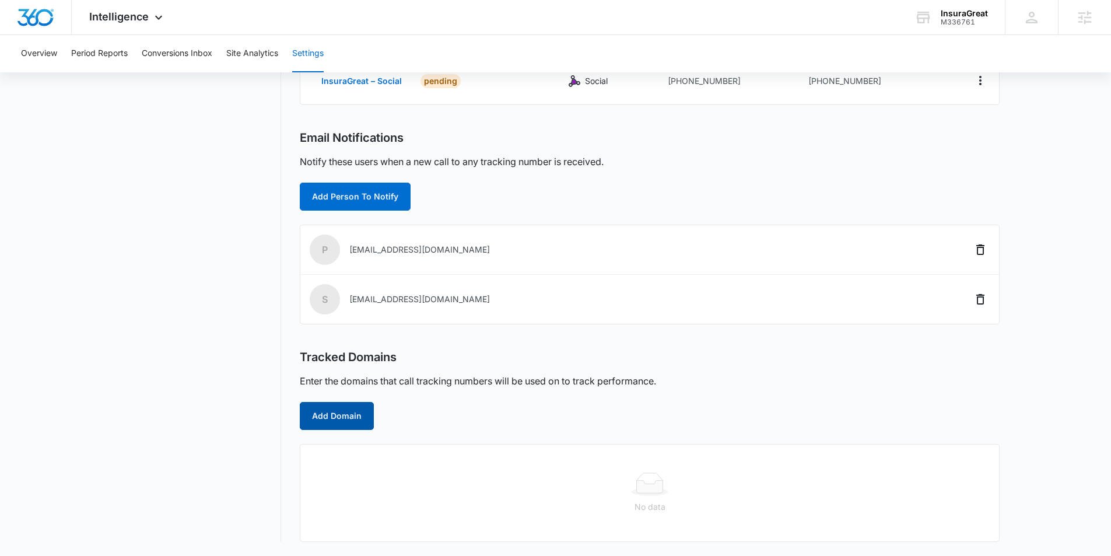
click at [358, 417] on button "Add Domain" at bounding box center [337, 416] width 74 height 28
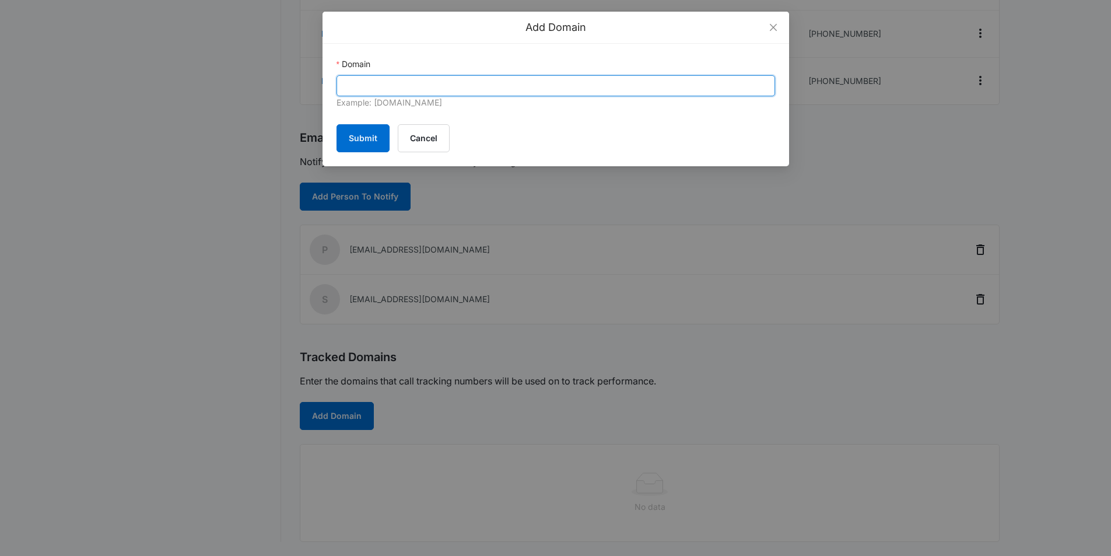
click at [398, 85] on input "Domain" at bounding box center [556, 85] width 439 height 21
paste input "https://insuragreat.com/"
drag, startPoint x: 370, startPoint y: 86, endPoint x: 285, endPoint y: 83, distance: 85.2
click at [285, 83] on div "Add Domain Domain https://insuragreat.com Example: marketing360.com Submit Canc…" at bounding box center [555, 278] width 1111 height 556
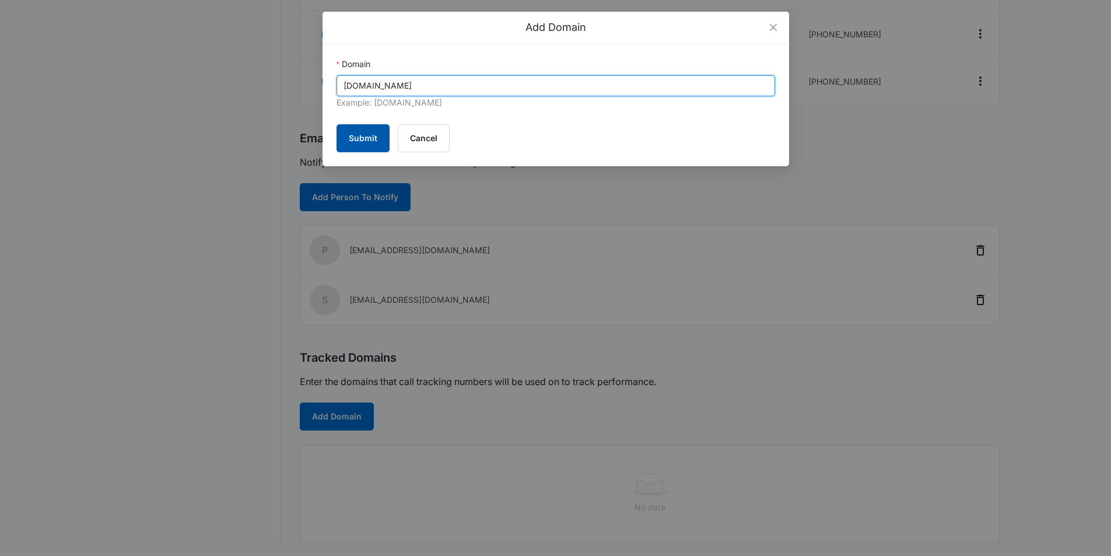
type input "insuragreat.com"
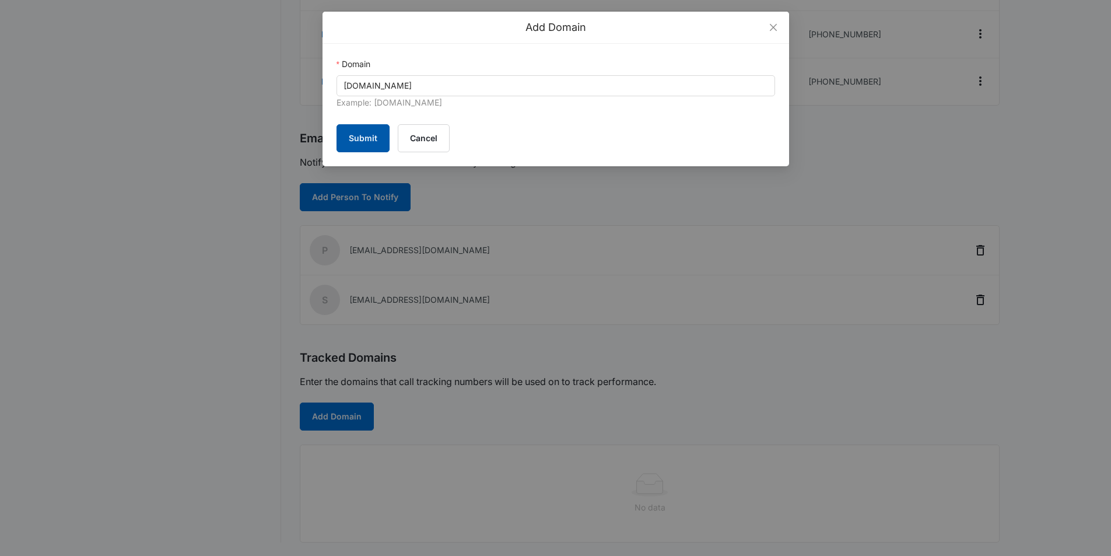
click at [372, 137] on button "Submit" at bounding box center [363, 138] width 53 height 28
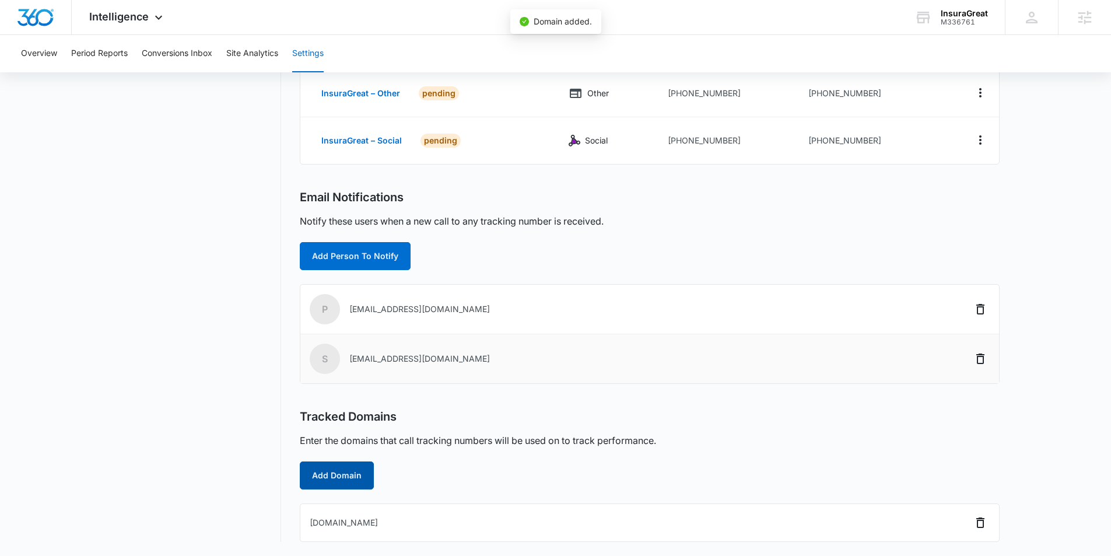
scroll to position [0, 0]
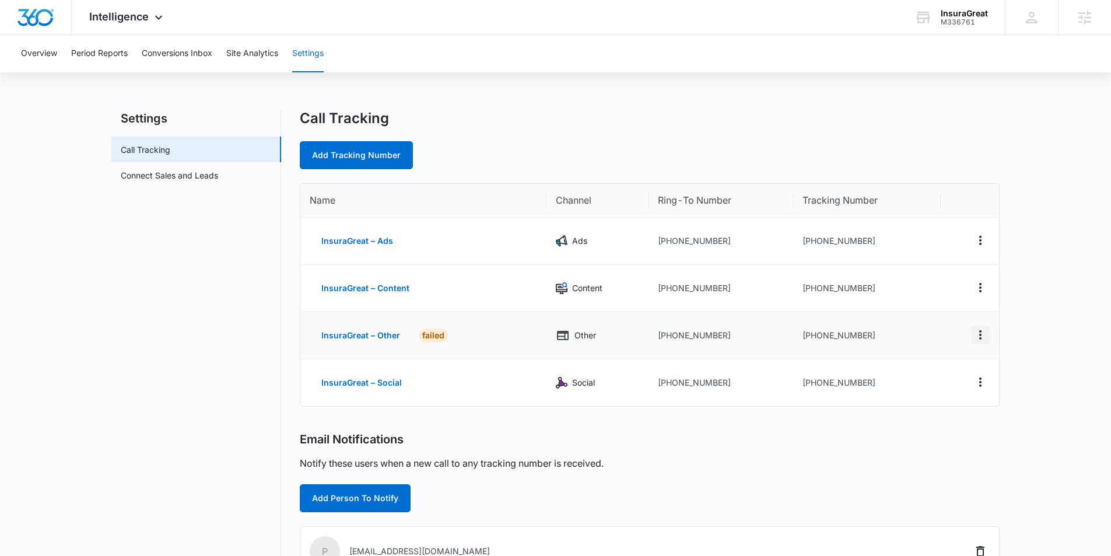
click at [981, 333] on icon "Actions" at bounding box center [981, 335] width 14 height 14
click at [933, 335] on div "Delete" at bounding box center [926, 335] width 25 height 8
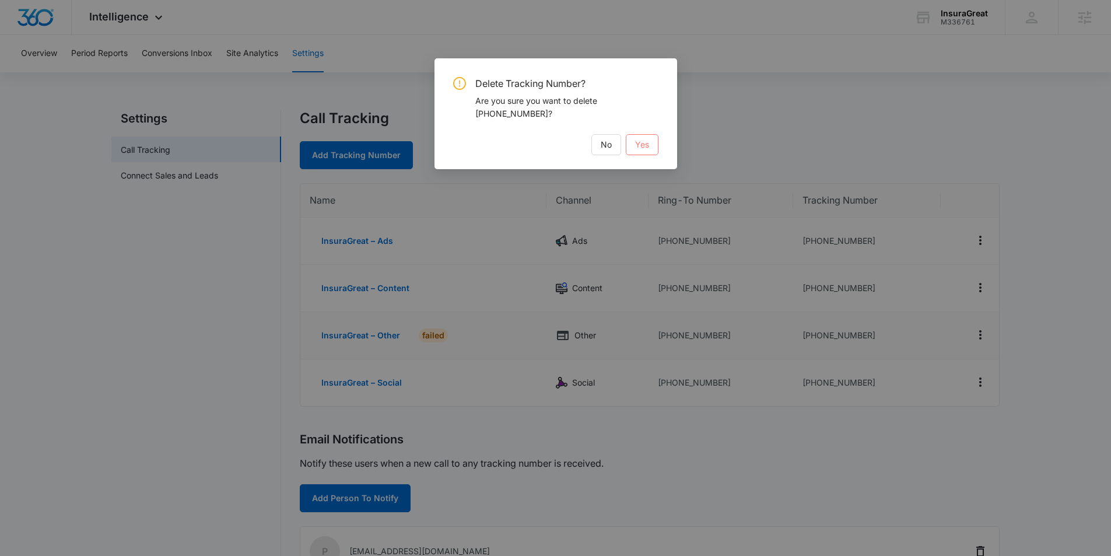
click at [636, 141] on span "Yes" at bounding box center [642, 144] width 14 height 13
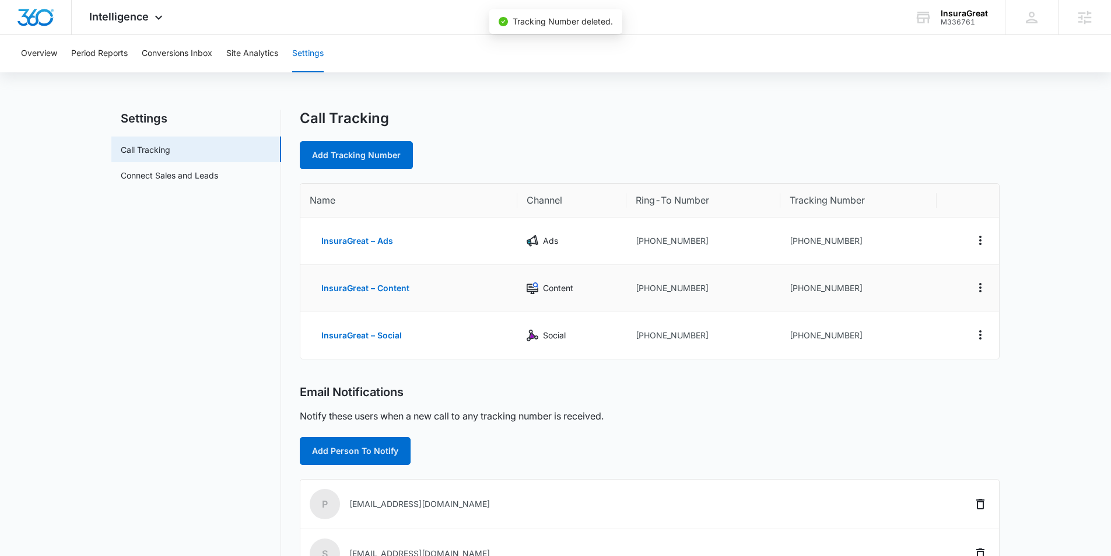
drag, startPoint x: 686, startPoint y: 293, endPoint x: 698, endPoint y: 288, distance: 13.6
click at [689, 291] on td "[PHONE_NUMBER]" at bounding box center [704, 288] width 154 height 47
drag, startPoint x: 676, startPoint y: 291, endPoint x: 644, endPoint y: 292, distance: 31.5
click at [644, 292] on td "[PHONE_NUMBER]" at bounding box center [704, 288] width 154 height 47
copy td "3524322925"
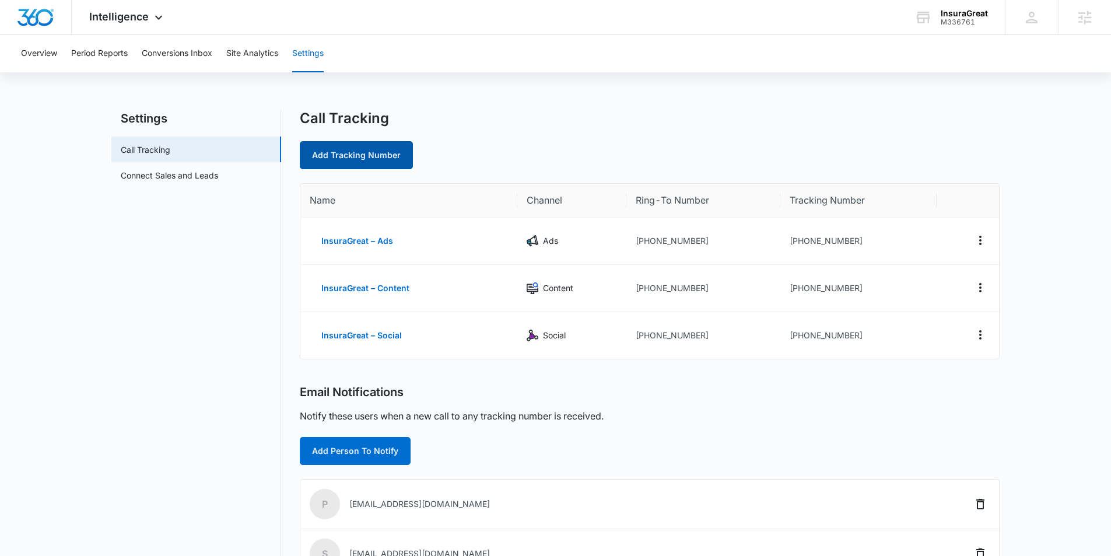
click at [345, 154] on link "Add Tracking Number" at bounding box center [356, 155] width 113 height 28
select select "by_area_code"
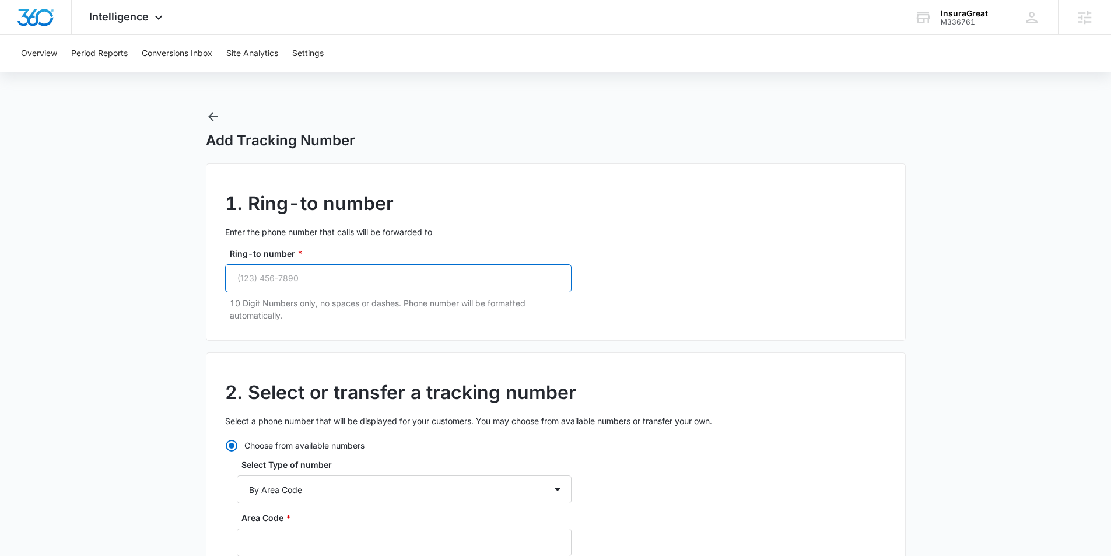
click at [388, 273] on input "Ring-to number *" at bounding box center [398, 278] width 347 height 28
paste input "[PHONE_NUMBER]"
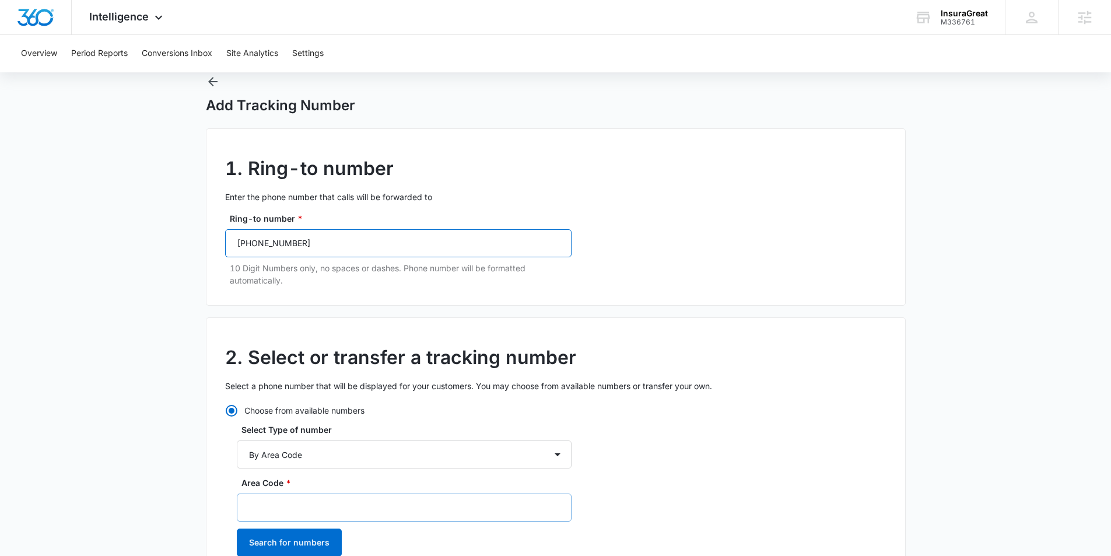
scroll to position [34, 0]
type input "[PHONE_NUMBER]"
click at [289, 504] on input "Area Code *" at bounding box center [404, 508] width 335 height 28
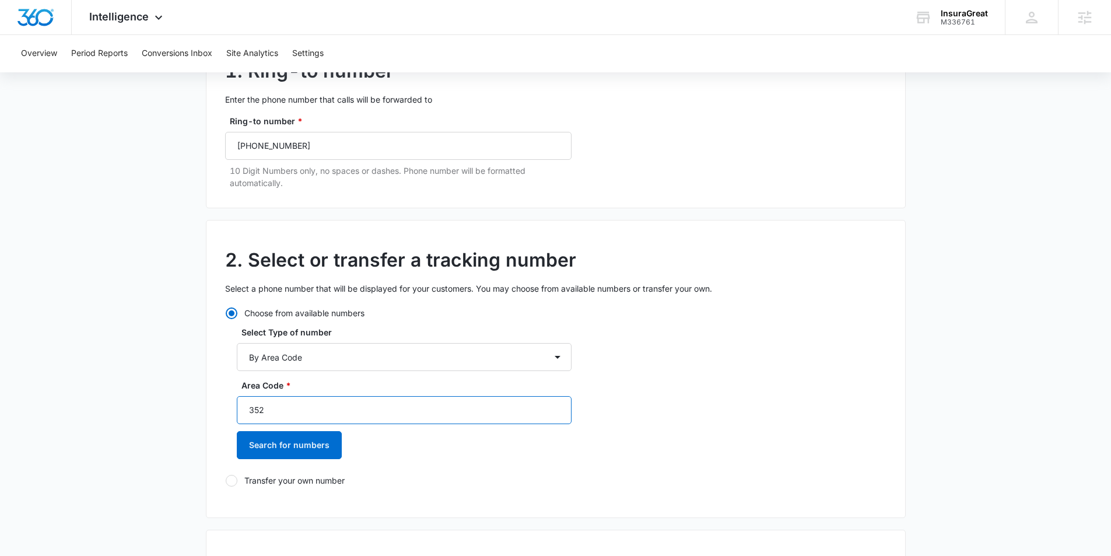
scroll to position [153, 0]
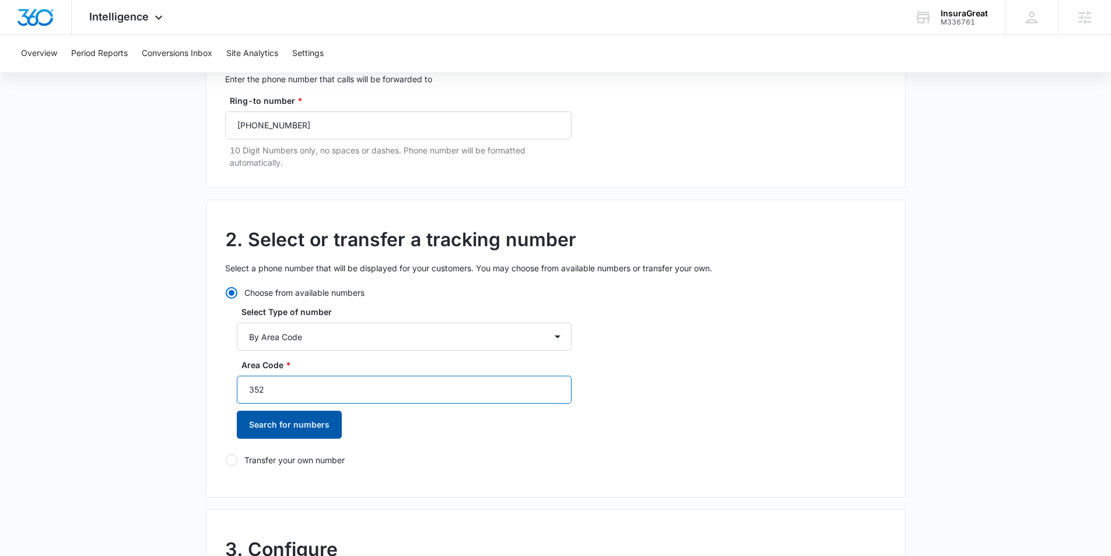
type input "352"
click at [306, 416] on button "Search for numbers" at bounding box center [289, 425] width 105 height 28
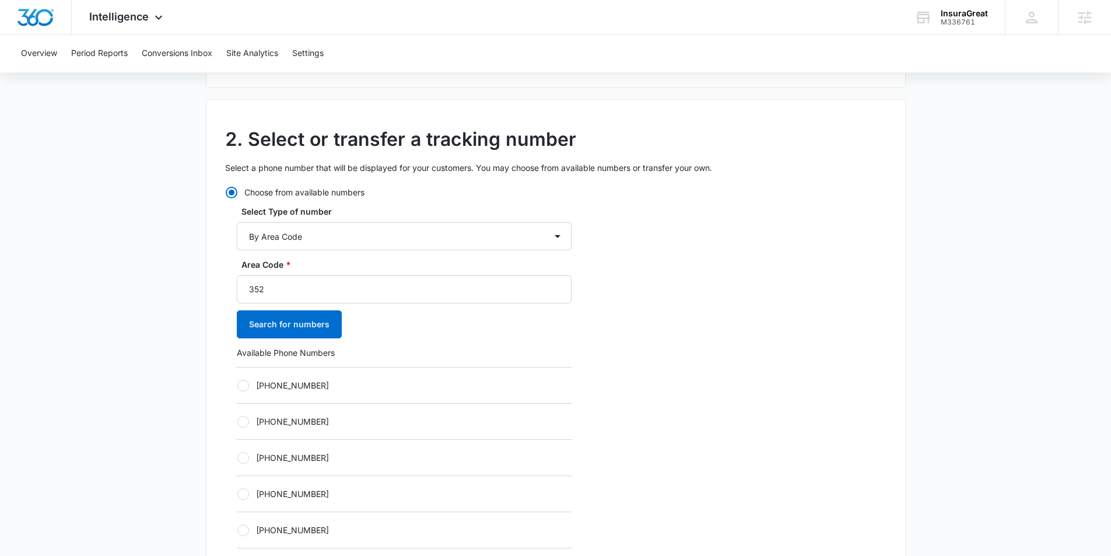
click at [246, 390] on div at bounding box center [243, 386] width 12 height 12
click at [237, 386] on input "[PHONE_NUMBER]" at bounding box center [237, 385] width 1 height 1
radio input "true"
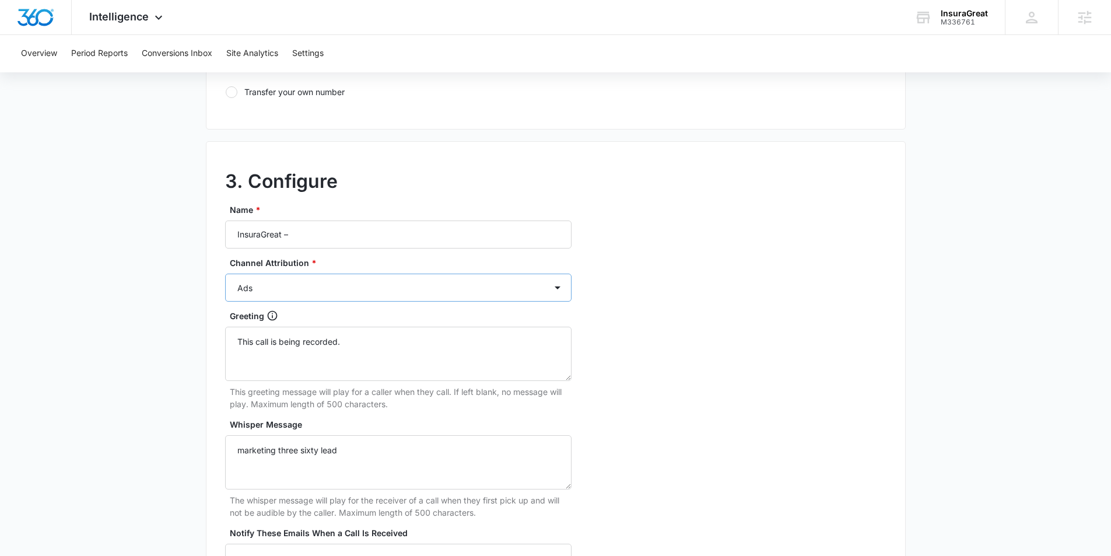
scroll to position [908, 0]
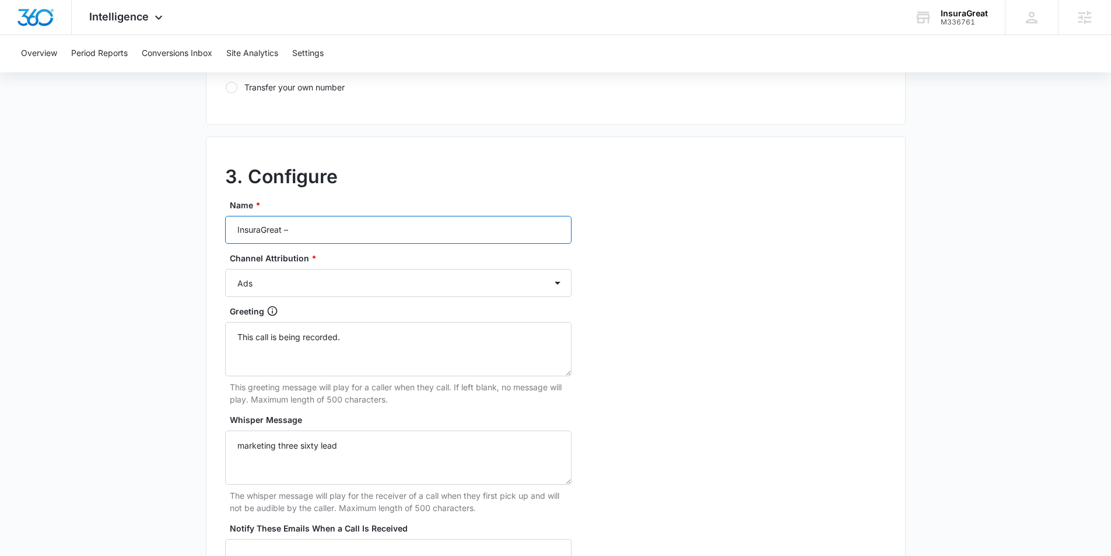
click at [312, 236] on input "InsuraGreat –" at bounding box center [398, 230] width 347 height 28
type input "InsuraGreat – Other"
click at [272, 289] on select "Ads Local Service Ads Content Social Other" at bounding box center [398, 283] width 347 height 28
select select "OTHER"
click at [225, 269] on select "Ads Local Service Ads Content Social Other" at bounding box center [398, 283] width 347 height 28
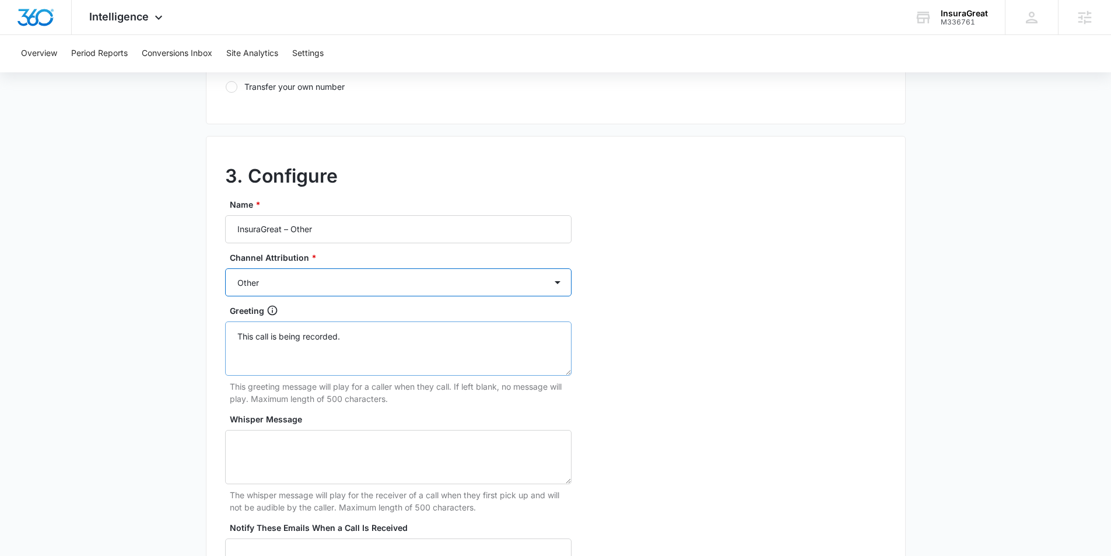
scroll to position [1068, 0]
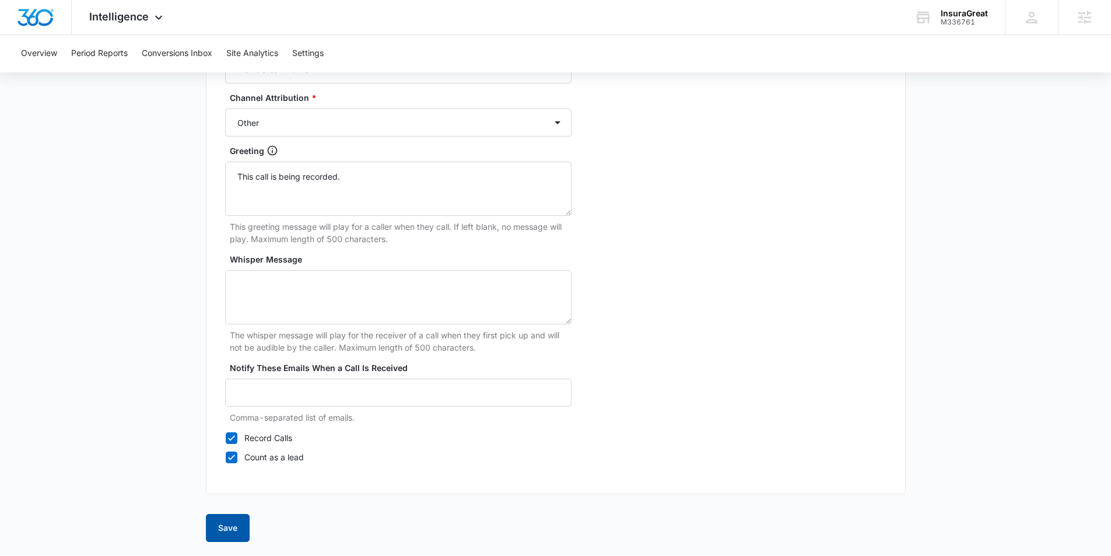
click at [225, 522] on button "Save" at bounding box center [228, 528] width 44 height 28
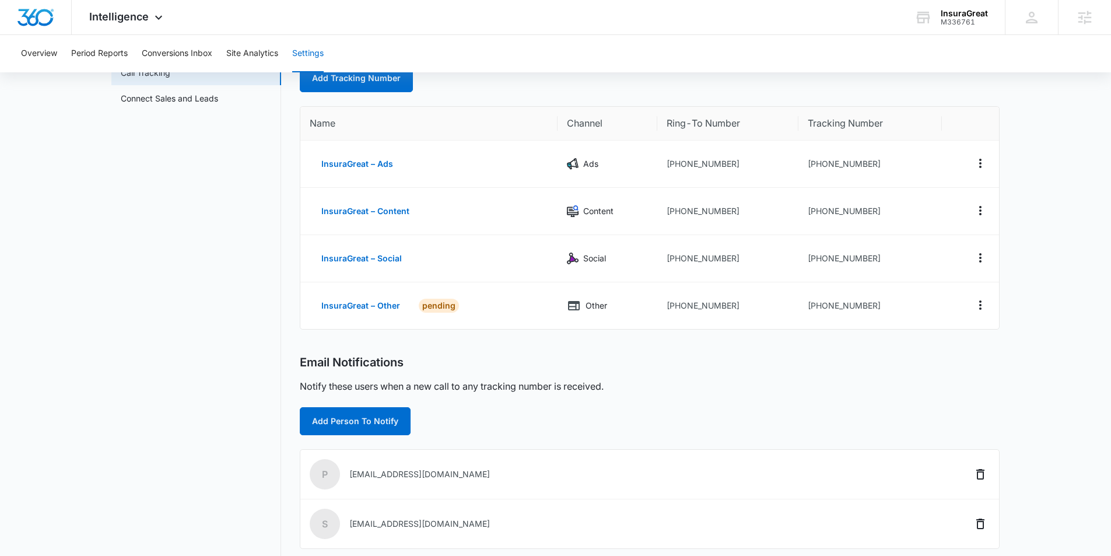
scroll to position [242, 0]
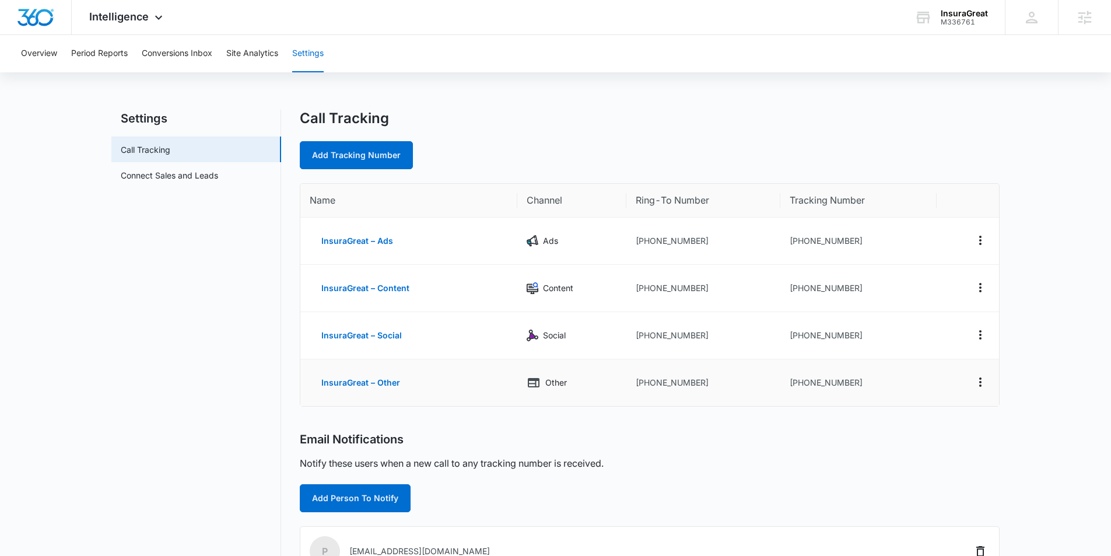
drag, startPoint x: 330, startPoint y: 209, endPoint x: 946, endPoint y: 393, distance: 643.6
click at [946, 393] on table "Name Channel Ring-To Number Tracking Number InsuraGreat – Ads Ads +13524322925 …" at bounding box center [649, 295] width 699 height 222
copy colgroup
click at [699, 240] on td "+13524322925" at bounding box center [704, 241] width 154 height 47
drag, startPoint x: 706, startPoint y: 240, endPoint x: 650, endPoint y: 242, distance: 56.0
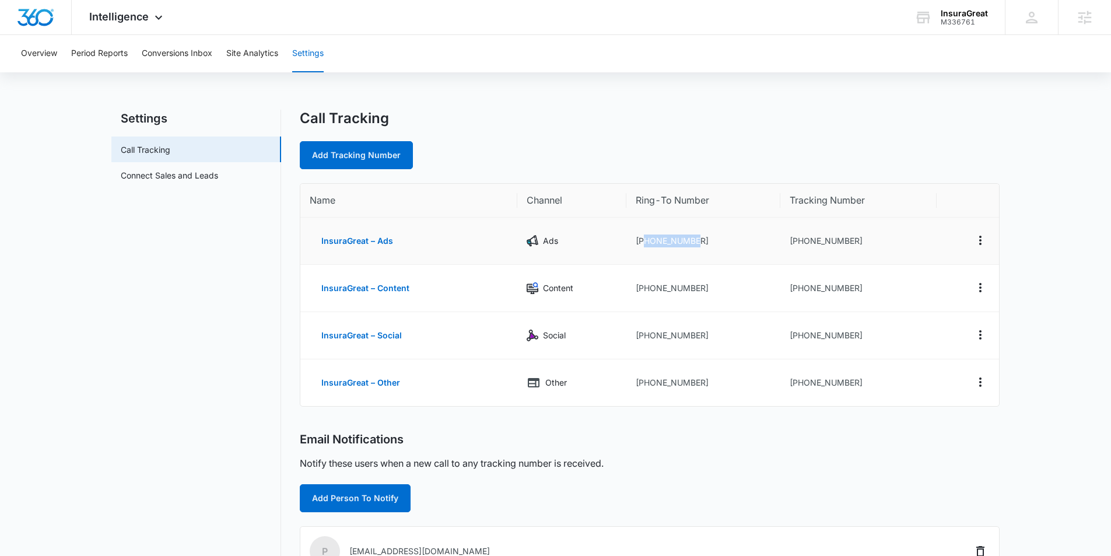
click at [645, 245] on td "+13524322925" at bounding box center [704, 241] width 154 height 47
copy td "3524322925"
drag, startPoint x: 853, startPoint y: 242, endPoint x: 799, endPoint y: 240, distance: 54.8
click at [799, 240] on td "+13522318271" at bounding box center [859, 241] width 157 height 47
copy td "3522318271"
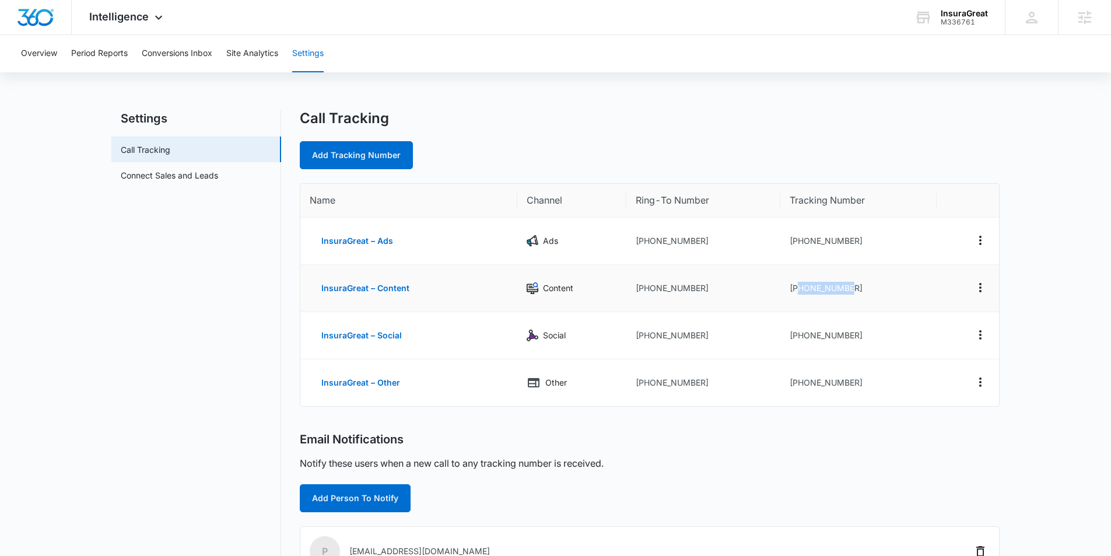
drag, startPoint x: 852, startPoint y: 290, endPoint x: 798, endPoint y: 292, distance: 53.7
click at [798, 292] on td "+13522318310" at bounding box center [859, 288] width 157 height 47
copy td "3522318310"
drag, startPoint x: 855, startPoint y: 334, endPoint x: 797, endPoint y: 334, distance: 57.2
click at [797, 334] on td "+13522348545" at bounding box center [859, 335] width 157 height 47
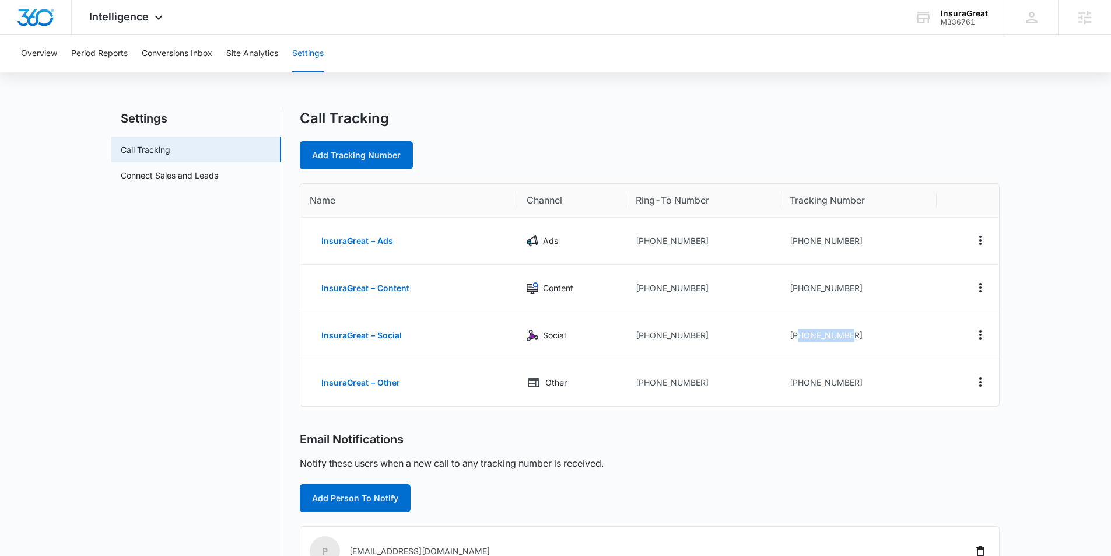
copy td "3522348545"
drag, startPoint x: 863, startPoint y: 388, endPoint x: 799, endPoint y: 386, distance: 63.6
click at [799, 386] on td "+13522348845" at bounding box center [859, 382] width 157 height 47
copy td "3522348845"
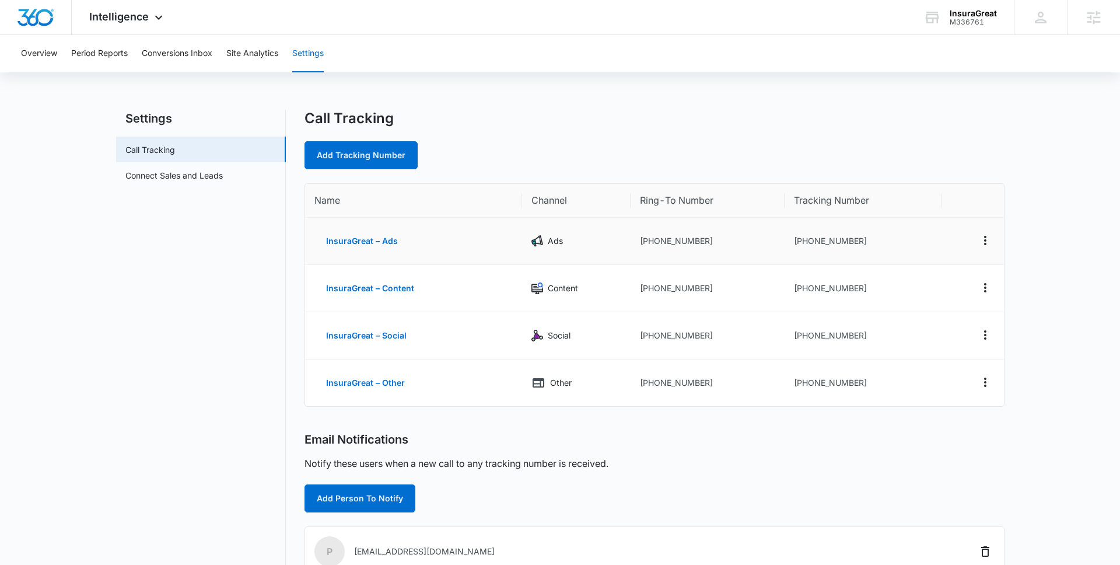
drag, startPoint x: 885, startPoint y: 238, endPoint x: 859, endPoint y: 240, distance: 25.7
click at [883, 238] on td "+13522318271" at bounding box center [863, 241] width 157 height 47
drag, startPoint x: 860, startPoint y: 242, endPoint x: 801, endPoint y: 237, distance: 59.6
click at [801, 237] on td "+13522318271" at bounding box center [863, 241] width 157 height 47
copy td "3522318271"
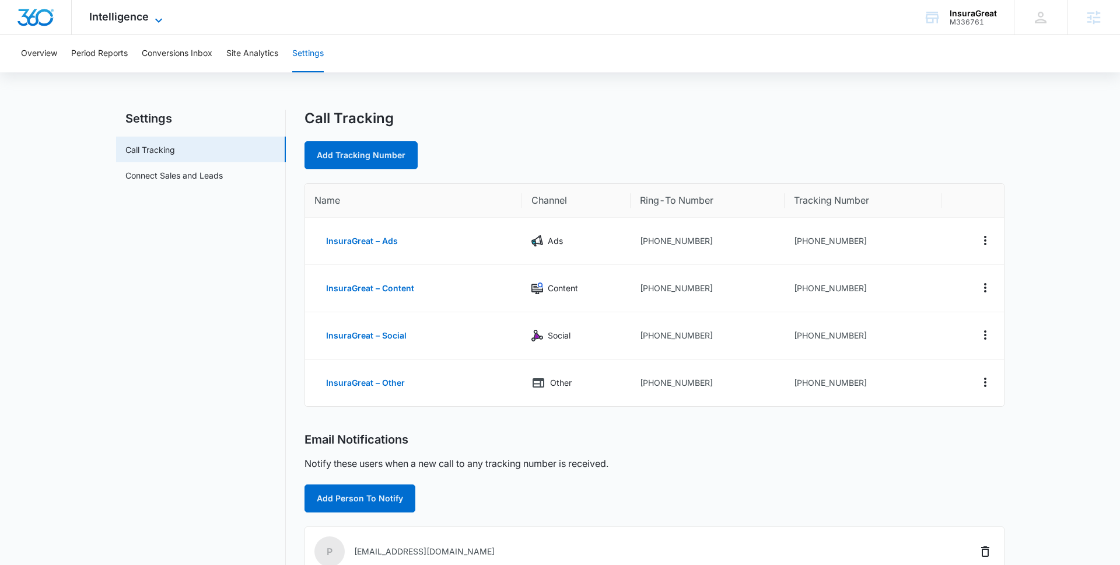
click at [153, 19] on icon at bounding box center [159, 20] width 14 height 14
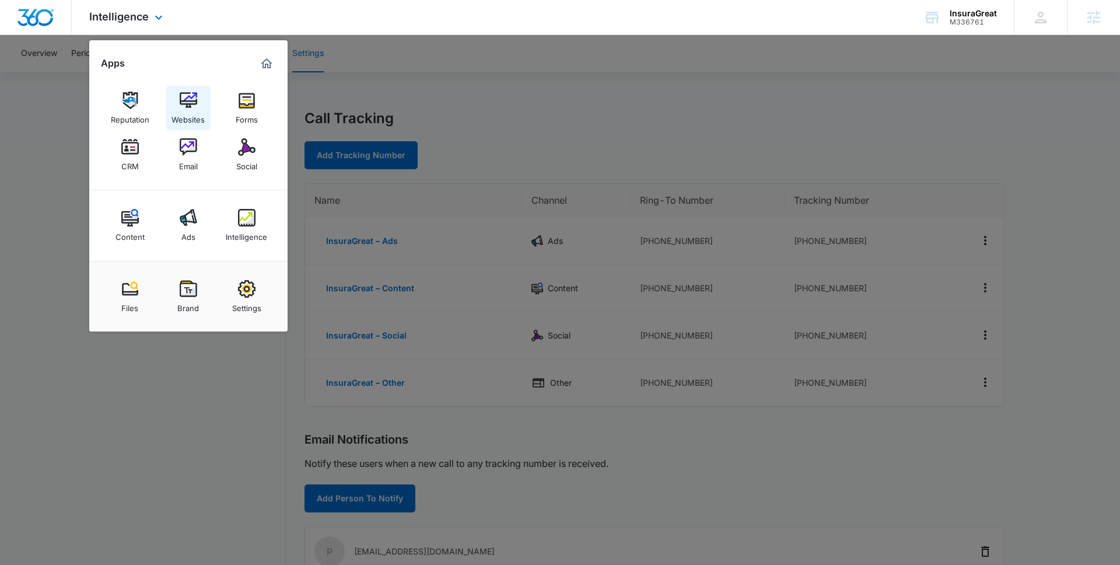
click at [200, 99] on link "Websites" at bounding box center [188, 108] width 44 height 44
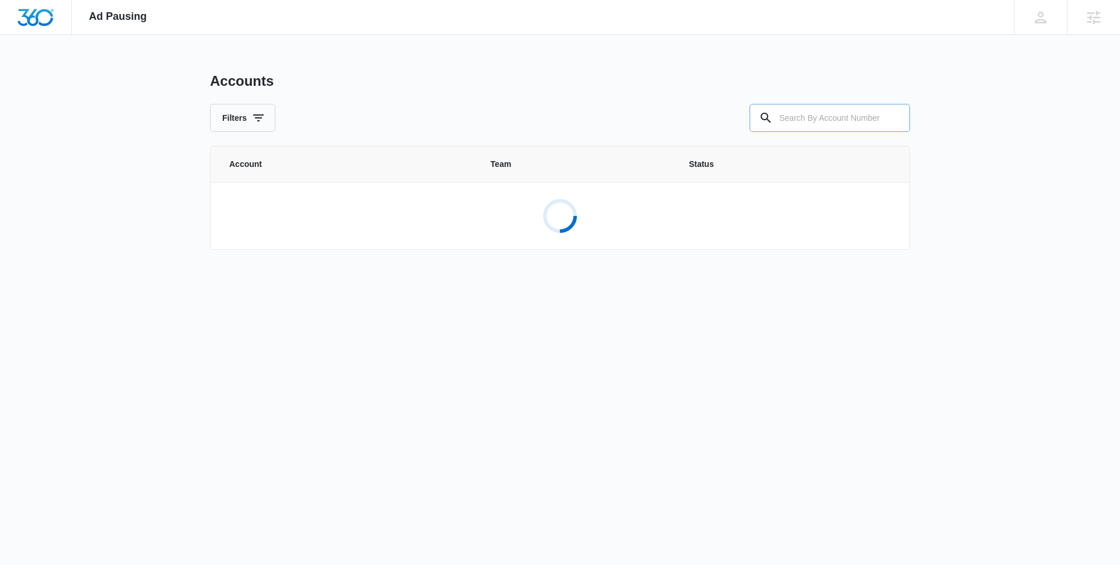
click at [795, 125] on input "text" at bounding box center [830, 118] width 160 height 28
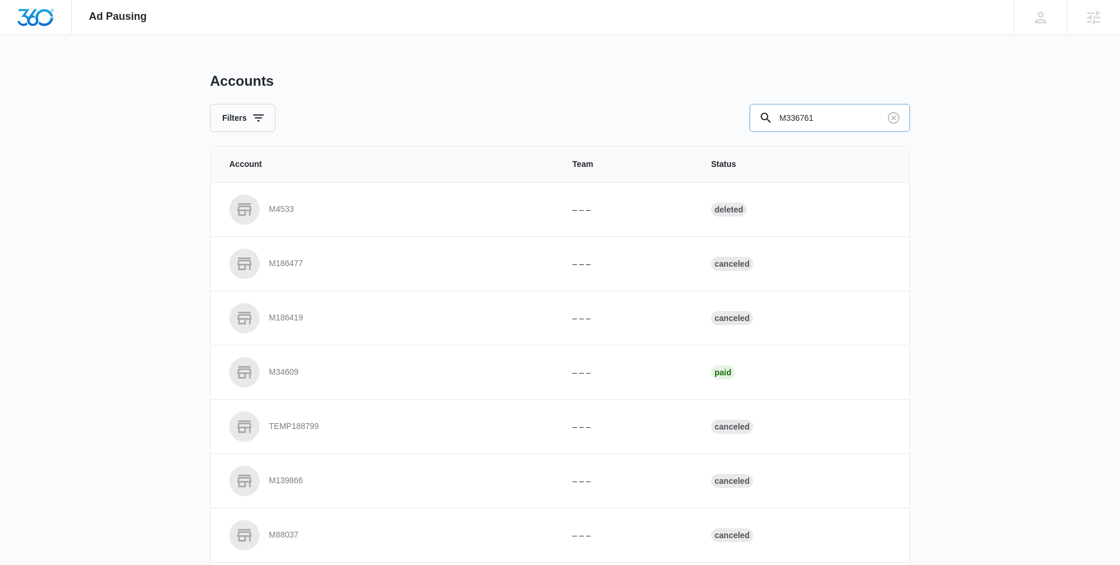
type input "M336761"
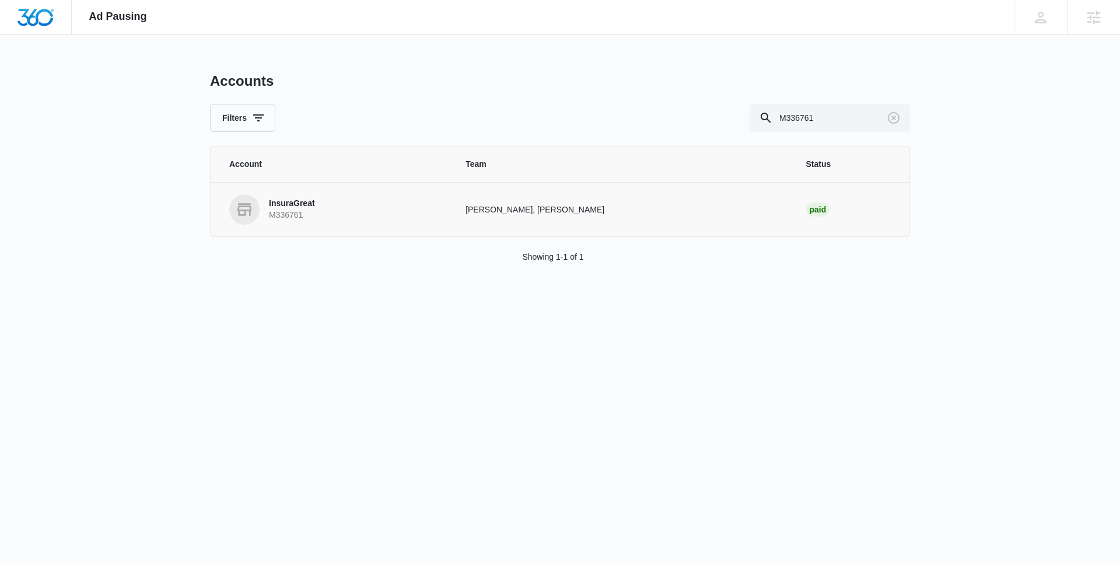
click at [307, 220] on p "M336761" at bounding box center [292, 215] width 46 height 12
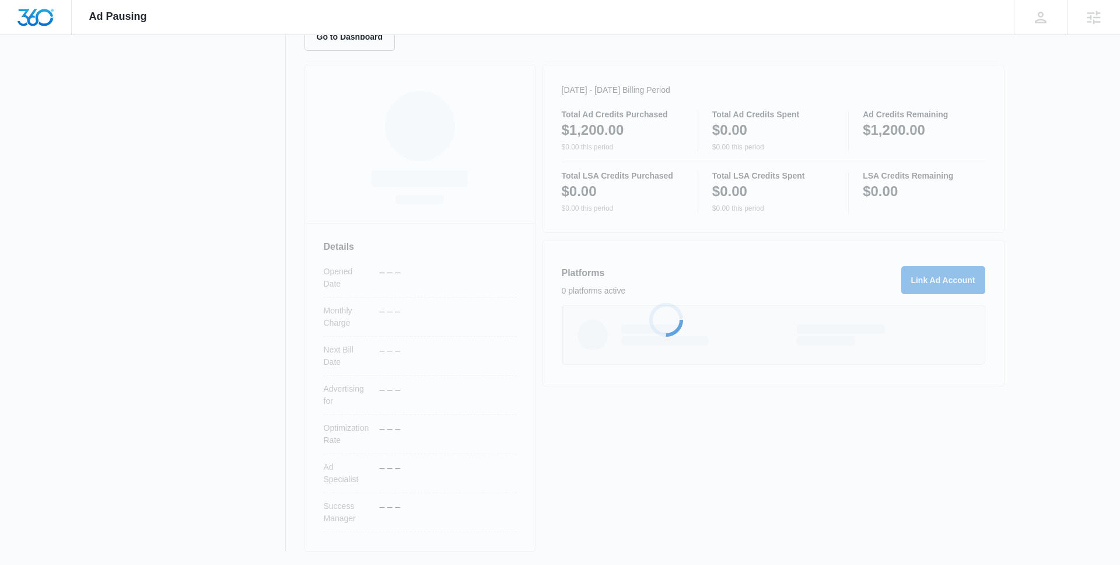
scroll to position [133, 0]
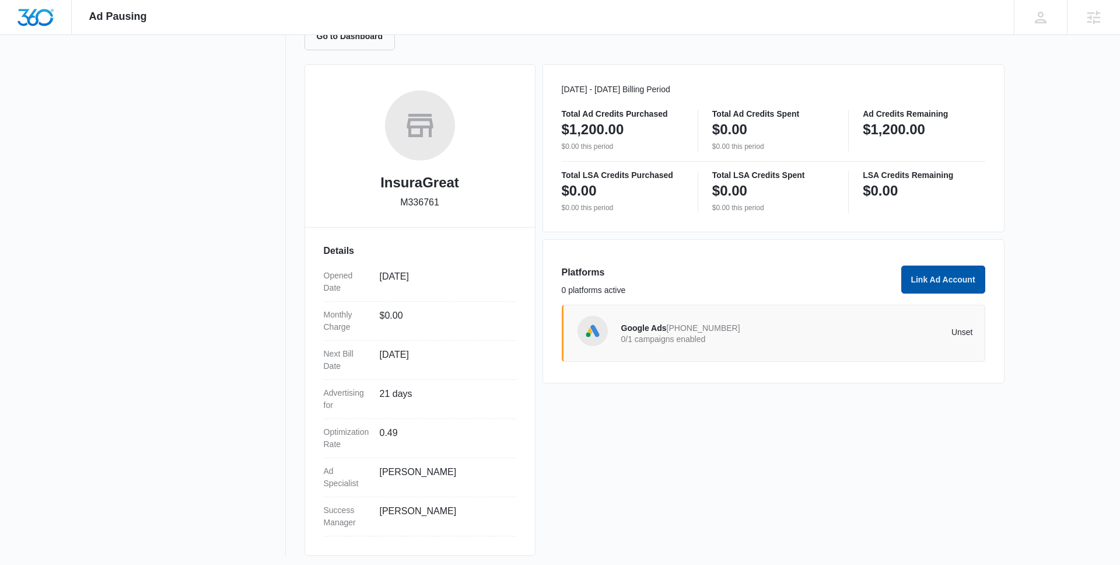
click at [937, 271] on button "Link Ad Account" at bounding box center [943, 279] width 84 height 28
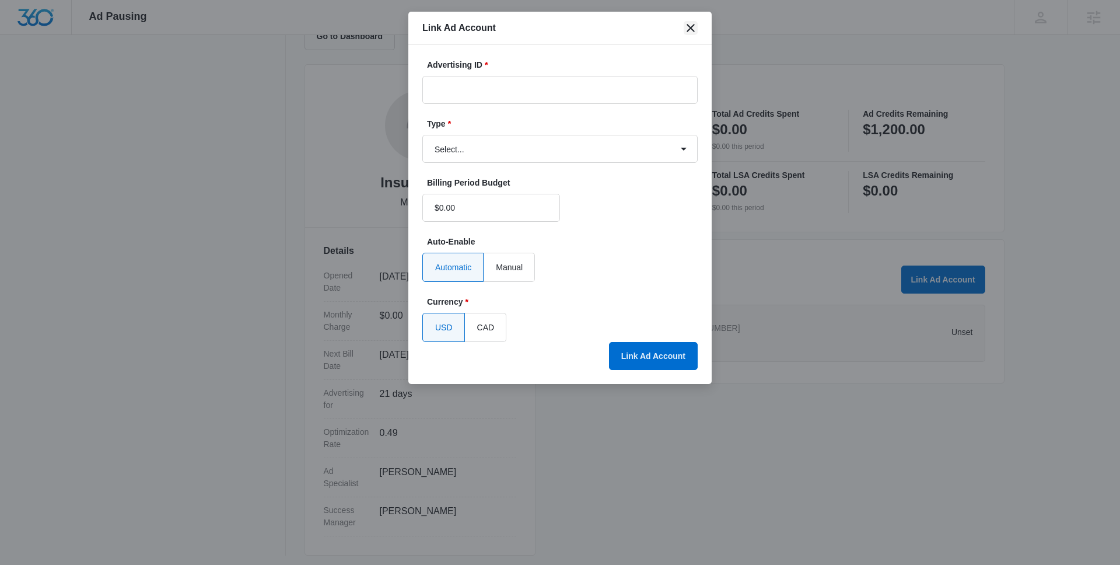
click at [690, 25] on icon "close" at bounding box center [691, 28] width 14 height 14
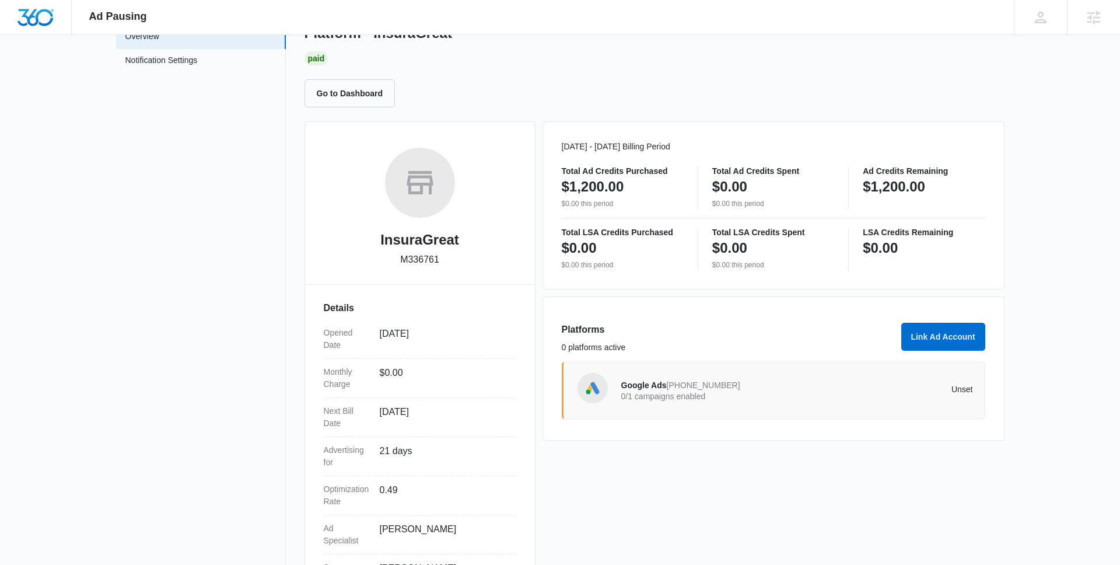
scroll to position [0, 0]
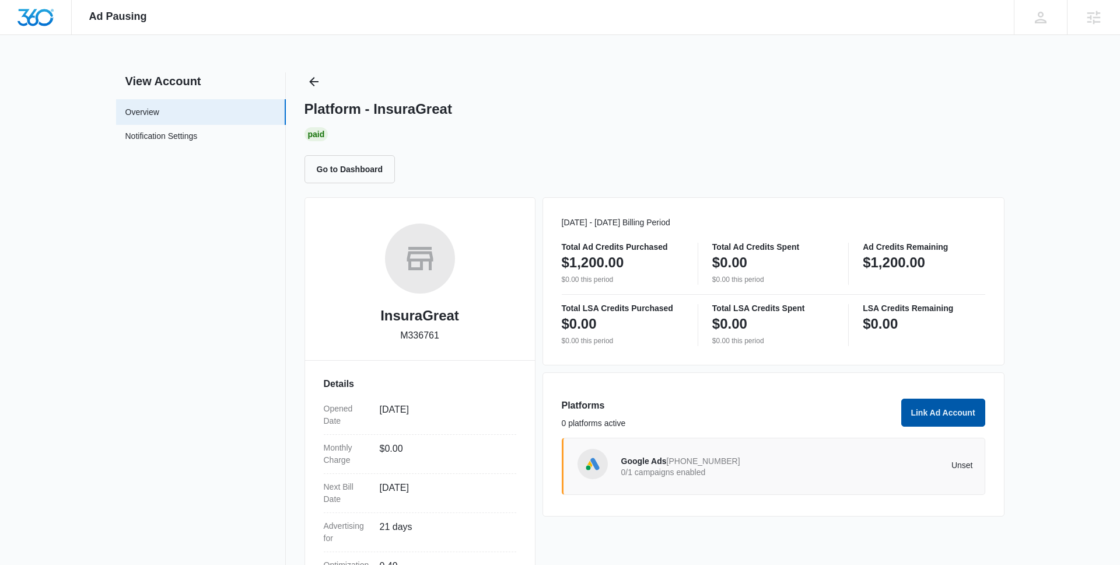
click at [921, 409] on button "Link Ad Account" at bounding box center [943, 412] width 84 height 28
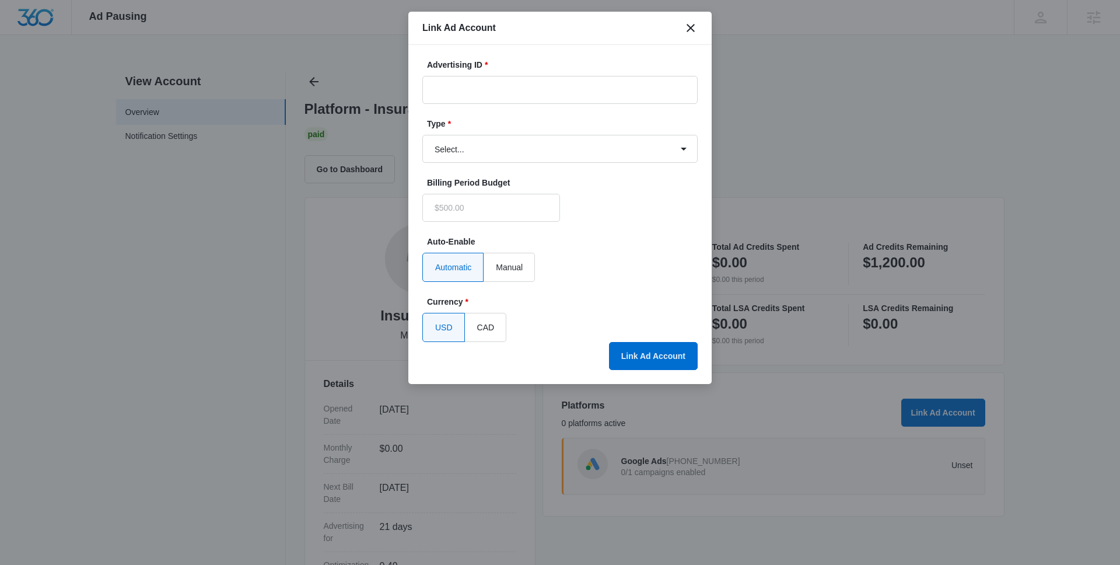
type input "$0.00"
click at [463, 89] on input "Advertising ID *" at bounding box center [559, 90] width 275 height 28
paste input "[PHONE_NUMBER]"
click at [456, 92] on input "[PHONE_NUMBER]" at bounding box center [559, 90] width 275 height 28
type input "[PHONE_NUMBER]"
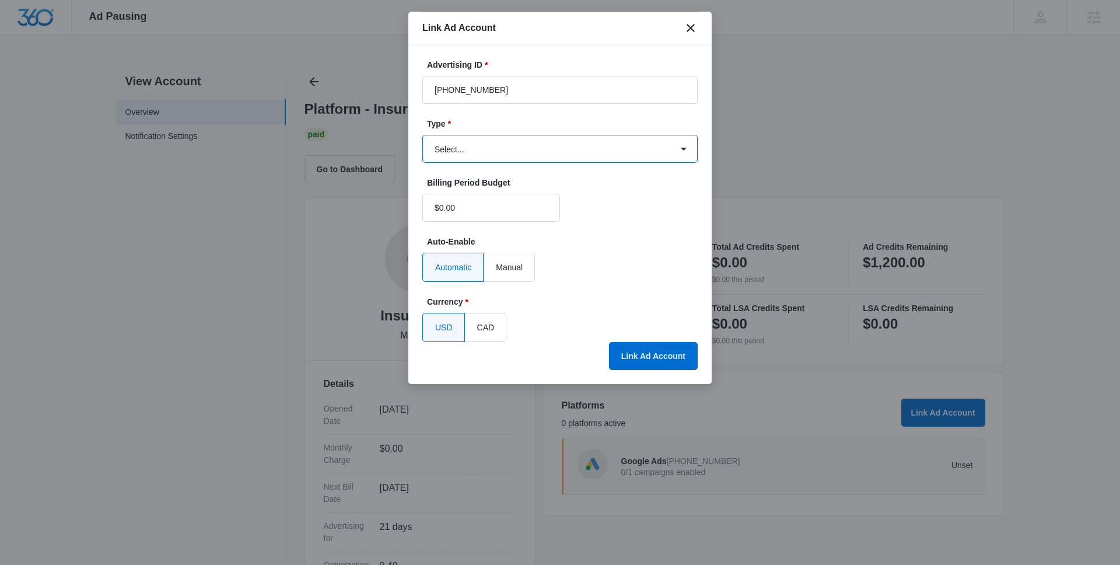
click at [520, 150] on select "Select... Bing Ads Facebook Ads Google Ads" at bounding box center [559, 149] width 275 height 28
select select "google"
click at [422, 135] on select "Select... Bing Ads Facebook Ads Google Ads" at bounding box center [559, 149] width 275 height 28
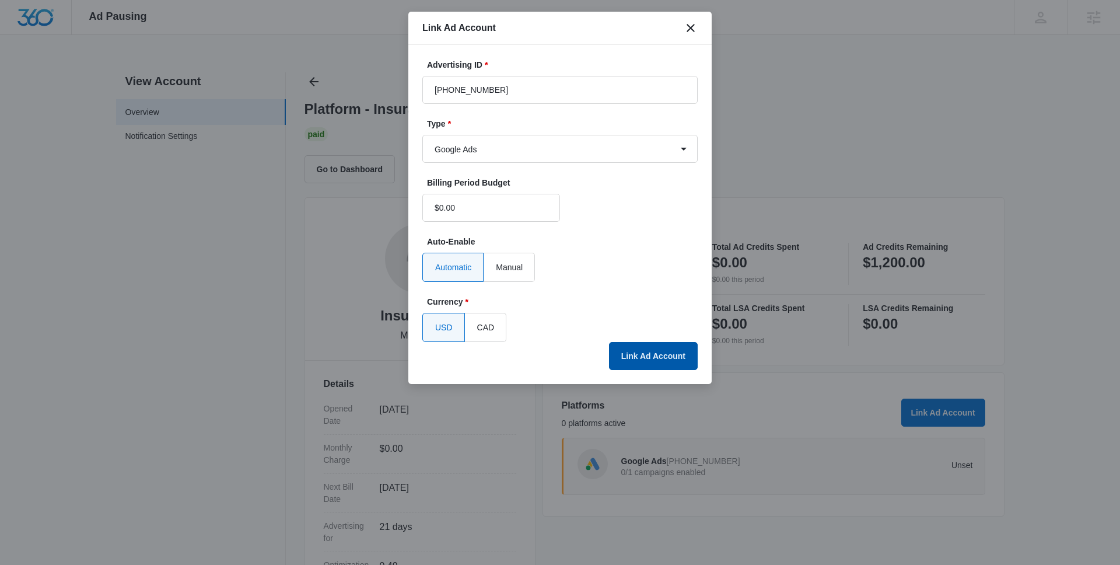
click at [635, 352] on button "Link Ad Account" at bounding box center [653, 356] width 89 height 28
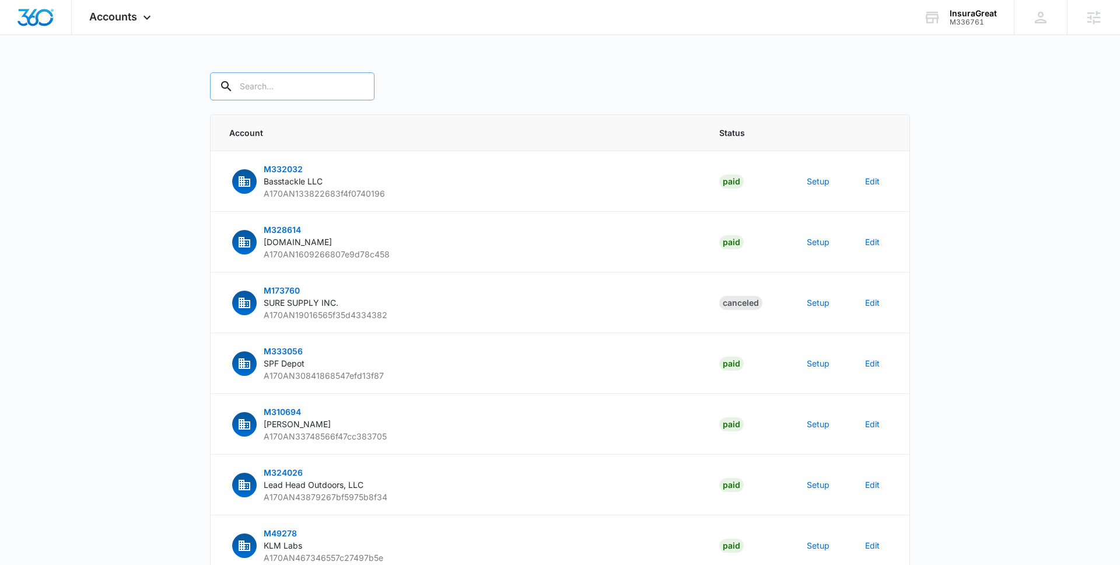
click at [267, 87] on input "text" at bounding box center [292, 86] width 165 height 28
paste input "M336761"
type input "M336761"
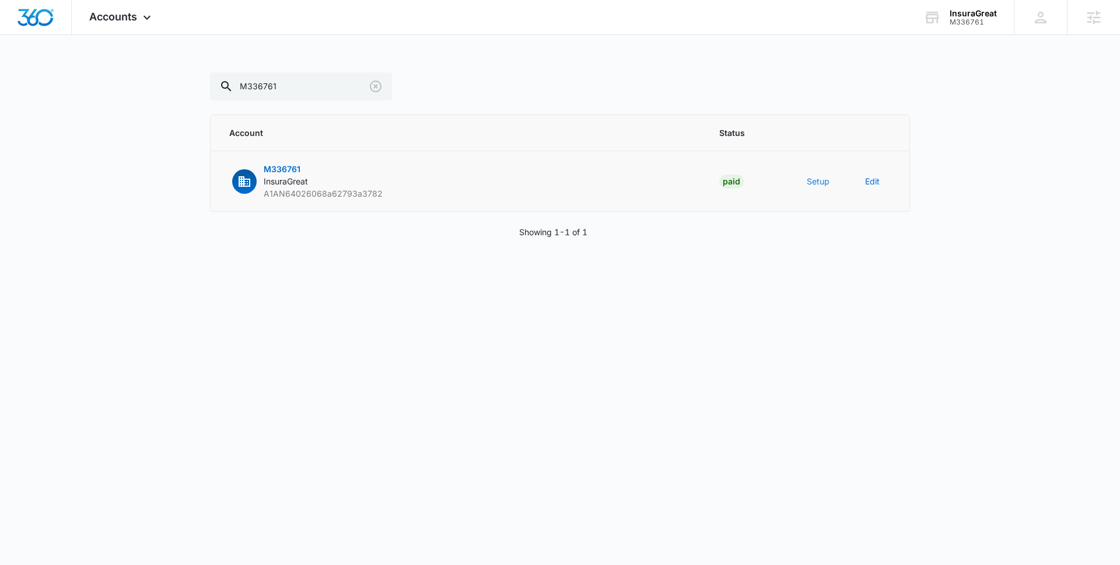
click at [821, 181] on button "Setup" at bounding box center [818, 181] width 23 height 12
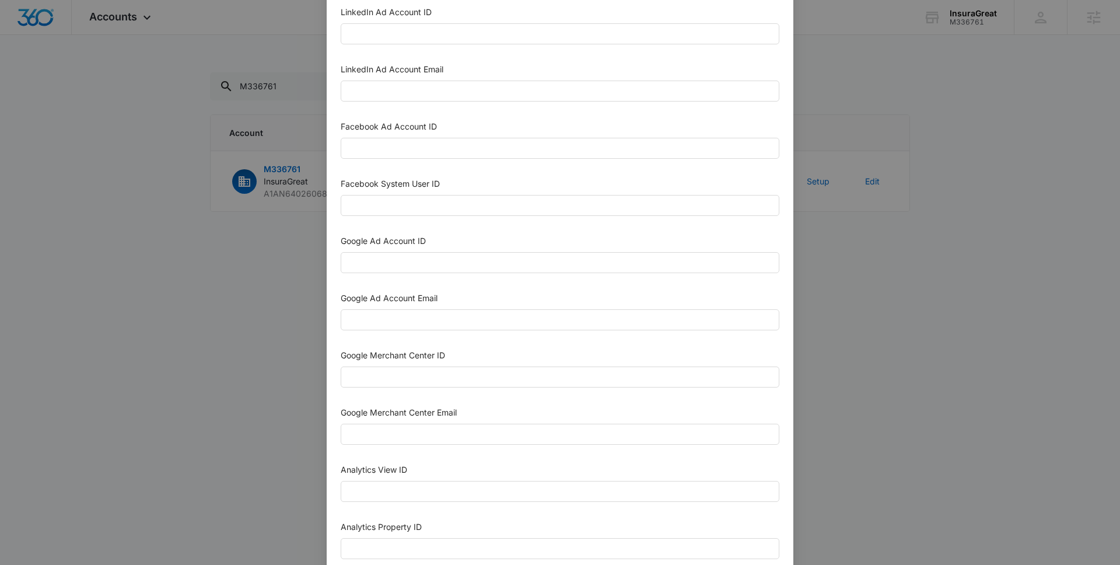
scroll to position [171, 0]
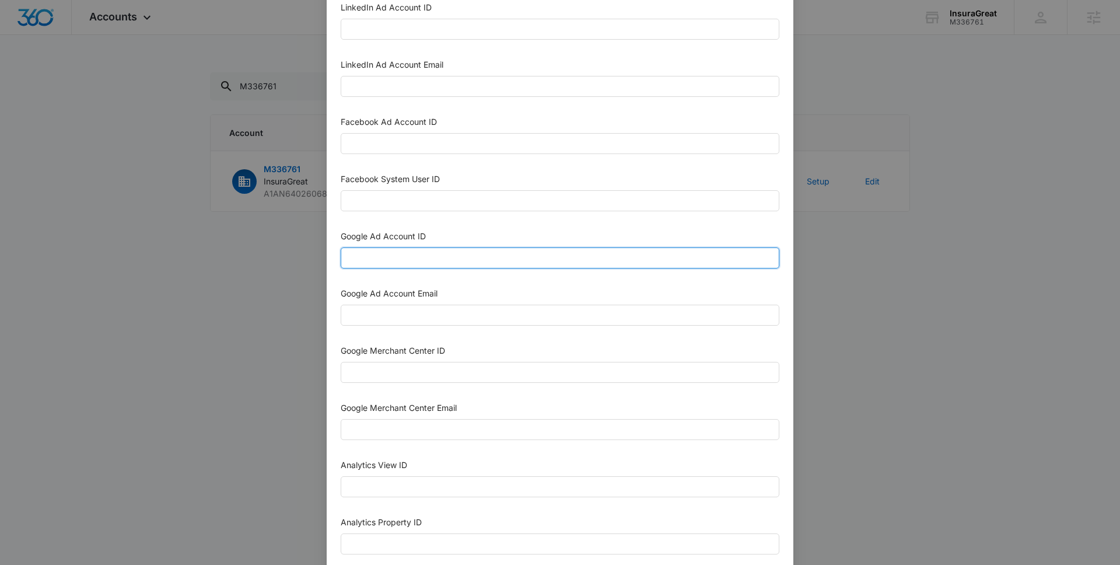
click at [396, 261] on input "Google Ad Account ID" at bounding box center [560, 257] width 439 height 21
paste input "270-446-6752"
type input "270-446-6752"
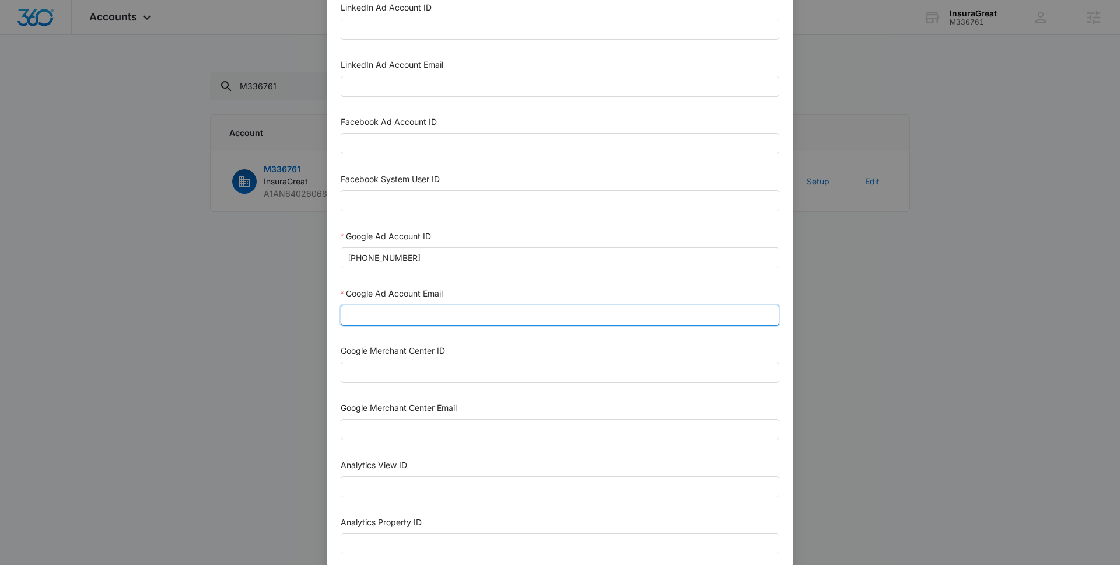
click at [392, 312] on input "Google Ad Account Email" at bounding box center [560, 315] width 439 height 21
type input "m360+accounts1025@madwiremedia.com"
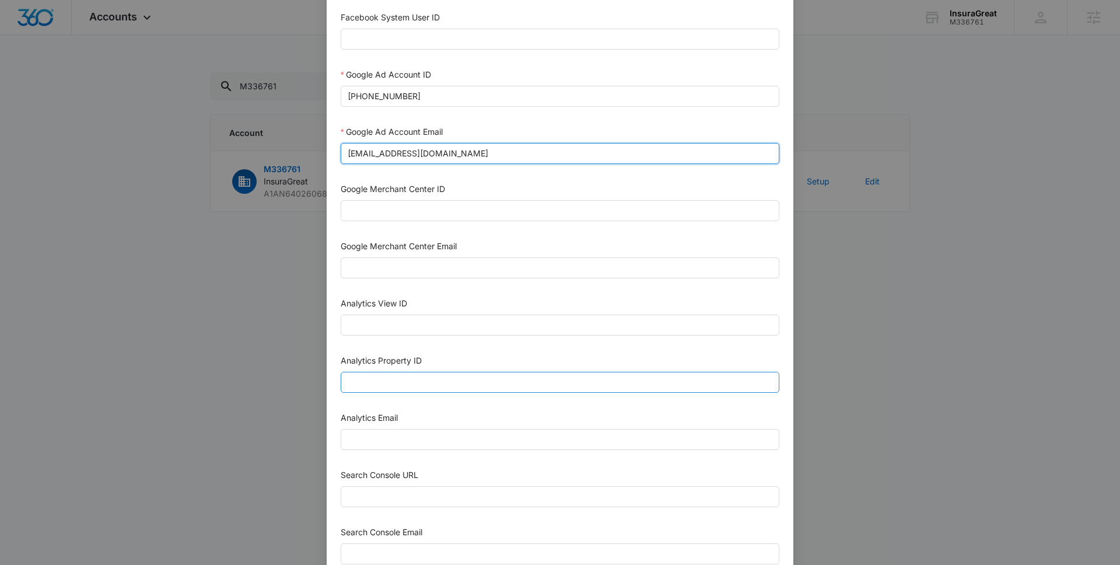
scroll to position [339, 0]
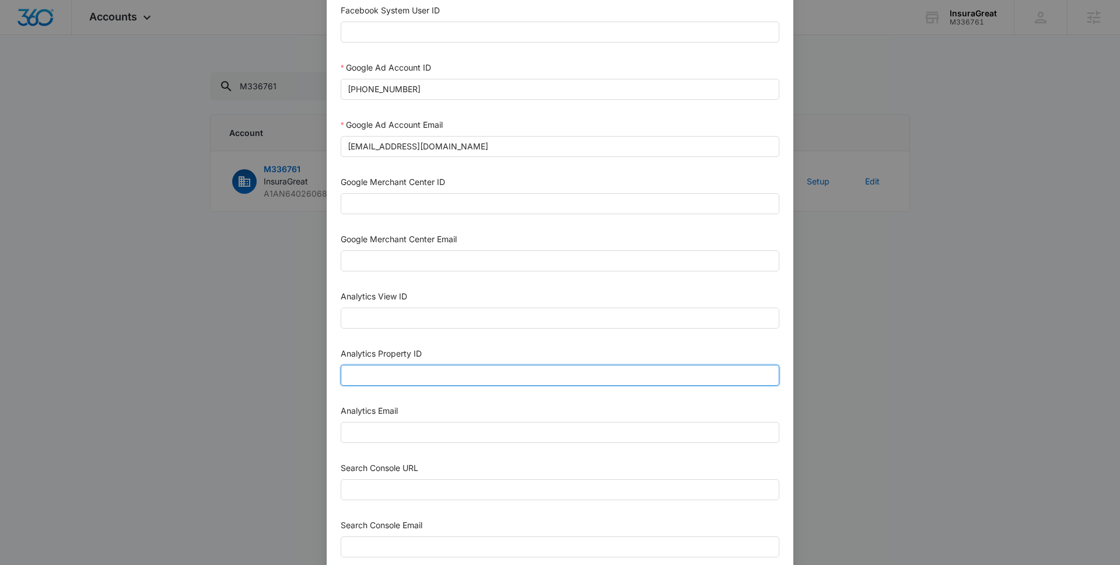
click at [407, 375] on input "Analytics Property ID" at bounding box center [560, 375] width 439 height 21
paste input "504594738"
type input "504594738"
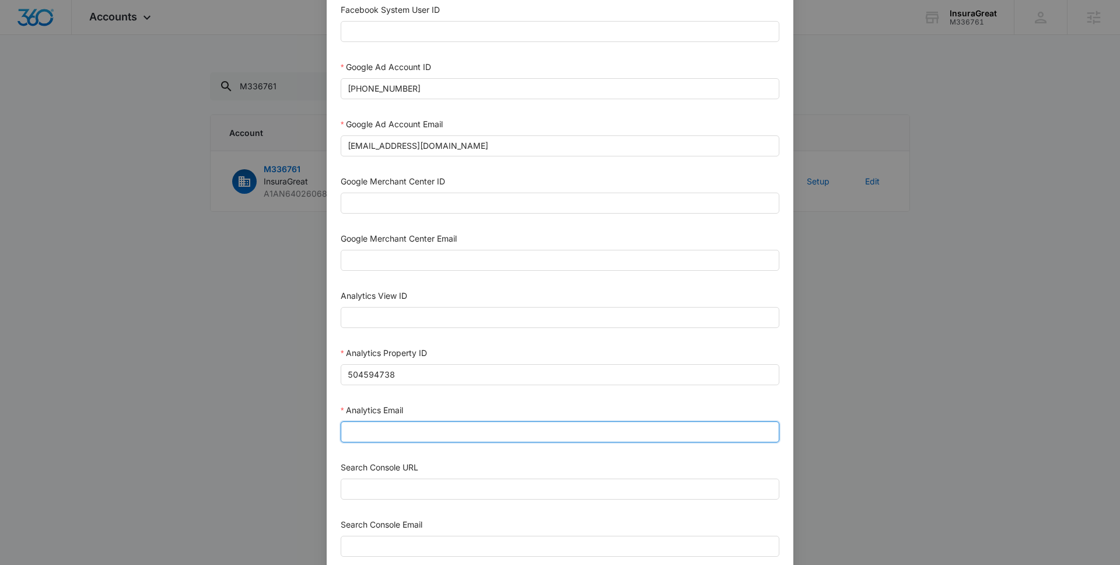
click at [362, 436] on input "Analytics Email" at bounding box center [560, 431] width 439 height 21
type input "m360+accounts1025@madwiremedia.com"
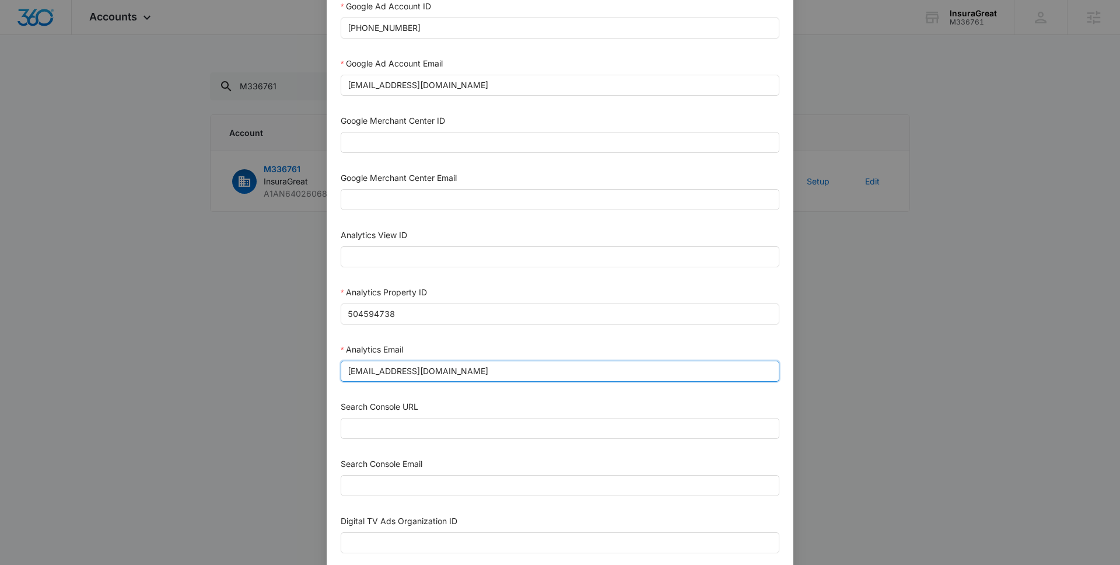
scroll to position [475, 0]
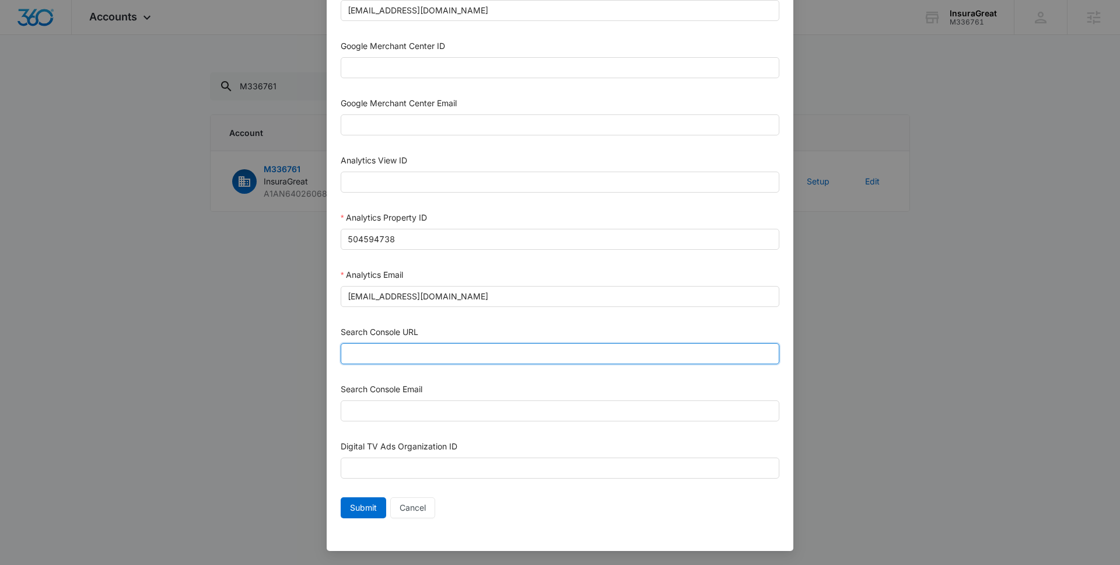
click input "Search Console URL"
paste input "https://insuragreat.com/"
type input "https://insuragreat.com/"
click input "Search Console Email"
type input "M360+Accounts1025@madwiremedia.com"
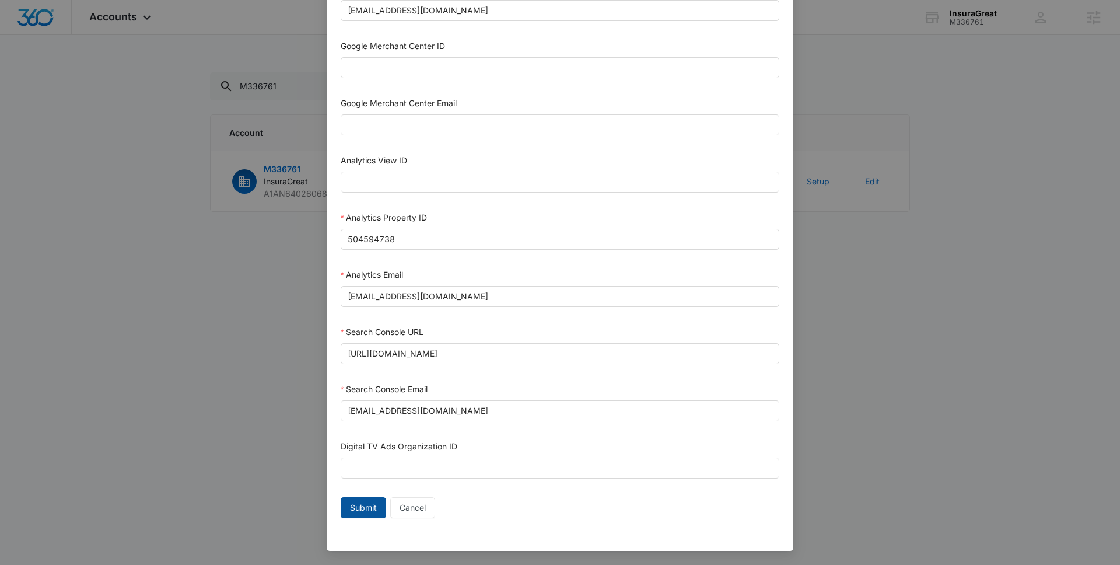
click span "Submit"
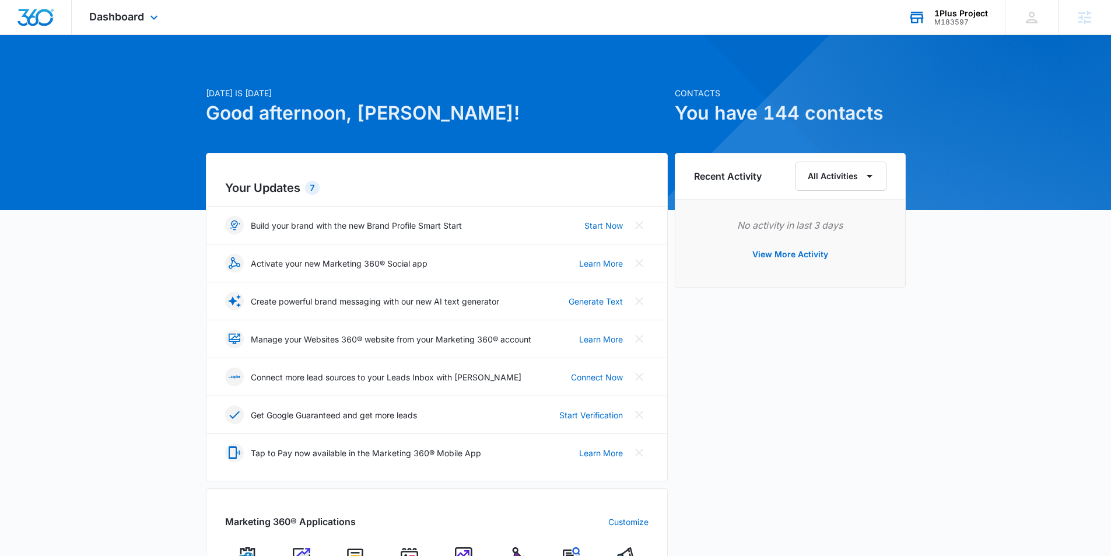
click at [969, 13] on div "1Plus Project" at bounding box center [962, 13] width 54 height 9
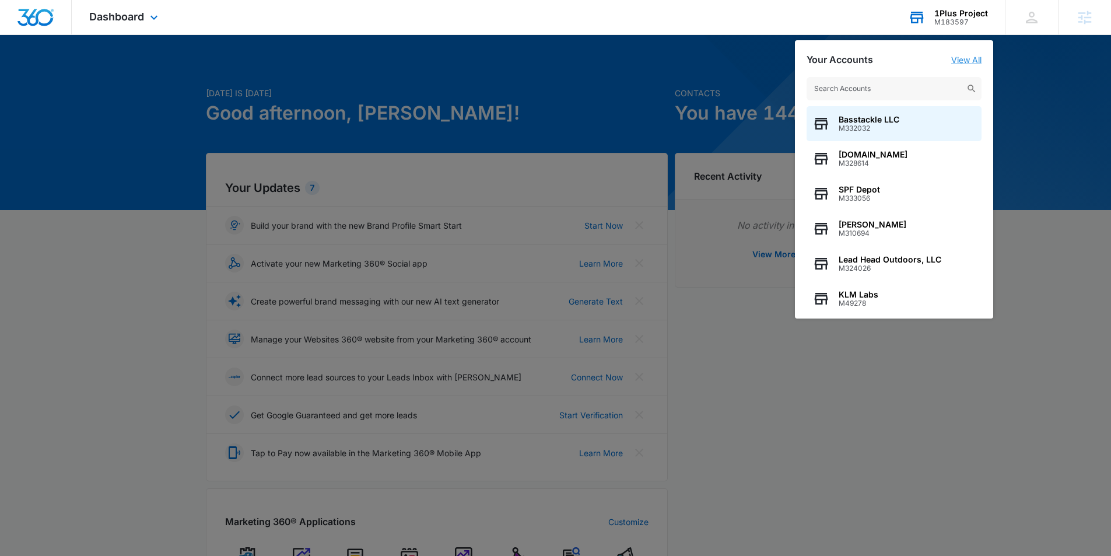
click at [973, 55] on link "View All" at bounding box center [966, 60] width 30 height 10
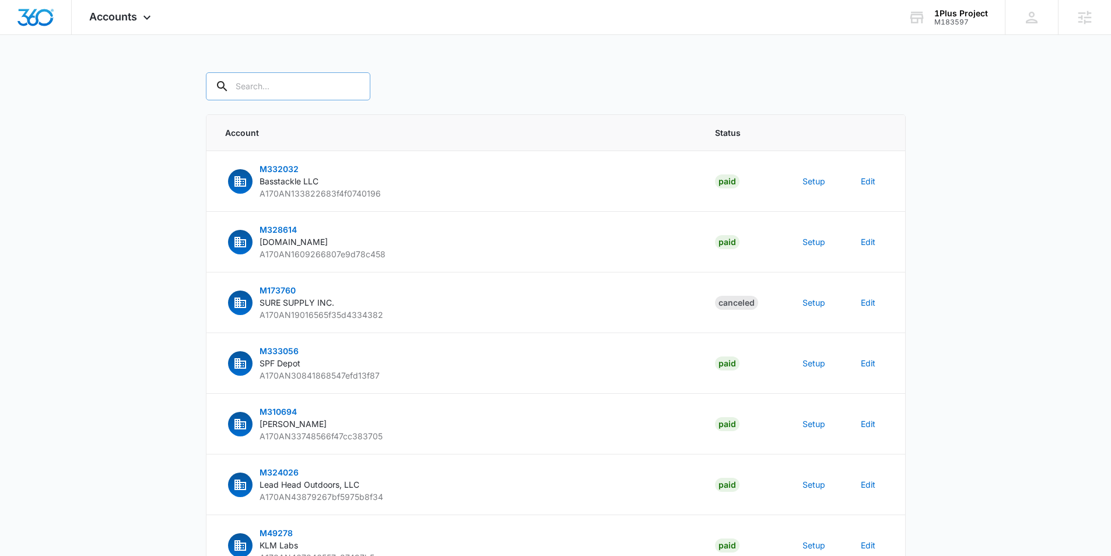
click at [263, 84] on input "text" at bounding box center [288, 86] width 165 height 28
paste input "M183597"
type input "M183597"
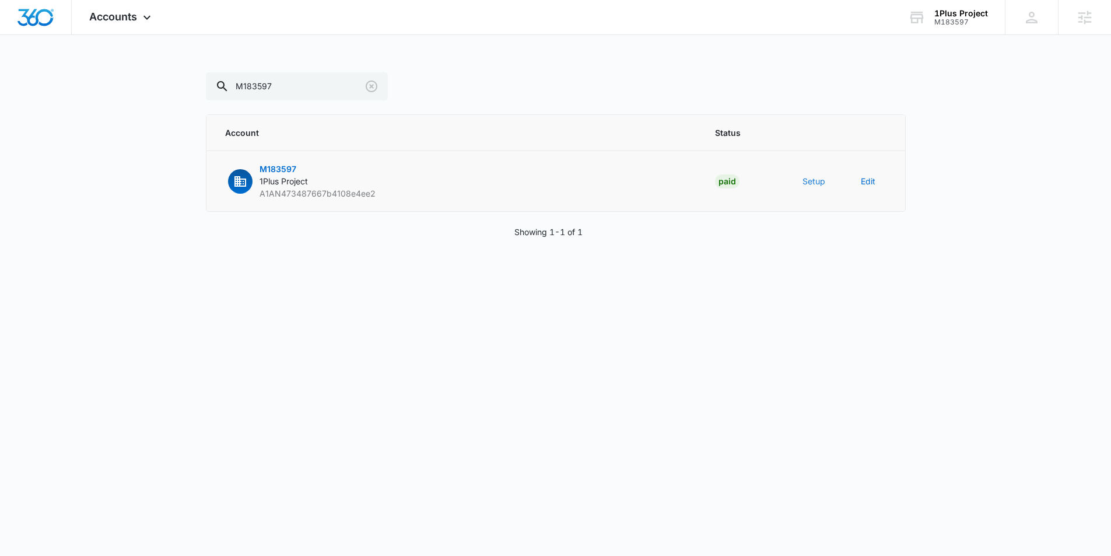
click at [807, 179] on button "Setup" at bounding box center [814, 181] width 23 height 12
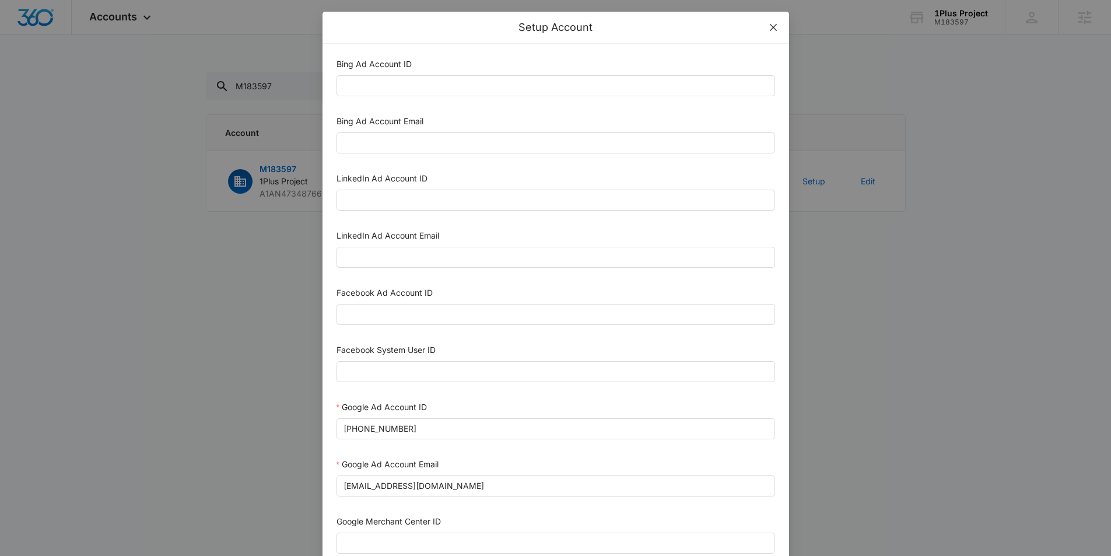
click at [778, 30] on span "Close" at bounding box center [774, 28] width 32 height 32
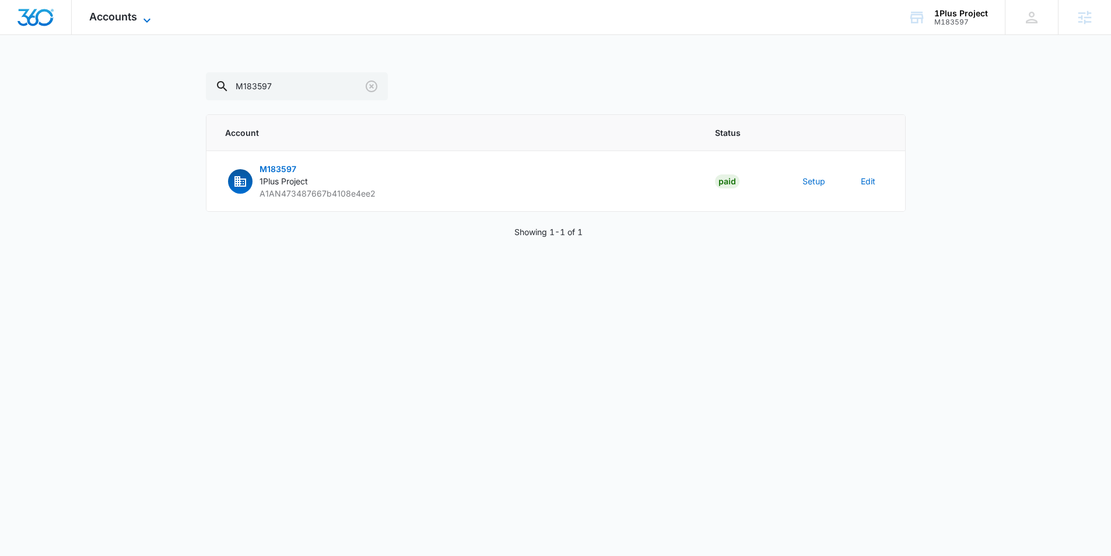
click at [144, 16] on icon at bounding box center [147, 20] width 14 height 14
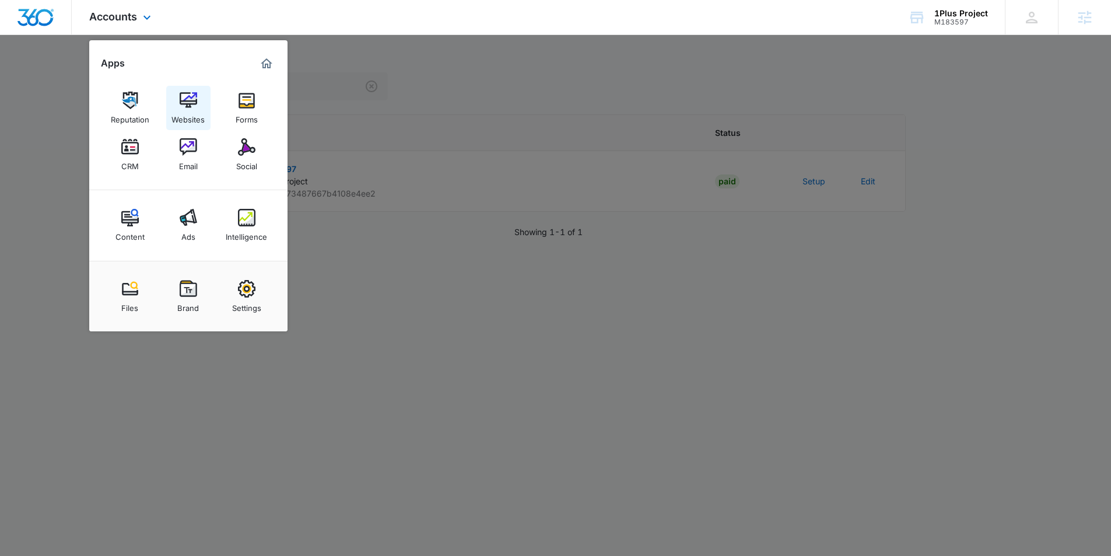
click at [197, 100] on link "Websites" at bounding box center [188, 108] width 44 height 44
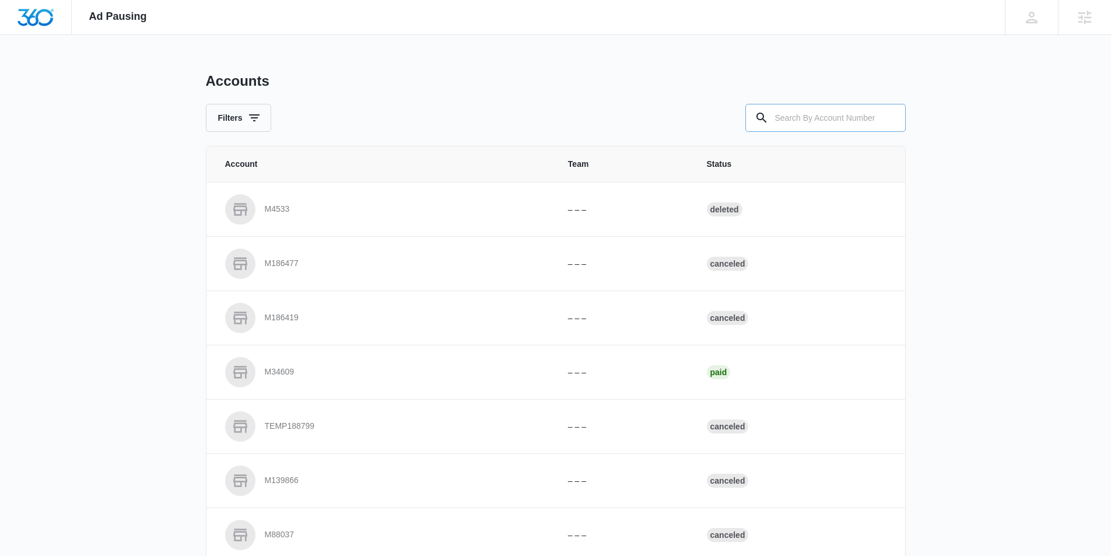
click at [842, 118] on input "text" at bounding box center [826, 118] width 160 height 28
paste input "M183597"
type input "M183597"
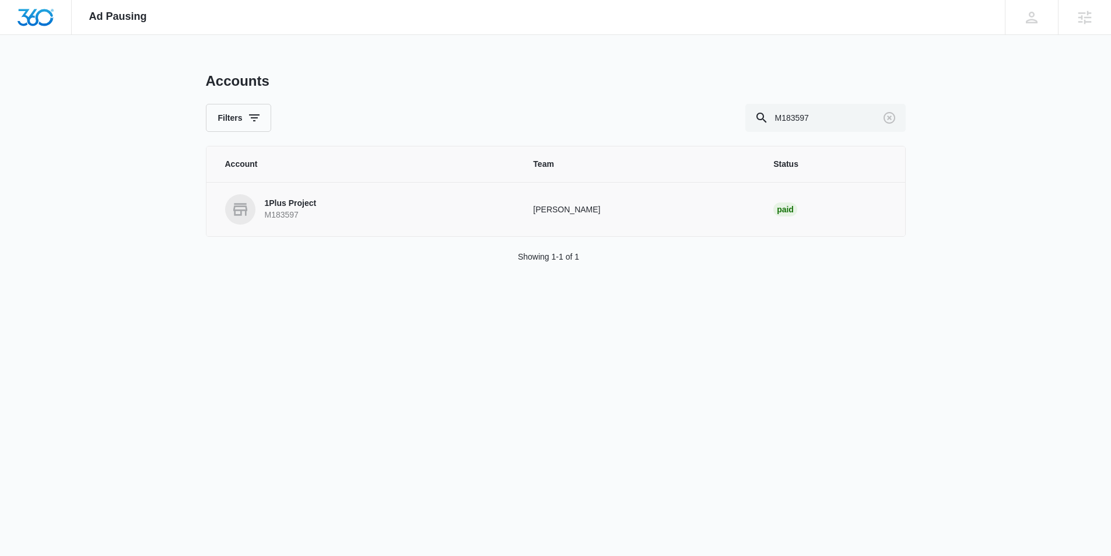
click at [370, 220] on link "1Plus Project M183597" at bounding box center [365, 209] width 281 height 30
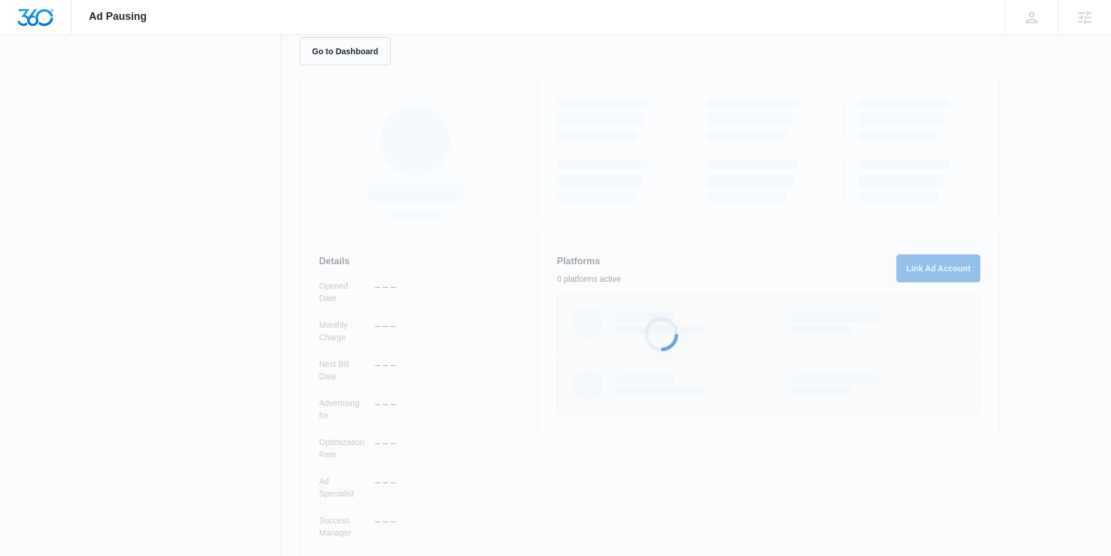
scroll to position [121, 0]
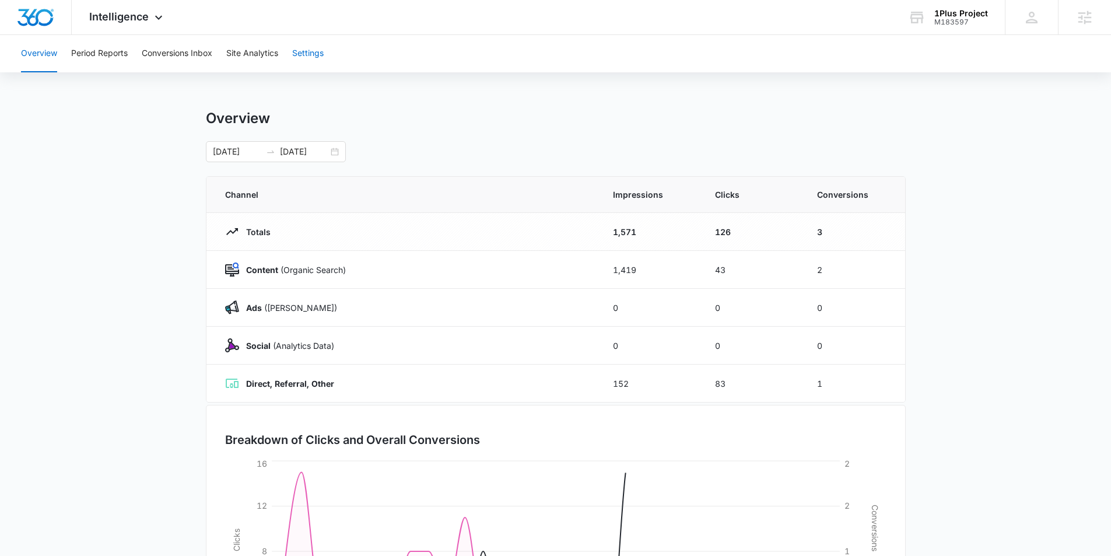
click at [314, 55] on button "Settings" at bounding box center [308, 53] width 32 height 37
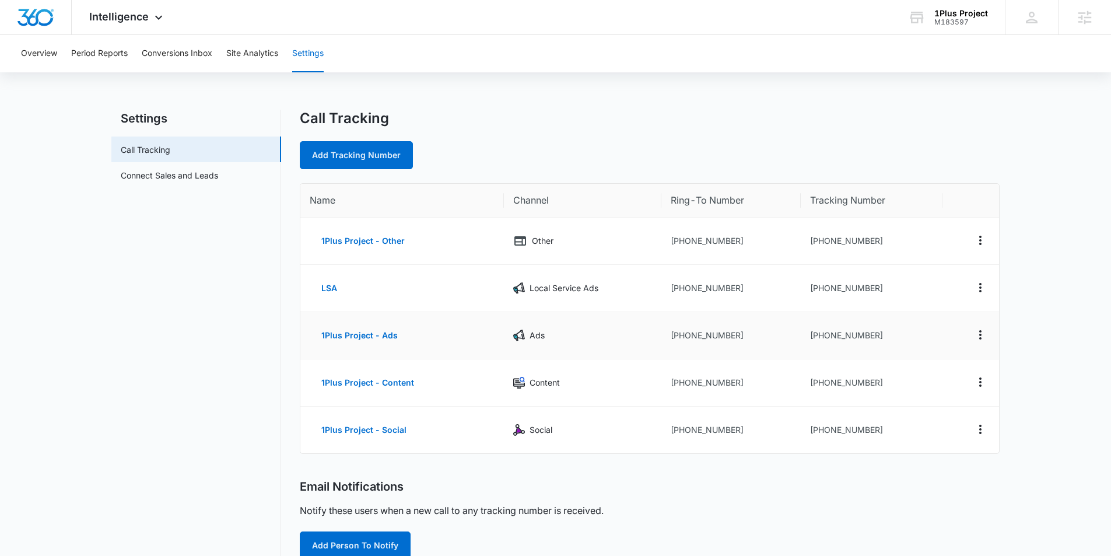
click at [865, 332] on td "[PHONE_NUMBER]" at bounding box center [872, 335] width 142 height 47
drag, startPoint x: 886, startPoint y: 336, endPoint x: 816, endPoint y: 337, distance: 70.0
click at [816, 337] on td "[PHONE_NUMBER]" at bounding box center [872, 334] width 142 height 47
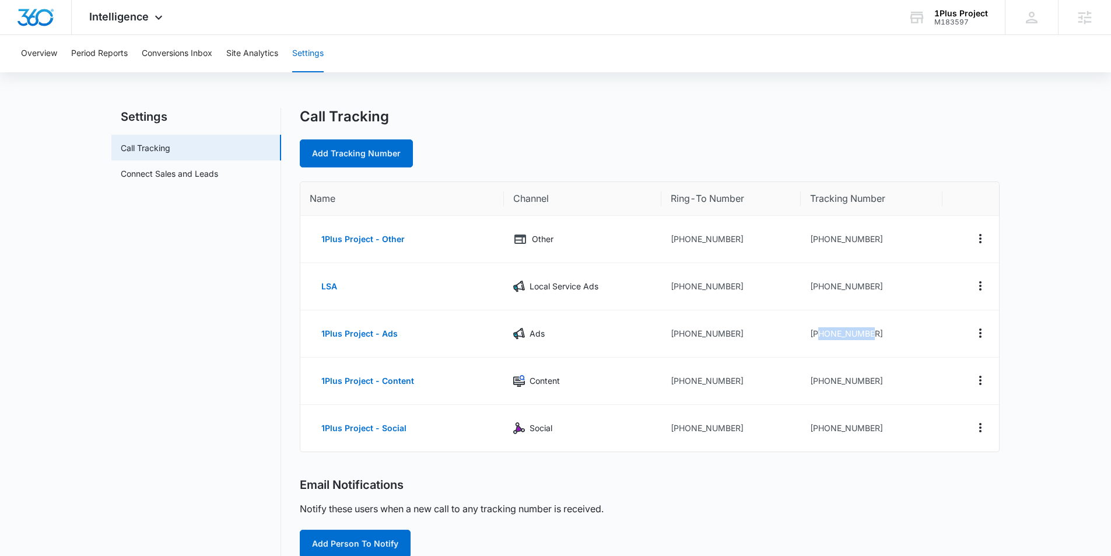
copy td "6124312999"
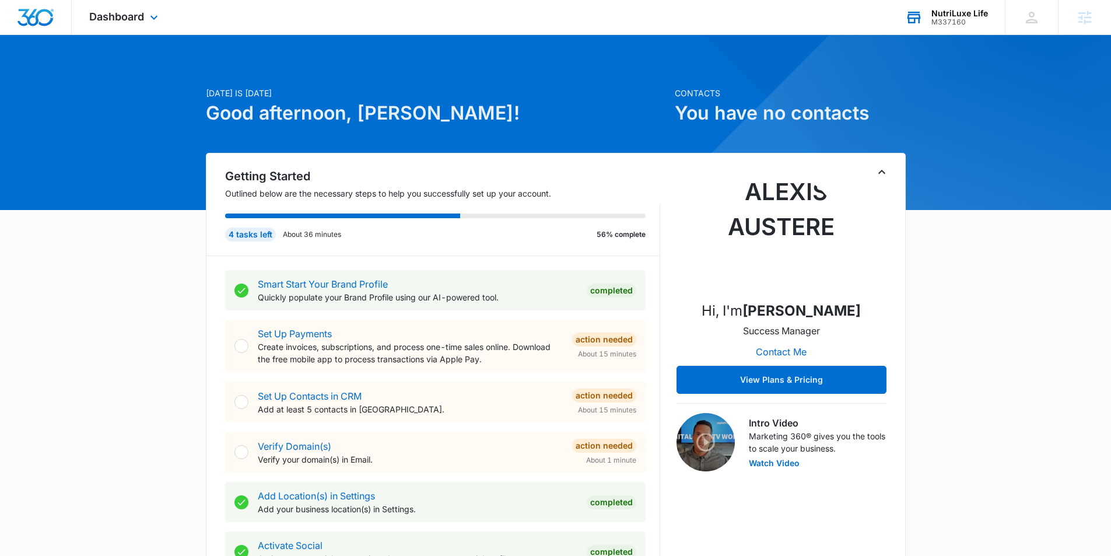
drag, startPoint x: 936, startPoint y: 16, endPoint x: 941, endPoint y: 20, distance: 6.6
click at [936, 16] on div "NutriLuxe Life" at bounding box center [960, 13] width 57 height 9
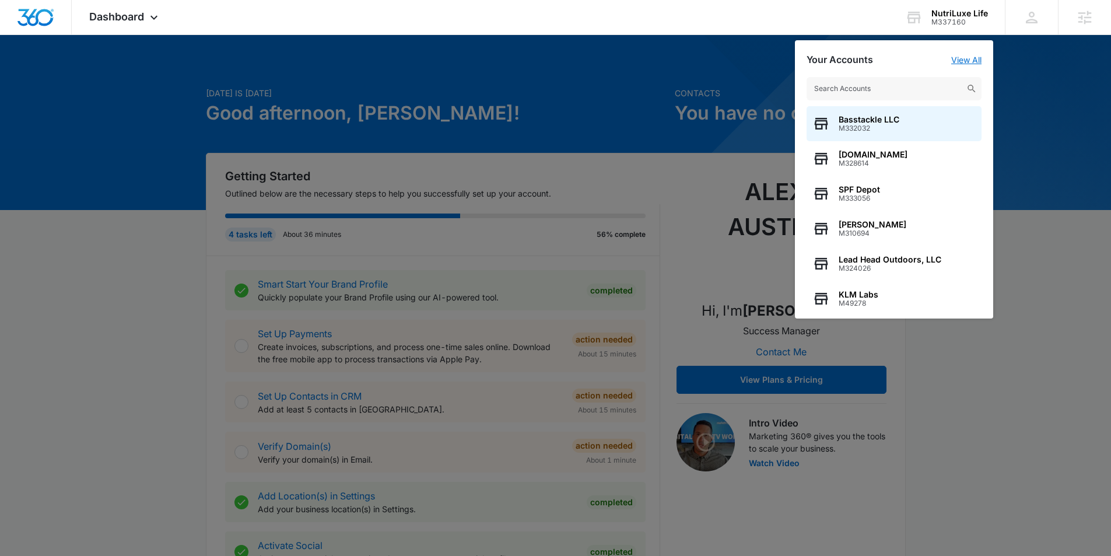
click at [968, 57] on link "View All" at bounding box center [966, 60] width 30 height 10
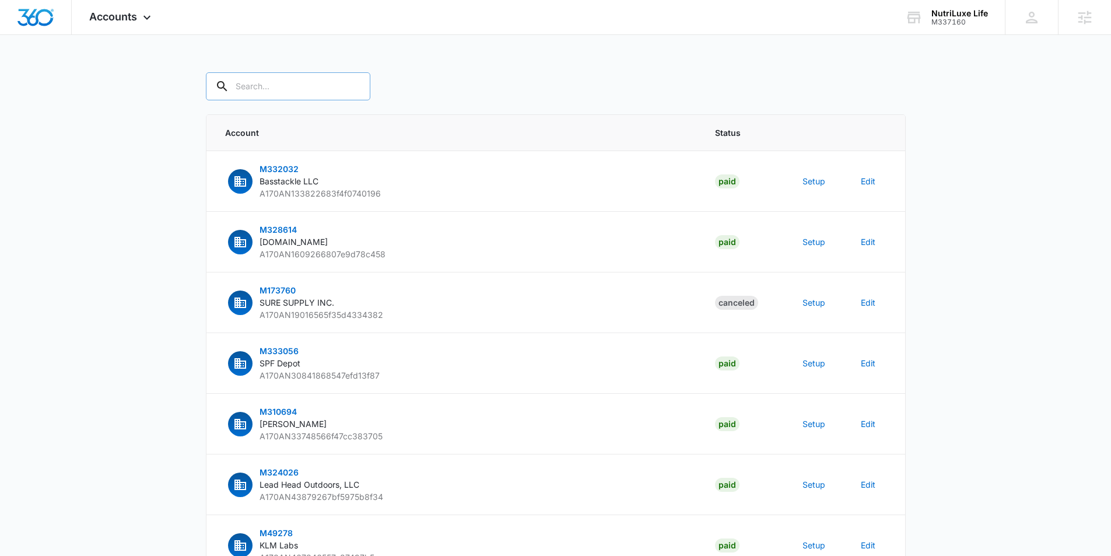
click at [345, 91] on div at bounding box center [354, 86] width 19 height 28
click at [314, 86] on input "text" at bounding box center [288, 86] width 165 height 28
paste input "M337160"
type input "M337160"
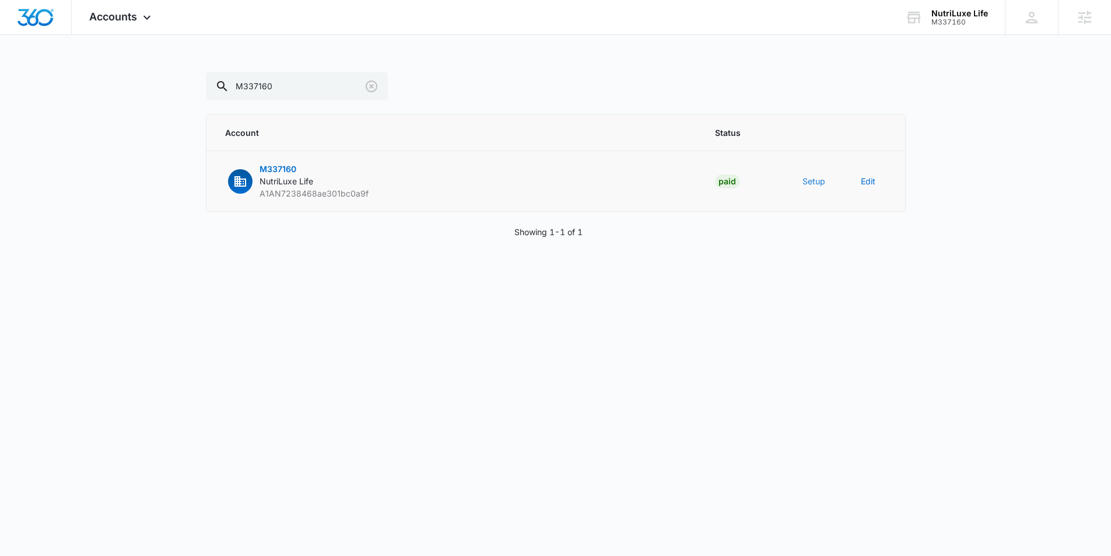
click at [811, 186] on button "Setup" at bounding box center [814, 181] width 23 height 12
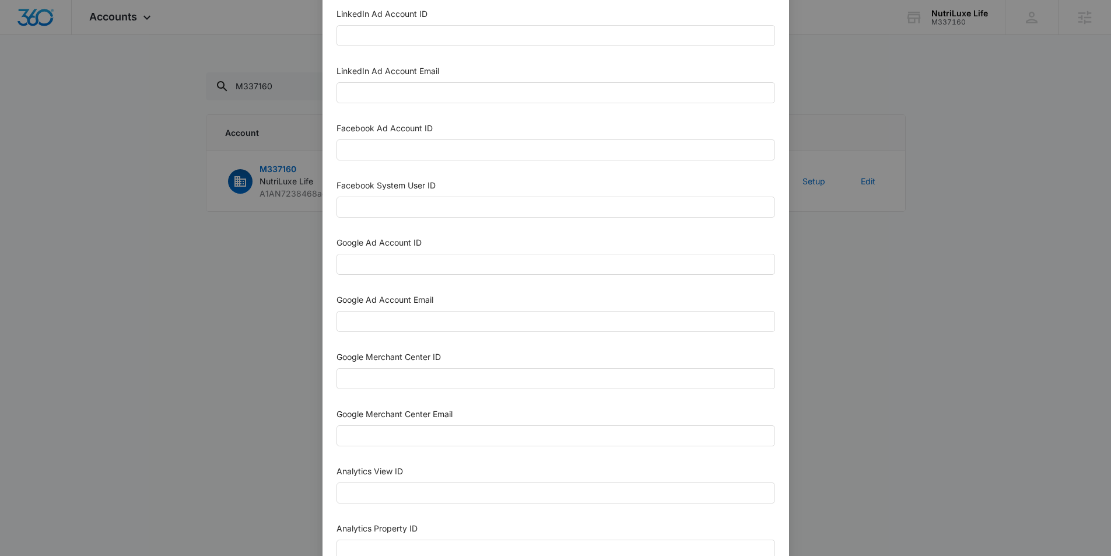
scroll to position [169, 0]
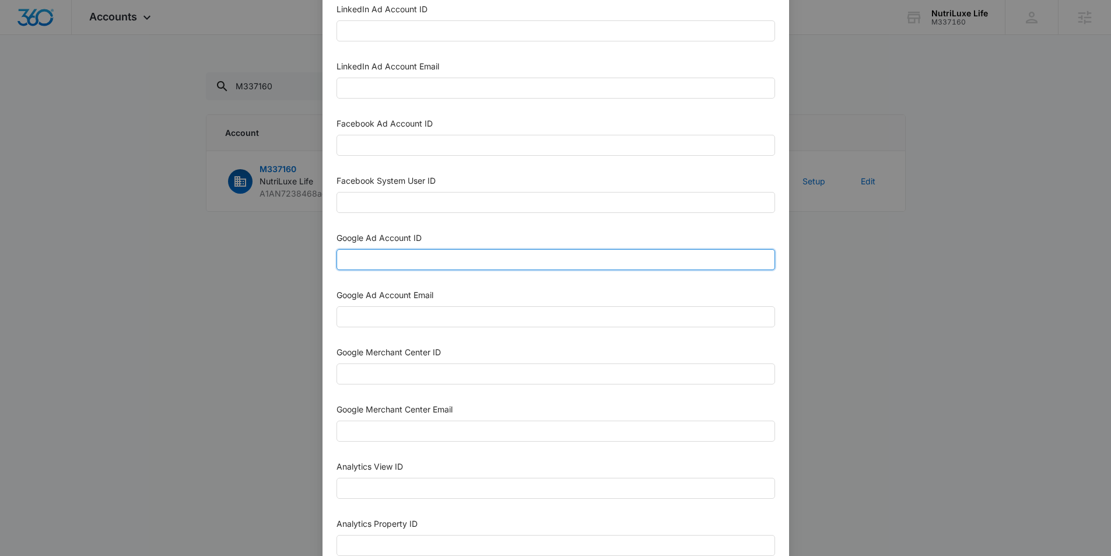
click at [516, 263] on input "Google Ad Account ID" at bounding box center [556, 259] width 439 height 21
paste input "M337160"
click at [481, 260] on input "M337160" at bounding box center [556, 259] width 439 height 21
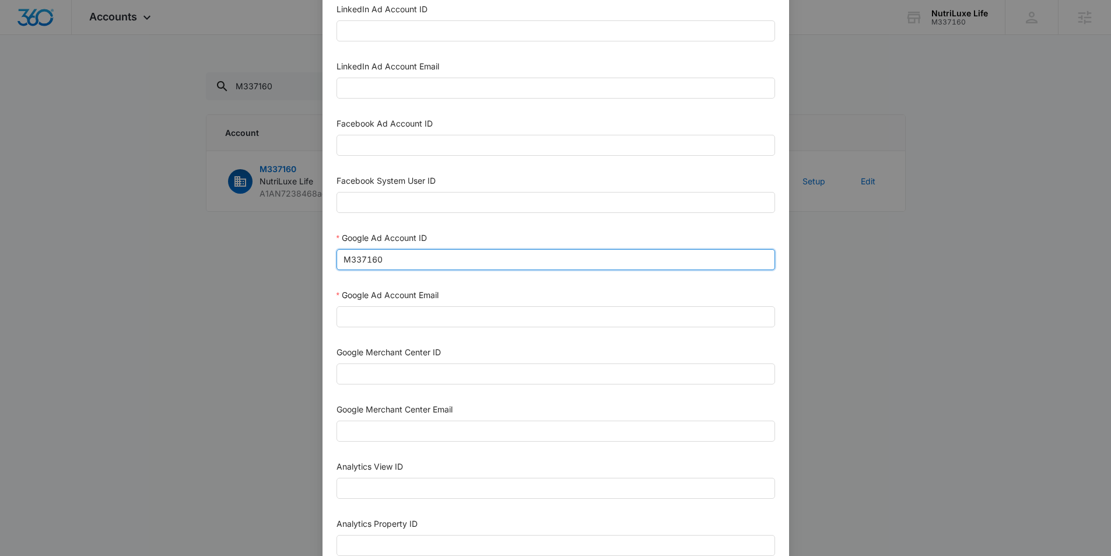
paste input "[PHONE_NUMBER]"
type input "[PHONE_NUMBER]"
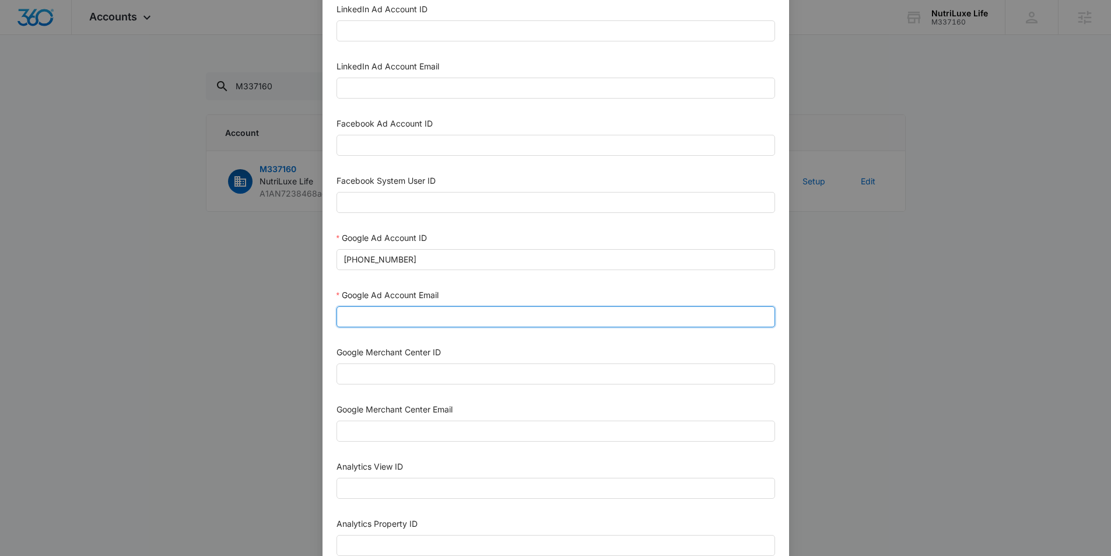
click at [477, 317] on input "Google Ad Account Email" at bounding box center [556, 316] width 439 height 21
type input "m360+accounts1025@madwiremedia.com"
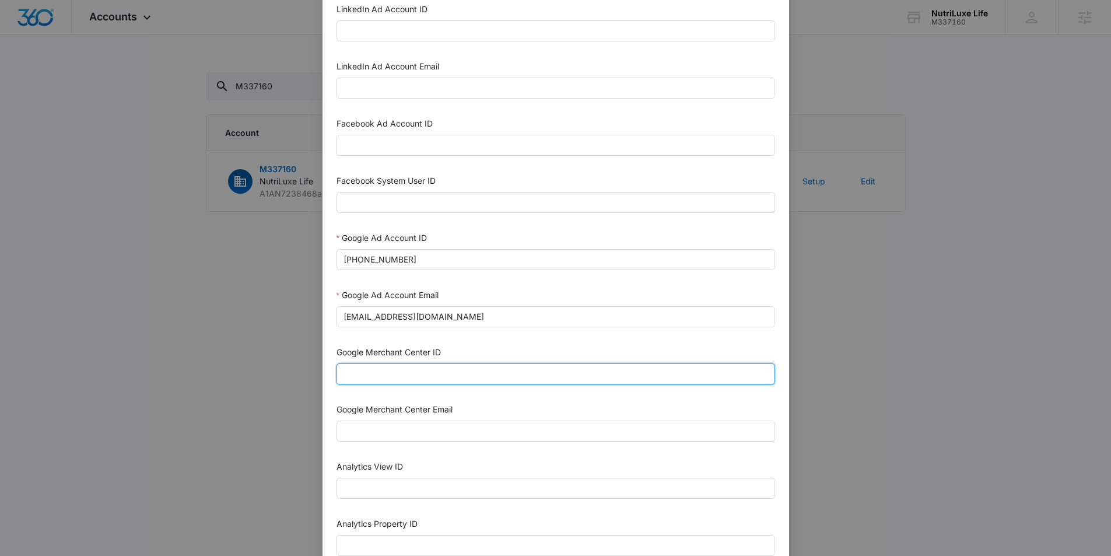
click at [424, 372] on input "Google Merchant Center ID" at bounding box center [556, 373] width 439 height 21
paste input "5652479448"
type input "5652479448"
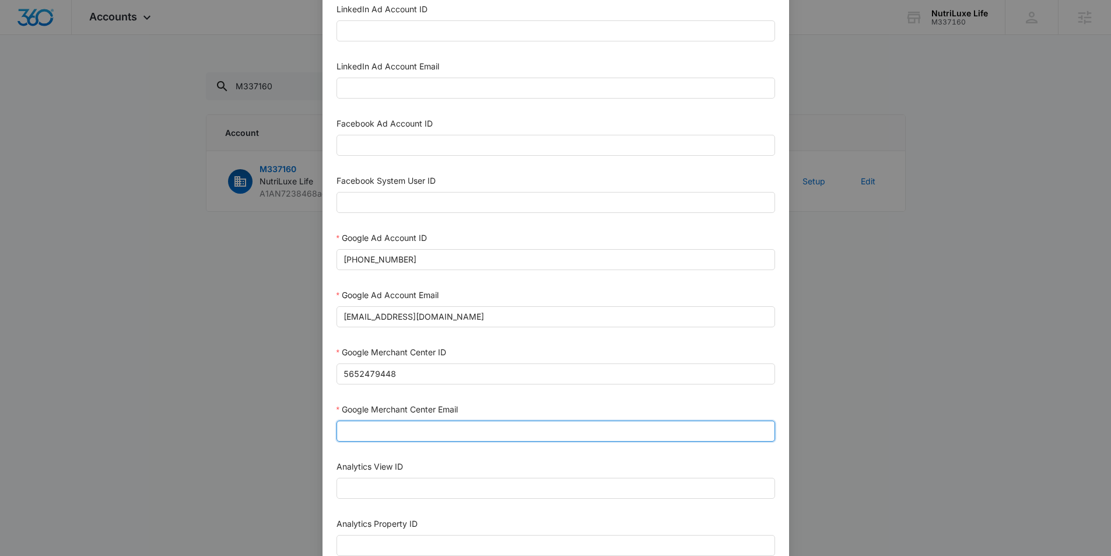
click at [406, 437] on input "Google Merchant Center Email" at bounding box center [556, 431] width 439 height 21
type input "M360+Accounts1025@madwiremedia.com"
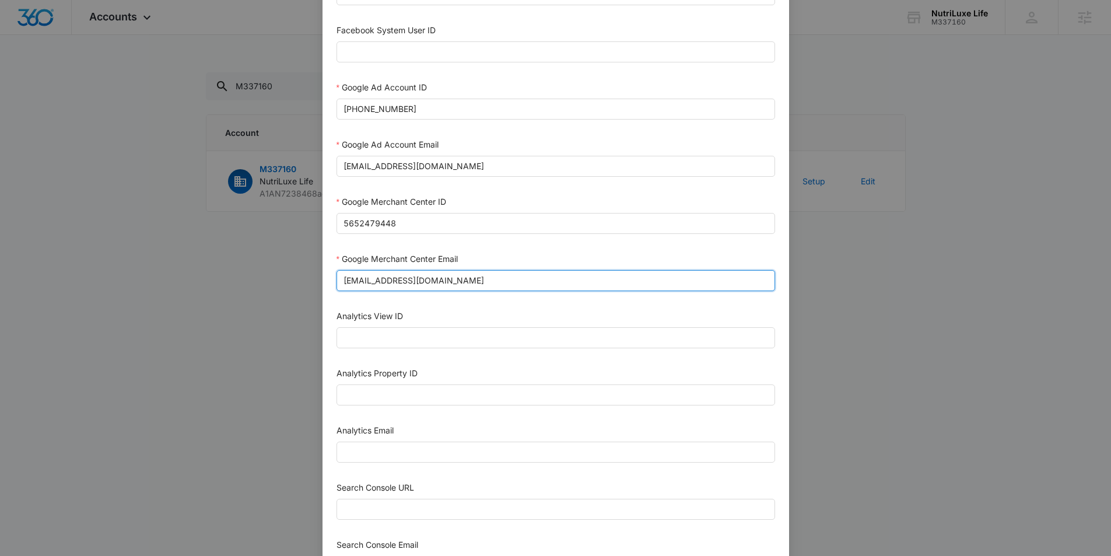
scroll to position [347, 0]
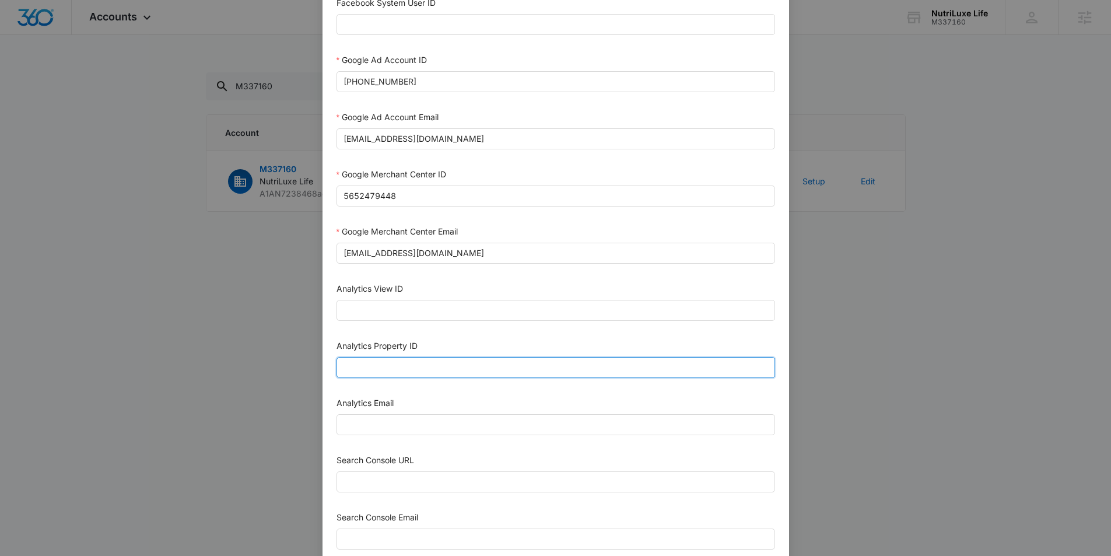
click at [441, 369] on input "Analytics Property ID" at bounding box center [556, 367] width 439 height 21
paste input "504586761"
type input "504586761"
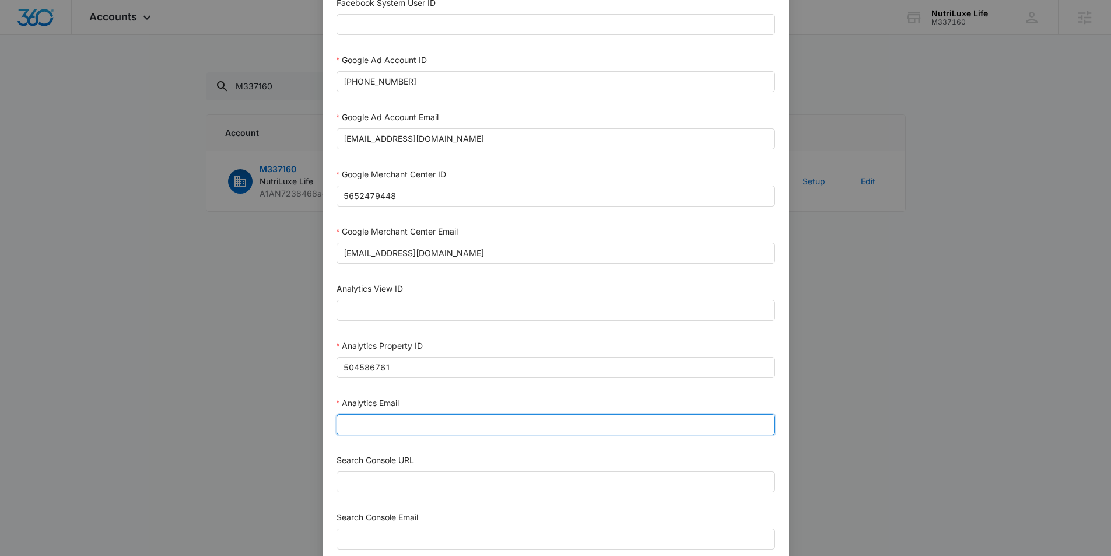
click at [423, 431] on input "Analytics Email" at bounding box center [556, 424] width 439 height 21
type input "m360+accounts1025@madwiremedia.com"
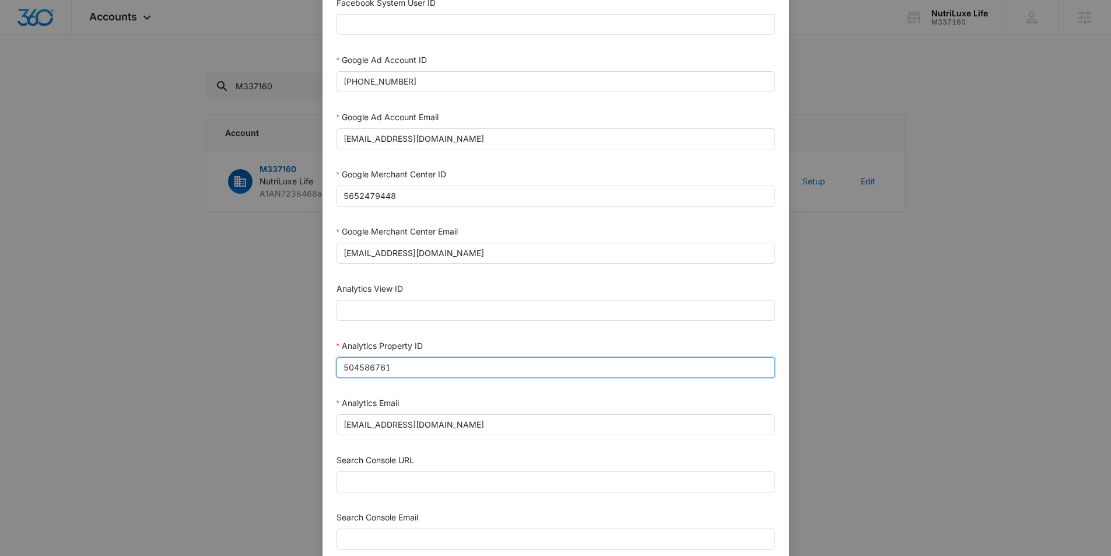
drag, startPoint x: 361, startPoint y: 366, endPoint x: 328, endPoint y: 364, distance: 32.7
click at [328, 364] on div "Bing Ad Account ID Bing Ad Account Email LinkedIn Ad Account ID LinkedIn Ad Acc…" at bounding box center [556, 188] width 467 height 982
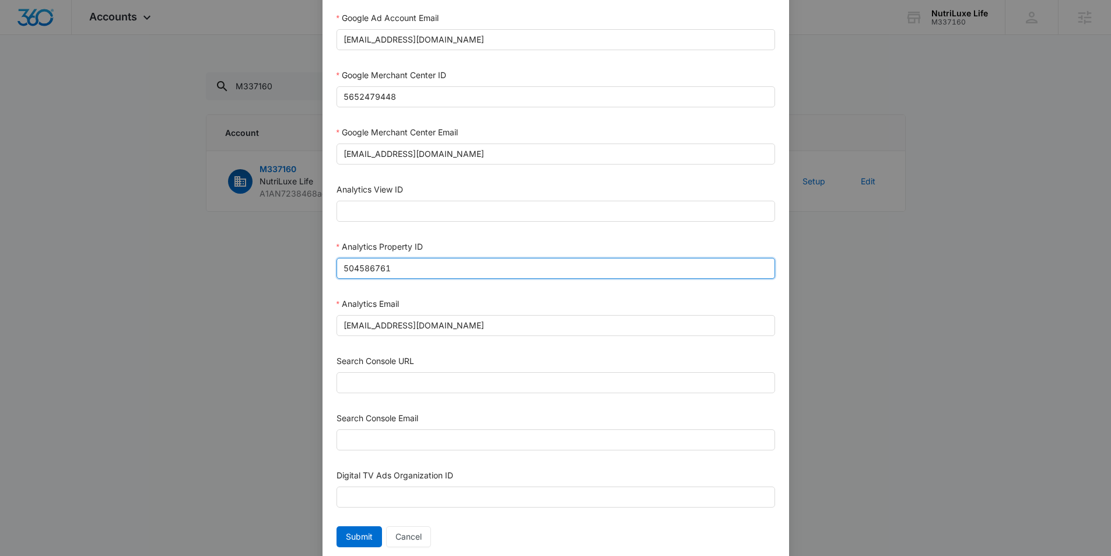
scroll to position [467, 0]
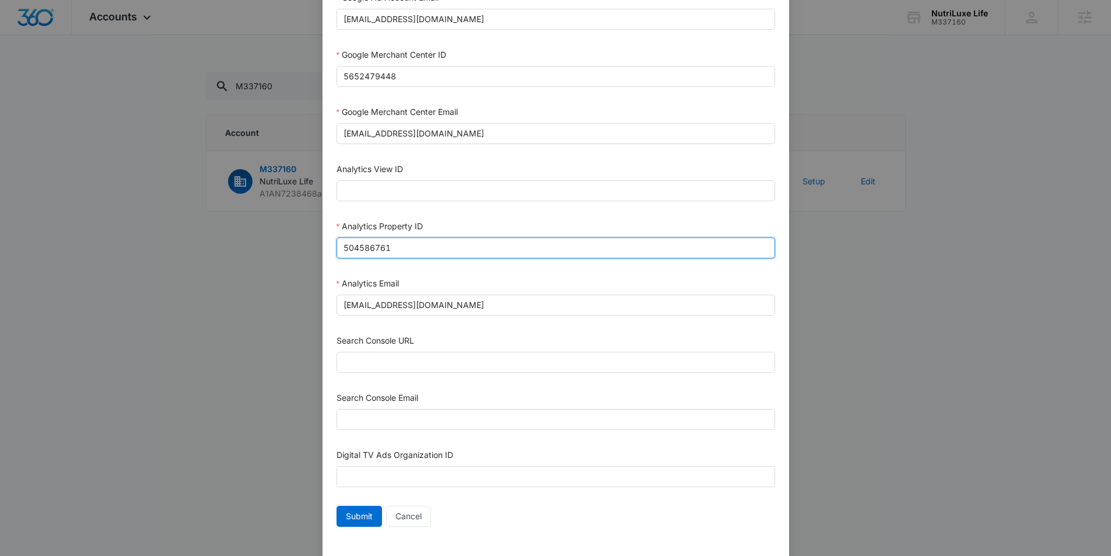
type input "504586761"
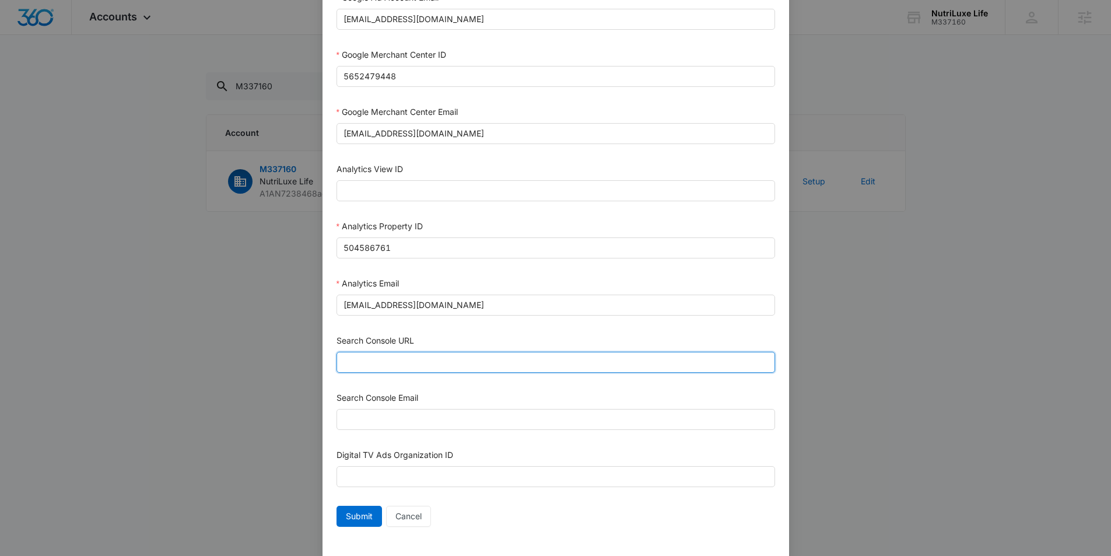
click at [385, 360] on input "Search Console URL" at bounding box center [556, 362] width 439 height 21
paste input "https://nutriluxelife.org/"
type input "https://nutriluxelife.org/"
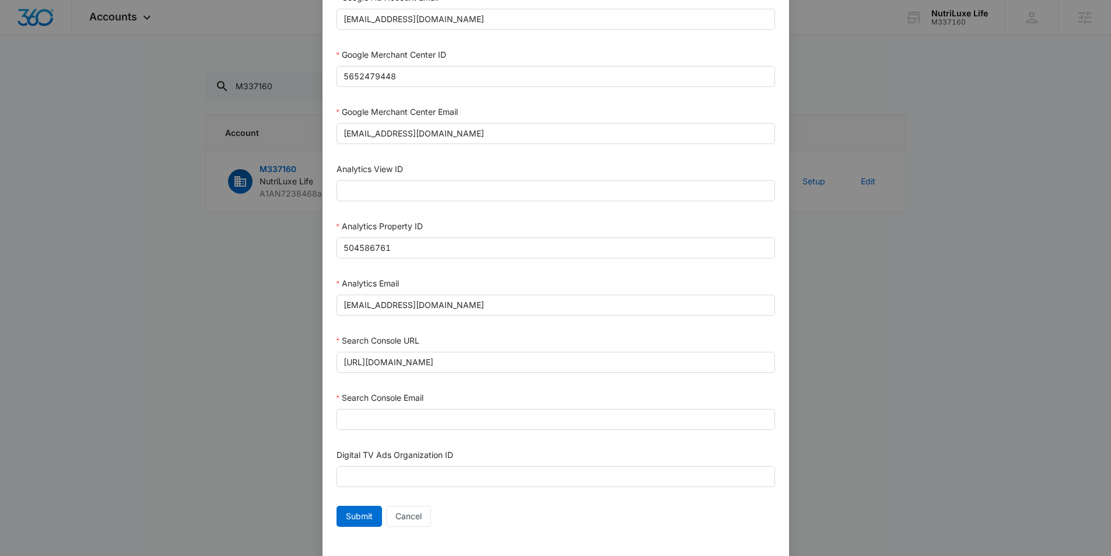
click at [403, 403] on div "Search Console Email" at bounding box center [556, 400] width 439 height 18
drag, startPoint x: 401, startPoint y: 410, endPoint x: 401, endPoint y: 420, distance: 9.9
click at [401, 413] on input "Search Console Email" at bounding box center [556, 419] width 439 height 21
type input "M360+Accounts1025@madwiremedia.com"
click at [363, 515] on span "Submit" at bounding box center [359, 516] width 27 height 13
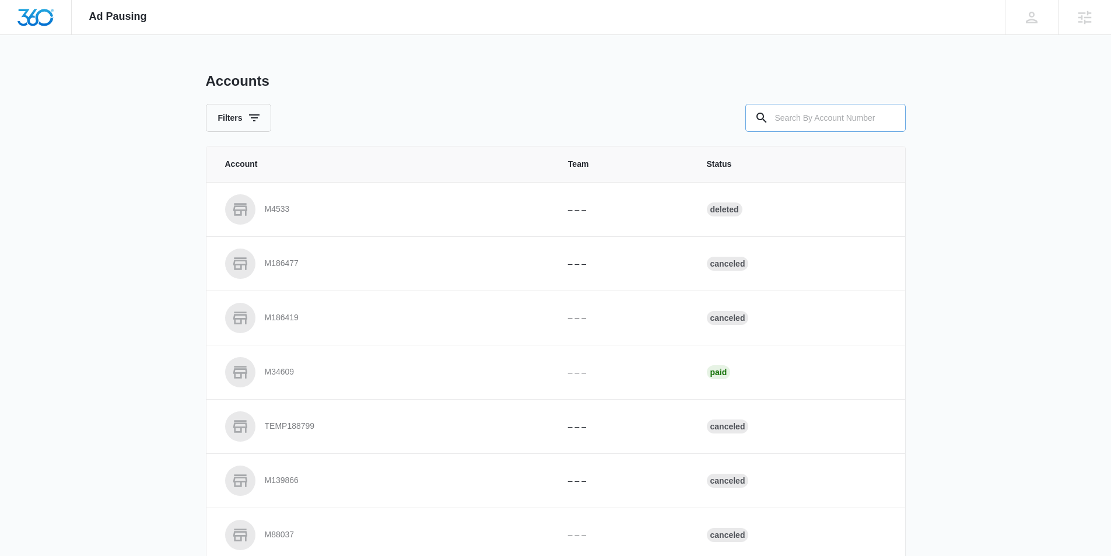
click at [802, 121] on input "text" at bounding box center [826, 118] width 160 height 28
paste input "M337160"
type input "M337160"
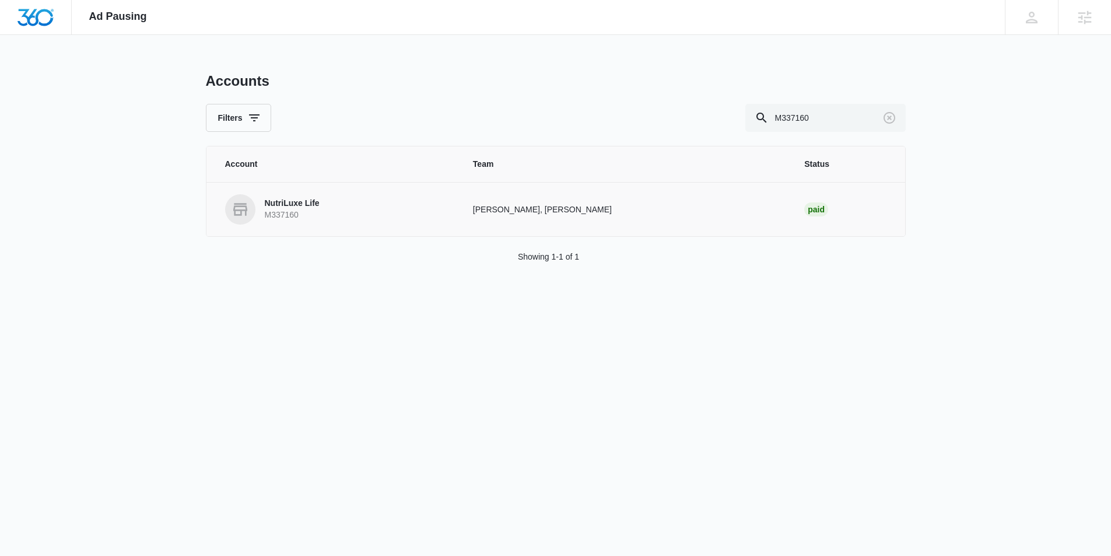
click at [295, 207] on p "NutriLuxe Life" at bounding box center [292, 204] width 55 height 12
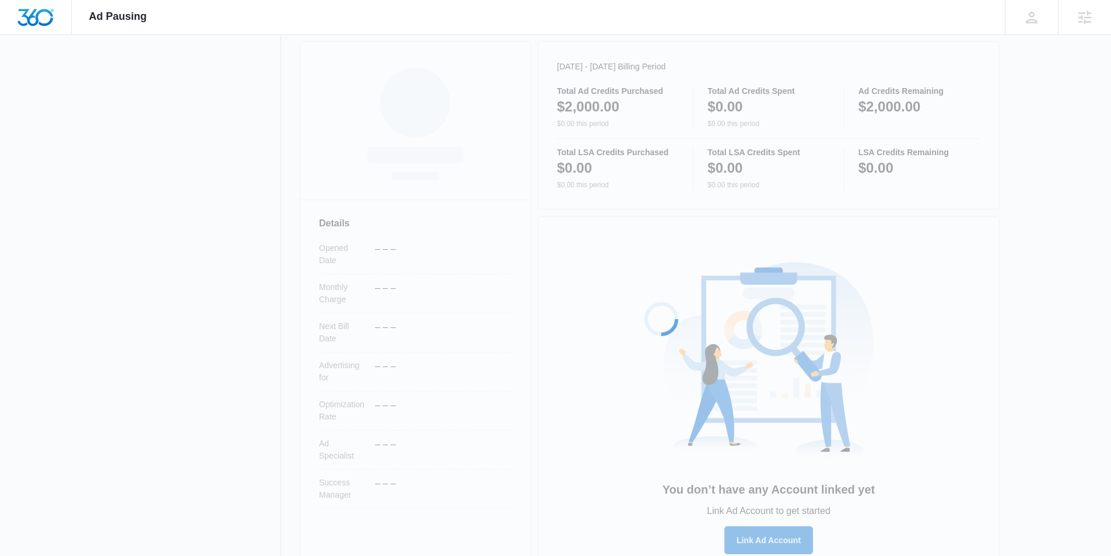
scroll to position [187, 0]
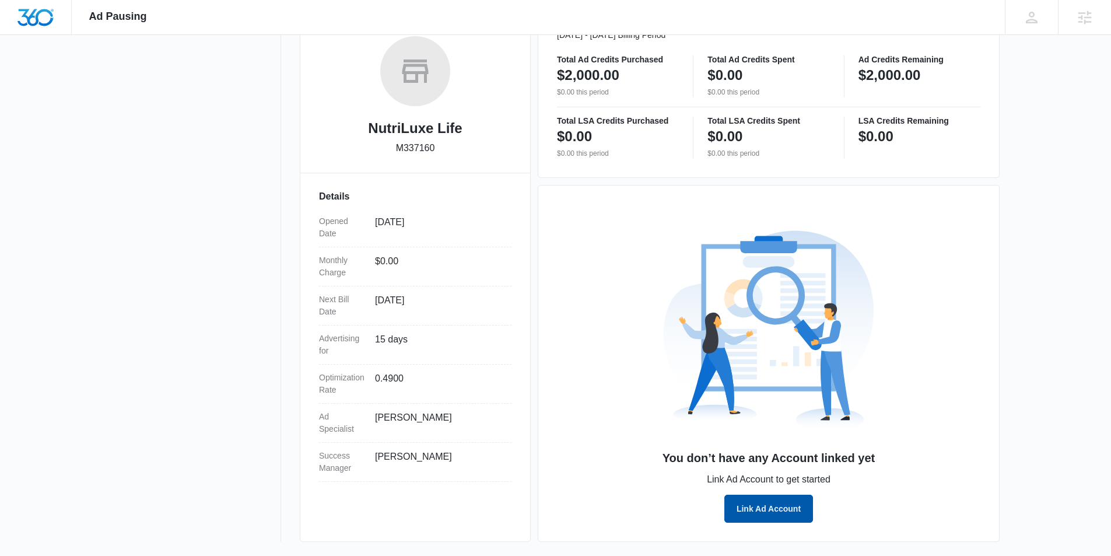
click at [781, 508] on button "Link Ad Account" at bounding box center [769, 509] width 89 height 28
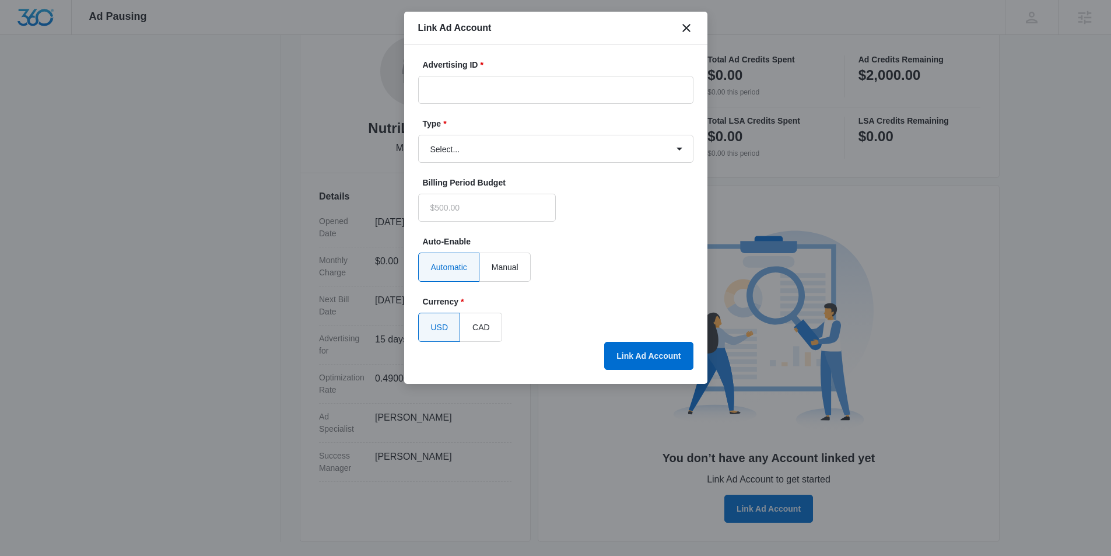
type input "$0.00"
click at [499, 85] on input "Advertising ID *" at bounding box center [555, 90] width 275 height 28
paste input "[PHONE_NUMBER]"
type input "[PHONE_NUMBER]"
click at [483, 148] on select "Select... Bing Ads Facebook Ads Google Ads" at bounding box center [555, 149] width 275 height 28
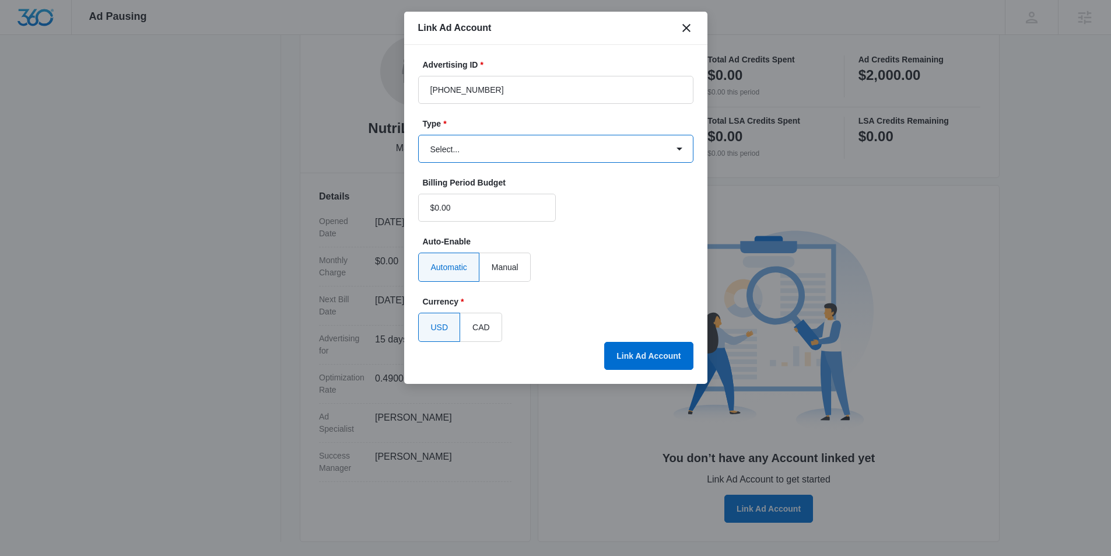
select select "google"
click at [418, 135] on select "Select... Bing Ads Facebook Ads Google Ads" at bounding box center [555, 149] width 275 height 28
click at [652, 353] on button "Link Ad Account" at bounding box center [648, 356] width 89 height 28
